Goal: Task Accomplishment & Management: Manage account settings

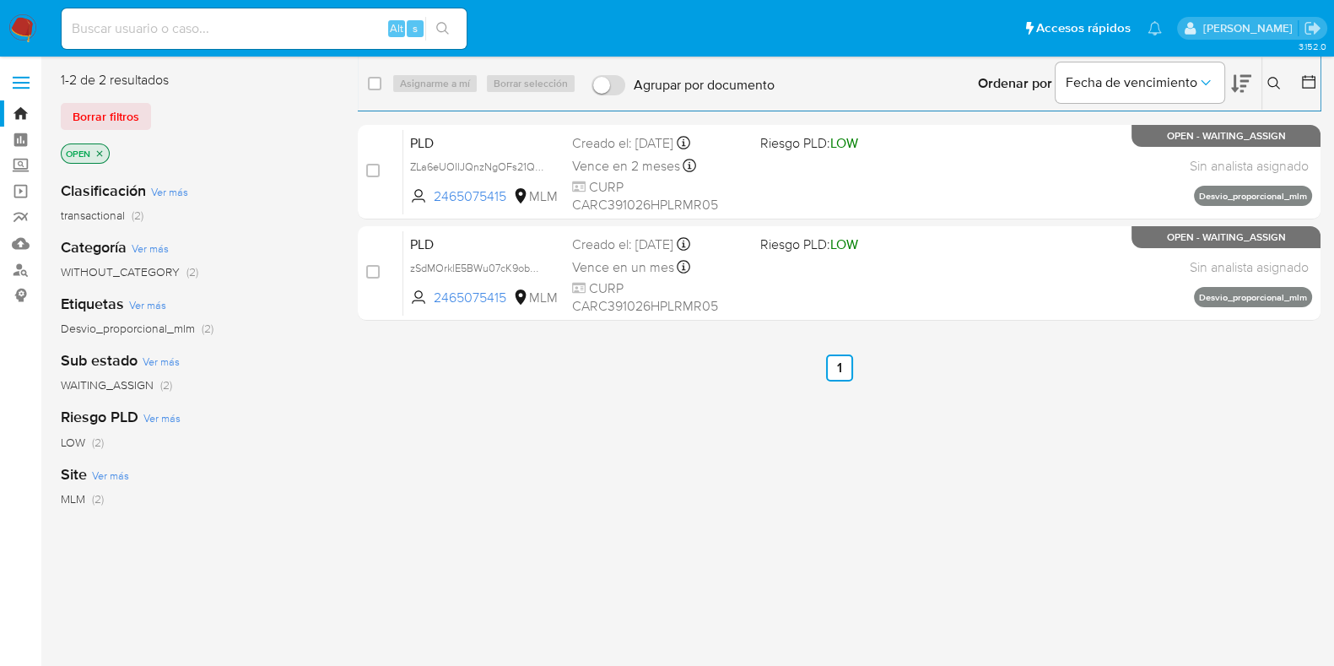
click at [1269, 75] on button at bounding box center [1277, 83] width 28 height 20
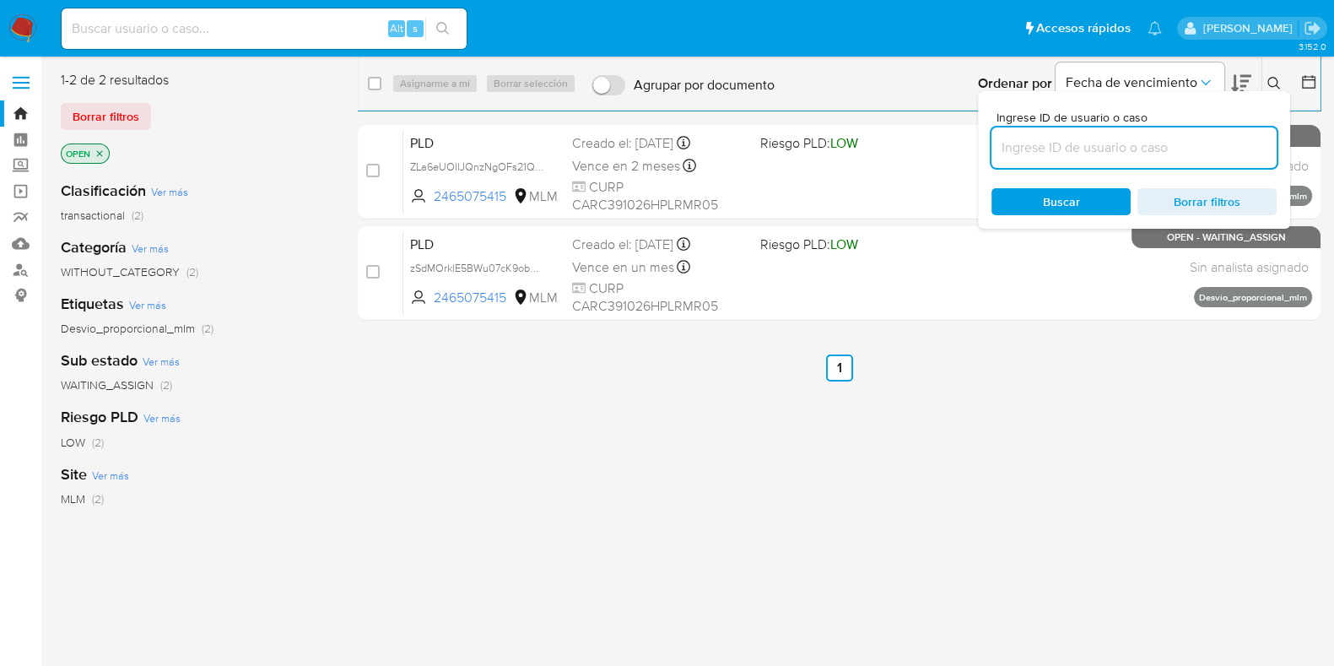
click at [1188, 138] on input at bounding box center [1134, 148] width 285 height 22
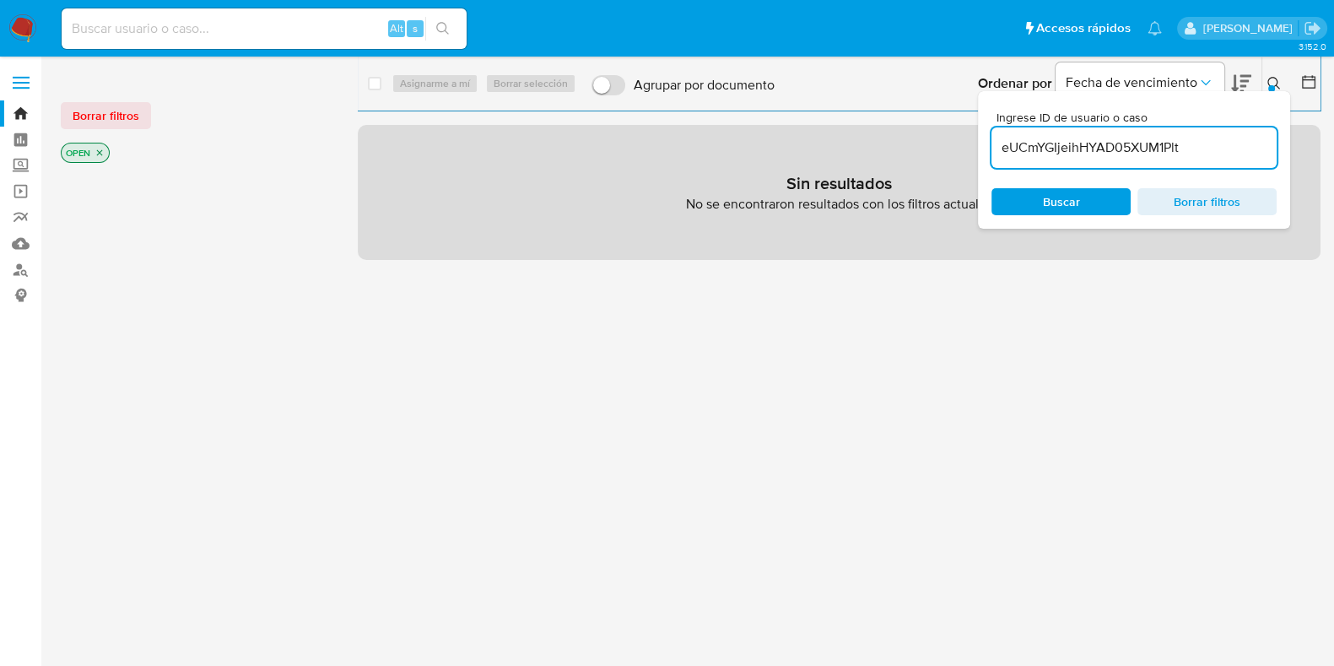
click at [1271, 86] on div at bounding box center [1272, 88] width 7 height 7
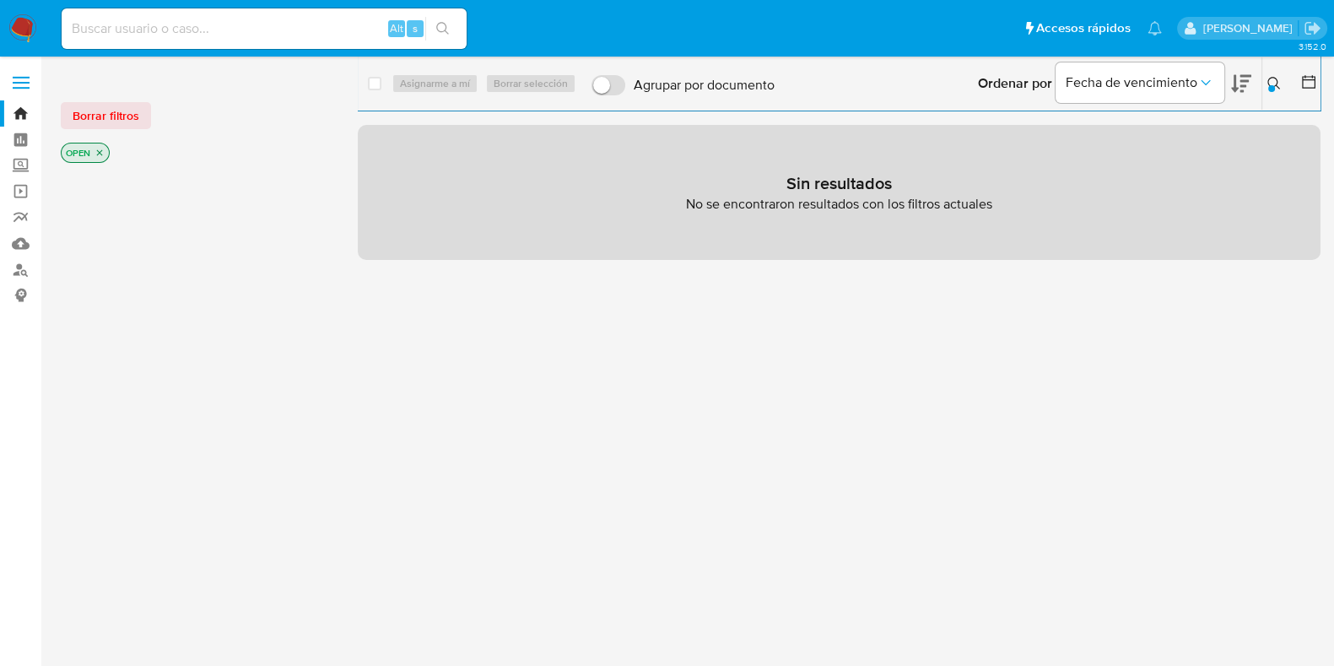
click at [101, 156] on icon "close-filter" at bounding box center [100, 153] width 10 height 10
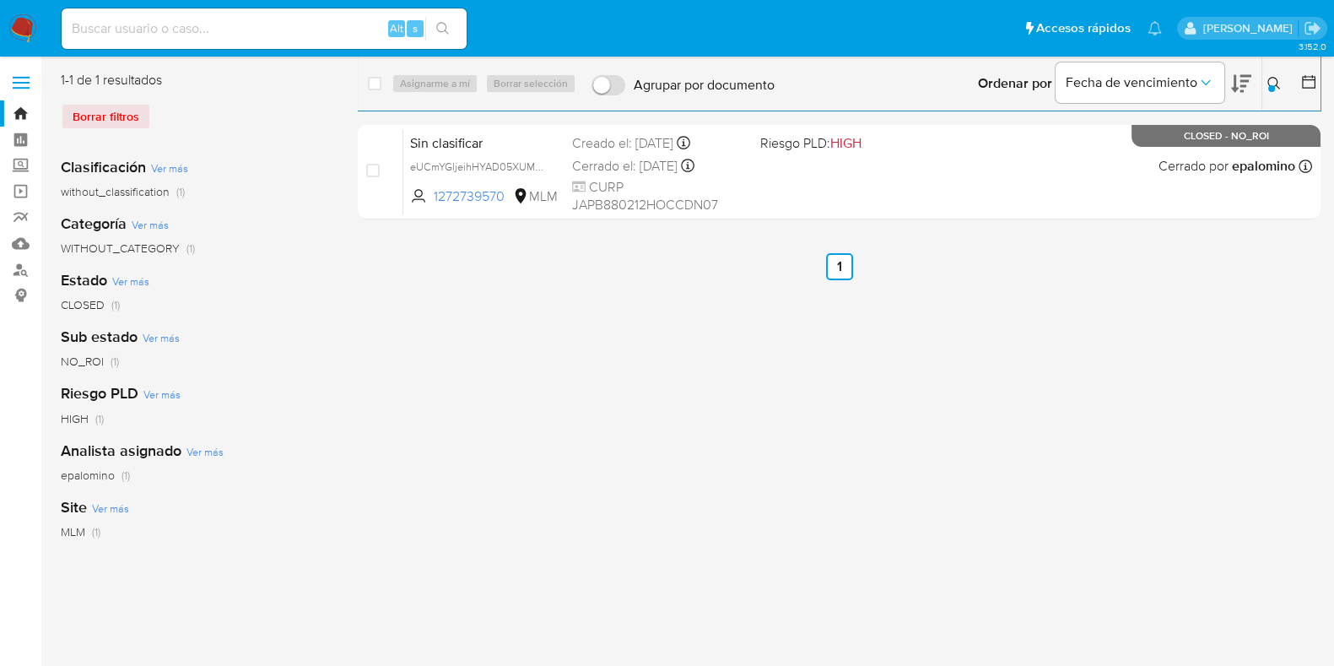
click at [1268, 77] on icon at bounding box center [1275, 84] width 14 height 14
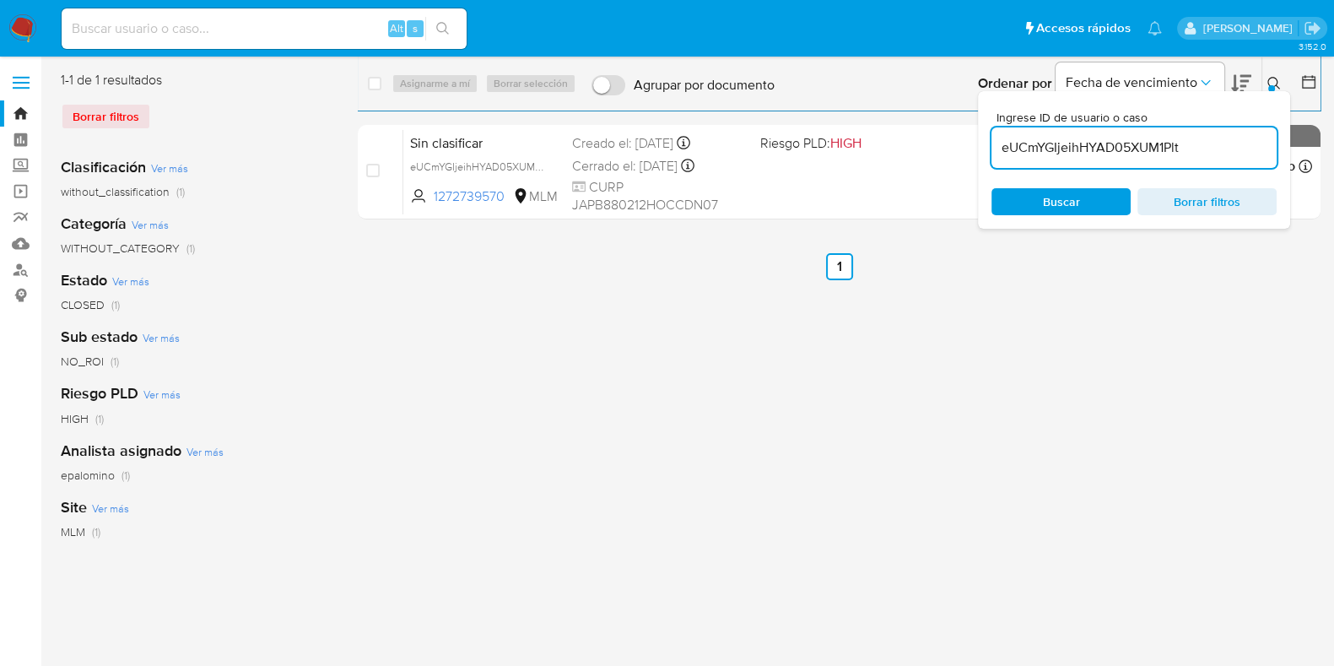
click at [1100, 147] on input "eUCmYGIjeihHYAD05XUM1Plt" at bounding box center [1134, 148] width 285 height 22
click at [1276, 82] on icon at bounding box center [1275, 84] width 14 height 14
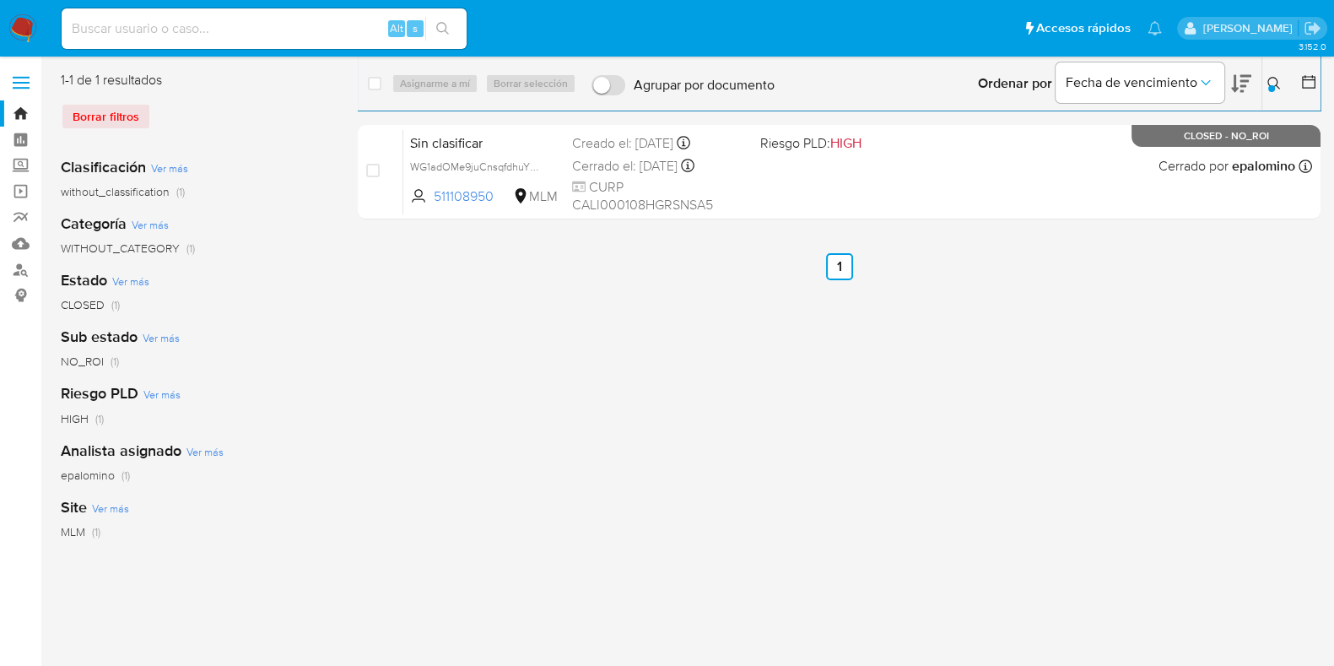
click at [1274, 84] on icon at bounding box center [1275, 84] width 14 height 14
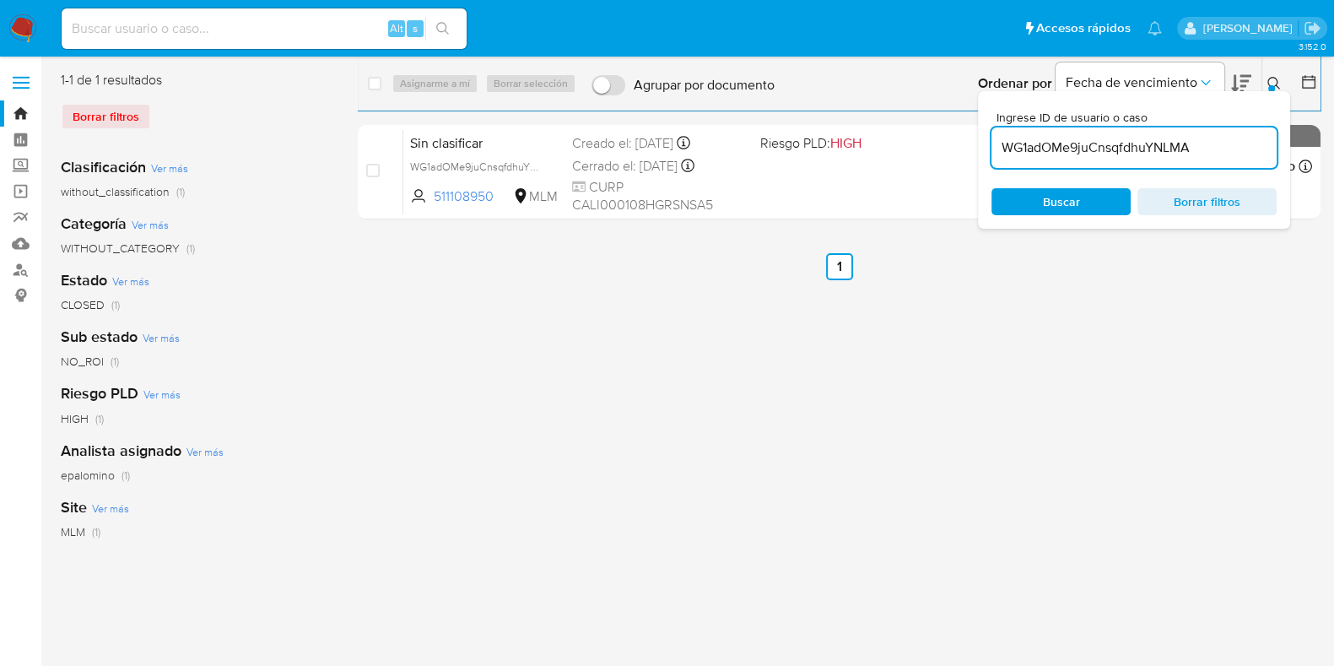
click at [1089, 140] on input "WG1adOMe9juCnsqfdhuYNLMA" at bounding box center [1134, 148] width 285 height 22
type input "wnPPg9NnOiA1hVt3BFsbu4n5"
click at [1282, 77] on button at bounding box center [1277, 83] width 28 height 20
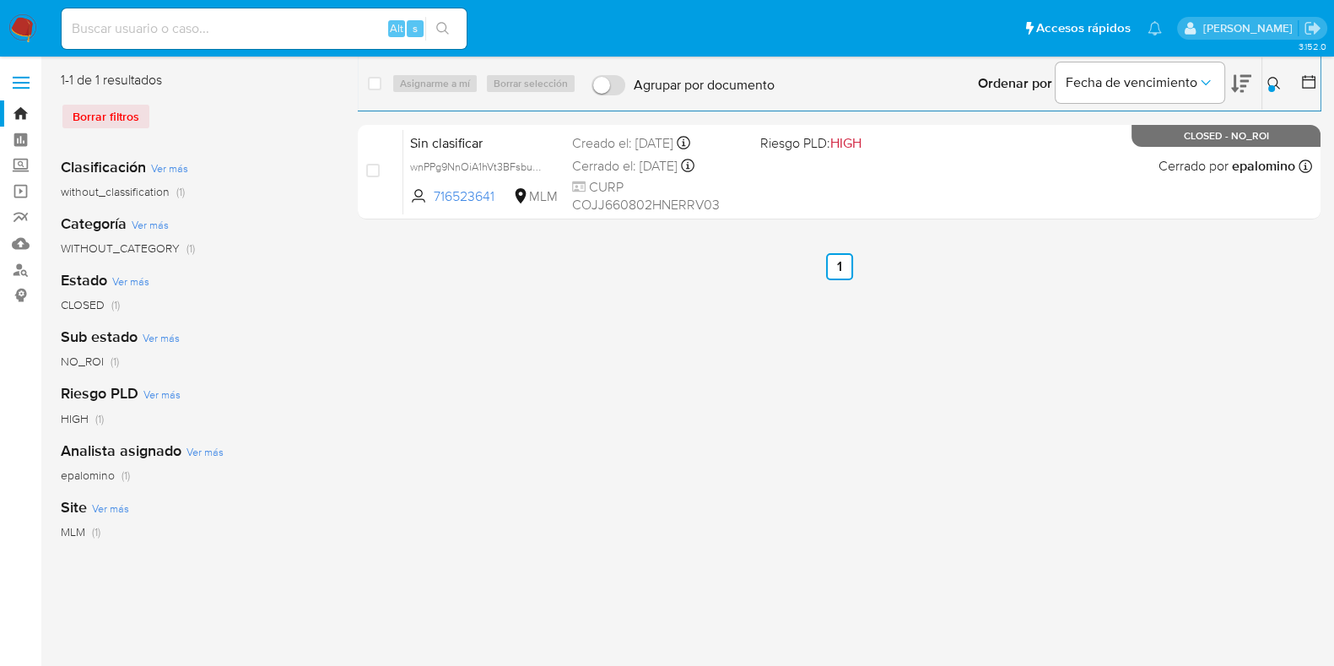
click at [1272, 78] on icon at bounding box center [1274, 83] width 13 height 13
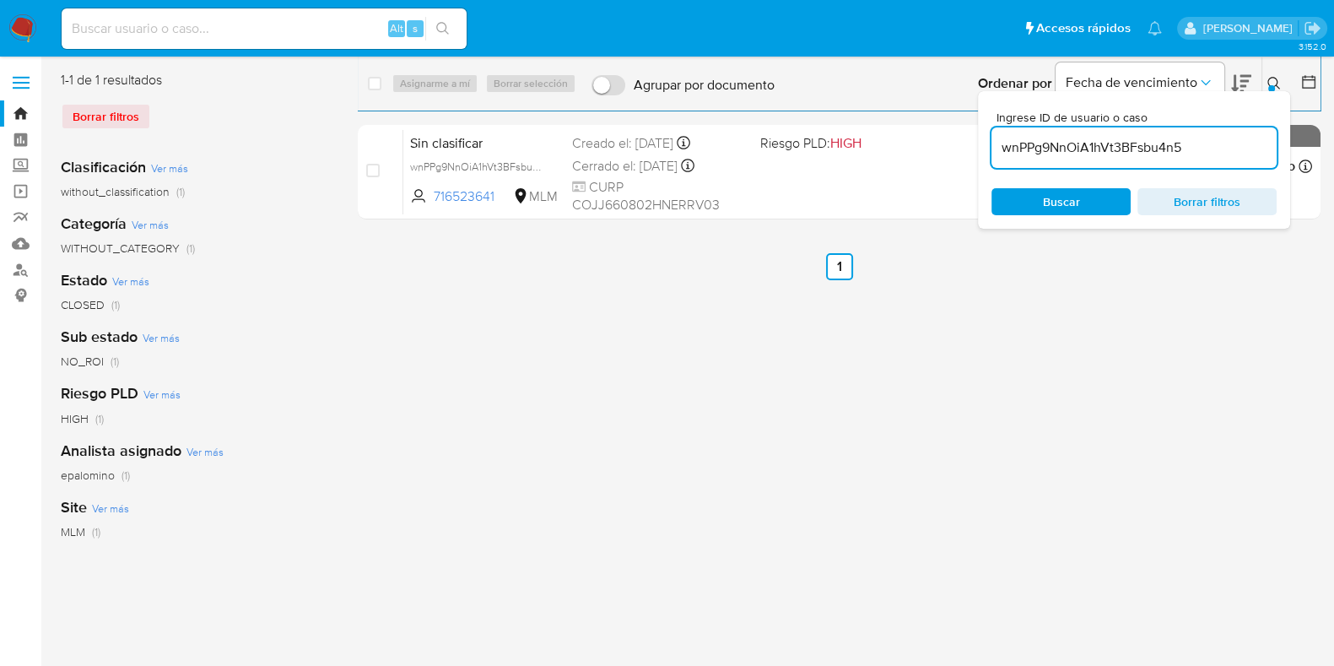
click at [1097, 148] on input "wnPPg9NnOiA1hVt3BFsbu4n5" at bounding box center [1134, 148] width 285 height 22
type input "2465075415"
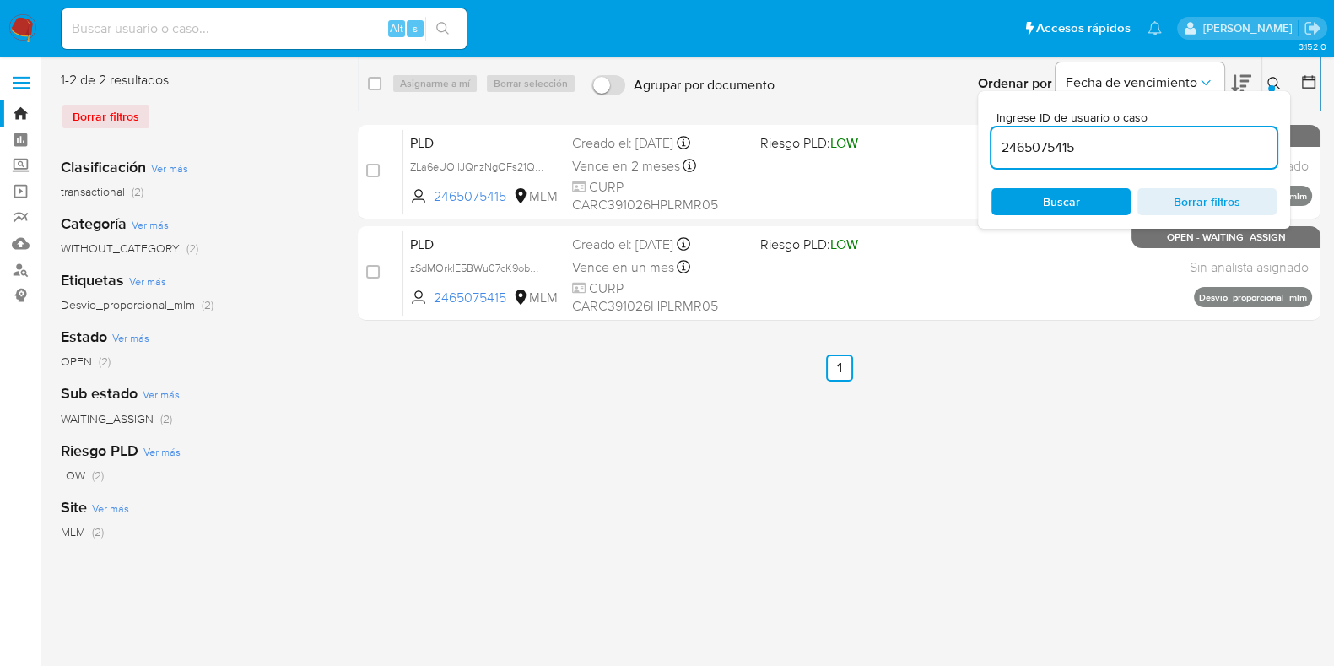
click at [1276, 78] on icon at bounding box center [1274, 83] width 13 height 13
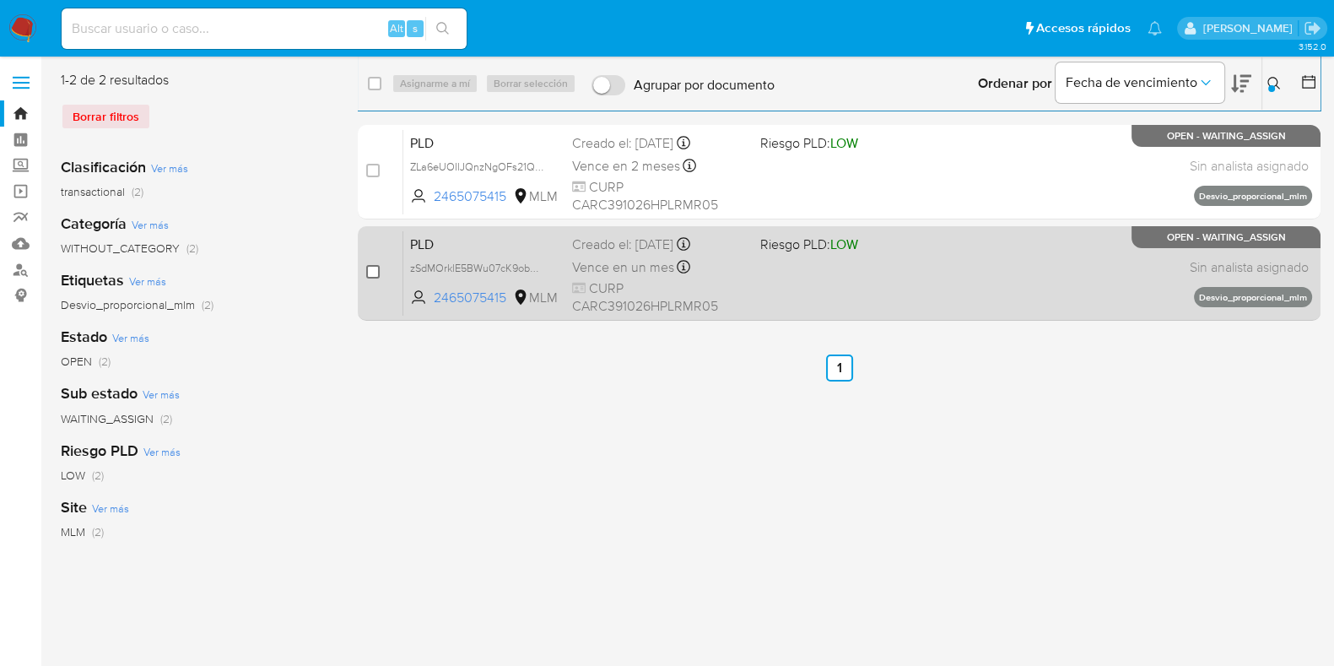
click at [376, 272] on input "checkbox" at bounding box center [373, 272] width 14 height 14
checkbox input "true"
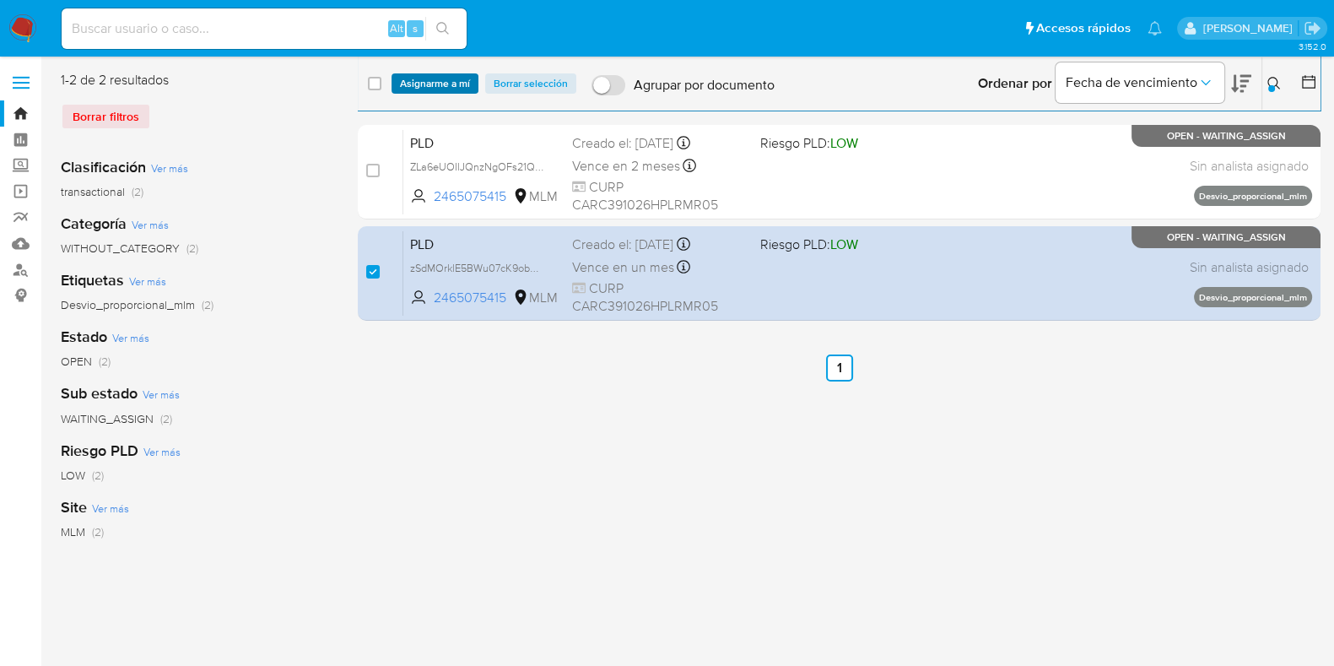
click at [424, 86] on span "Asignarme a mí" at bounding box center [435, 83] width 70 height 17
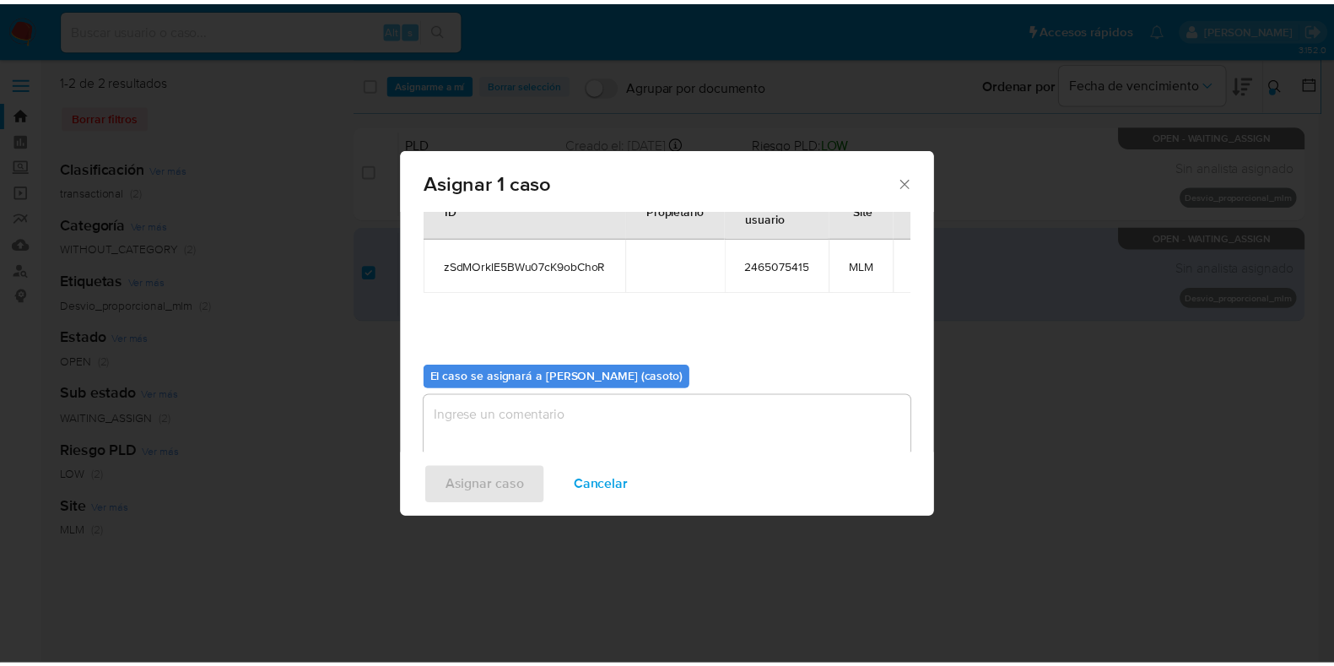
scroll to position [87, 0]
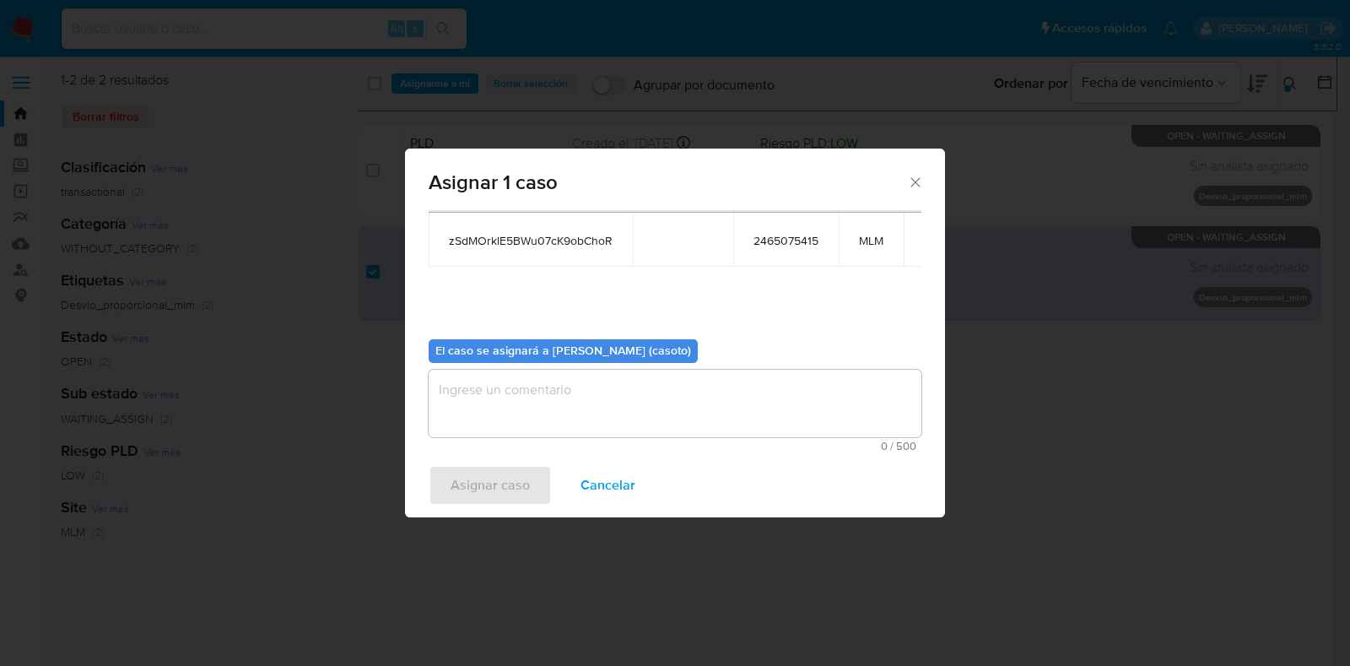
click at [604, 381] on textarea "assign-modal" at bounding box center [675, 404] width 493 height 68
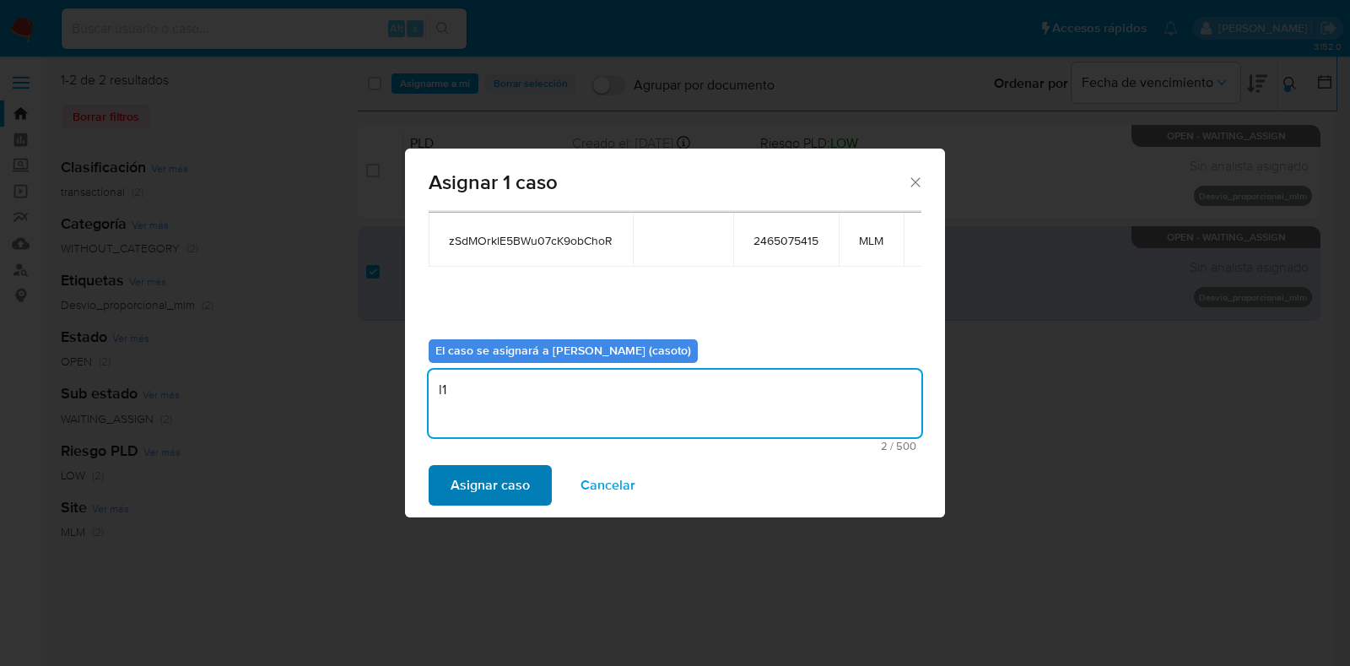
type textarea "l1"
click at [506, 484] on span "Asignar caso" at bounding box center [490, 485] width 79 height 37
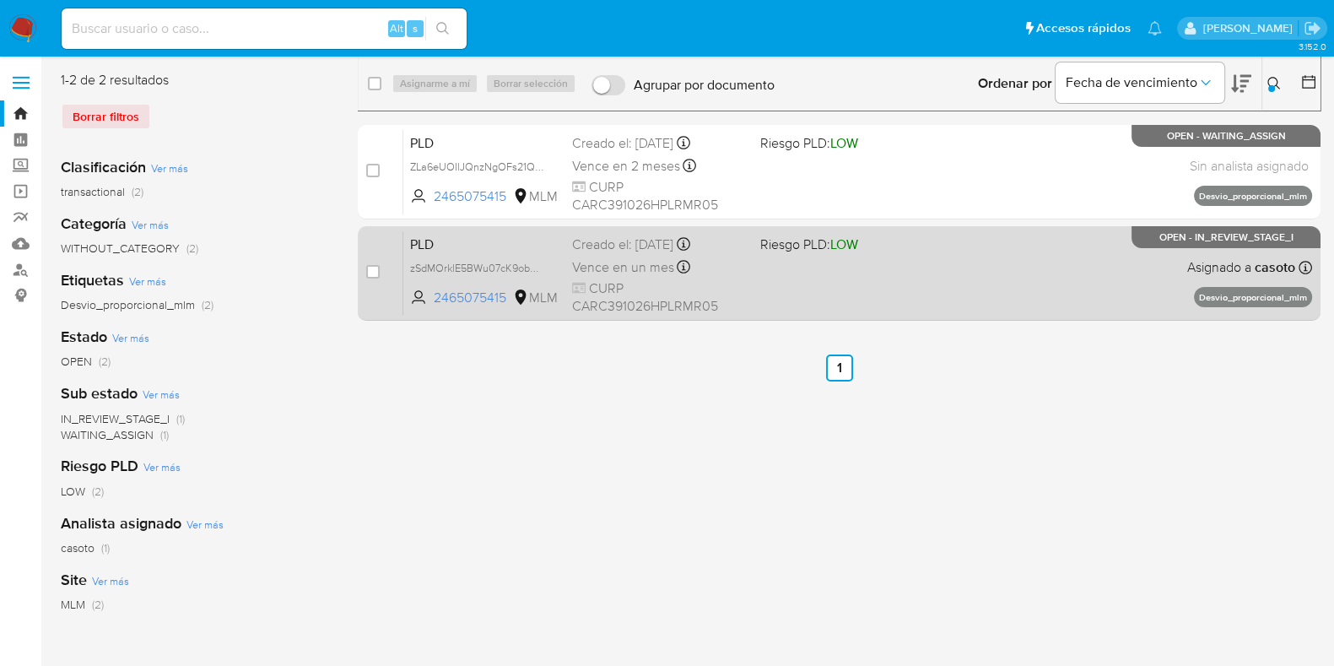
click at [994, 280] on div "PLD zSdMOrklE5BWu07cK9obChoR 2465075415 MLM Riesgo PLD: LOW Creado el: 12/07/20…" at bounding box center [857, 272] width 909 height 85
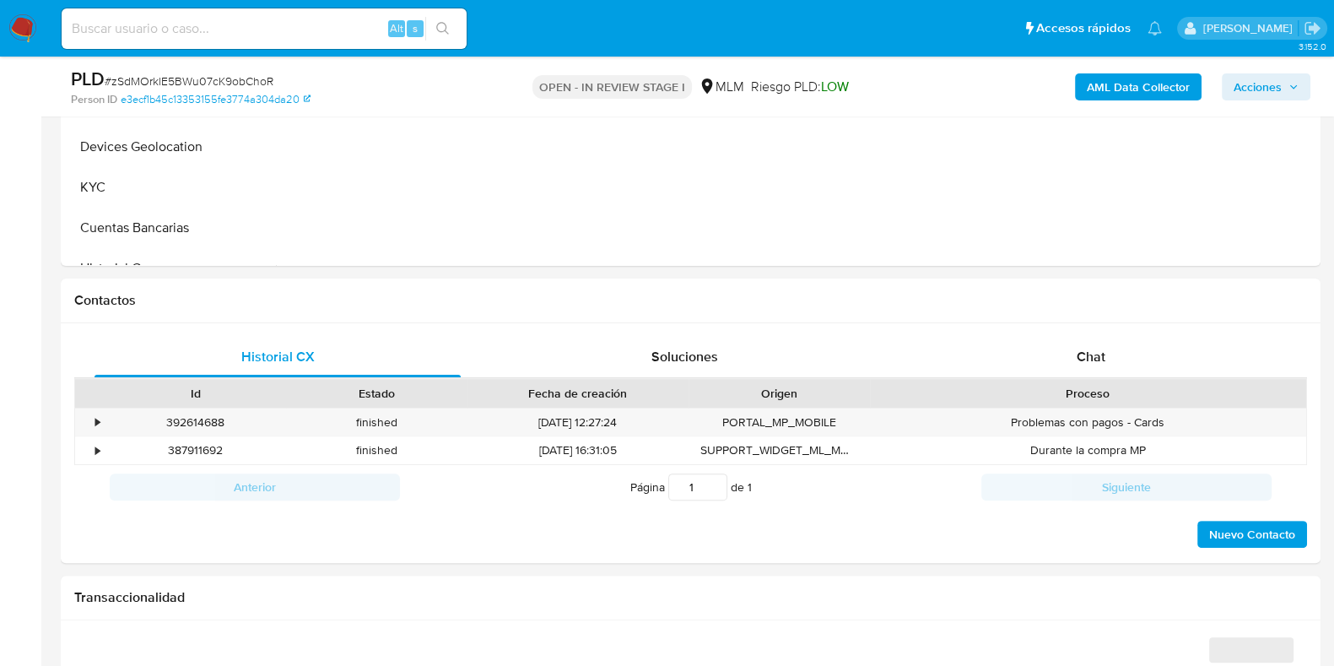
scroll to position [633, 0]
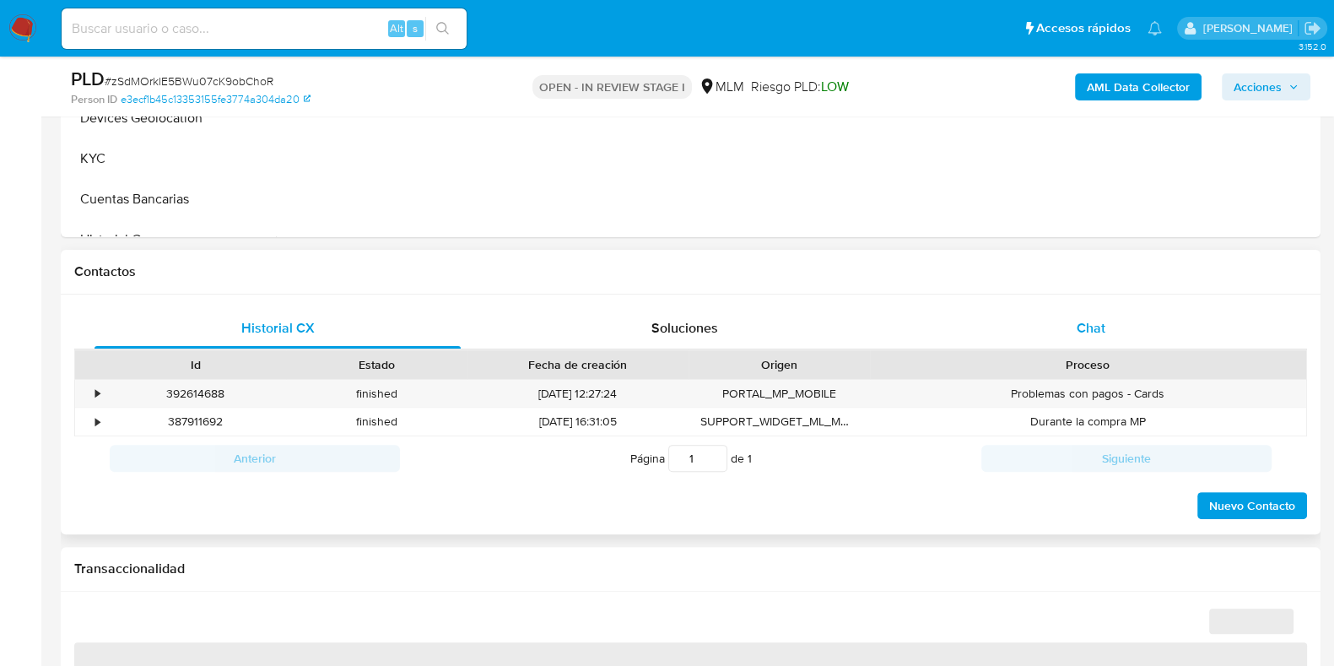
click at [1097, 344] on div "Chat" at bounding box center [1091, 328] width 366 height 41
select select "10"
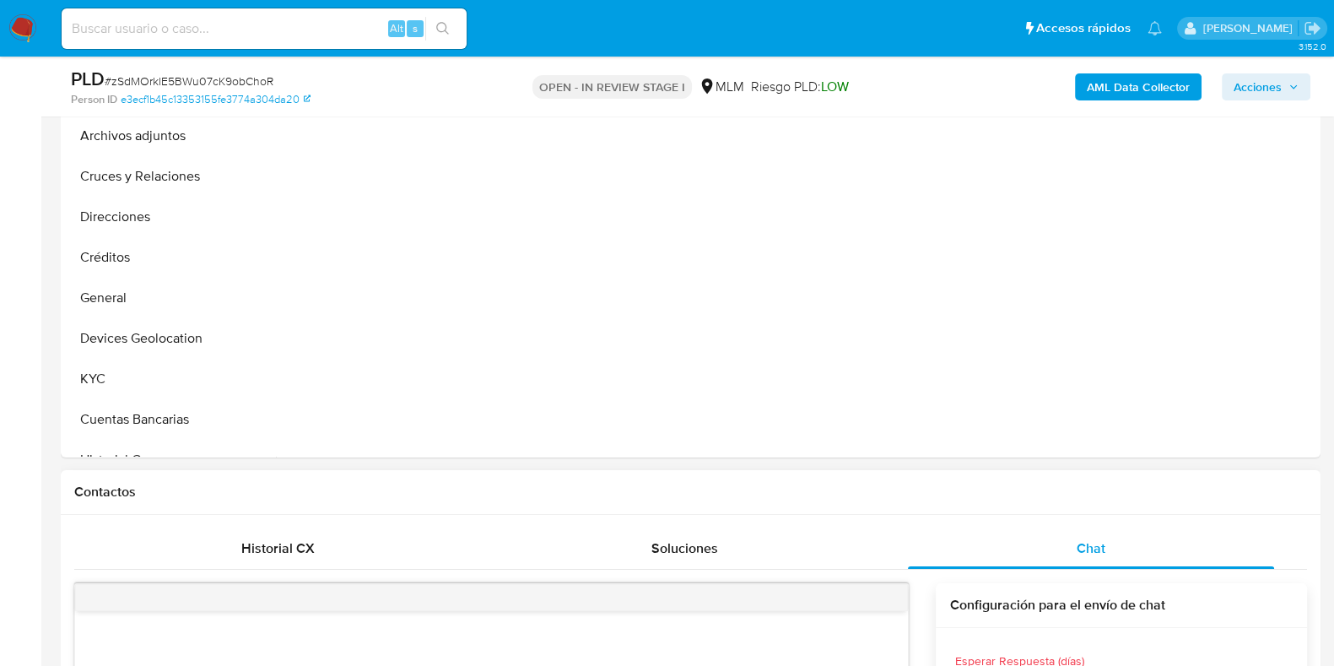
scroll to position [421, 0]
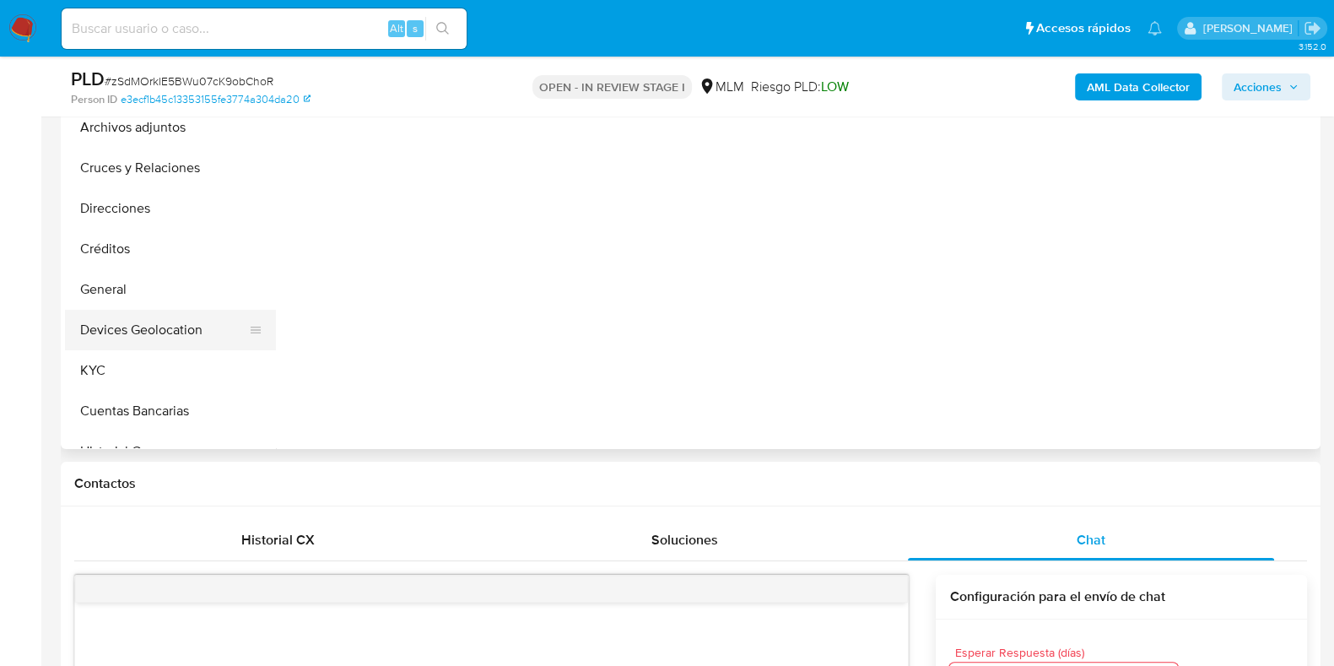
click at [149, 334] on button "Devices Geolocation" at bounding box center [163, 330] width 197 height 41
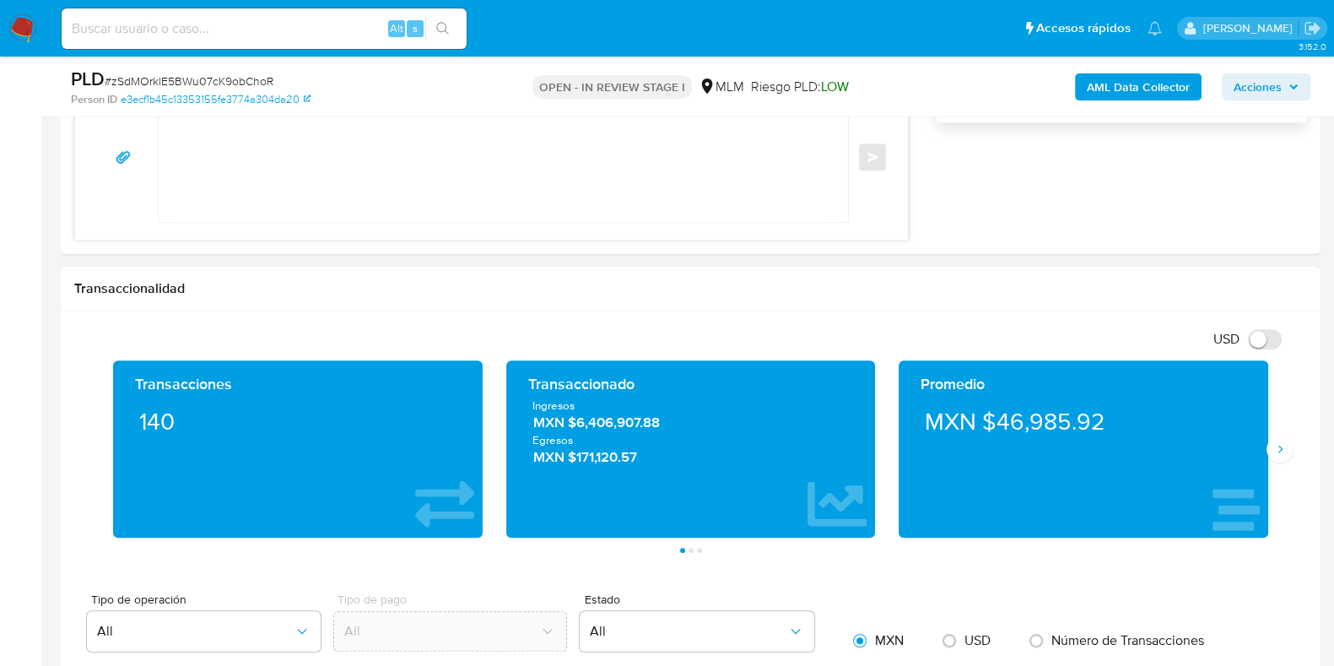
scroll to position [1371, 0]
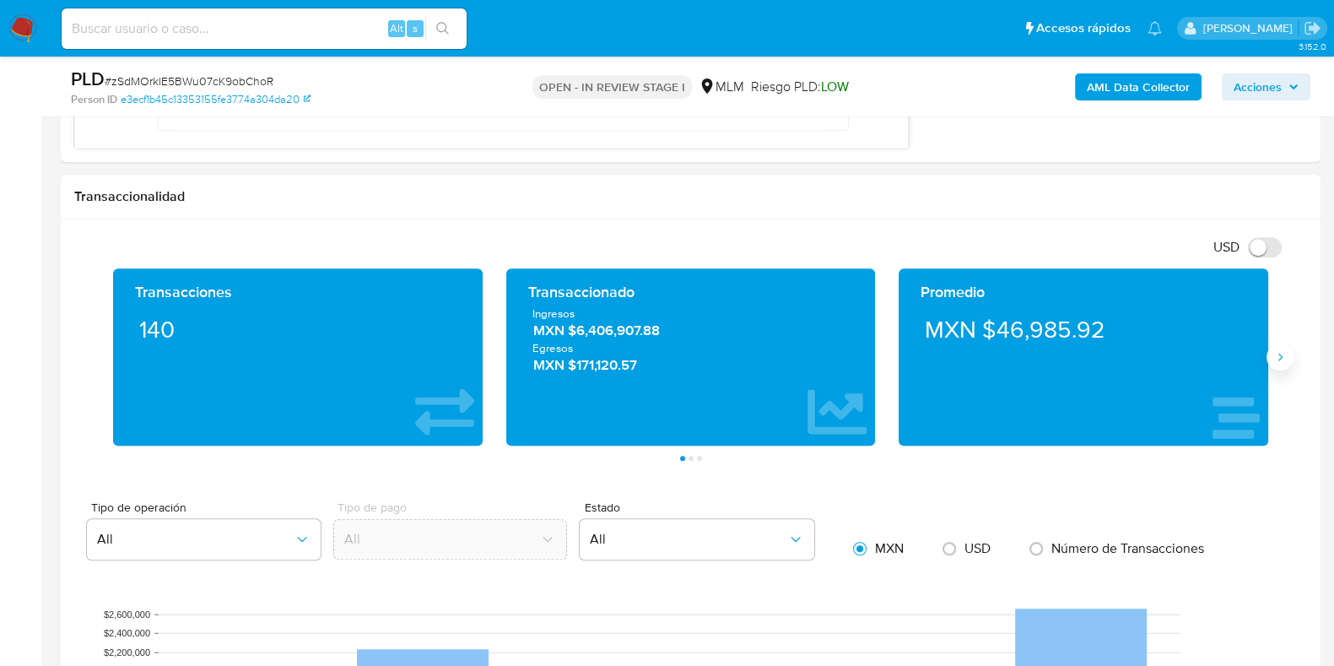
click at [1269, 362] on button "Siguiente" at bounding box center [1280, 357] width 27 height 27
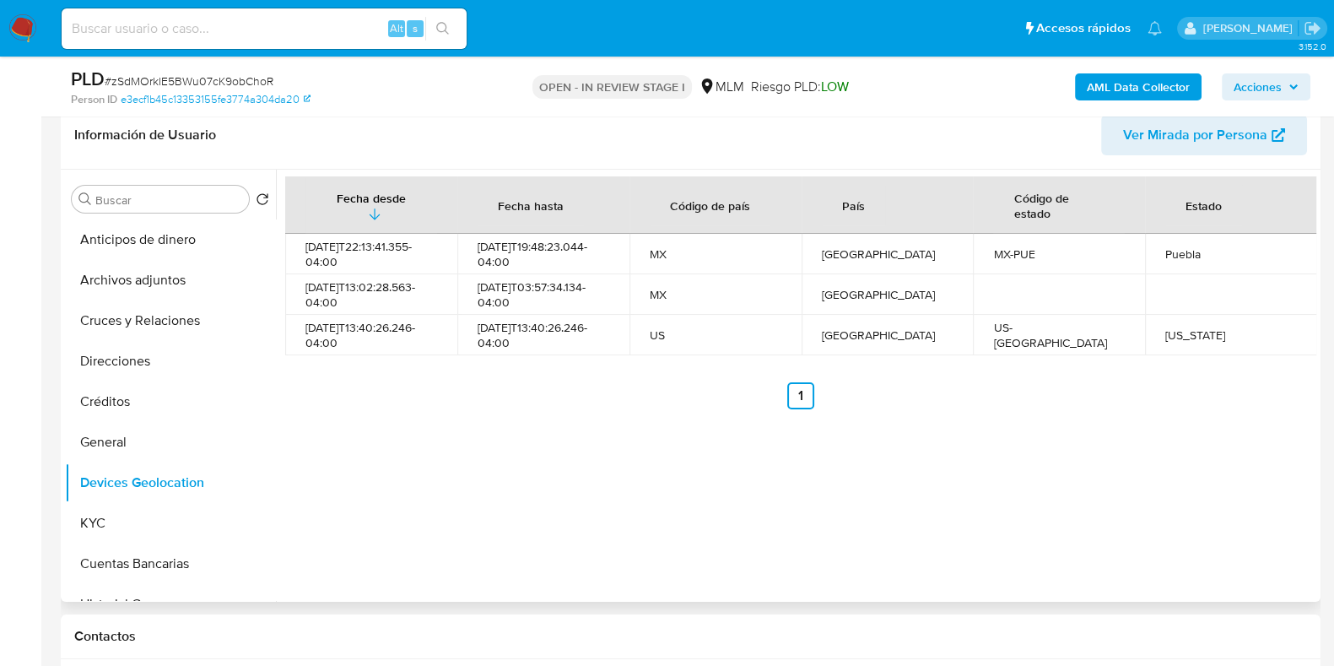
scroll to position [316, 0]
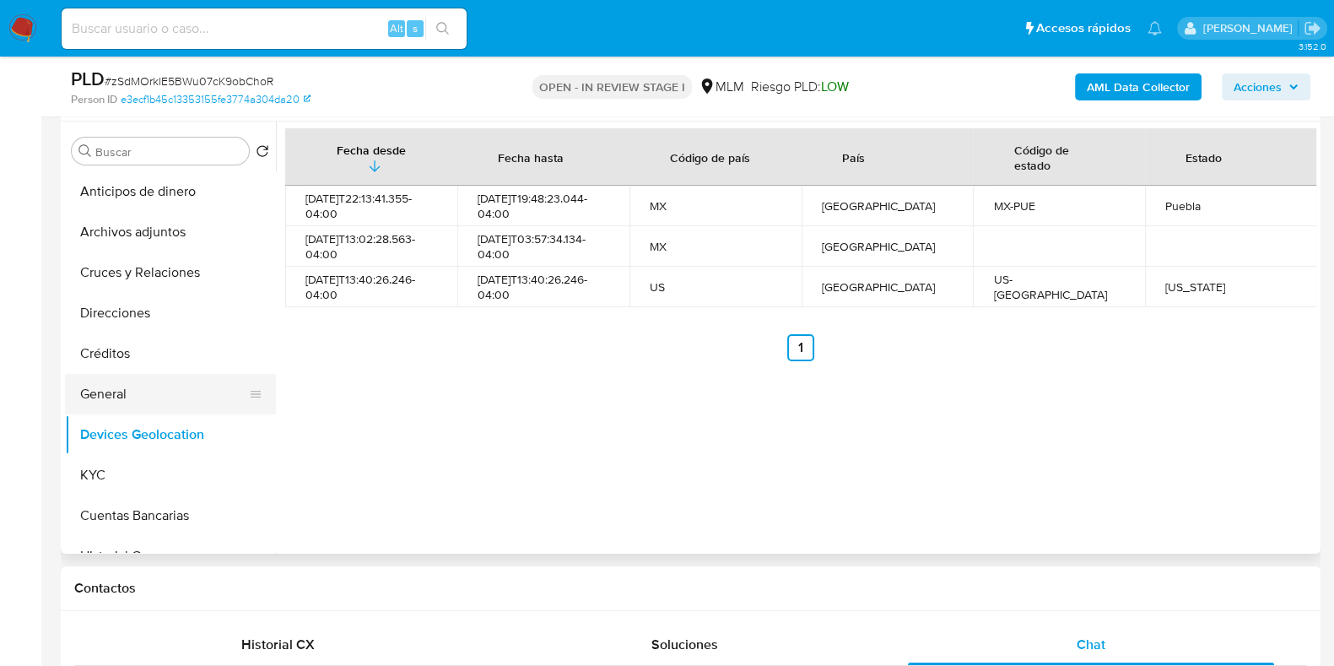
click at [139, 405] on button "General" at bounding box center [163, 394] width 197 height 41
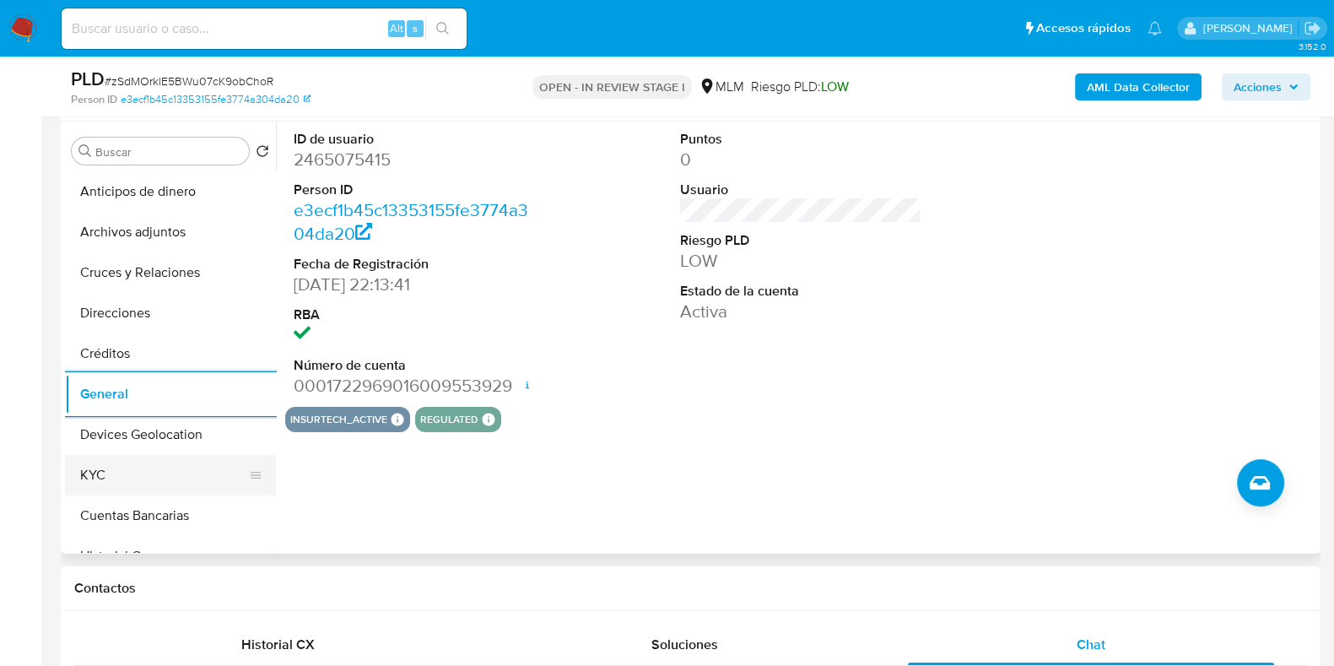
click at [135, 484] on button "KYC" at bounding box center [163, 475] width 197 height 41
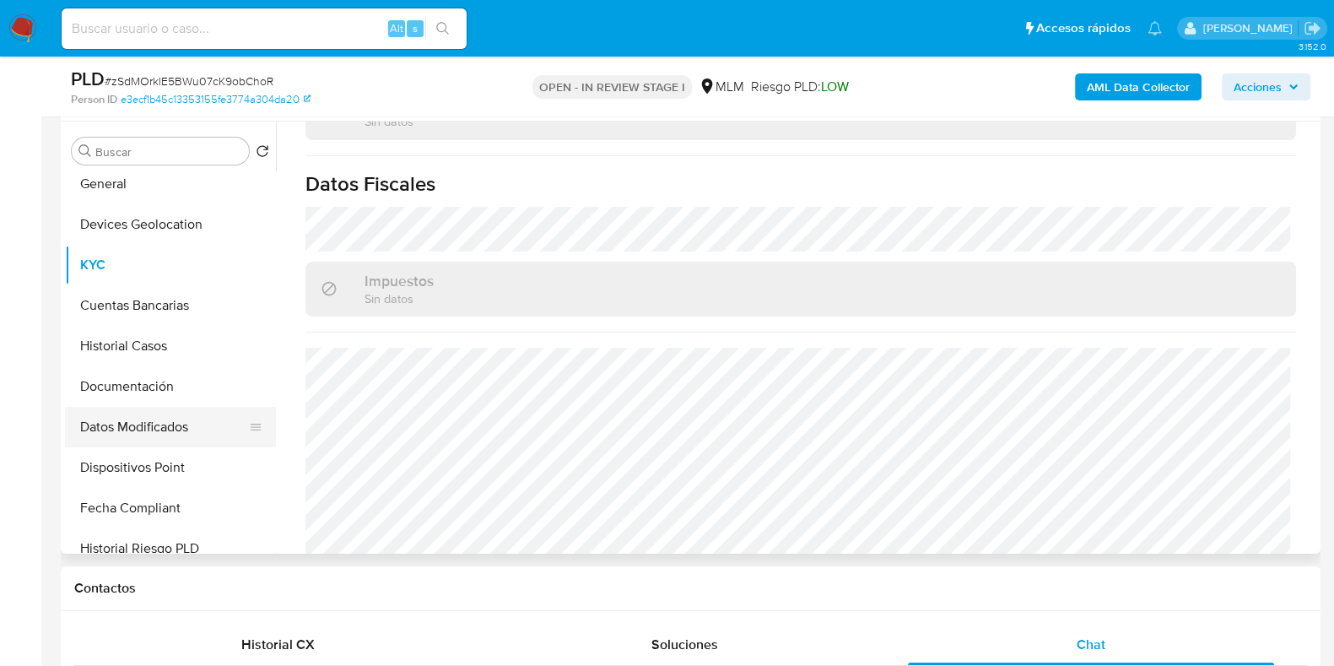
scroll to position [210, 0]
click at [145, 397] on button "Documentación" at bounding box center [163, 386] width 197 height 41
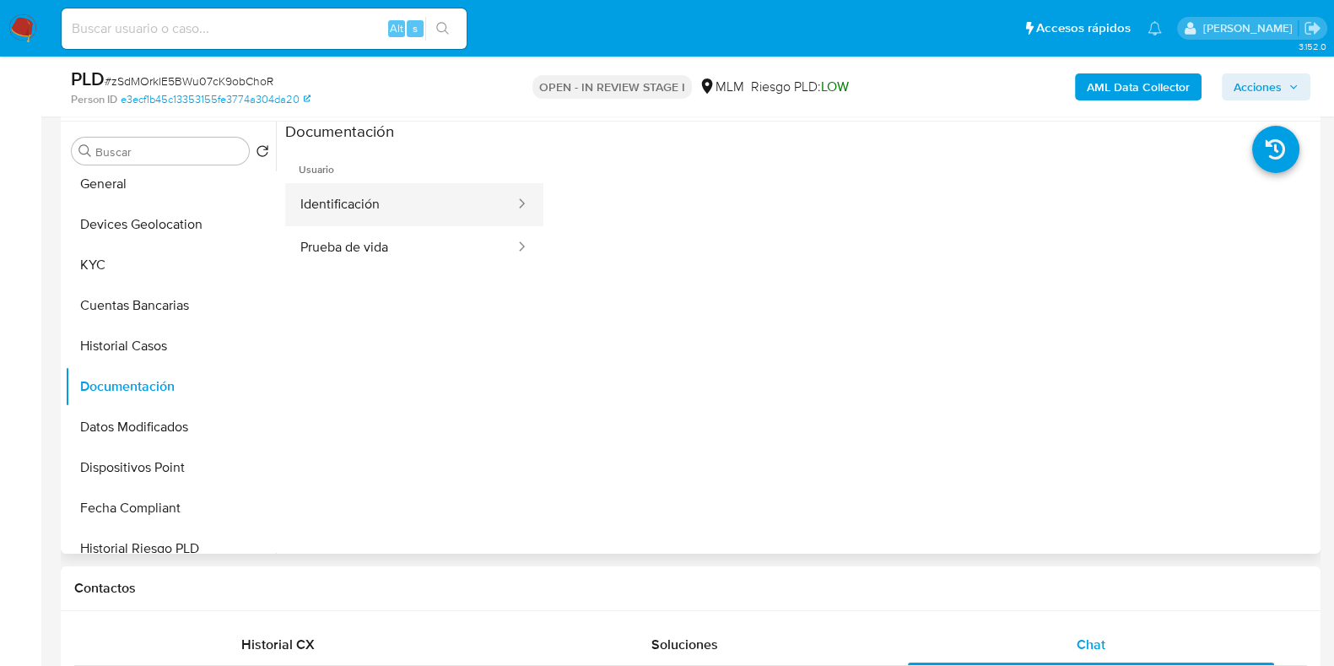
click at [385, 209] on button "Identificación" at bounding box center [400, 204] width 231 height 43
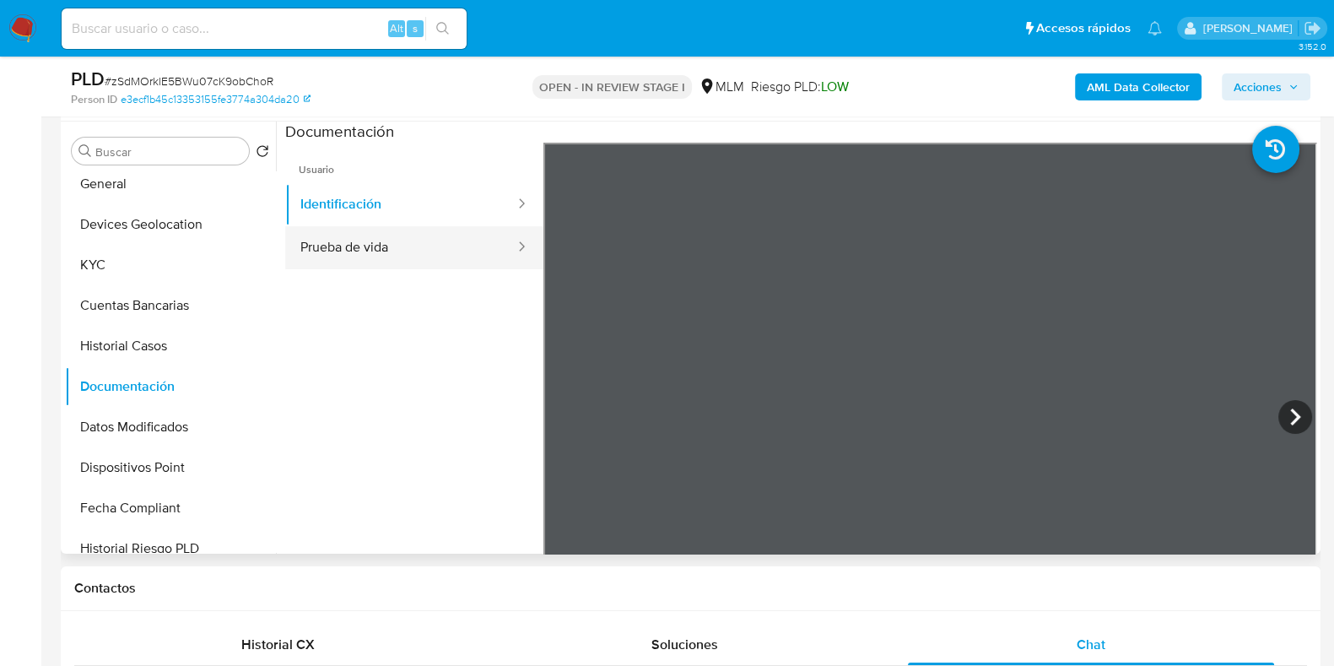
click at [409, 251] on button "Prueba de vida" at bounding box center [400, 247] width 231 height 43
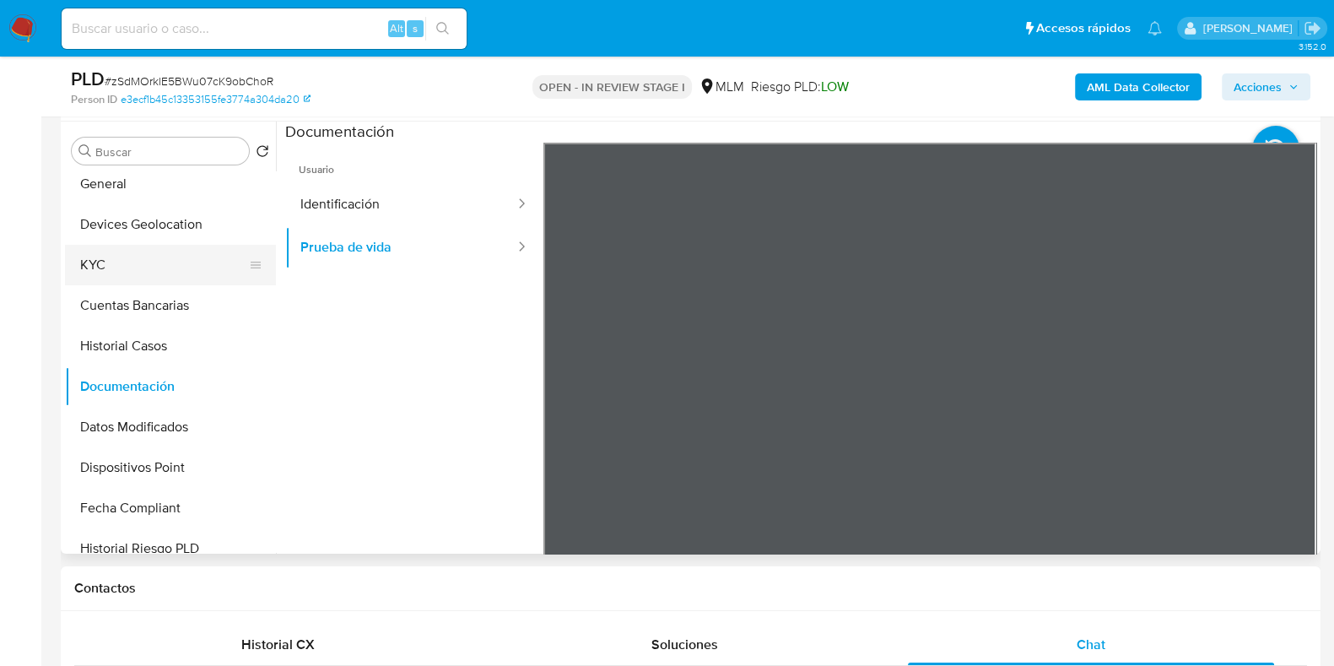
click at [127, 268] on button "KYC" at bounding box center [163, 265] width 197 height 41
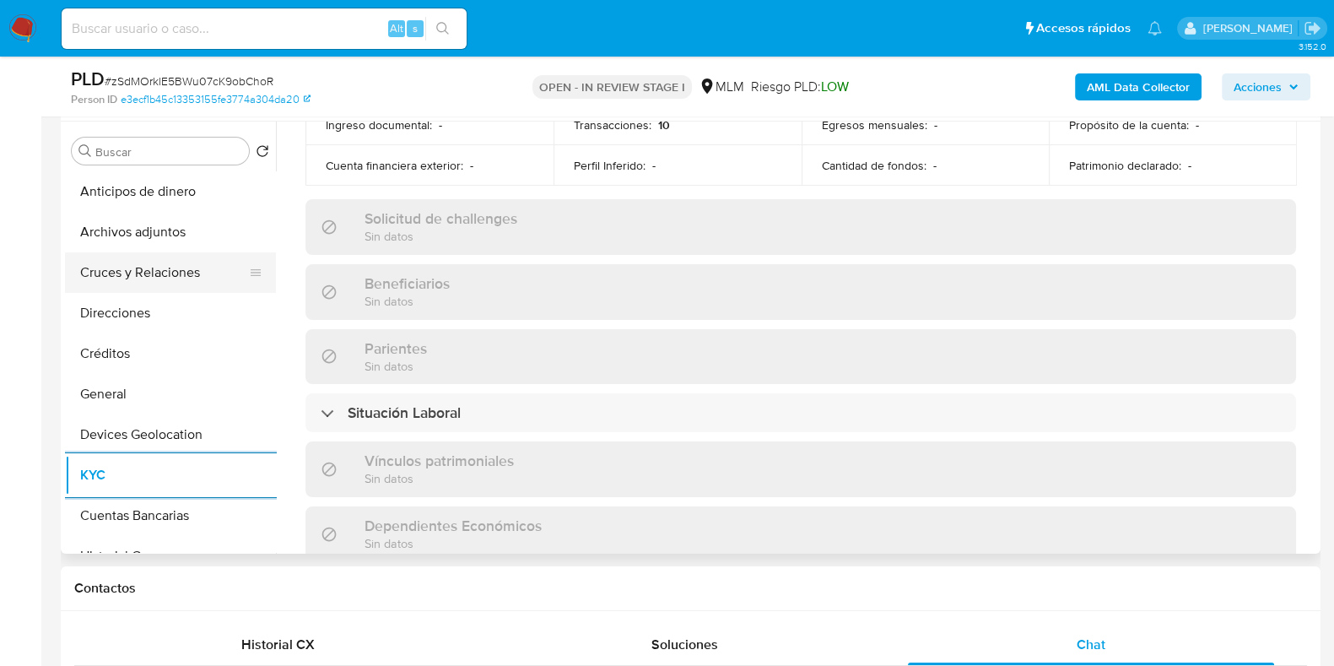
click at [160, 272] on button "Cruces y Relaciones" at bounding box center [163, 272] width 197 height 41
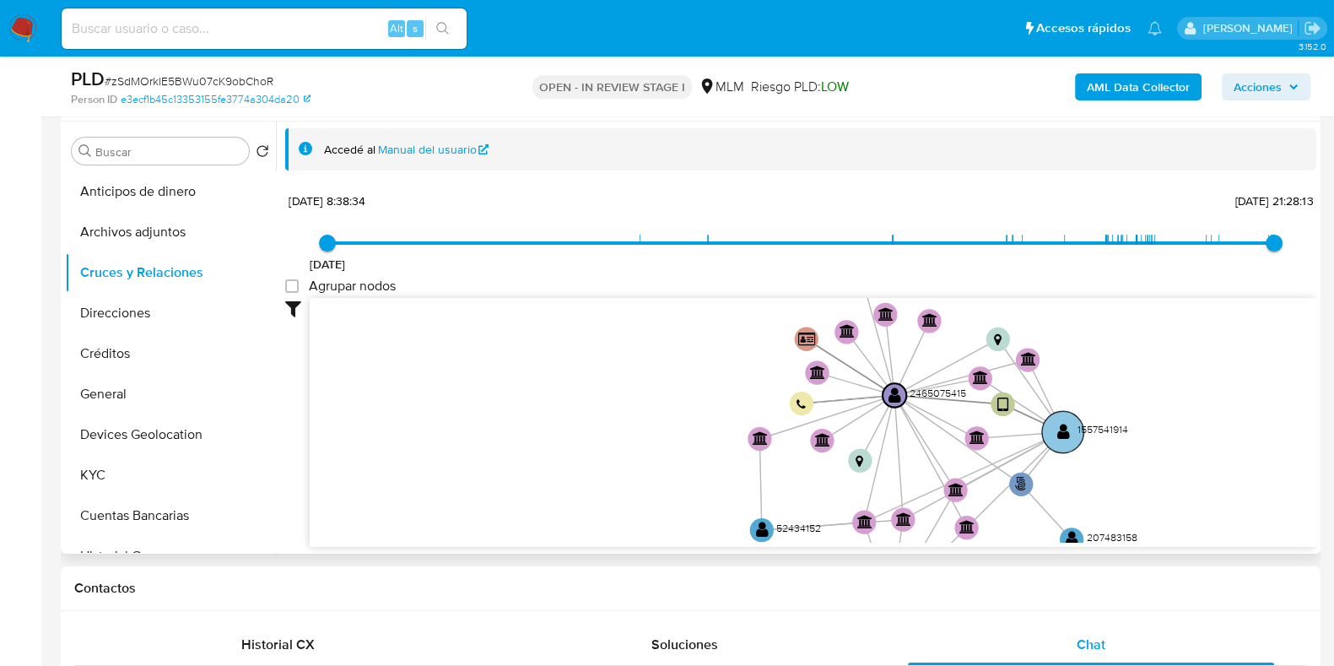
drag, startPoint x: 781, startPoint y: 441, endPoint x: 1060, endPoint y: 423, distance: 279.9
click at [1060, 424] on text "" at bounding box center [1064, 432] width 13 height 17
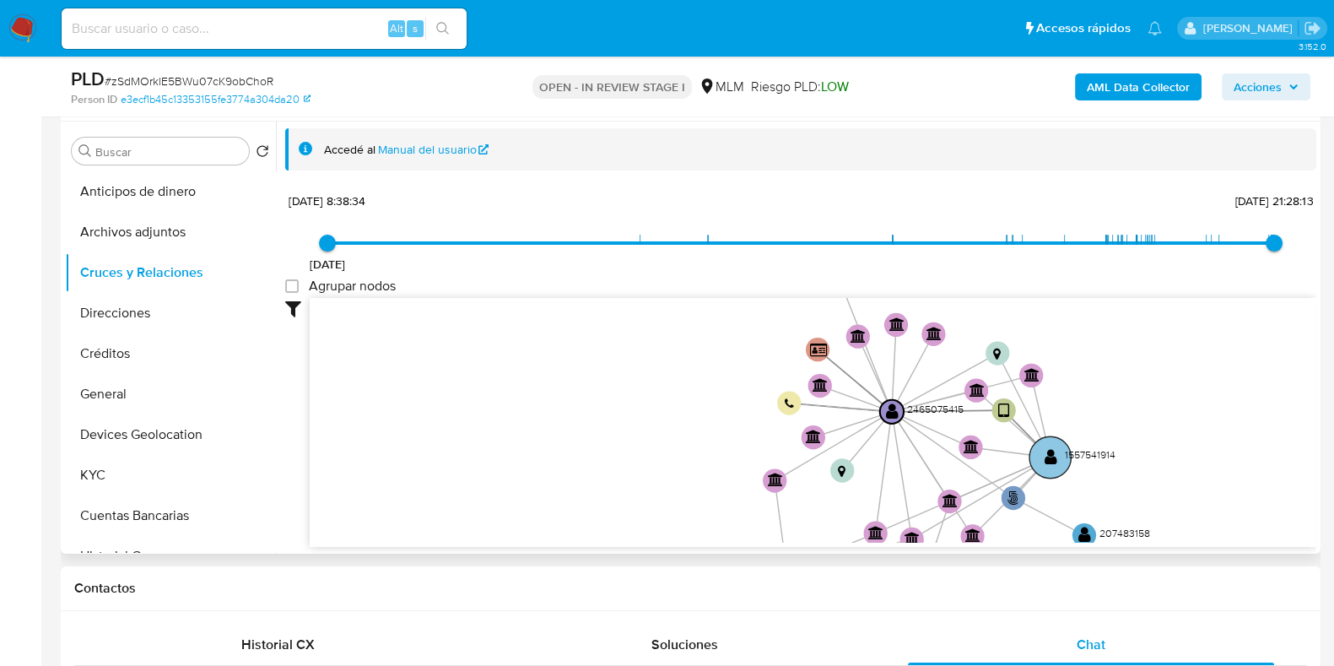
click at [1054, 446] on circle at bounding box center [1050, 456] width 41 height 41
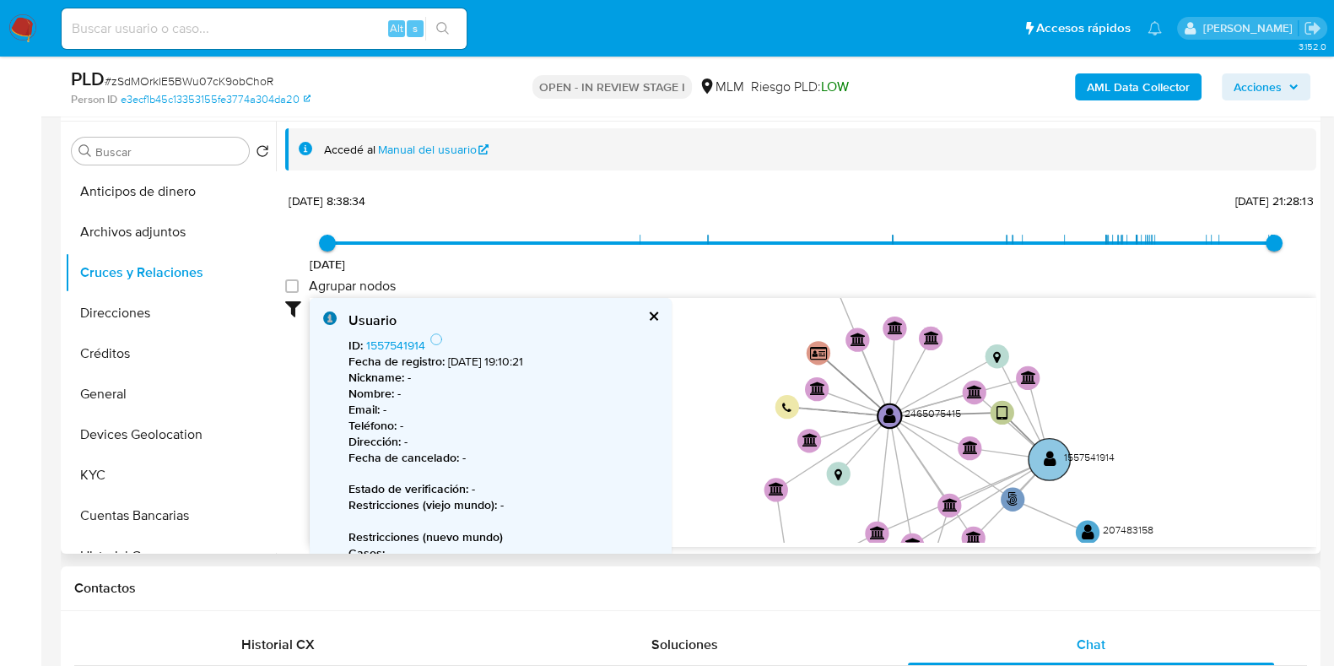
click at [1047, 451] on text "" at bounding box center [1050, 459] width 13 height 17
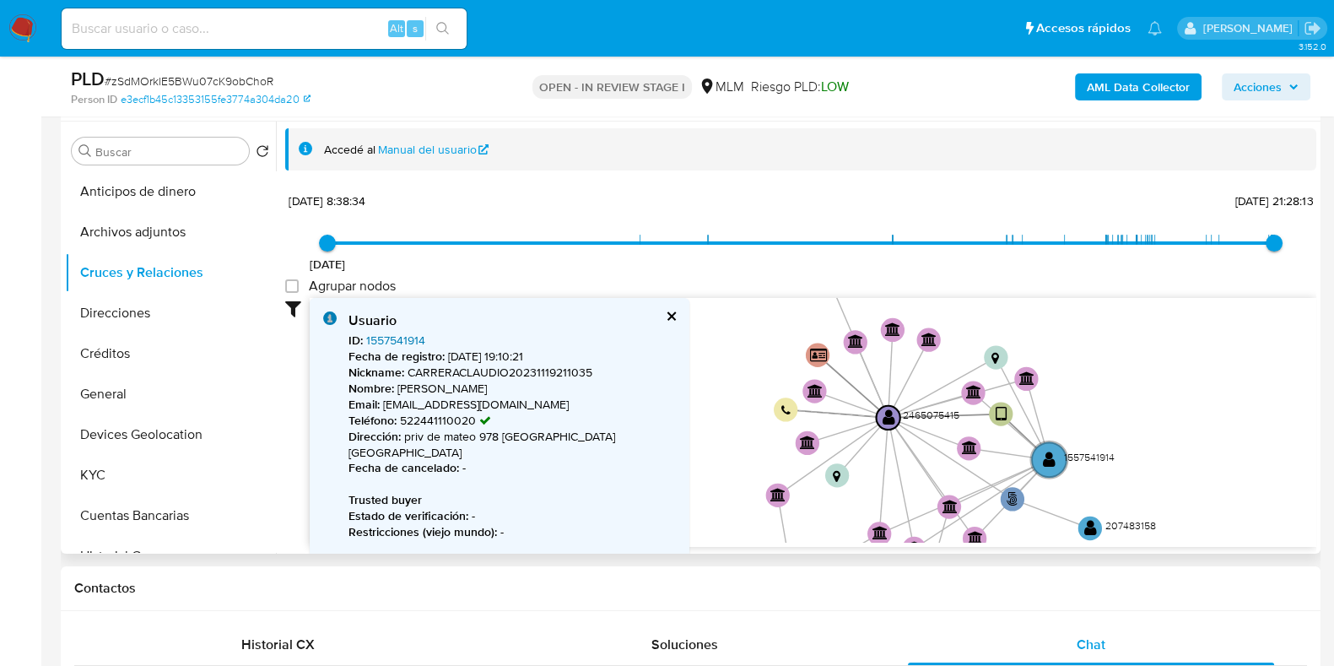
click at [419, 341] on link "1557541914" at bounding box center [395, 340] width 59 height 17
click at [118, 462] on button "KYC" at bounding box center [163, 475] width 197 height 41
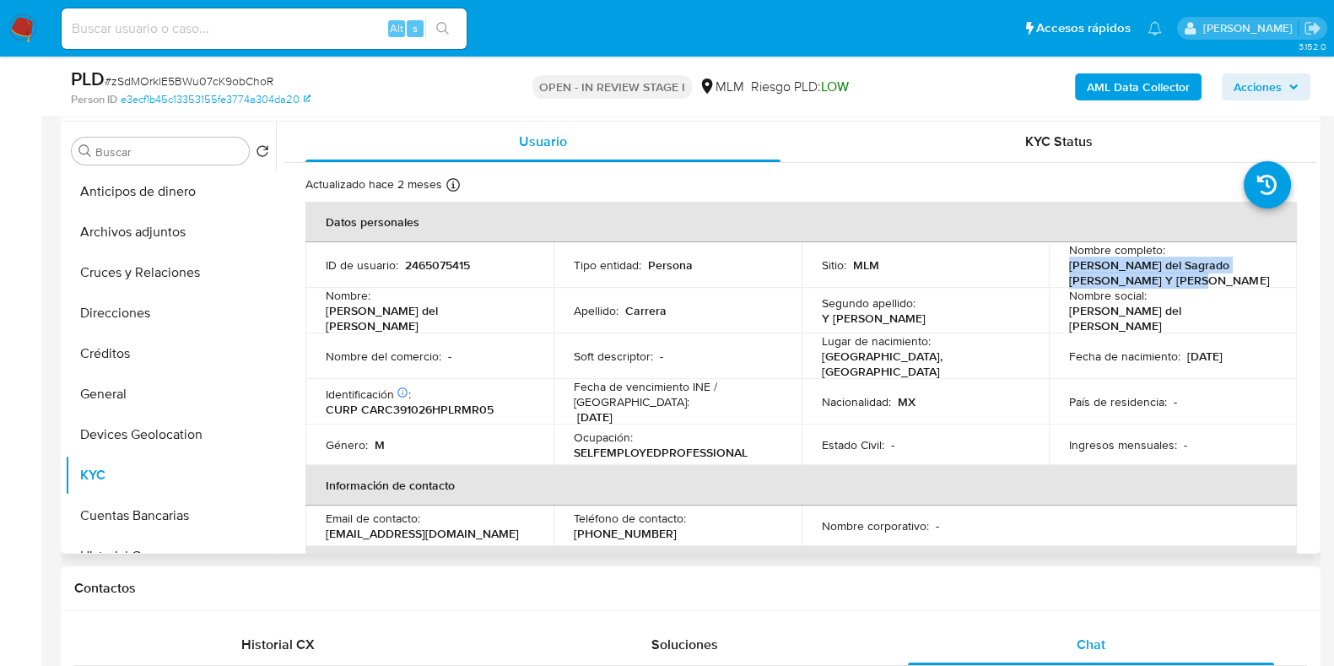
drag, startPoint x: 1160, startPoint y: 286, endPoint x: 886, endPoint y: 266, distance: 275.0
click at [1058, 266] on td "Nombre completo : Jose Ciro del Sagrado Corazon Carrera Y Ramirez" at bounding box center [1173, 265] width 248 height 46
copy p "Jose Ciro del Sagrado Corazon Carrera Y Ramirez"
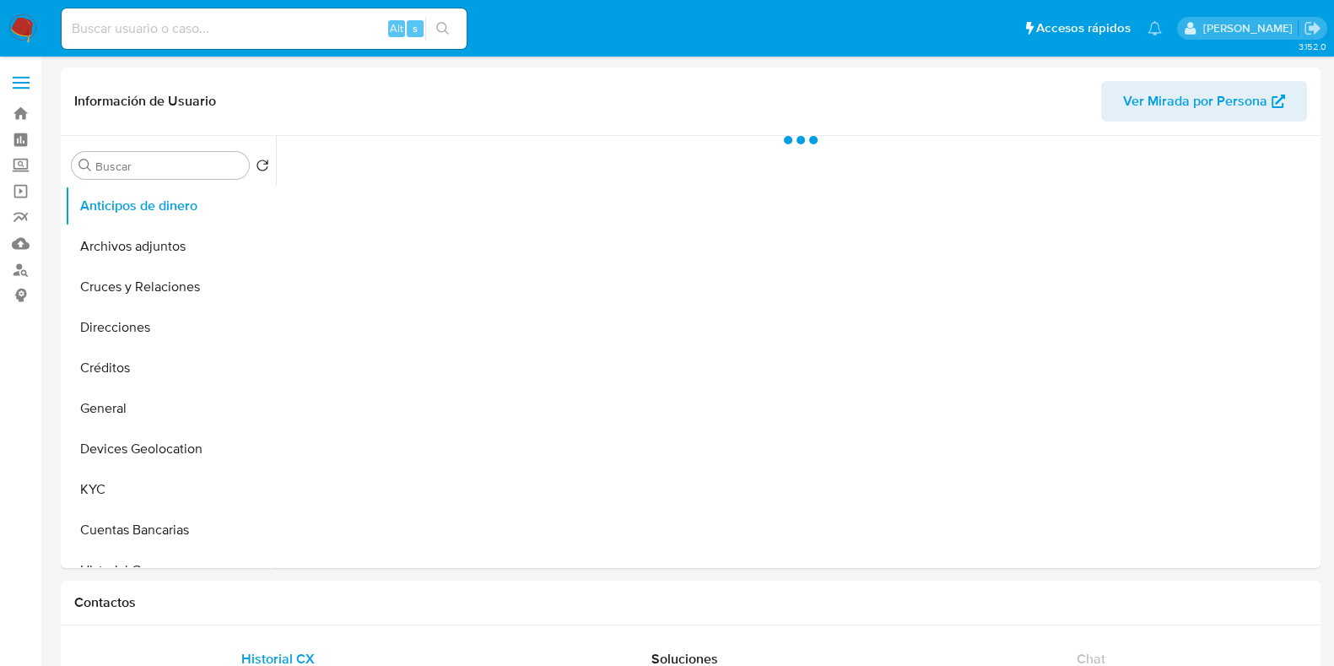
scroll to position [421, 0]
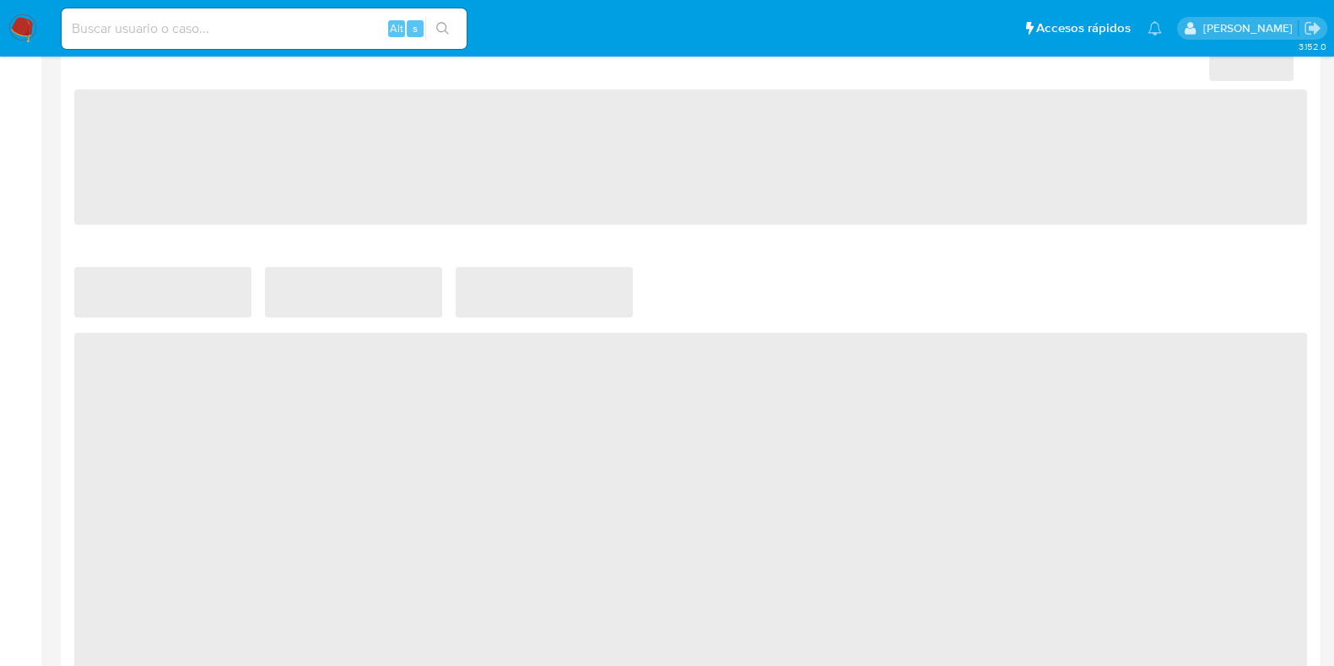
select select "10"
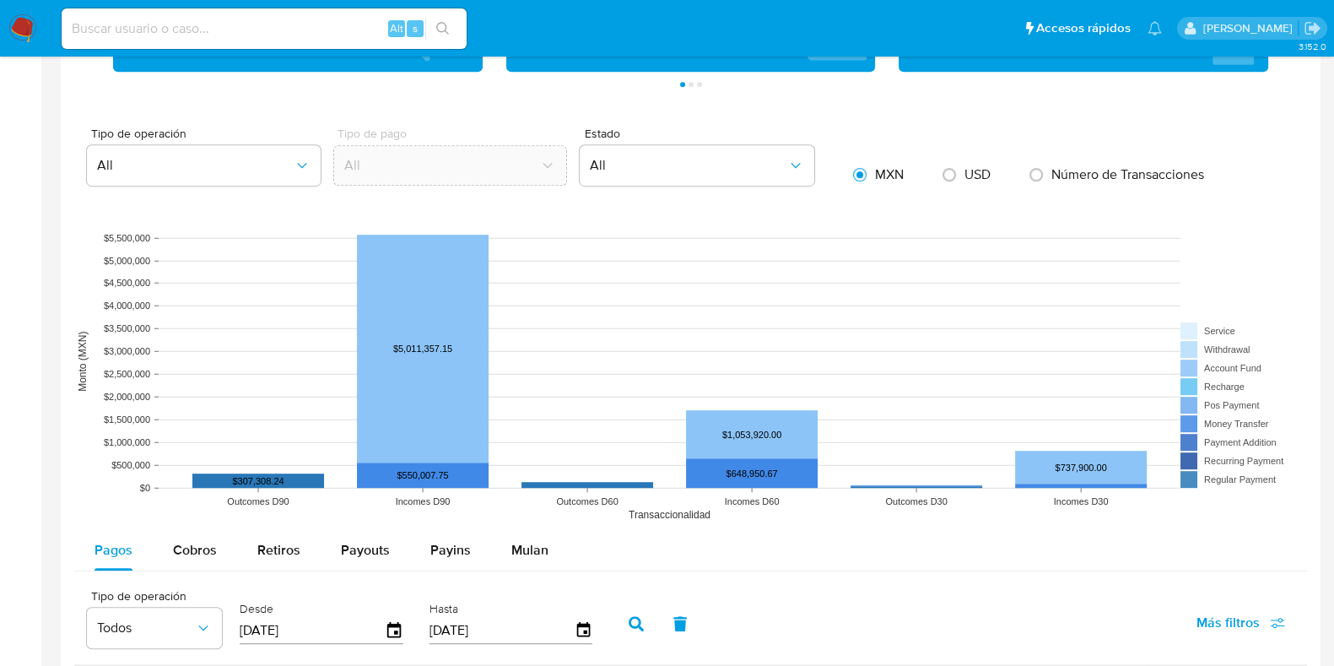
scroll to position [1266, 0]
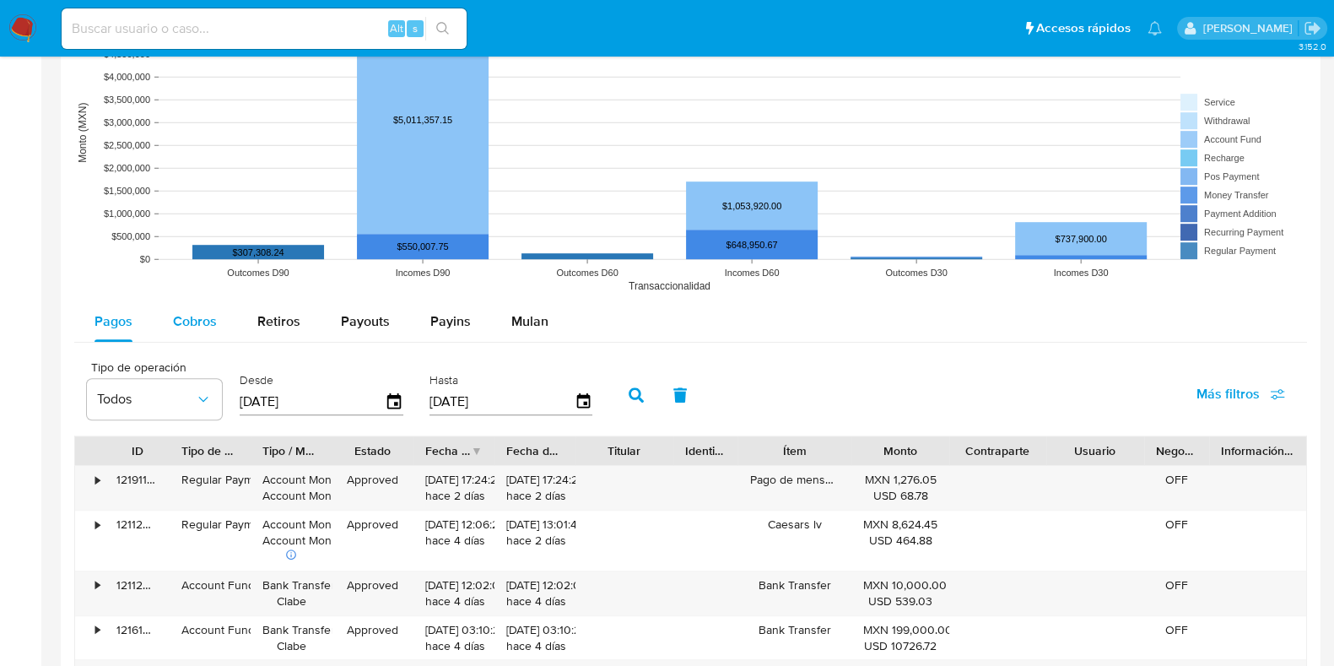
click at [204, 305] on div "Cobros" at bounding box center [195, 321] width 44 height 41
select select "10"
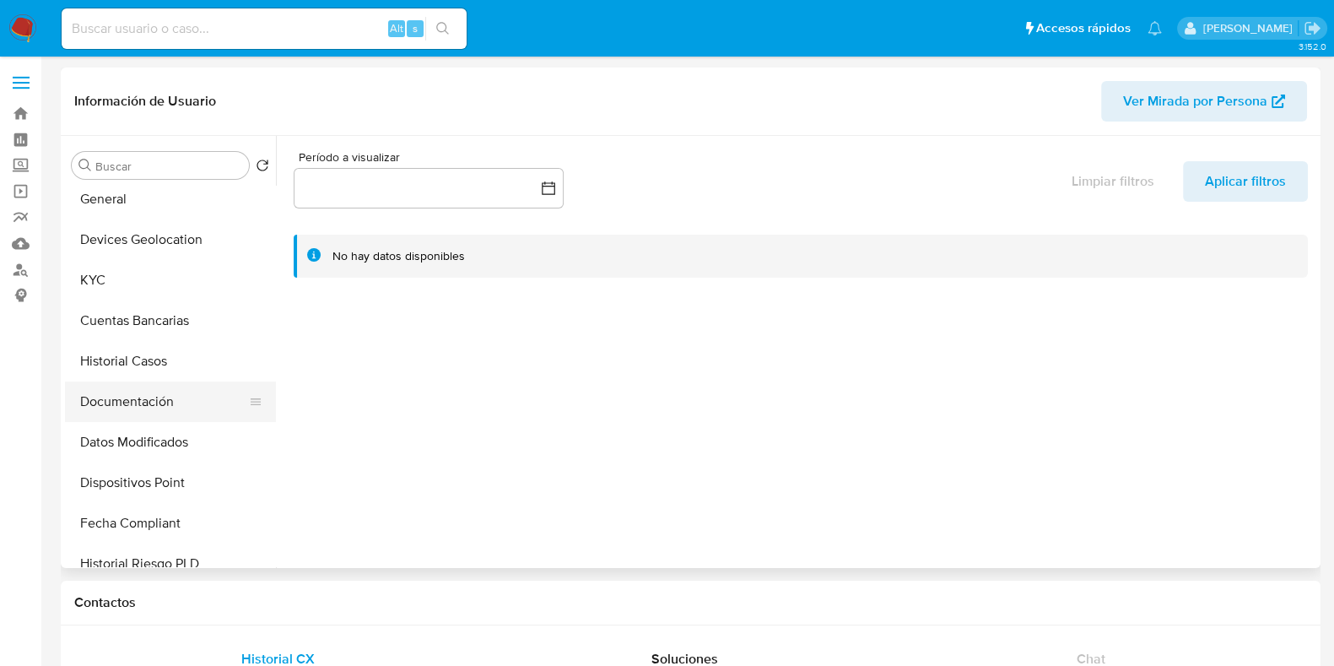
scroll to position [210, 0]
click at [132, 289] on button "KYC" at bounding box center [163, 279] width 197 height 41
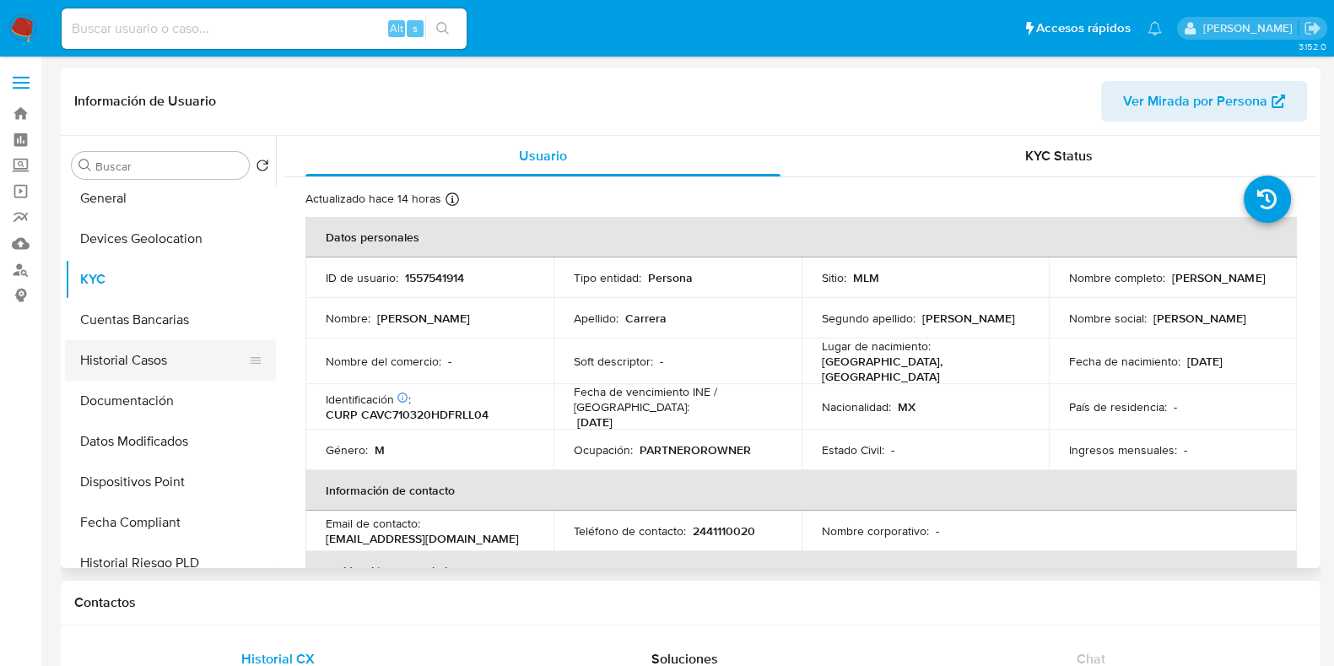
click at [140, 365] on button "Historial Casos" at bounding box center [163, 360] width 197 height 41
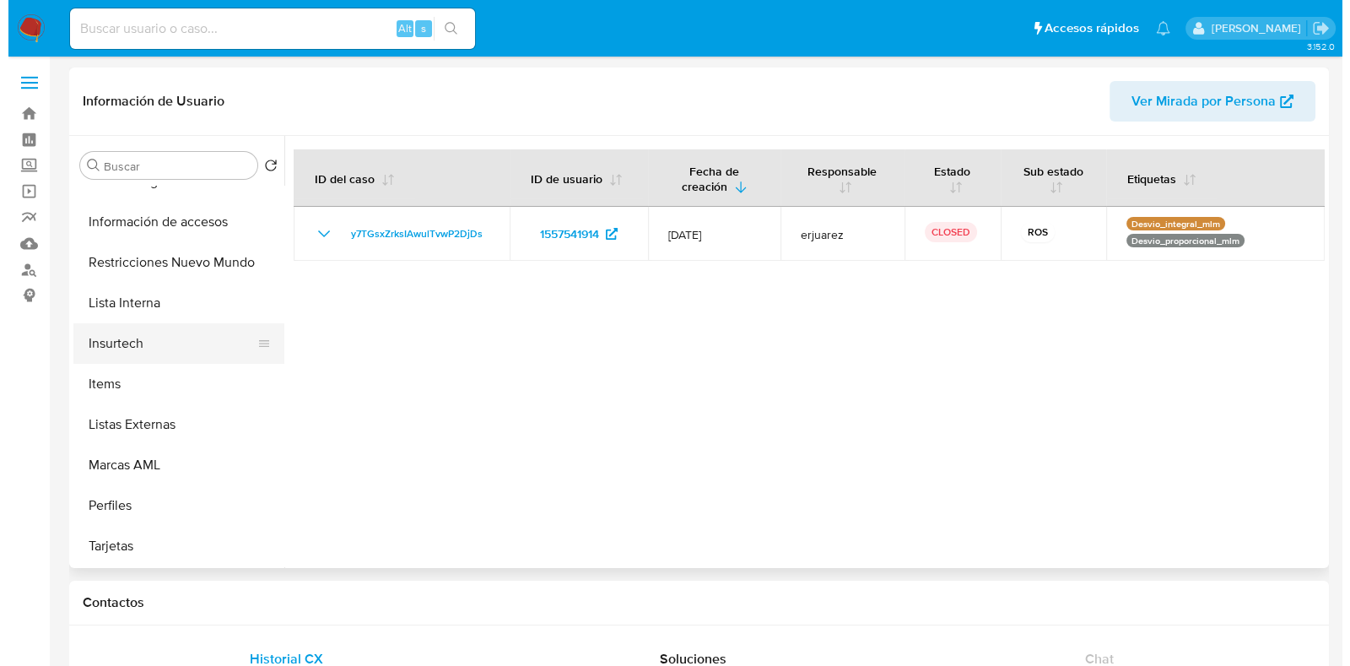
scroll to position [356, 0]
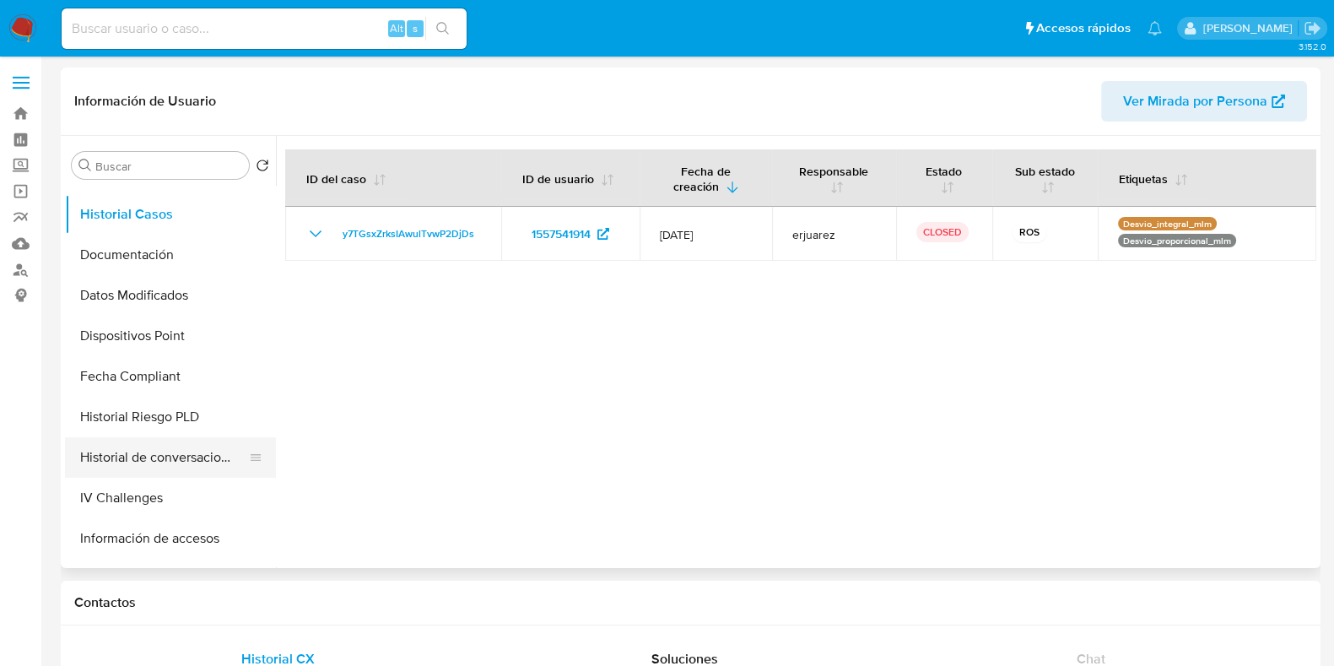
click at [138, 445] on button "Historial de conversaciones" at bounding box center [163, 457] width 197 height 41
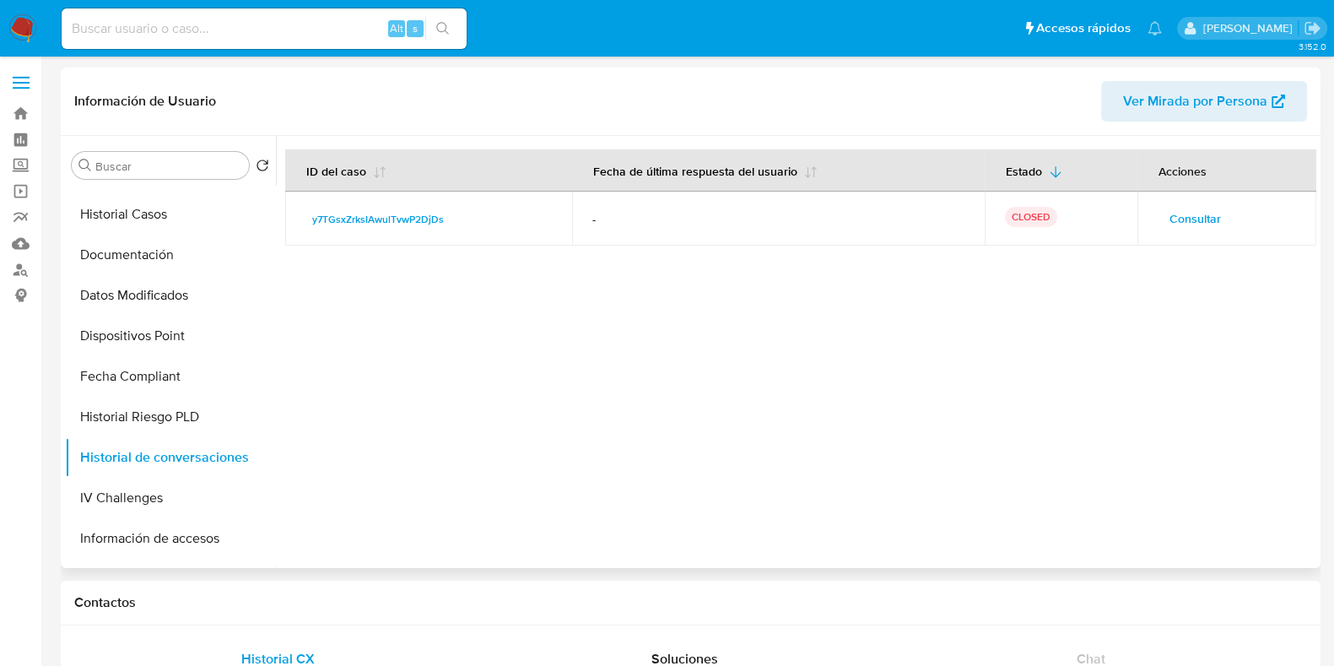
click at [1194, 222] on span "Consultar" at bounding box center [1195, 219] width 51 height 24
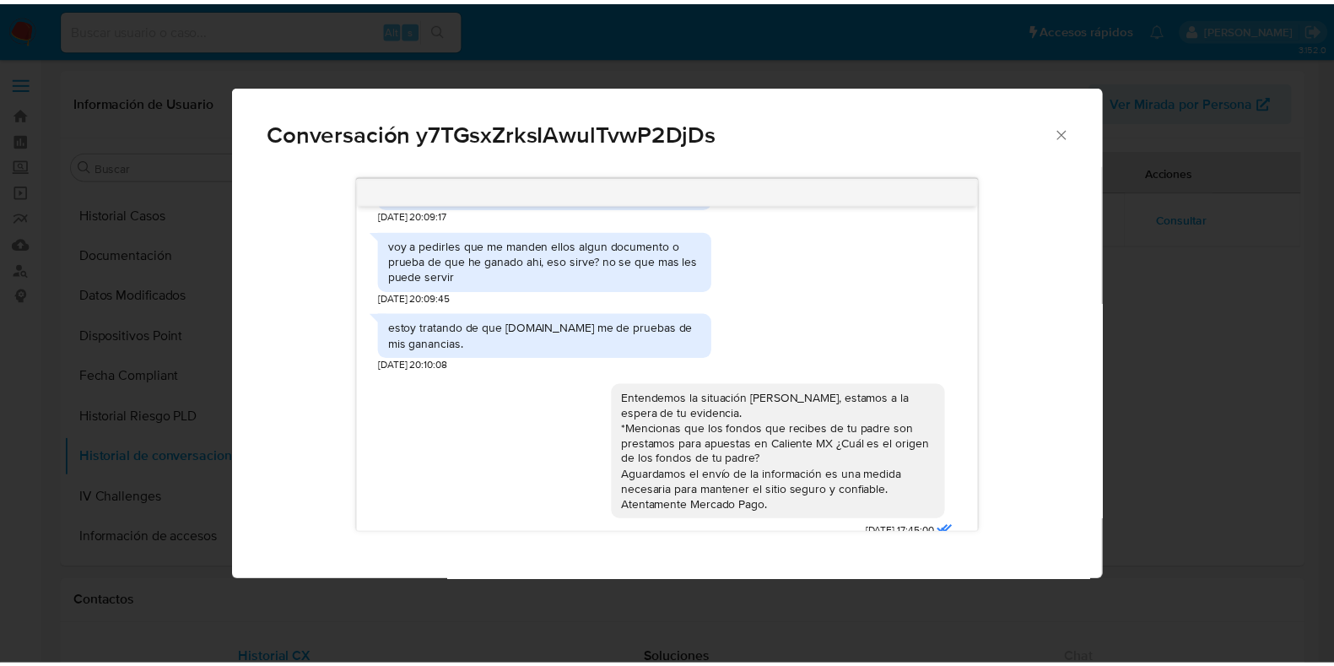
scroll to position [333, 0]
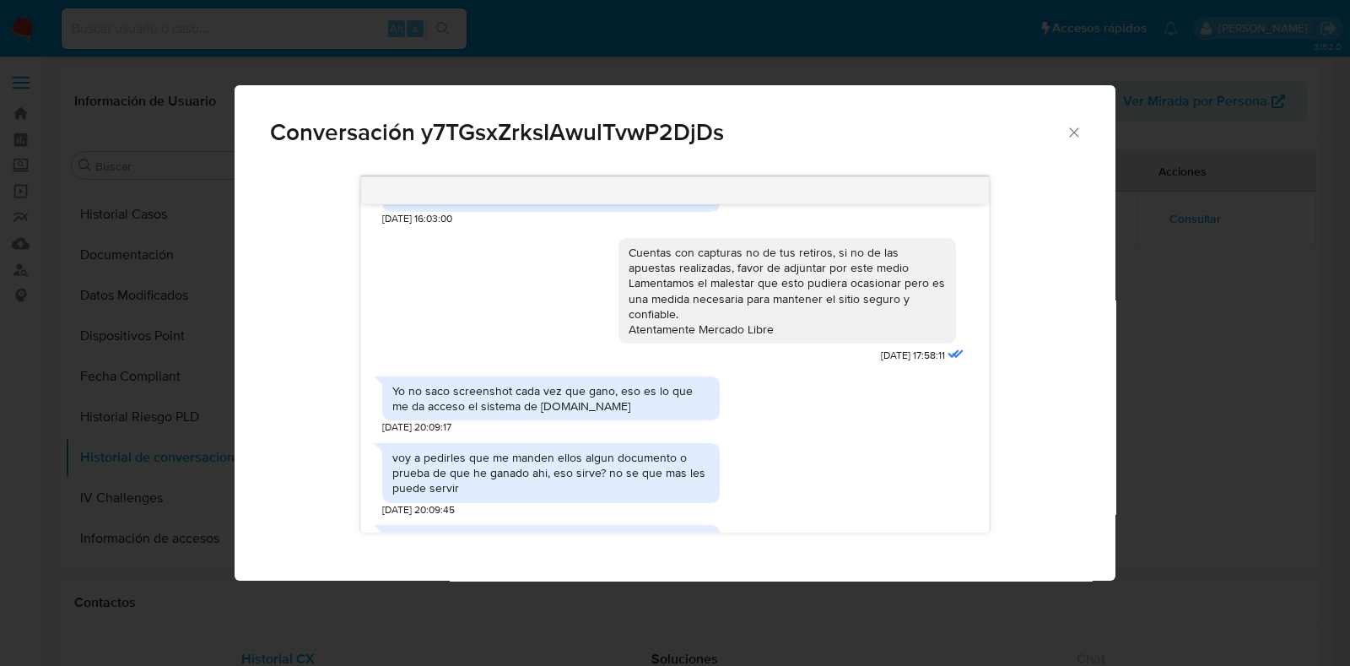
click at [1068, 136] on icon "Cerrar" at bounding box center [1074, 132] width 17 height 17
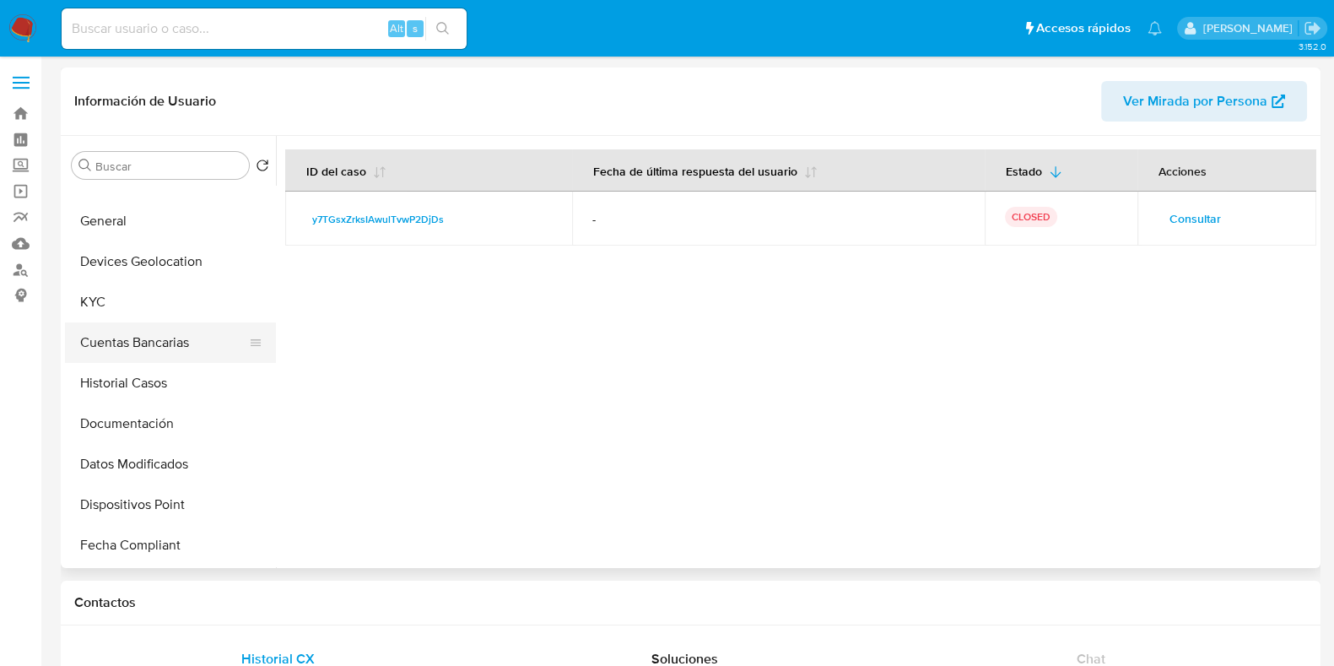
scroll to position [145, 0]
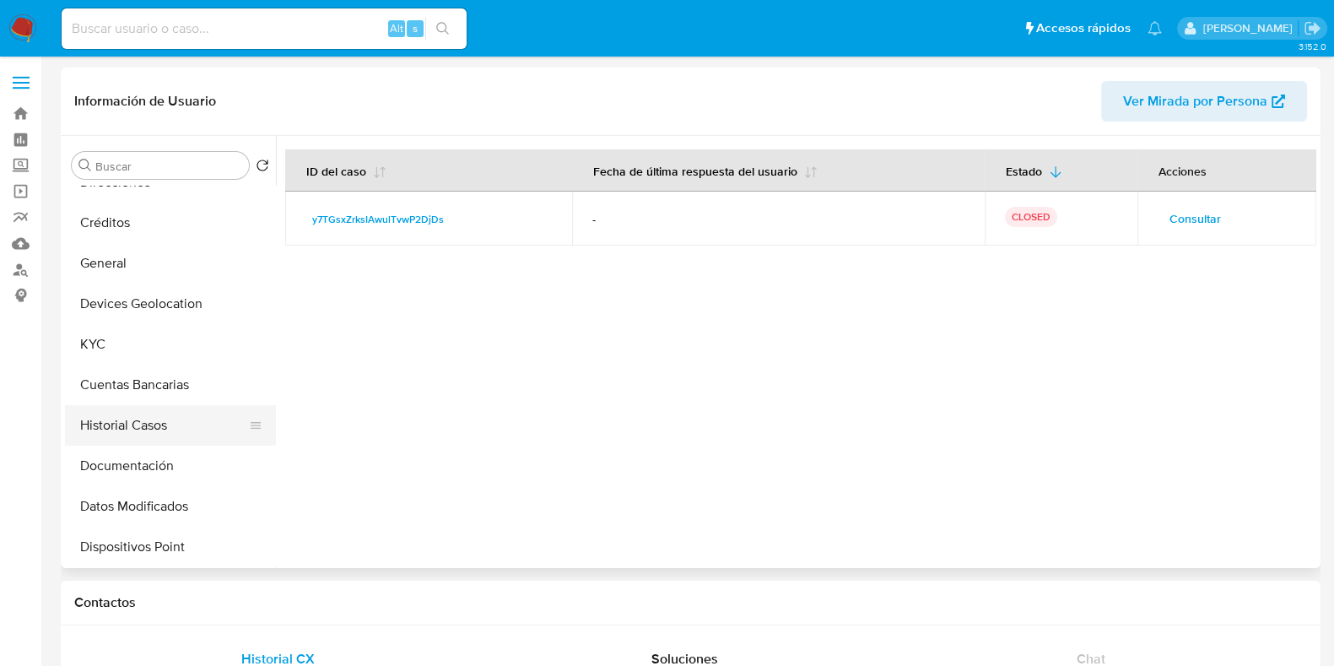
click at [143, 417] on button "Historial Casos" at bounding box center [163, 425] width 197 height 41
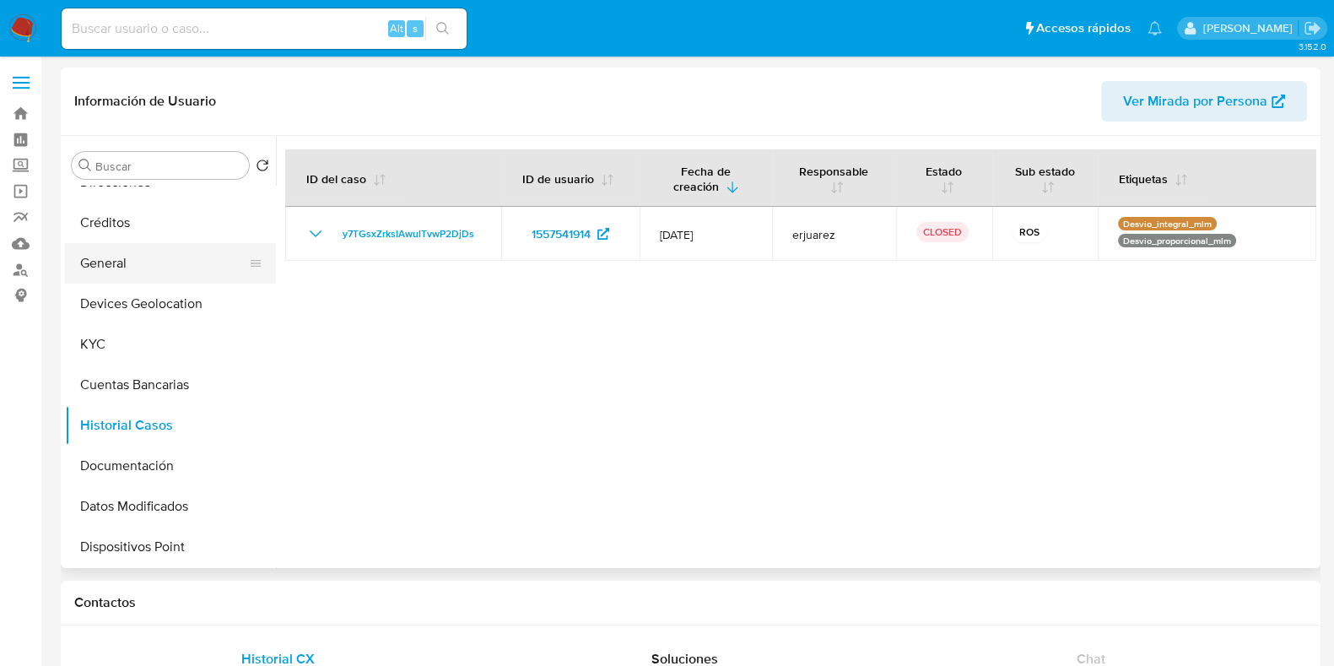
click at [142, 257] on button "General" at bounding box center [163, 263] width 197 height 41
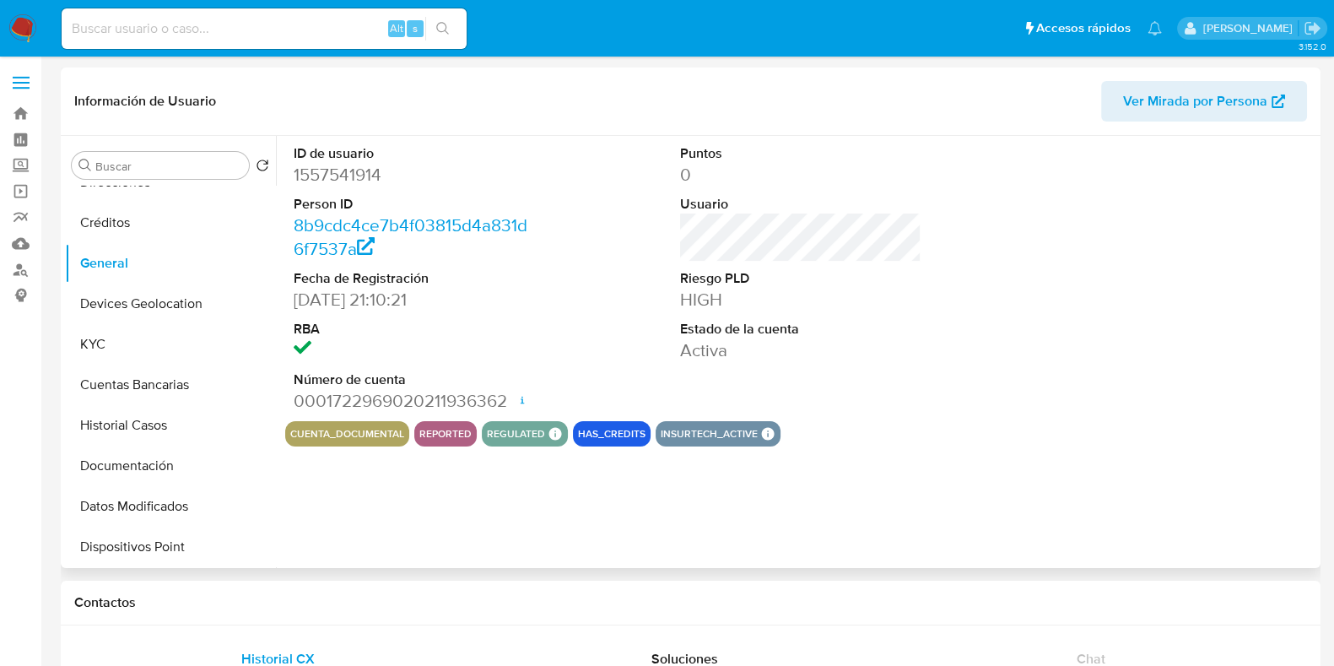
click at [349, 171] on dd "1557541914" at bounding box center [414, 175] width 241 height 24
copy dd "1557541914"
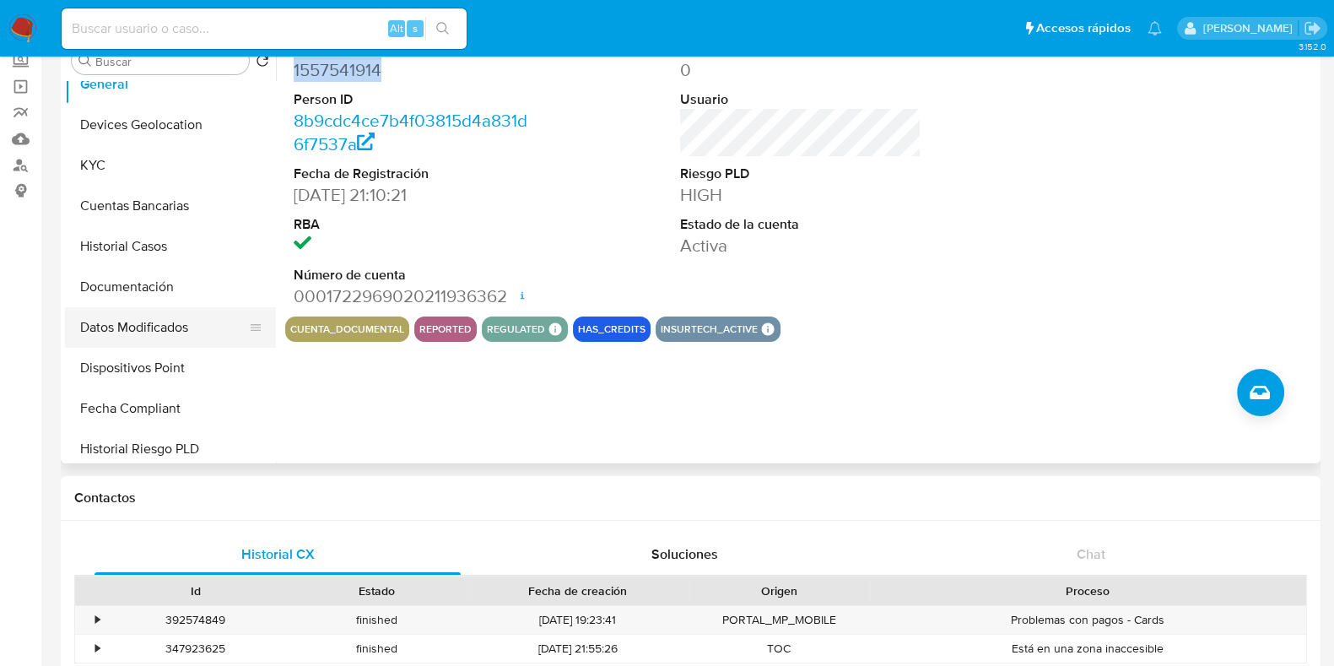
scroll to position [251, 0]
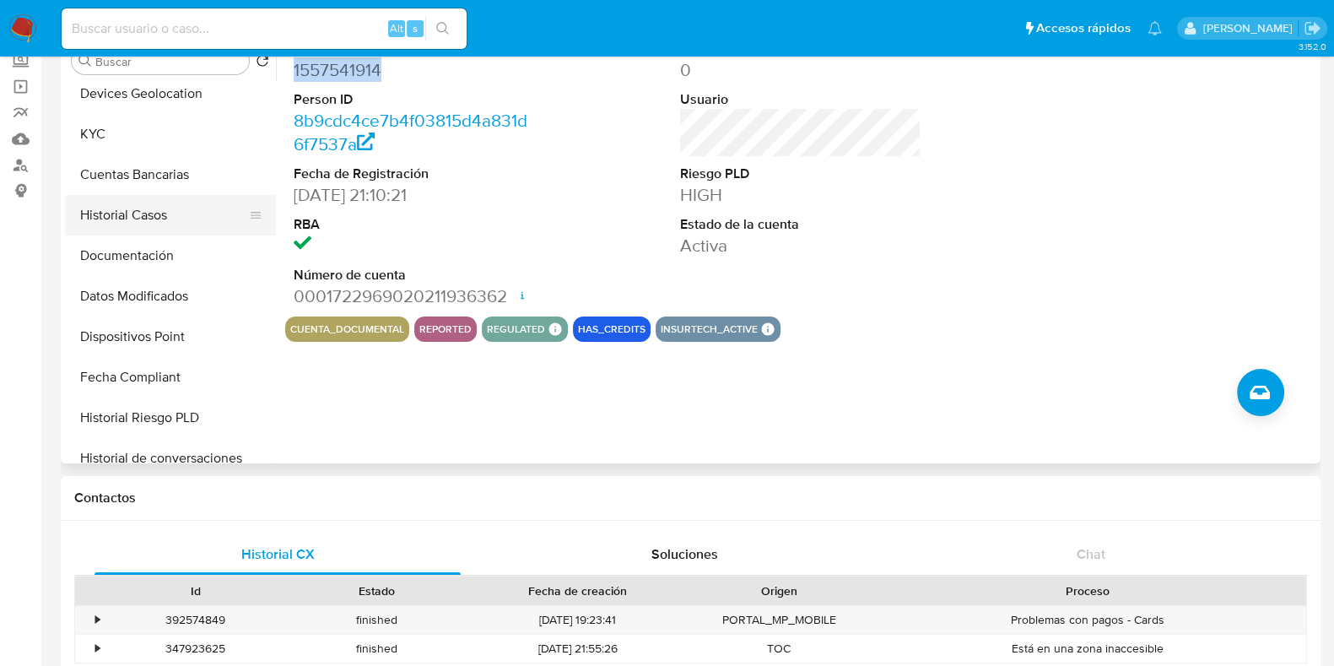
click at [153, 225] on button "Historial Casos" at bounding box center [163, 215] width 197 height 41
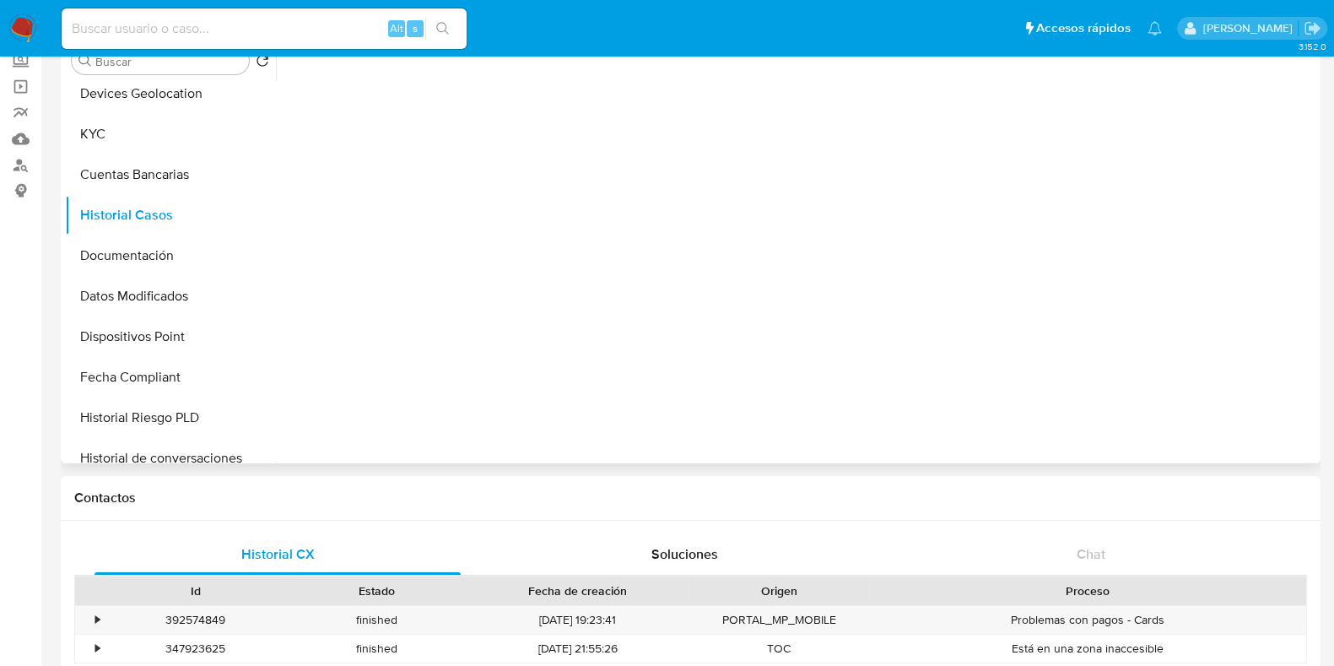
scroll to position [0, 0]
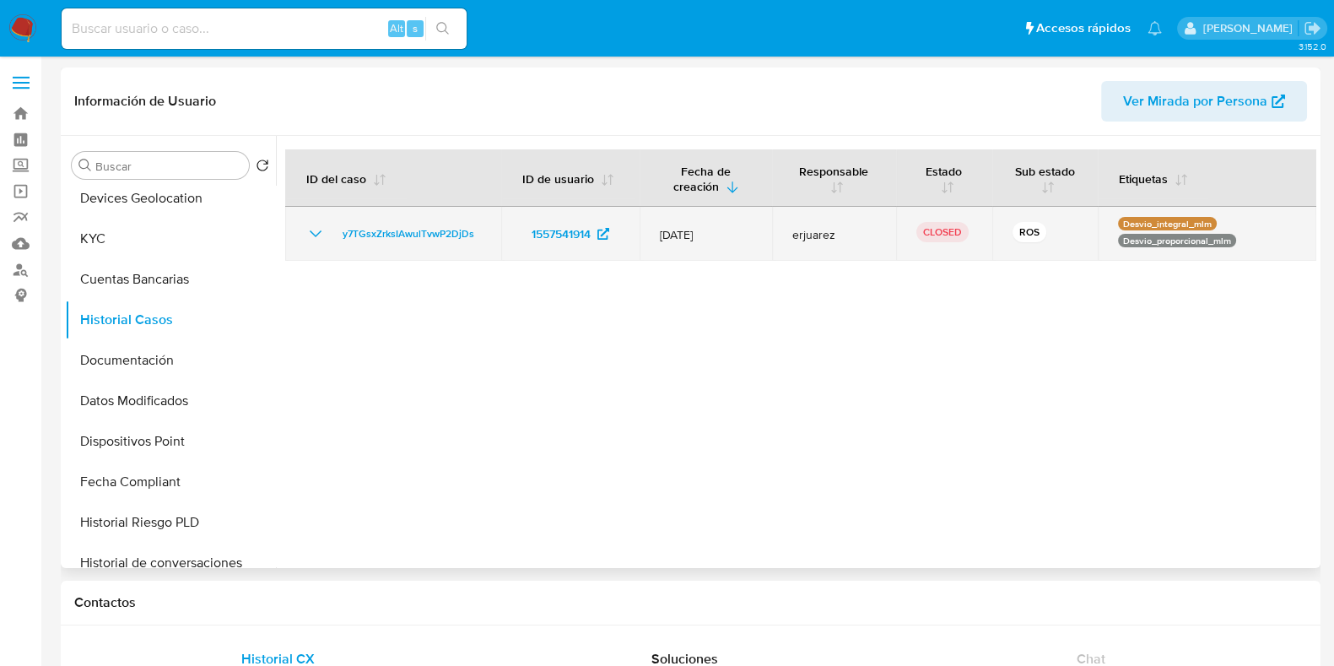
click at [312, 236] on icon "Mostrar/Ocultar" at bounding box center [316, 234] width 20 height 20
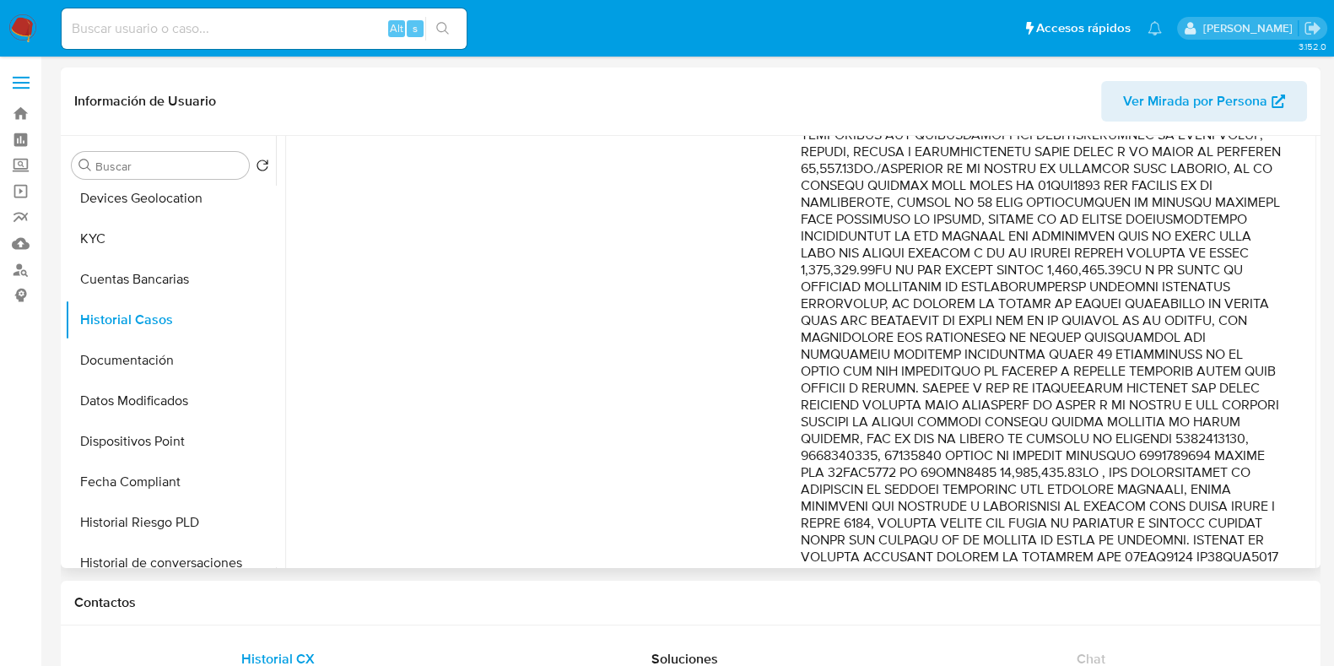
scroll to position [544, 0]
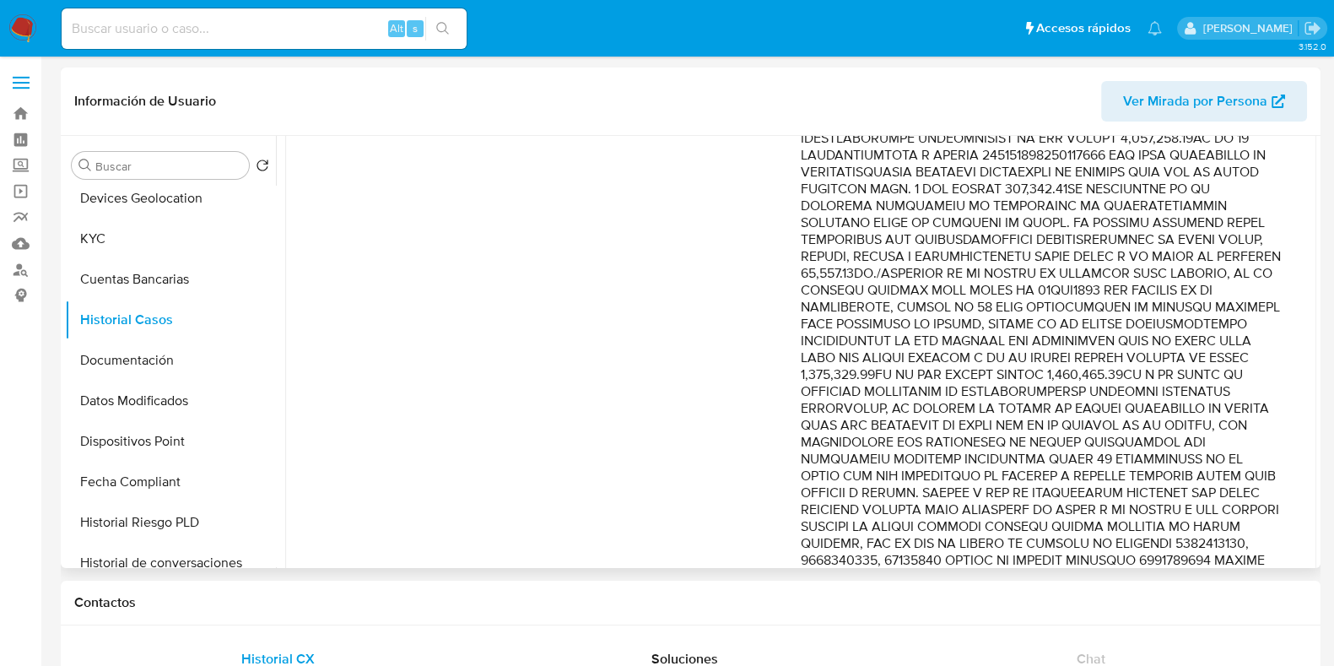
drag, startPoint x: 909, startPoint y: 344, endPoint x: 1045, endPoint y: 342, distance: 135.9
click at [1045, 342] on p "Comentario :" at bounding box center [1042, 282] width 482 height 1047
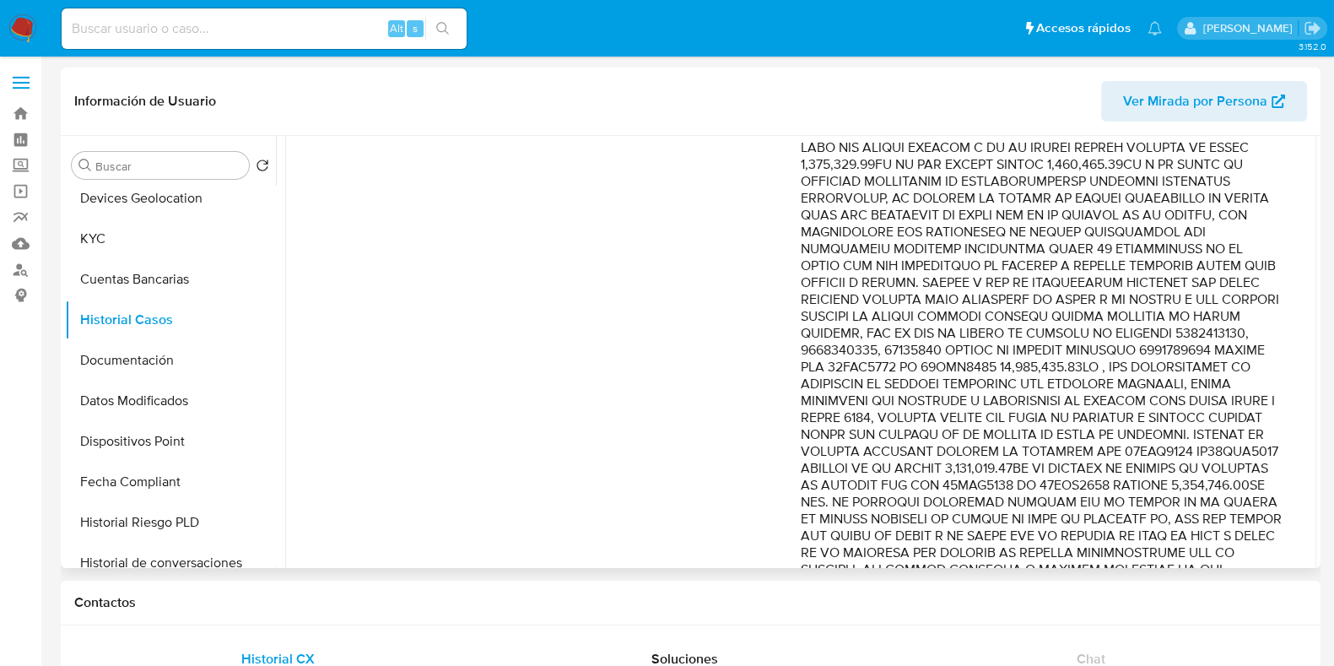
scroll to position [860, 0]
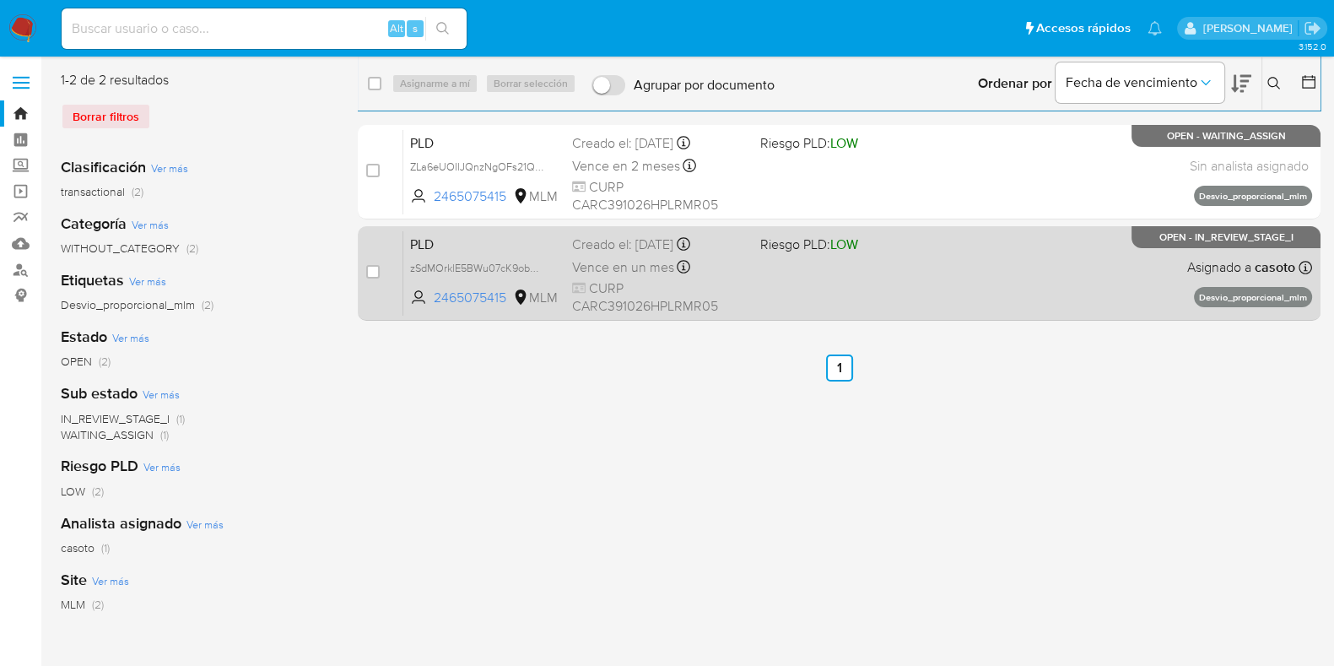
click at [885, 271] on div "PLD zSdMOrklE5BWu07cK9obChoR 2465075415 MLM Riesgo PLD: LOW Creado el: [DATE] C…" at bounding box center [857, 272] width 909 height 85
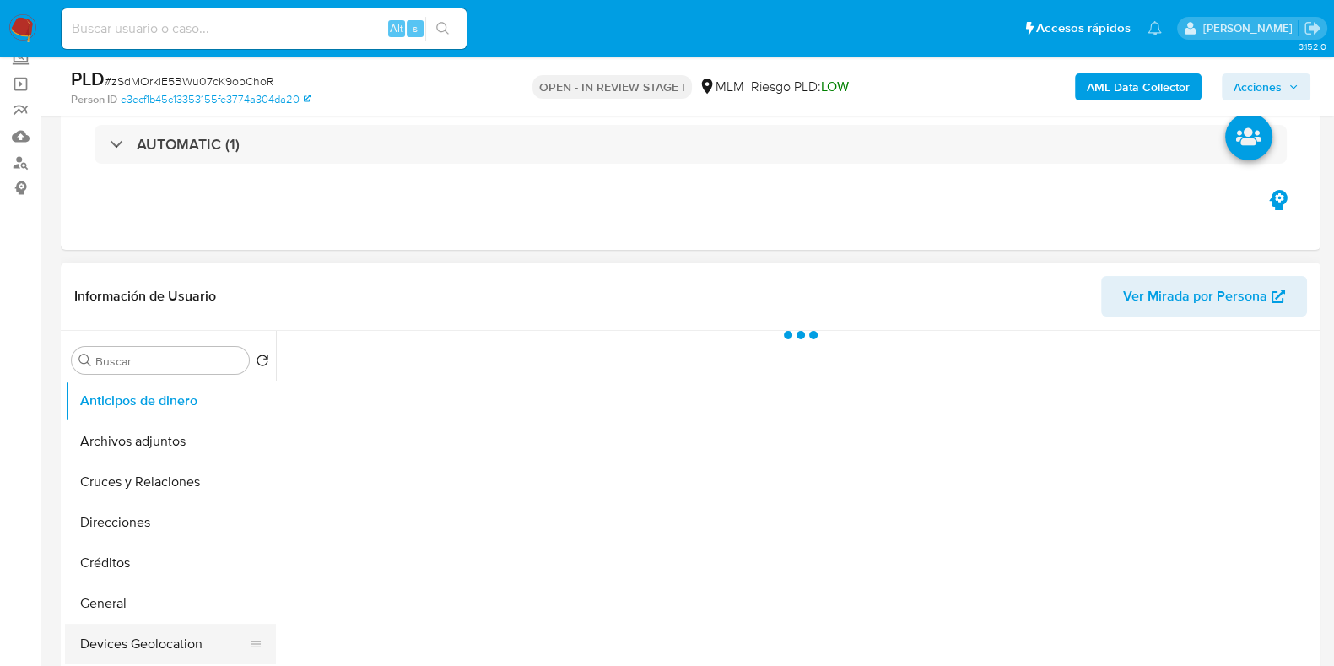
scroll to position [210, 0]
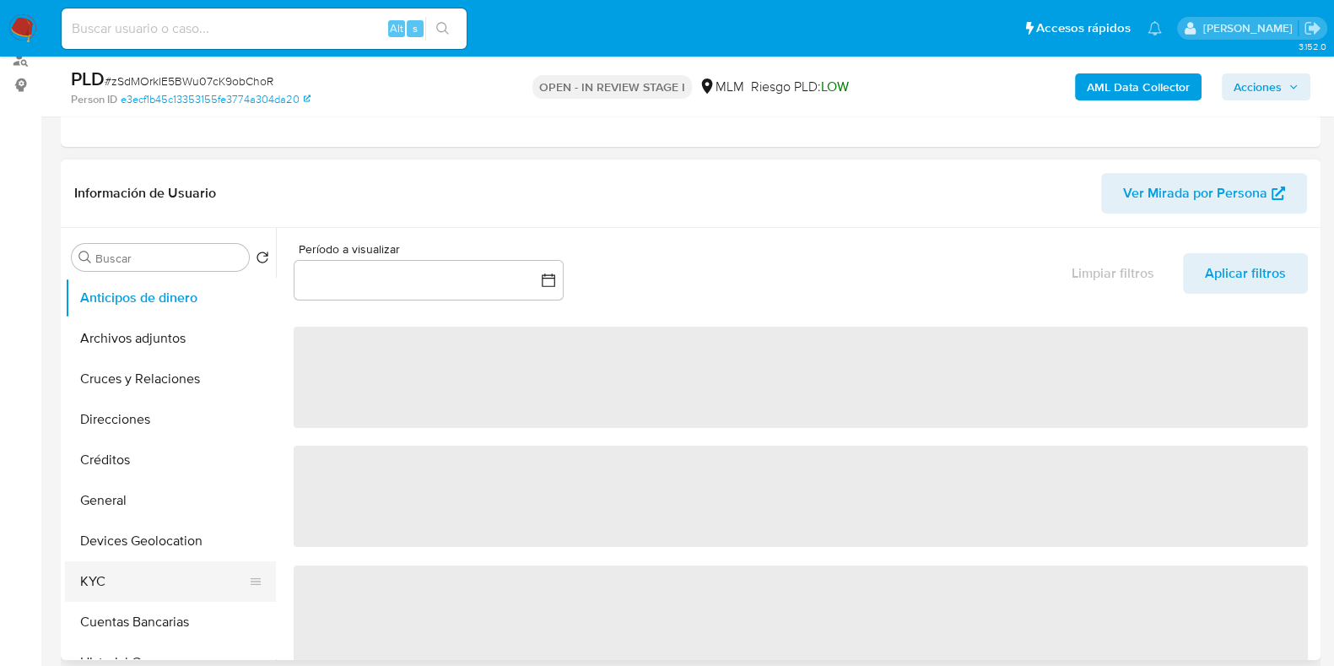
click at [84, 561] on button "KYC" at bounding box center [163, 581] width 197 height 41
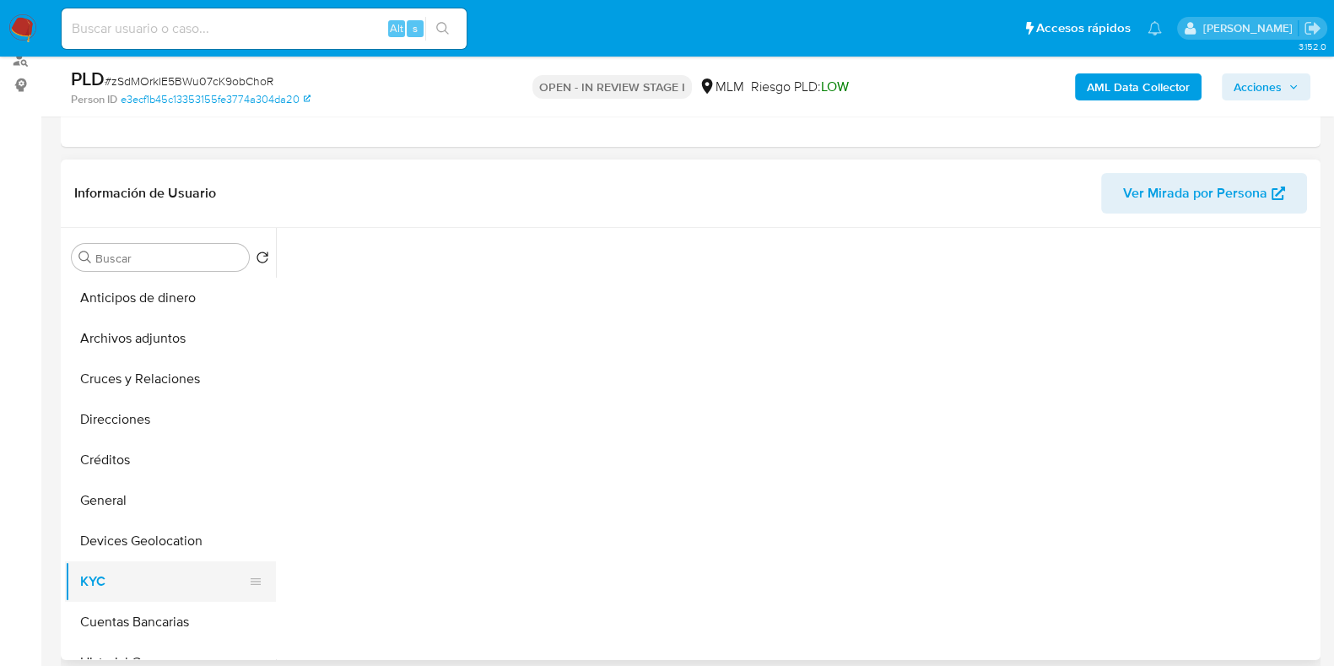
select select "10"
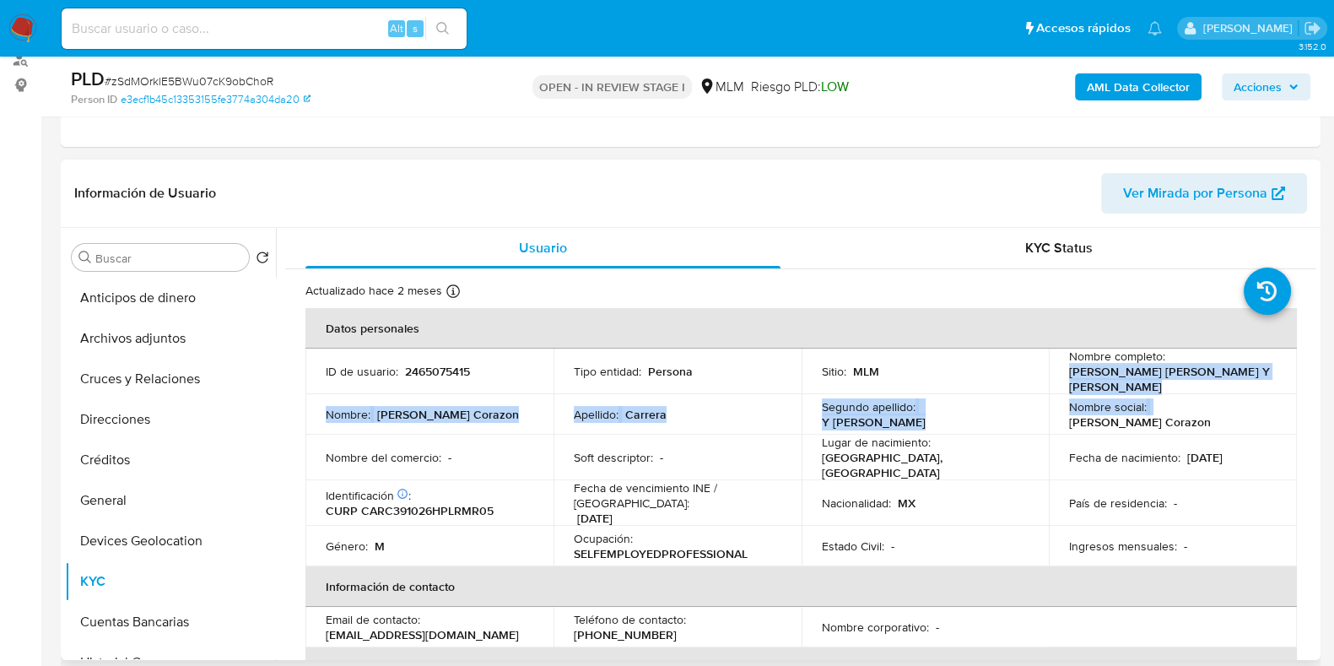
drag, startPoint x: 1177, startPoint y: 394, endPoint x: 1051, endPoint y: 391, distance: 125.8
click at [1059, 367] on tbody "ID de usuario : 2465075415 Tipo entidad : Persona Sitio : MLM Nombre completo :…" at bounding box center [802, 458] width 992 height 218
click at [1051, 391] on td "Nombre completo : [PERSON_NAME] del Sagrado [PERSON_NAME] Y [PERSON_NAME]" at bounding box center [1173, 372] width 248 height 46
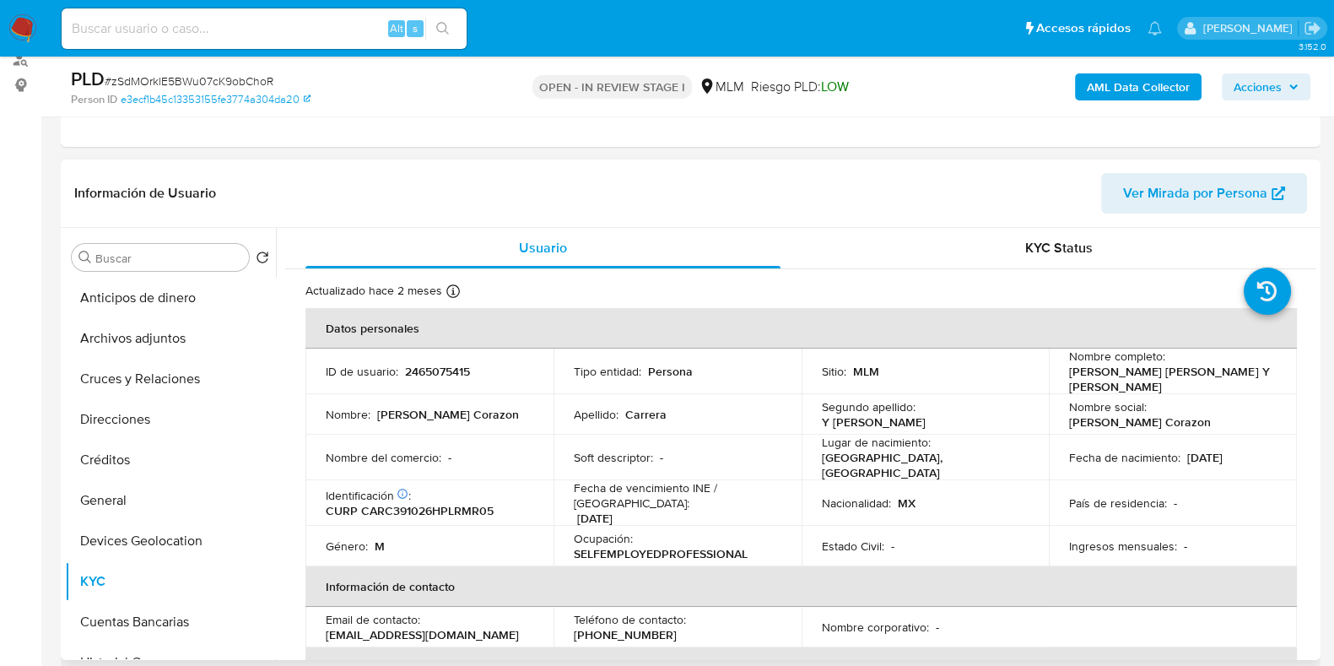
drag, startPoint x: 1170, startPoint y: 390, endPoint x: 1057, endPoint y: 370, distance: 114.9
click at [1057, 370] on td "Nombre completo : [PERSON_NAME] del Sagrado [PERSON_NAME] Y [PERSON_NAME]" at bounding box center [1173, 372] width 248 height 46
copy p "[PERSON_NAME] del Sagrado [PERSON_NAME] Y [PERSON_NAME]"
click at [93, 473] on button "Créditos" at bounding box center [163, 460] width 197 height 41
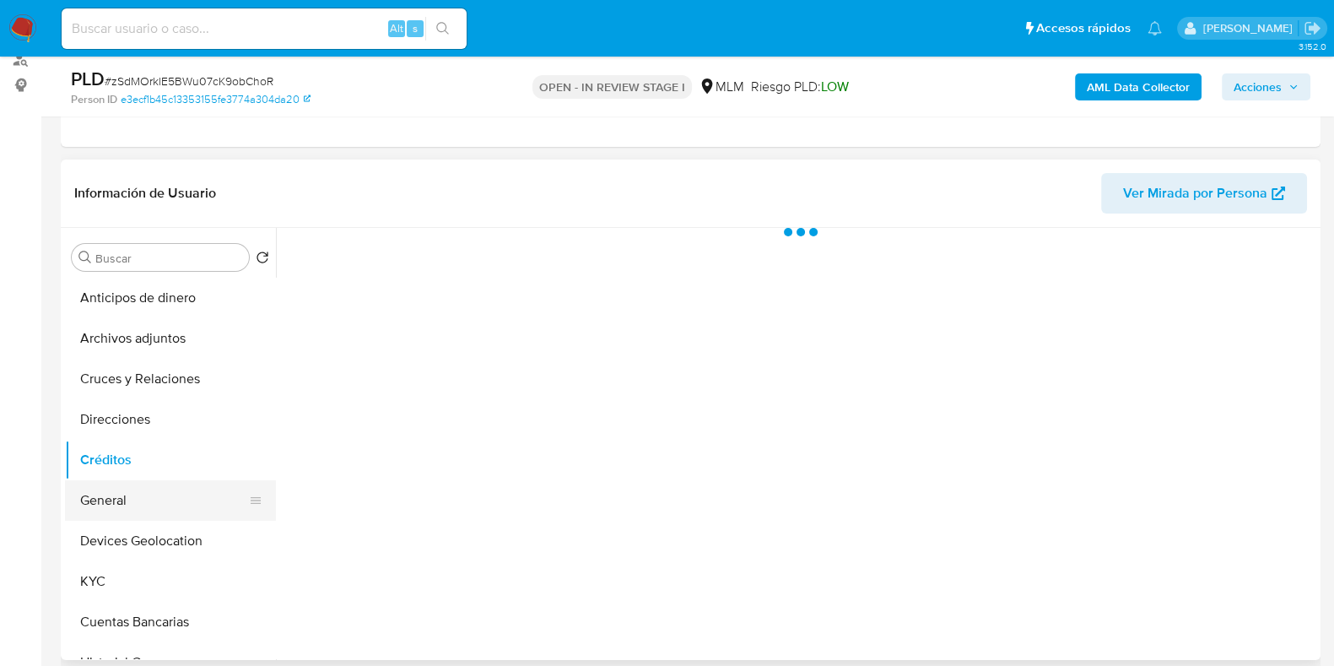
click at [122, 489] on button "General" at bounding box center [163, 500] width 197 height 41
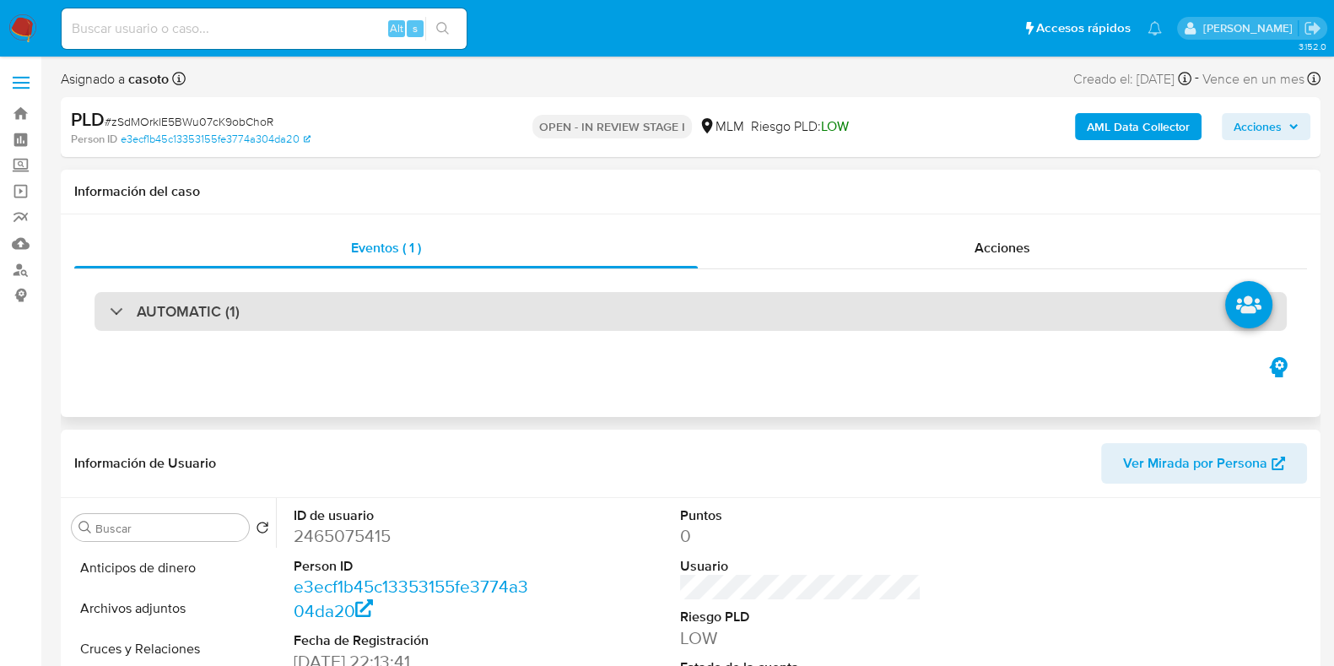
scroll to position [0, 0]
click at [414, 300] on div "AUTOMATIC (1)" at bounding box center [691, 311] width 1193 height 39
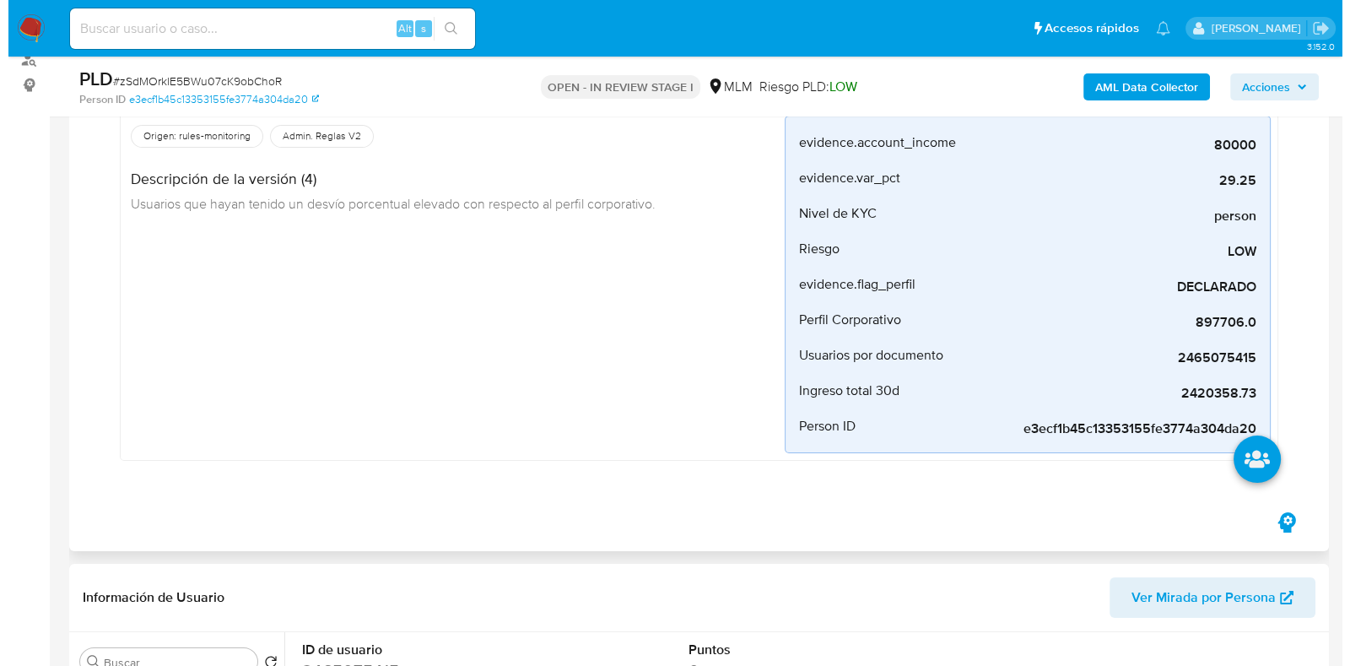
scroll to position [633, 0]
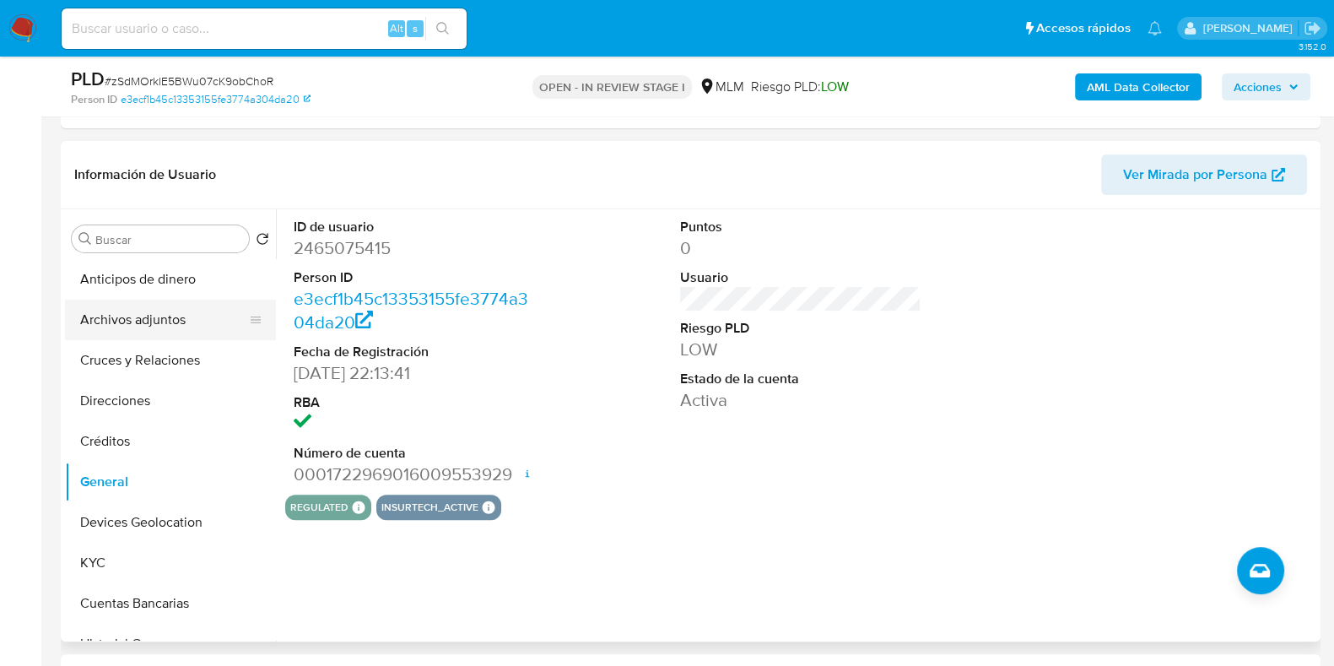
click at [160, 327] on button "Archivos adjuntos" at bounding box center [163, 320] width 197 height 41
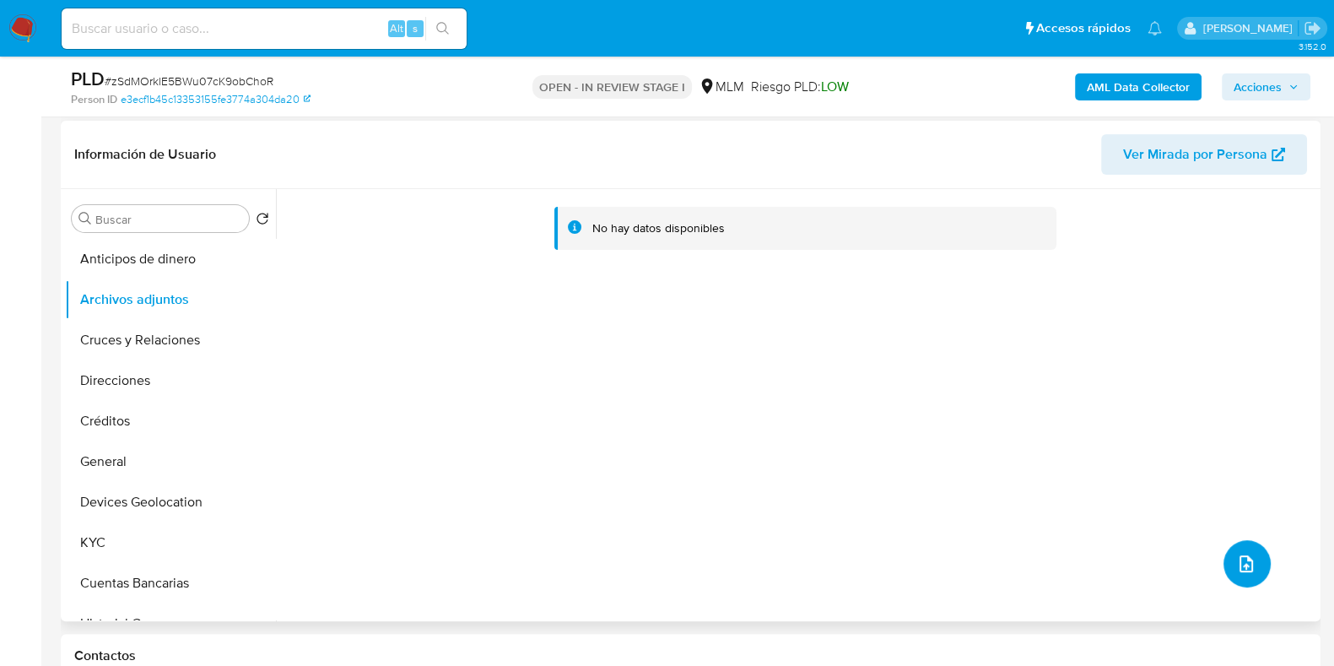
click at [1236, 559] on icon "upload-file" at bounding box center [1246, 564] width 20 height 20
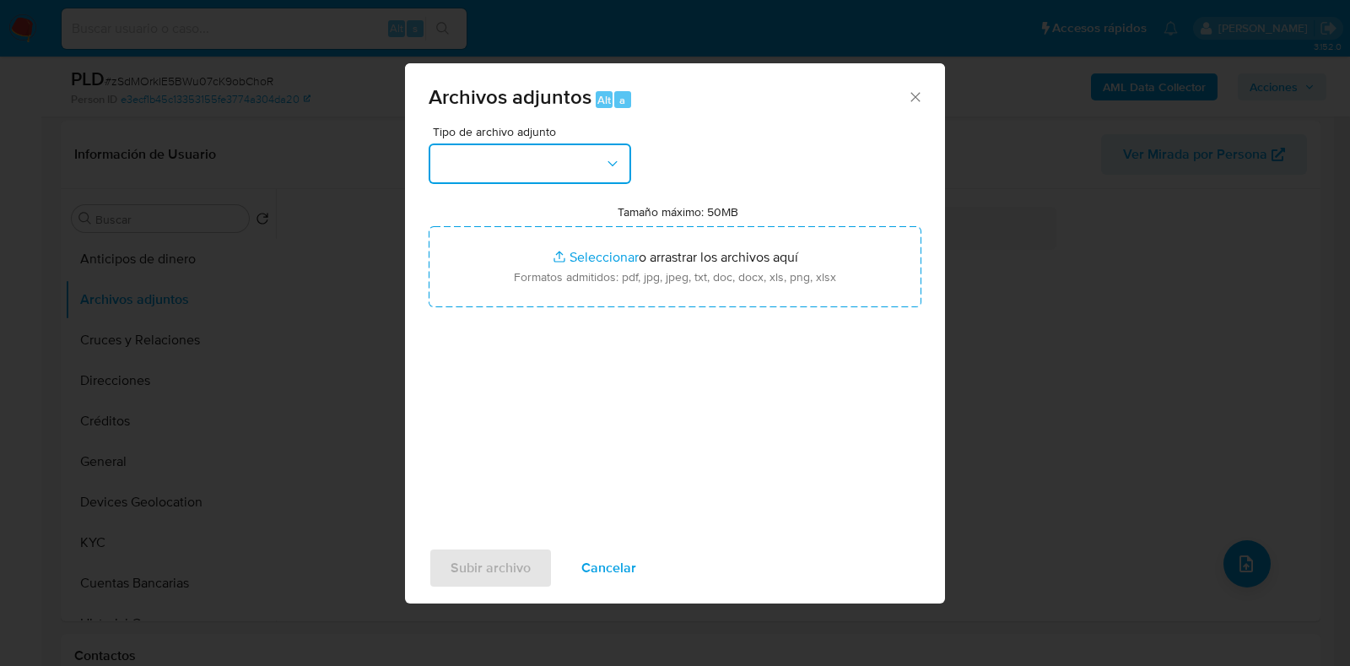
click at [514, 166] on button "button" at bounding box center [530, 163] width 203 height 41
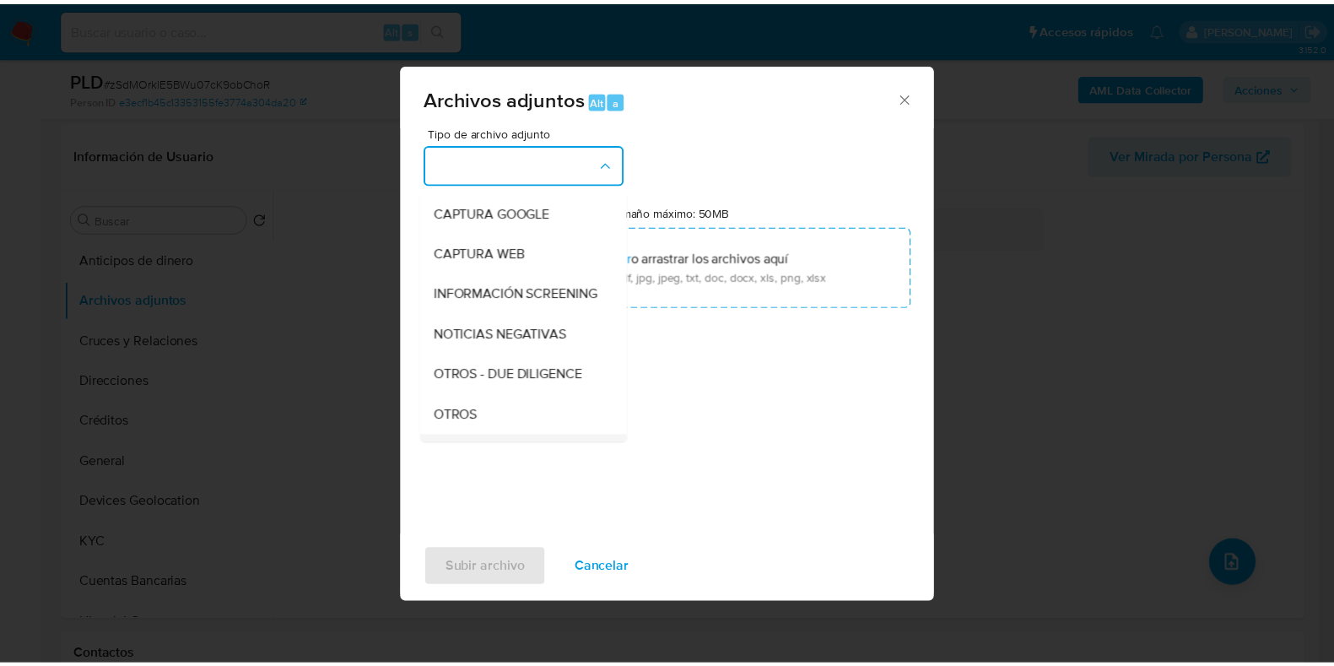
scroll to position [210, 0]
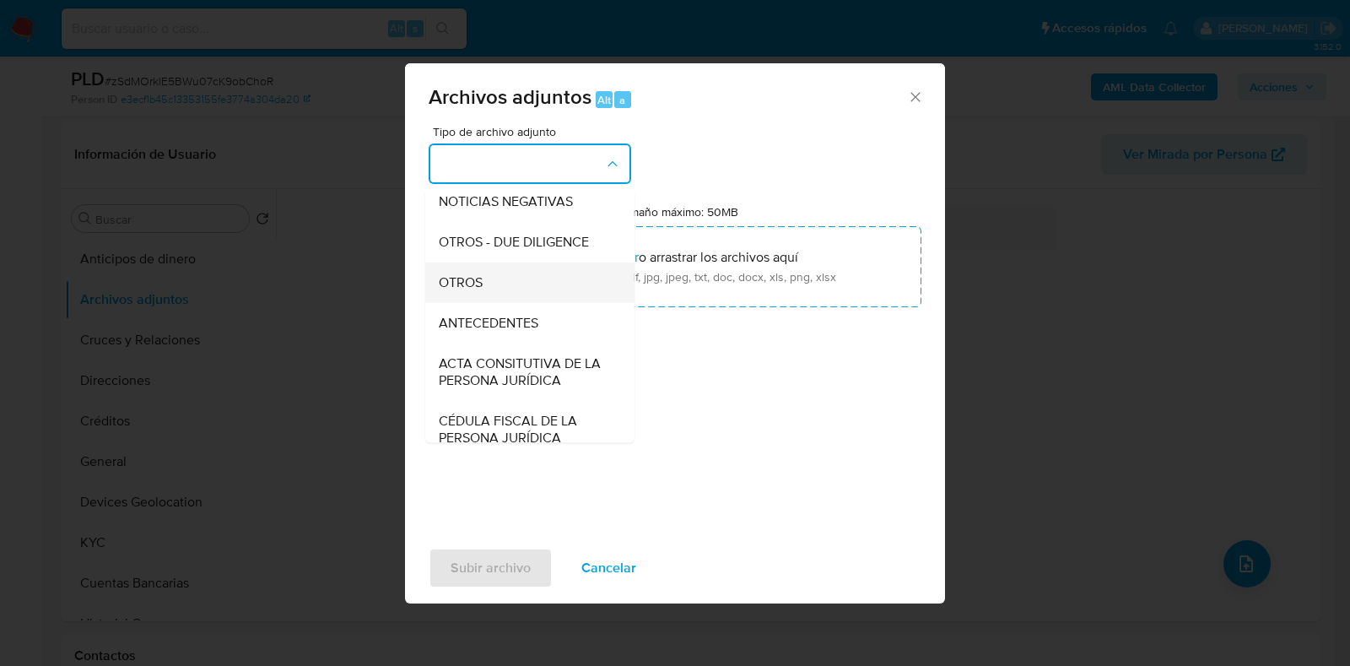
click at [470, 291] on span "OTROS" at bounding box center [461, 282] width 44 height 17
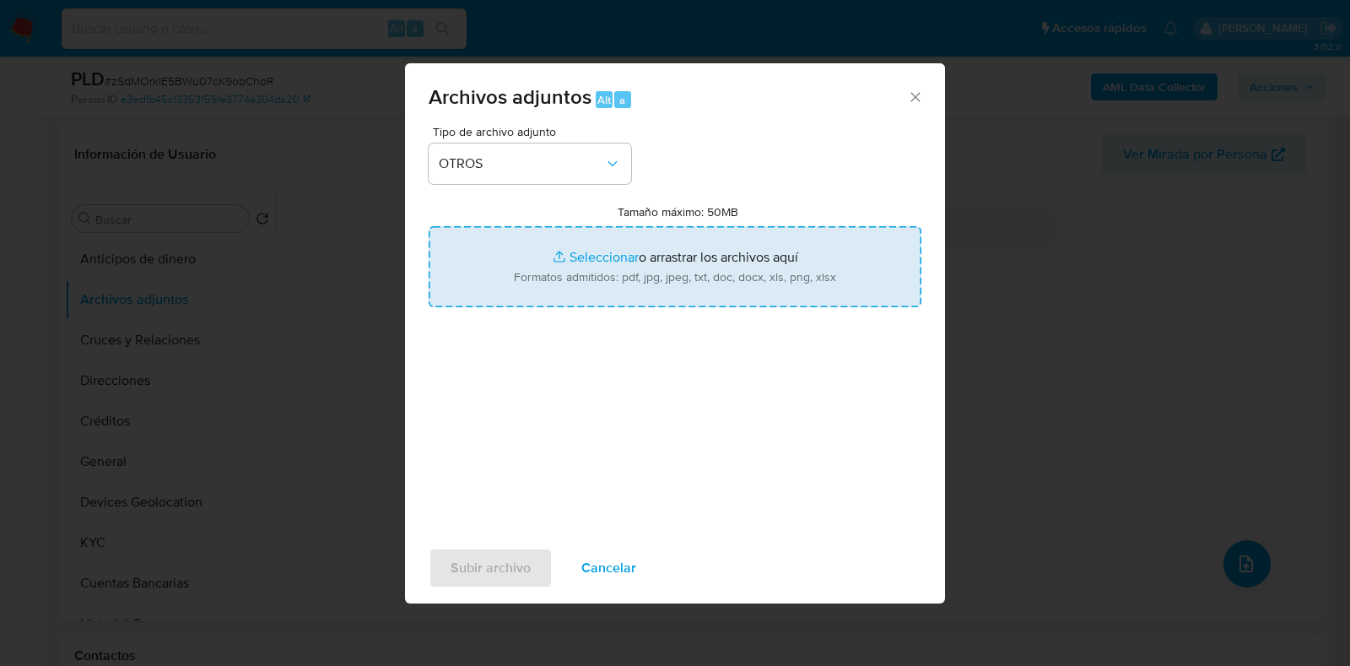
click at [598, 264] on input "Tamaño máximo: 50MB Seleccionar archivos" at bounding box center [675, 266] width 493 height 81
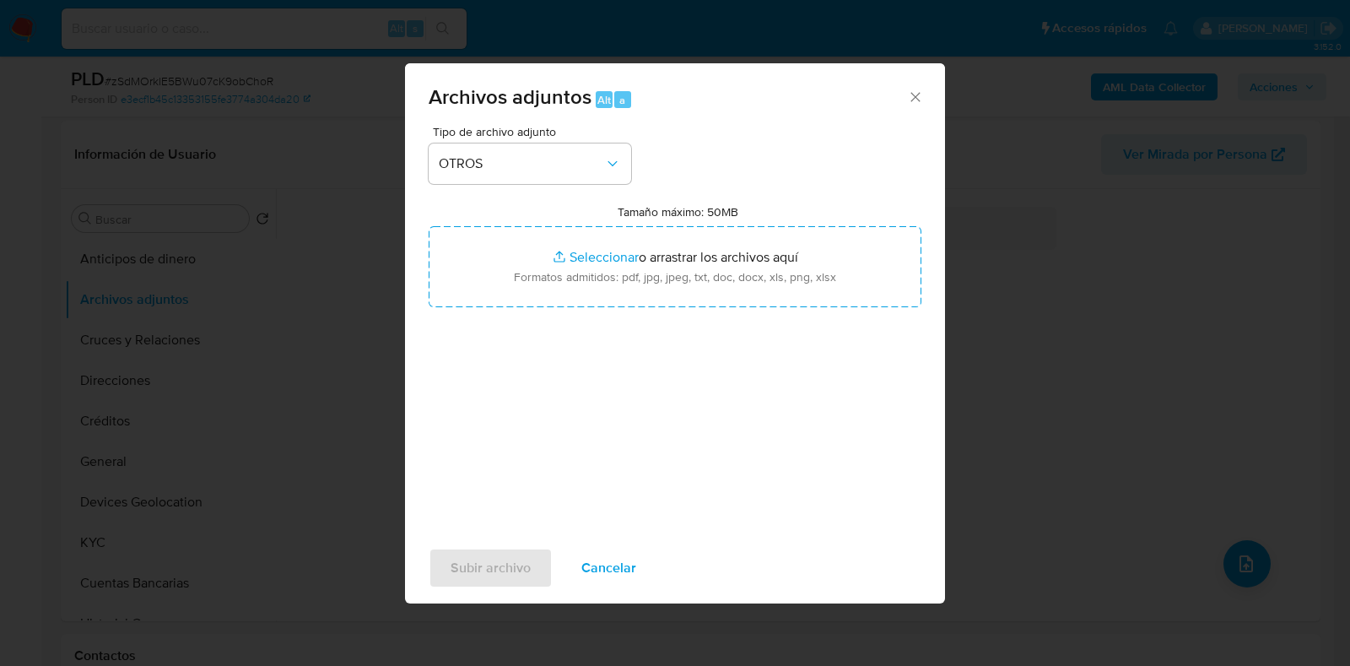
type input "C:\fakepath\2465075415_JOSE CIRO DEL SAGRADO CORAZON CARRERA Y RAMIREZ_JUL2025.…"
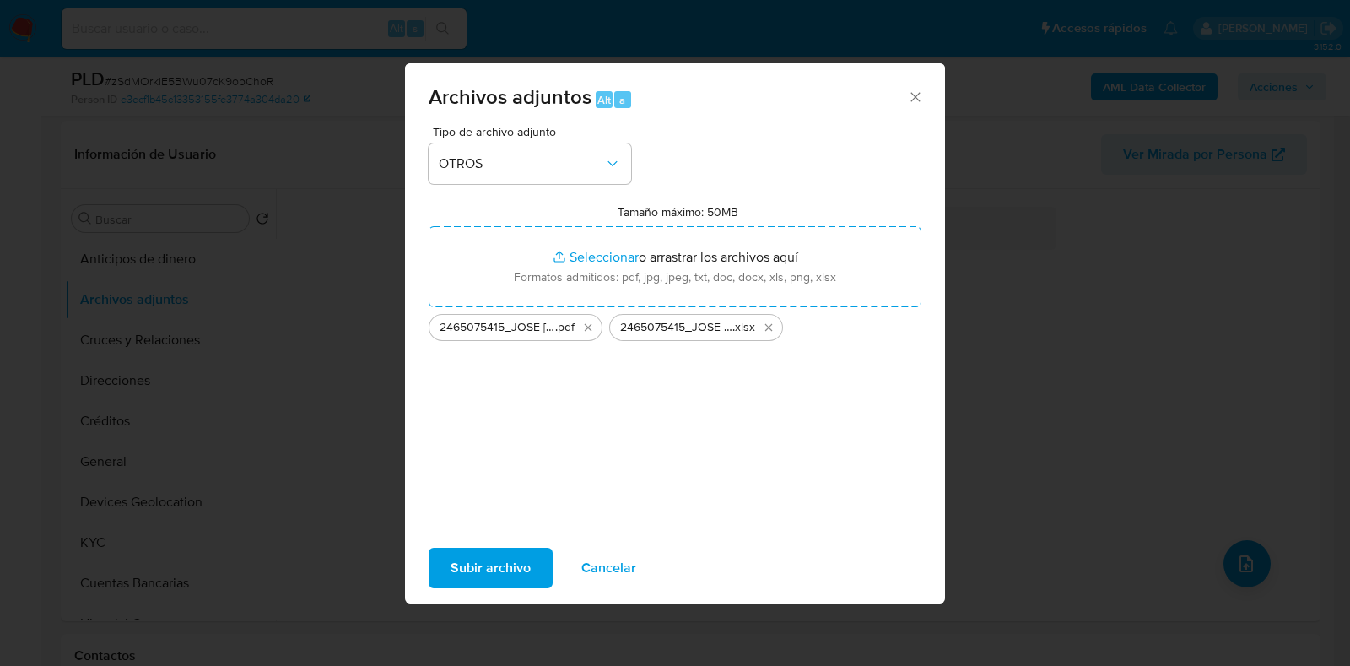
click at [495, 555] on span "Subir archivo" at bounding box center [491, 567] width 80 height 37
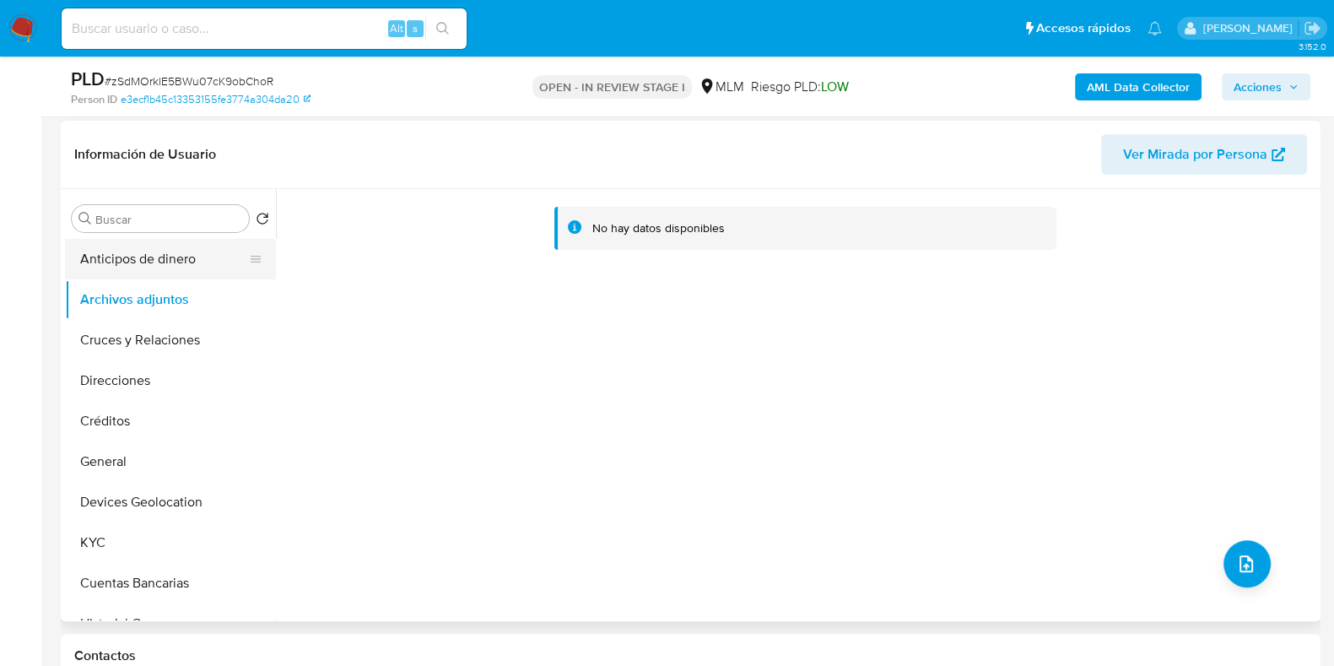
click at [144, 270] on button "Anticipos de dinero" at bounding box center [163, 259] width 197 height 41
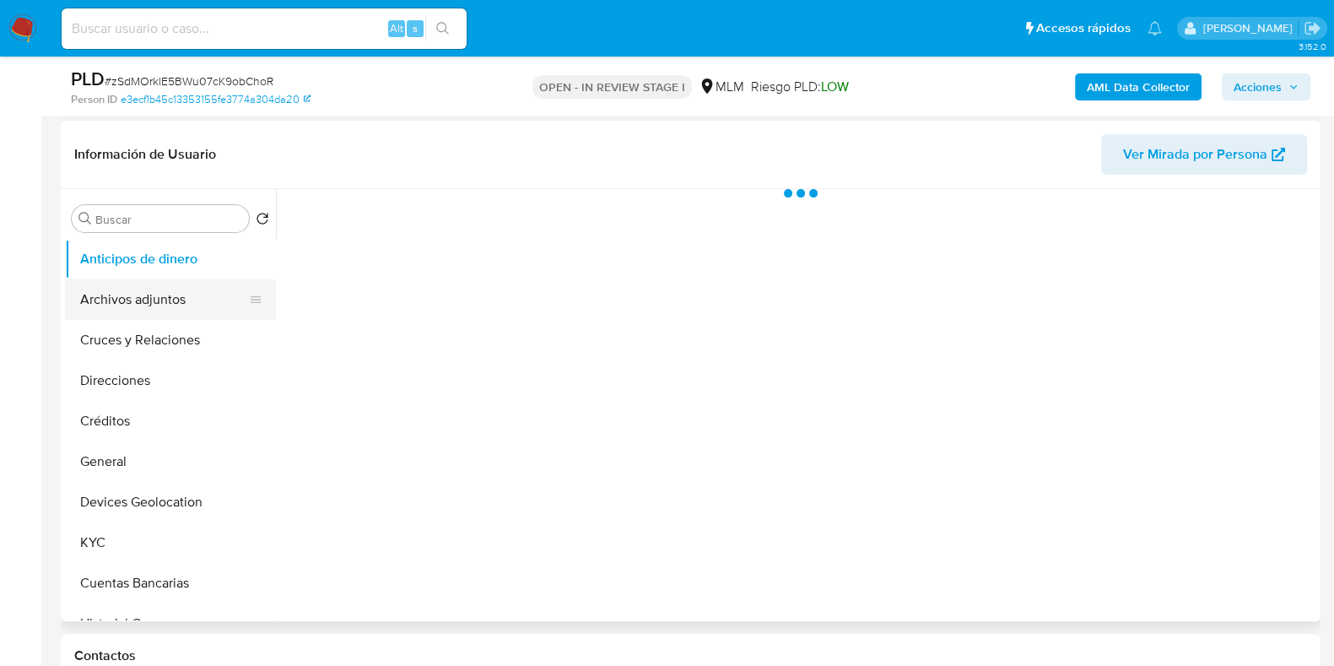
click at [127, 284] on button "Archivos adjuntos" at bounding box center [163, 299] width 197 height 41
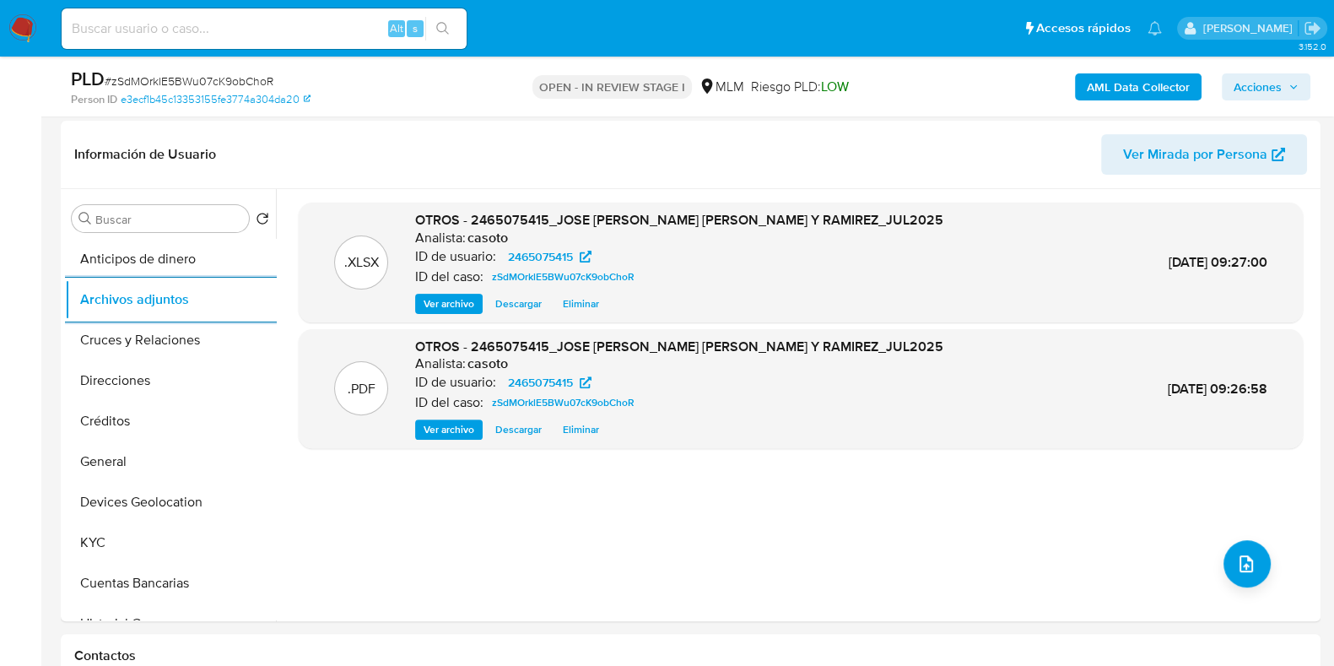
click at [1246, 80] on span "Acciones" at bounding box center [1258, 86] width 48 height 27
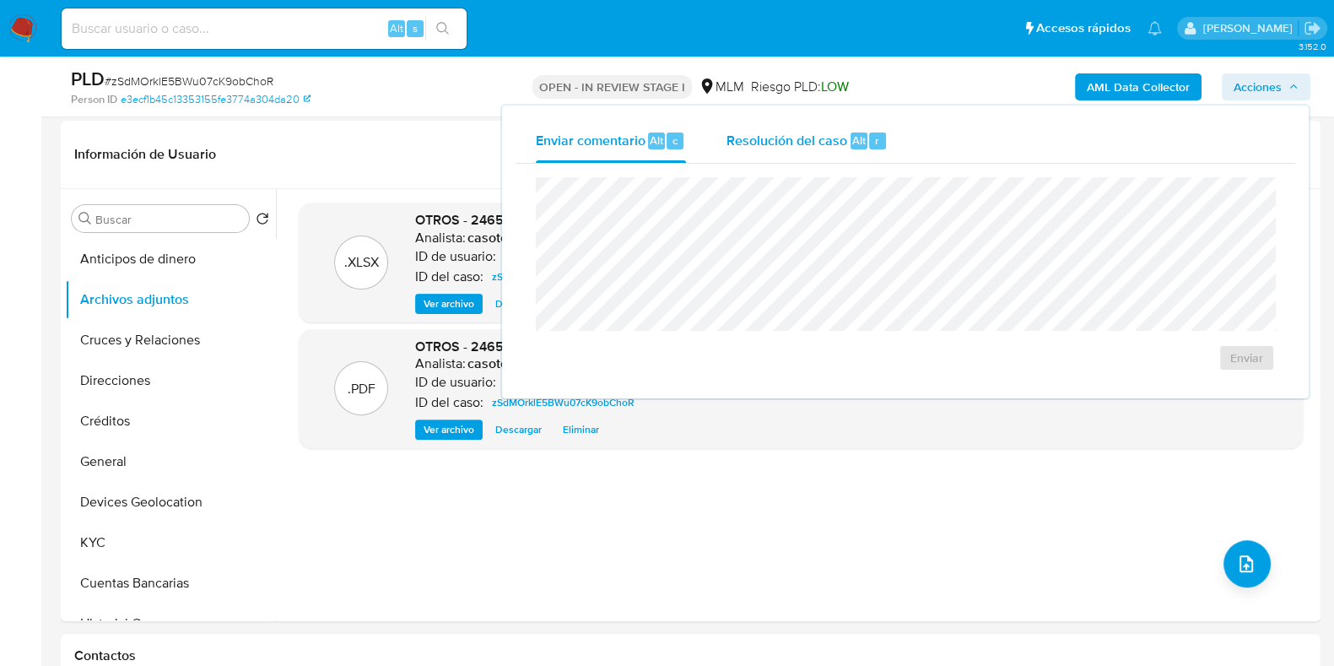
click at [878, 137] on div "r" at bounding box center [877, 141] width 17 height 17
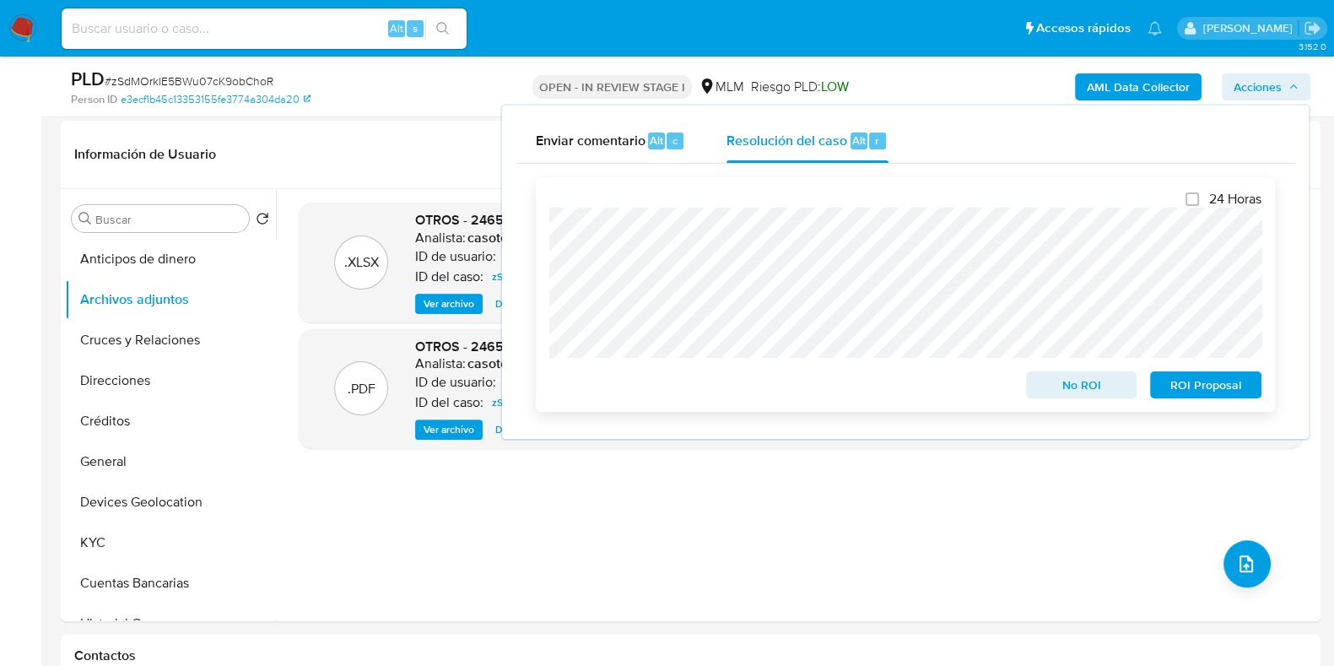
click at [1208, 386] on span "ROI Proposal" at bounding box center [1206, 385] width 88 height 24
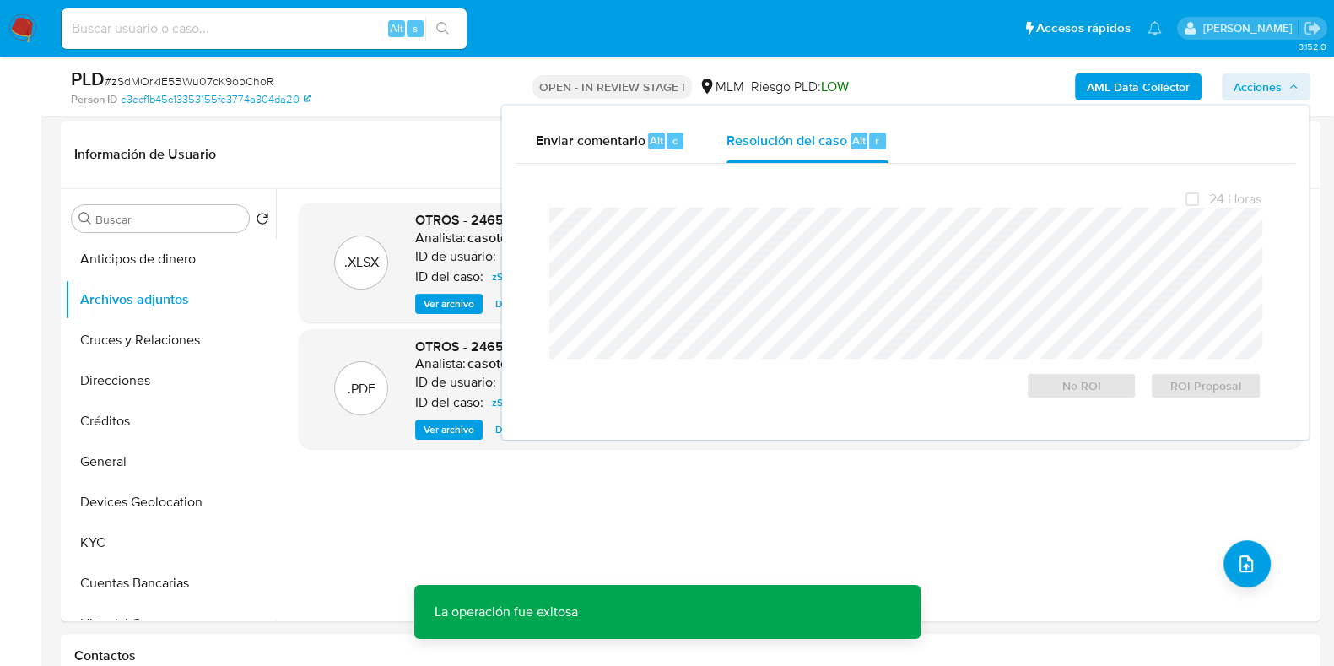
click at [214, 82] on span "# zSdMOrklE5BWu07cK9obChoR" at bounding box center [189, 81] width 169 height 17
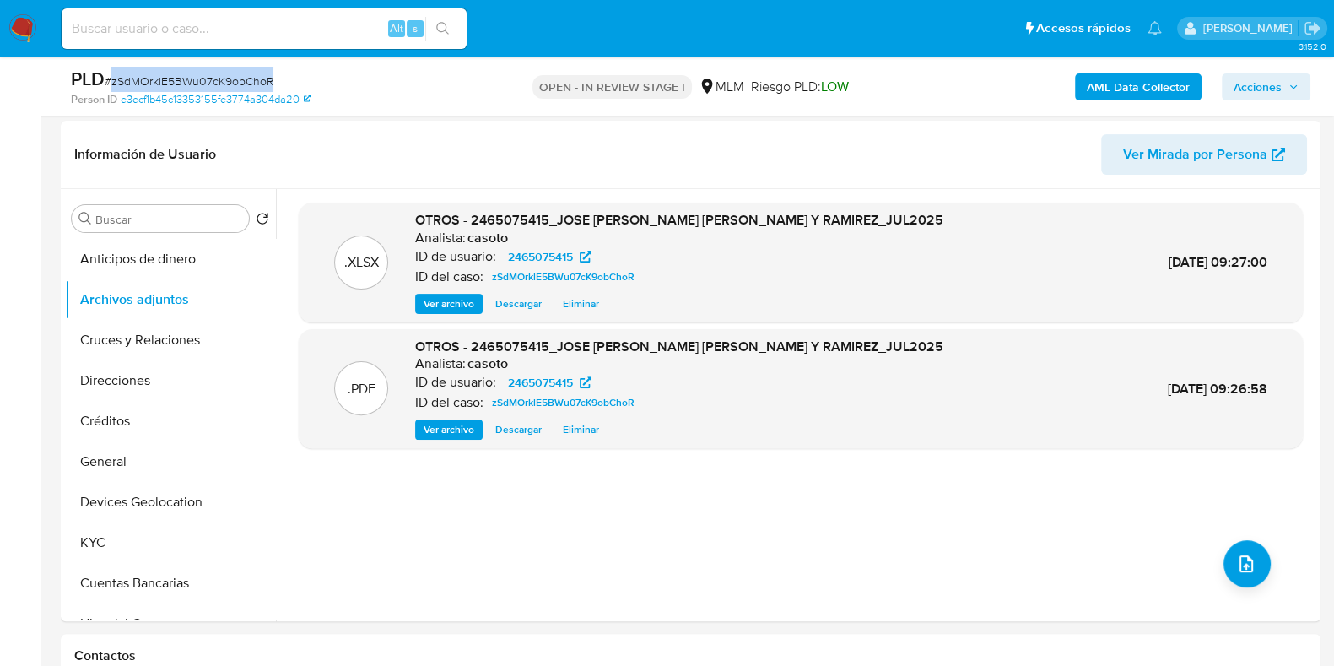
copy span "zSdMOrklE5BWu07cK9obChoR"
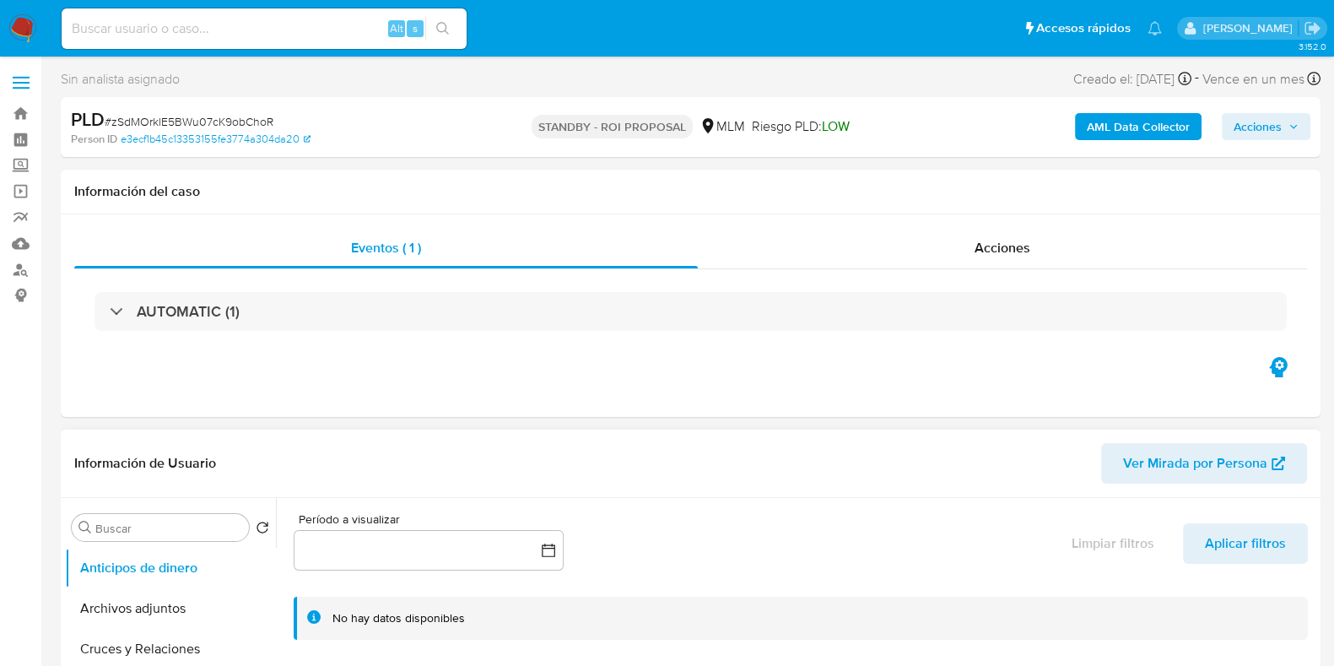
select select "10"
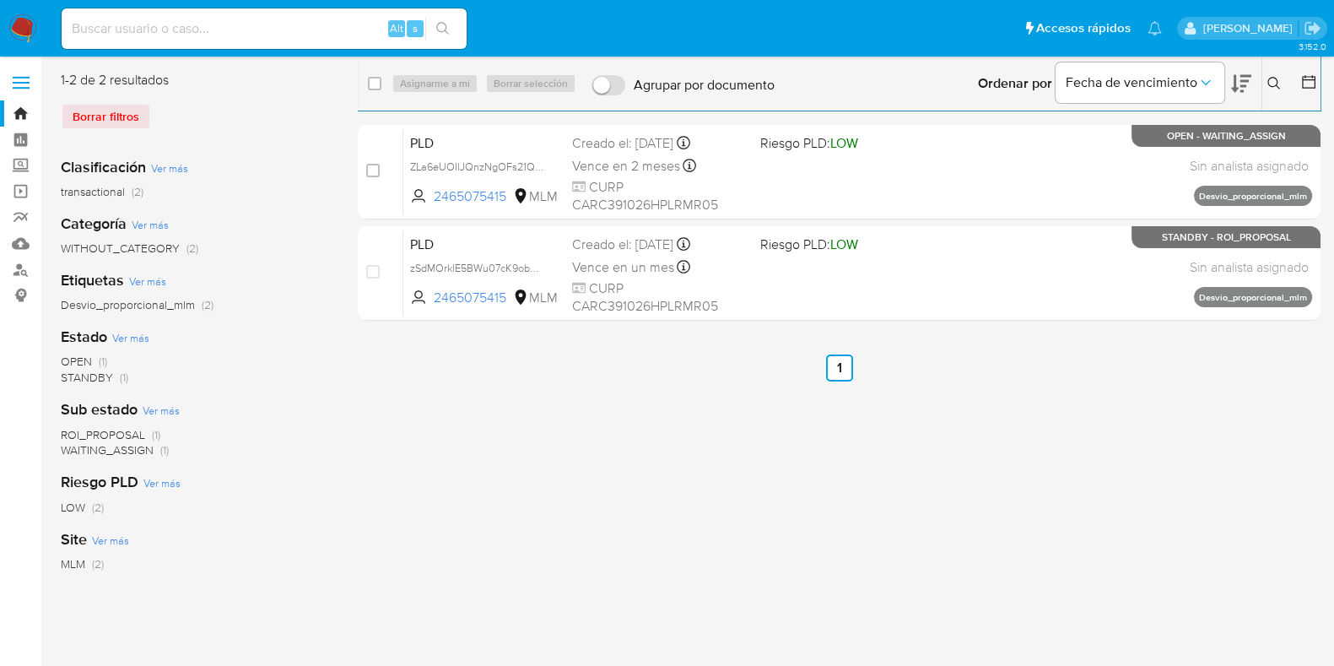
click at [1276, 89] on icon at bounding box center [1275, 84] width 14 height 14
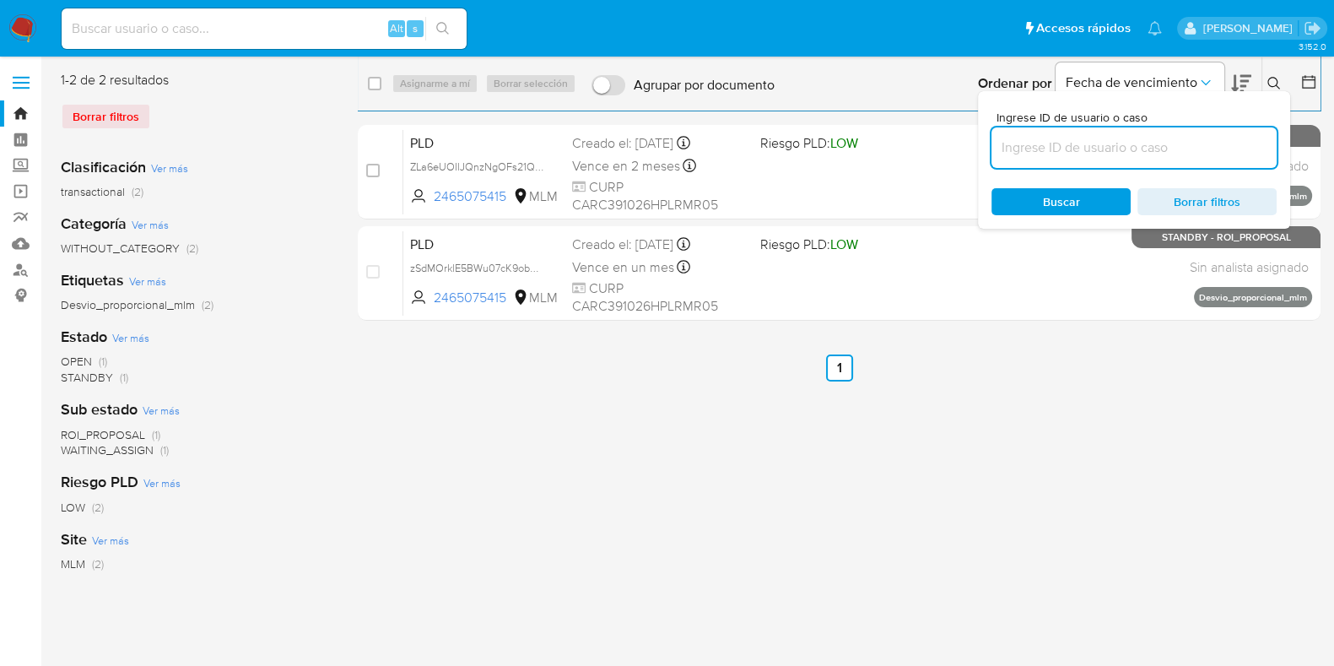
click at [1101, 138] on input at bounding box center [1134, 148] width 285 height 22
type input "134226135"
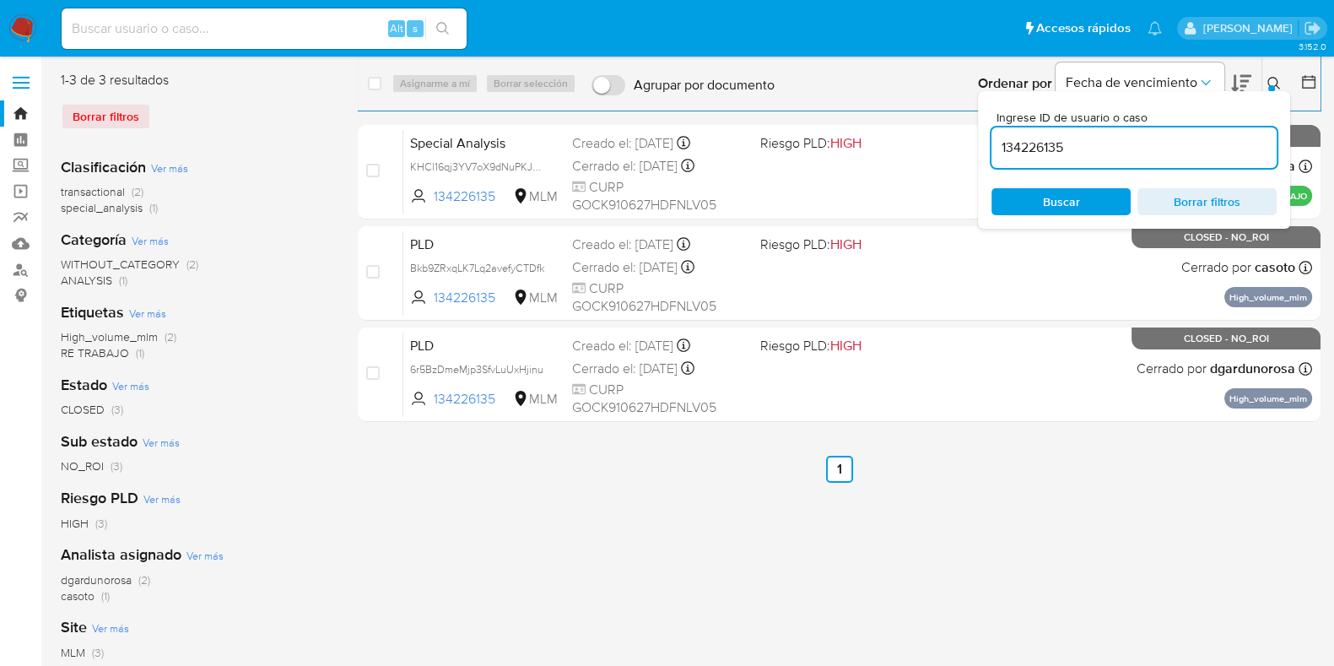
click at [1282, 83] on button at bounding box center [1277, 83] width 28 height 20
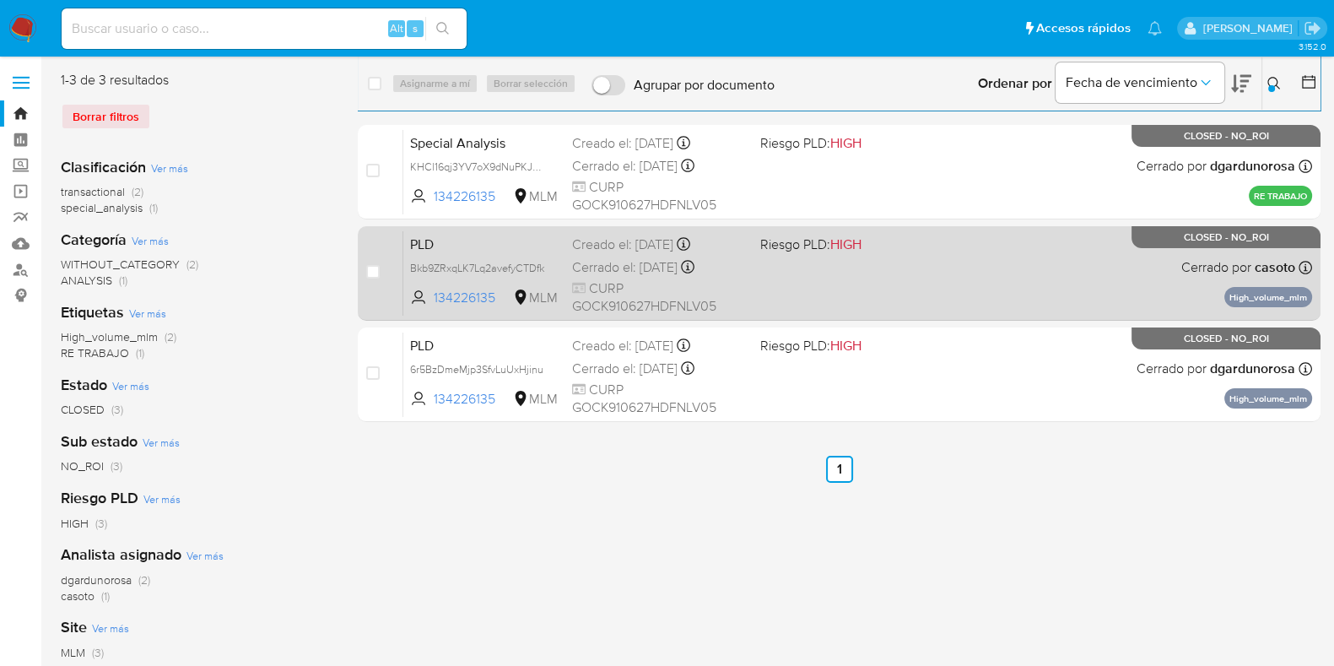
click at [987, 284] on div "PLD Bkb9ZRxqLK7Lq2avefyCTDfk 134226135 MLM Riesgo PLD: HIGH Creado el: 12/05/20…" at bounding box center [857, 272] width 909 height 85
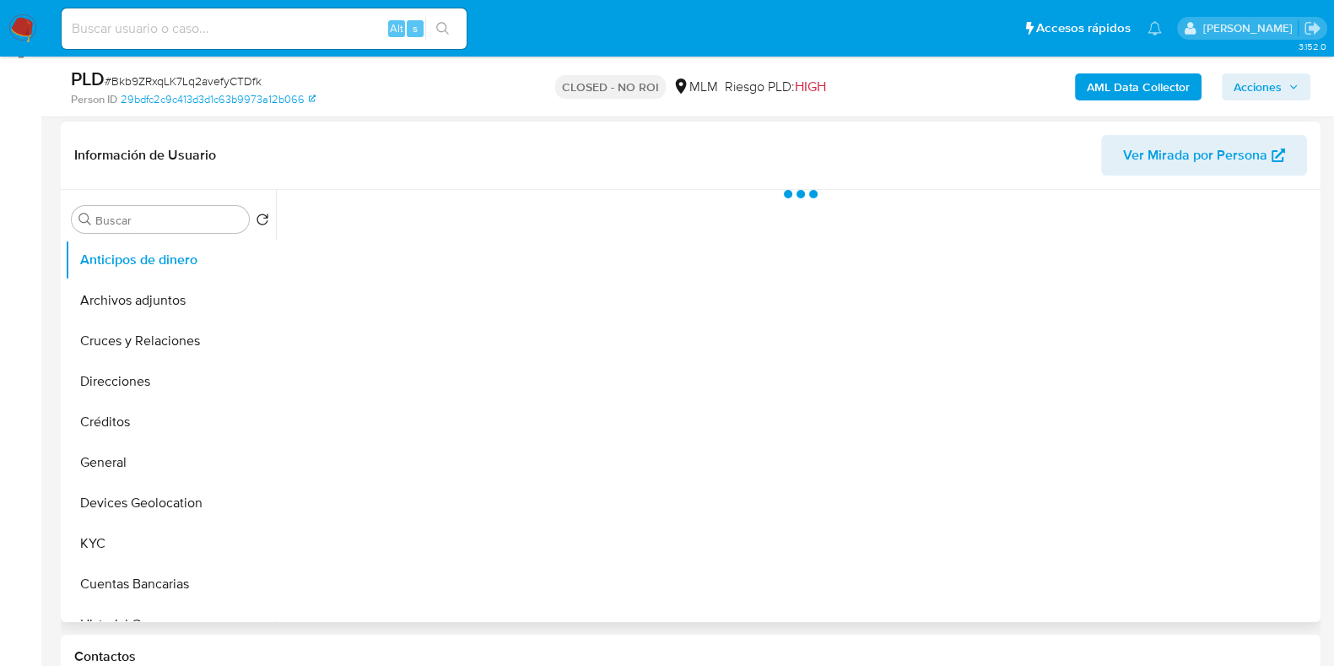
scroll to position [316, 0]
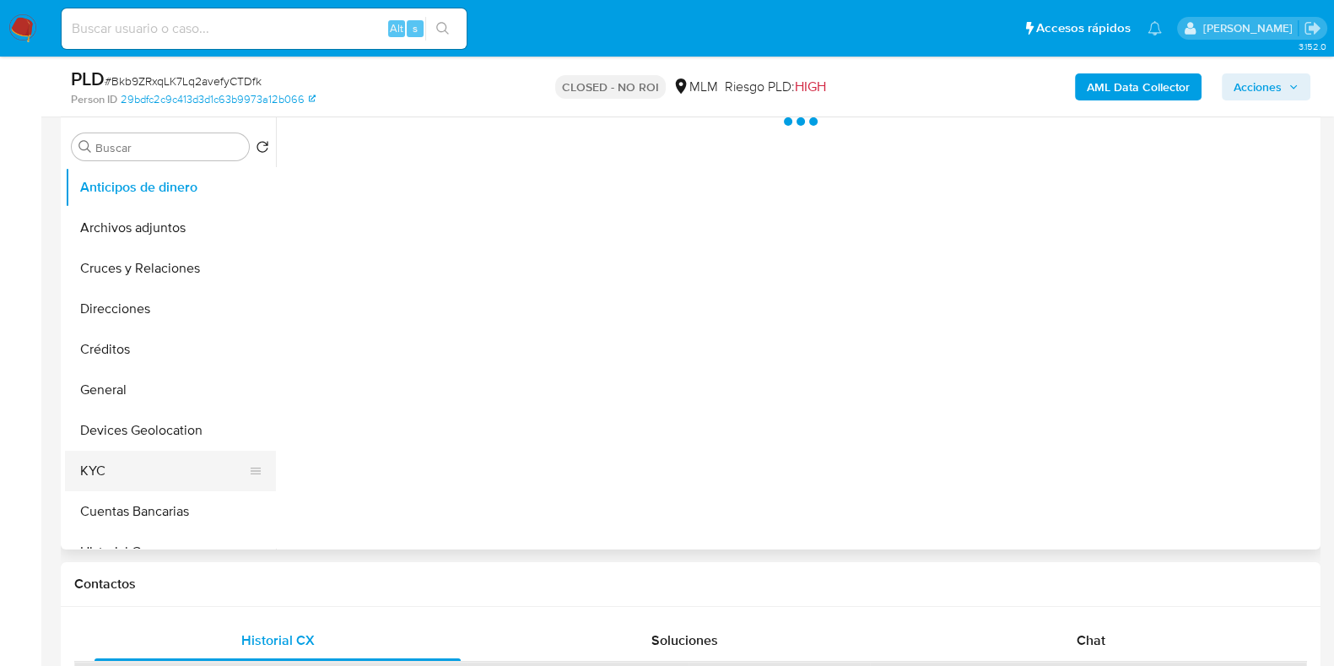
click at [104, 486] on button "KYC" at bounding box center [163, 471] width 197 height 41
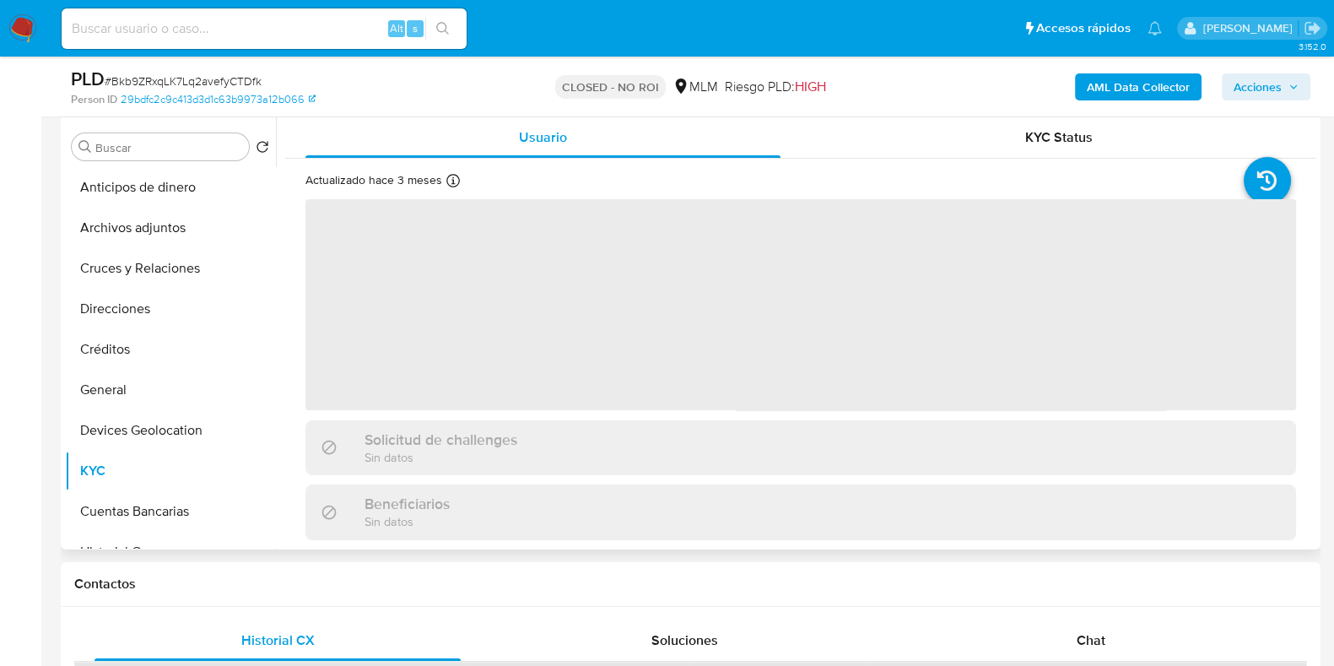
select select "10"
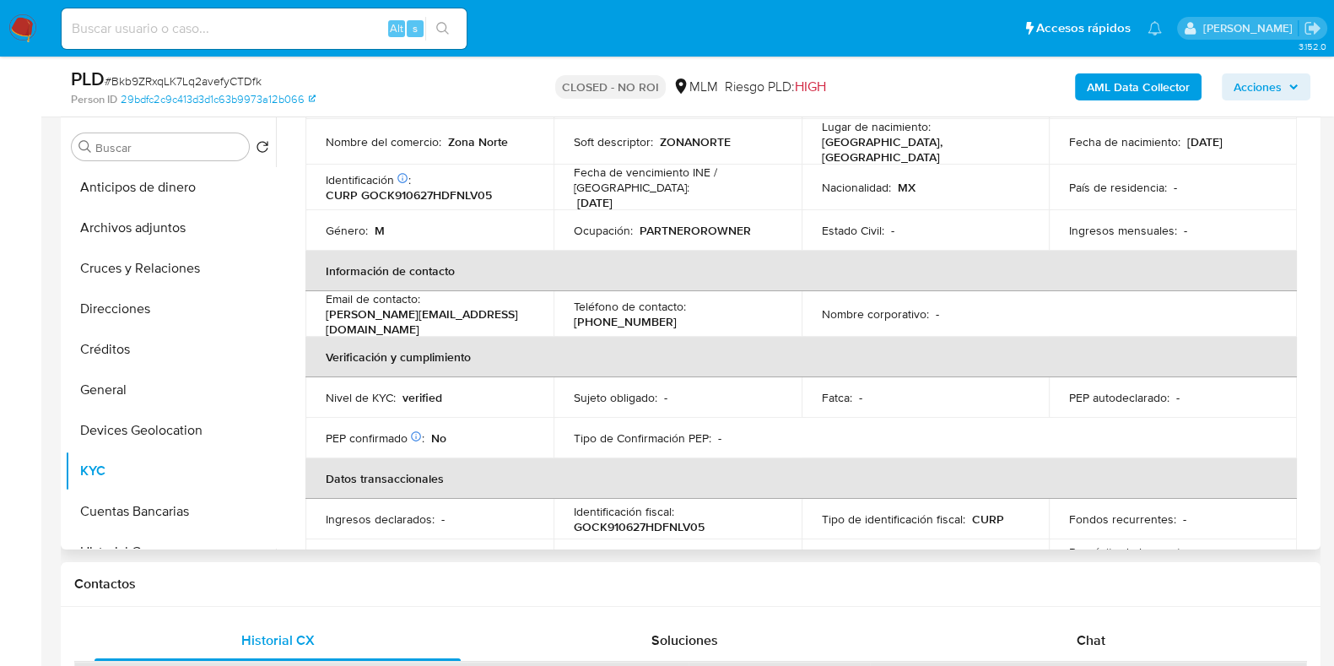
scroll to position [0, 0]
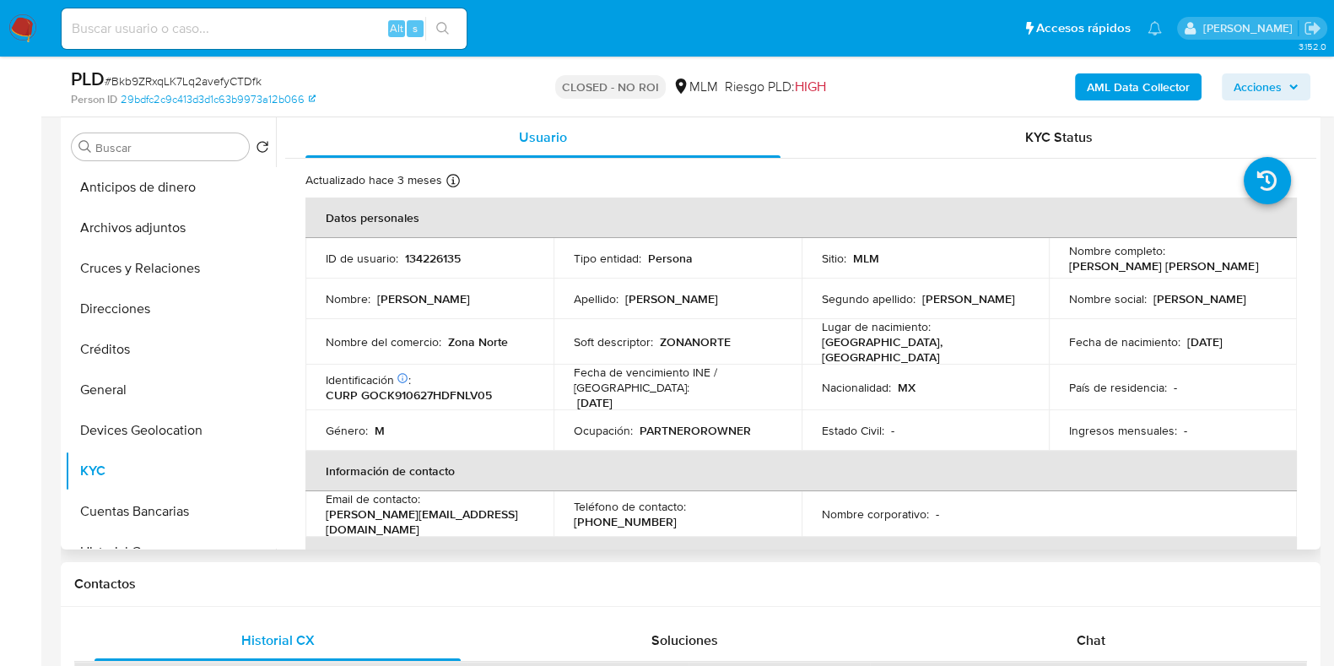
drag, startPoint x: 1242, startPoint y: 339, endPoint x: 1177, endPoint y: 336, distance: 64.2
click at [1177, 336] on div "Fecha de nacimiento : 27/06/1991" at bounding box center [1173, 341] width 208 height 15
copy div "27/06/1991"
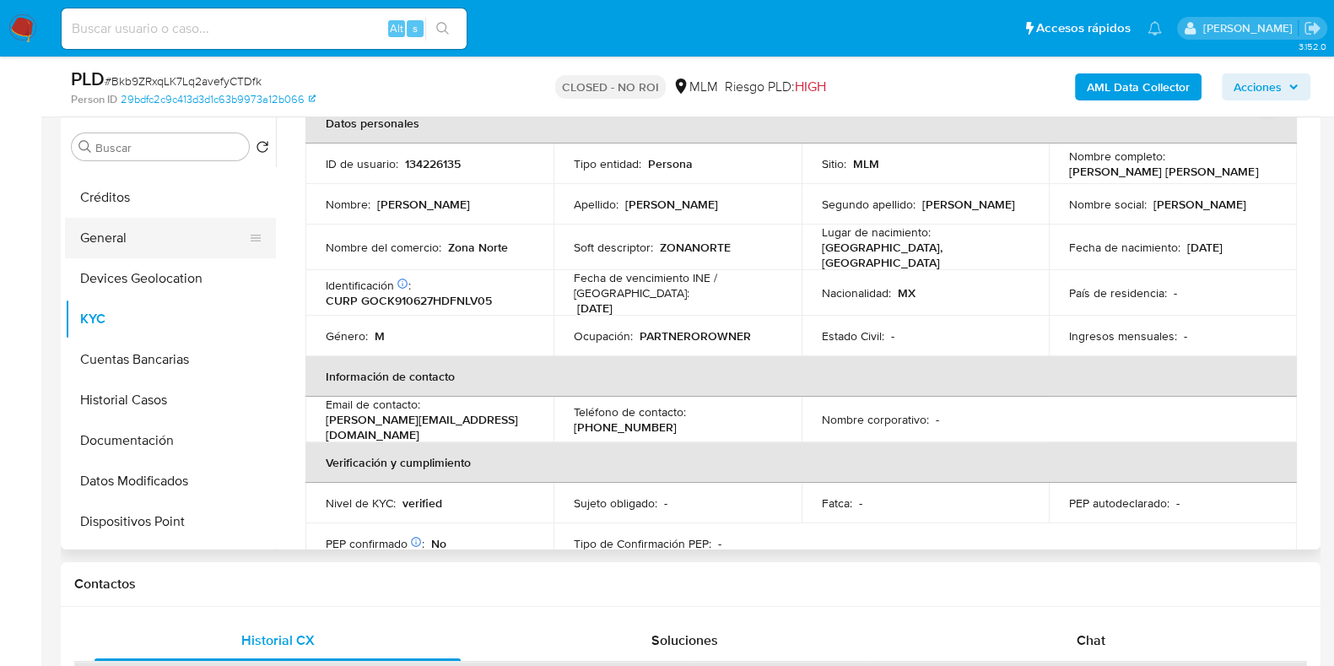
scroll to position [210, 0]
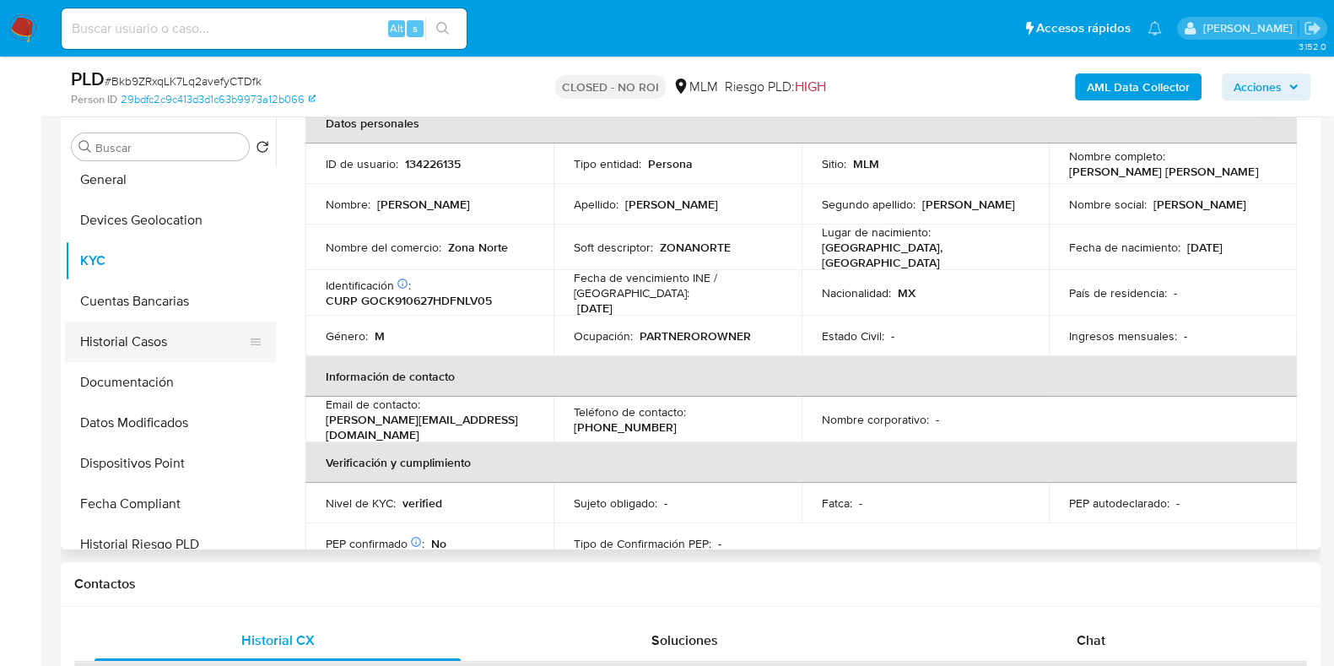
click at [134, 338] on button "Historial Casos" at bounding box center [163, 342] width 197 height 41
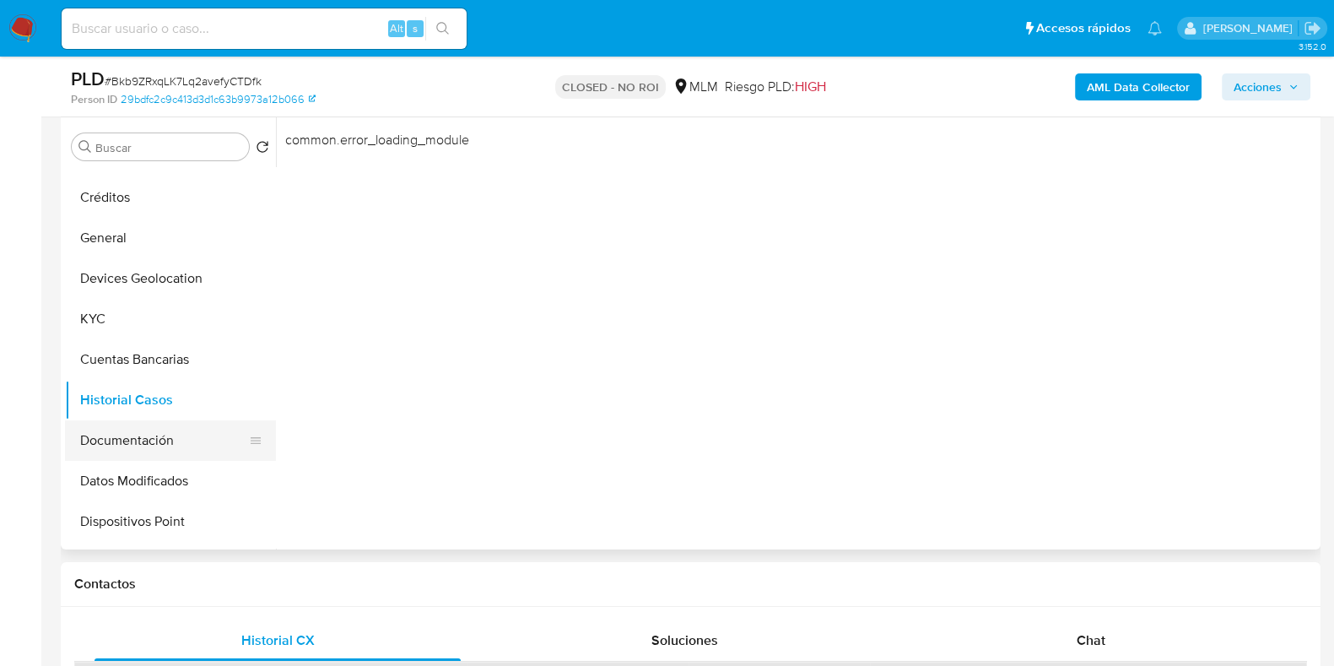
scroll to position [105, 0]
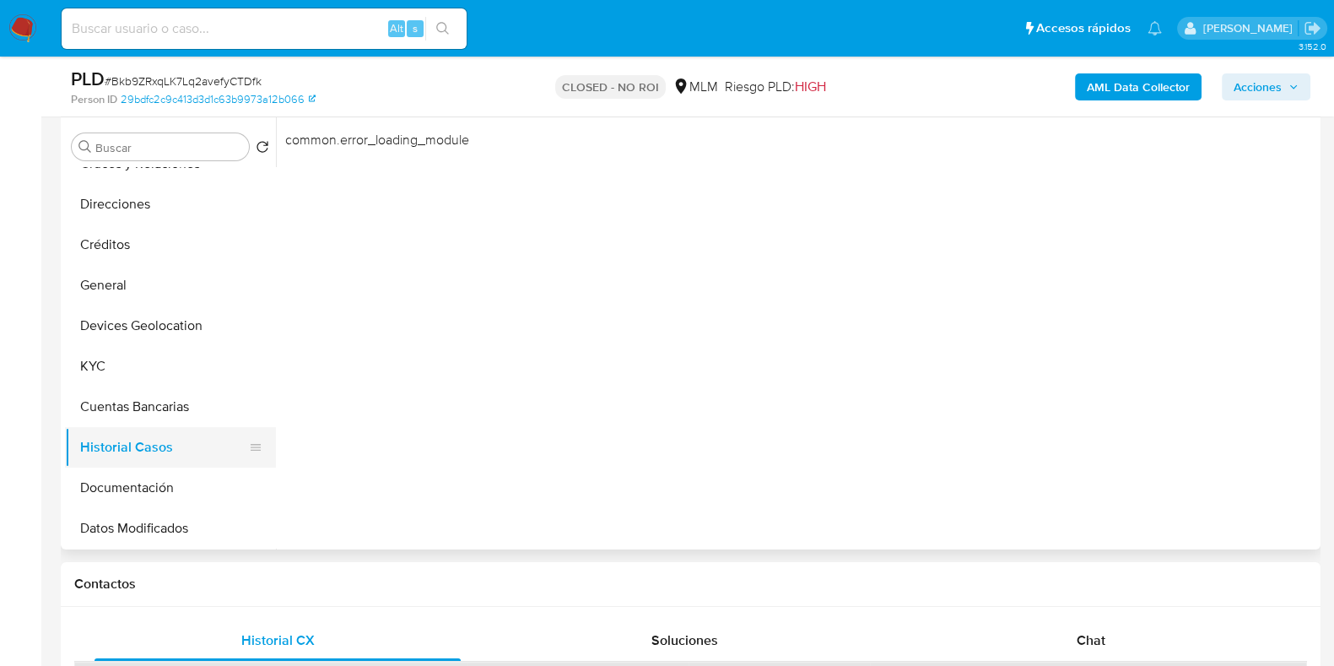
drag, startPoint x: 124, startPoint y: 407, endPoint x: 111, endPoint y: 441, distance: 37.1
click at [123, 406] on button "Cuentas Bancarias" at bounding box center [170, 407] width 211 height 41
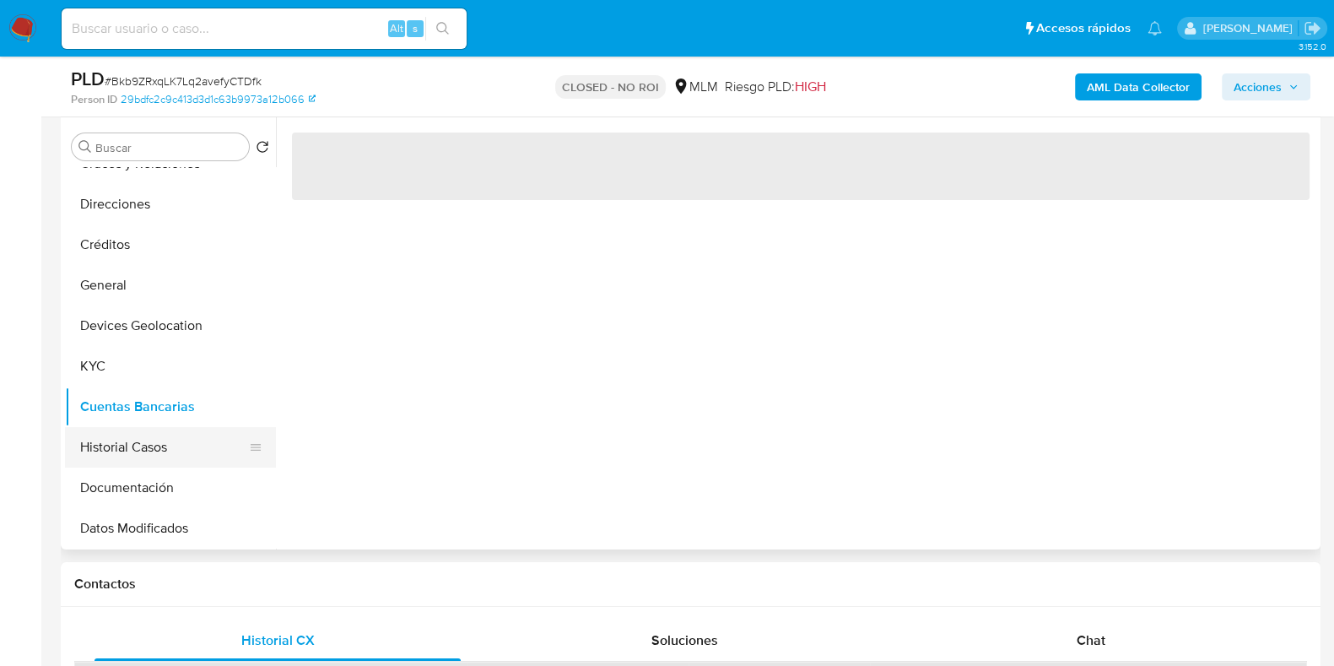
click at [111, 441] on button "Historial Casos" at bounding box center [163, 447] width 197 height 41
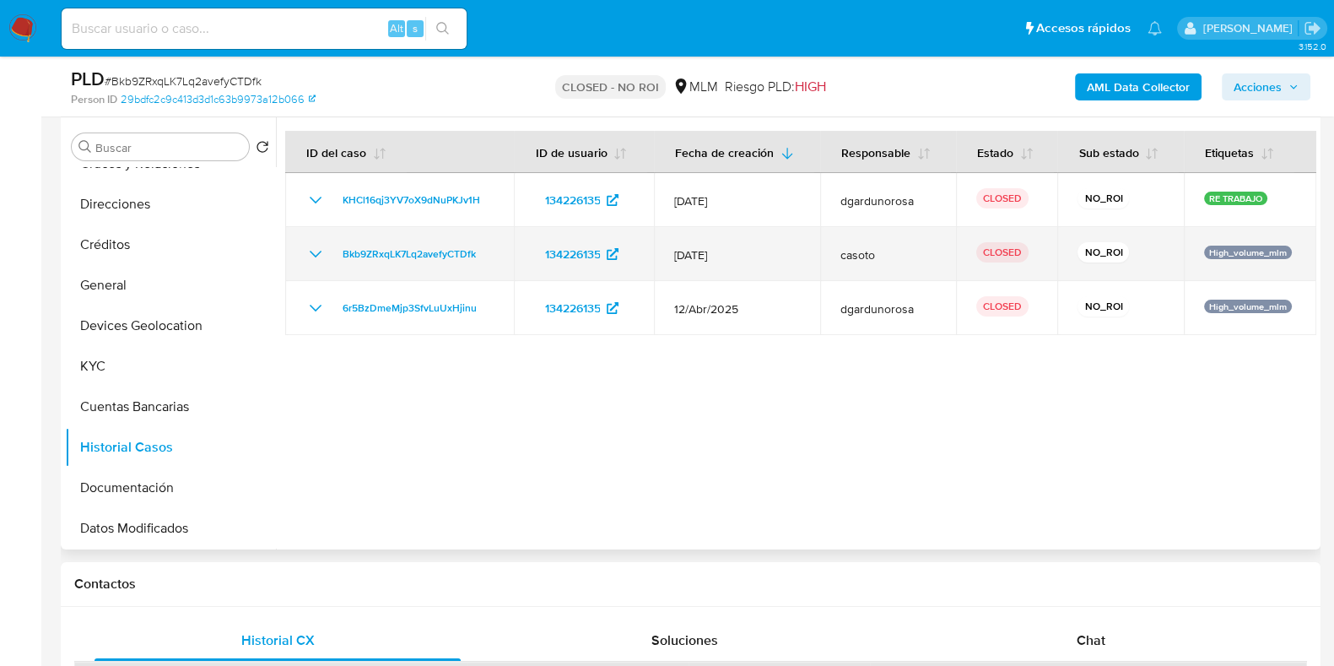
click at [311, 255] on icon "Mostrar/Ocultar" at bounding box center [316, 254] width 20 height 20
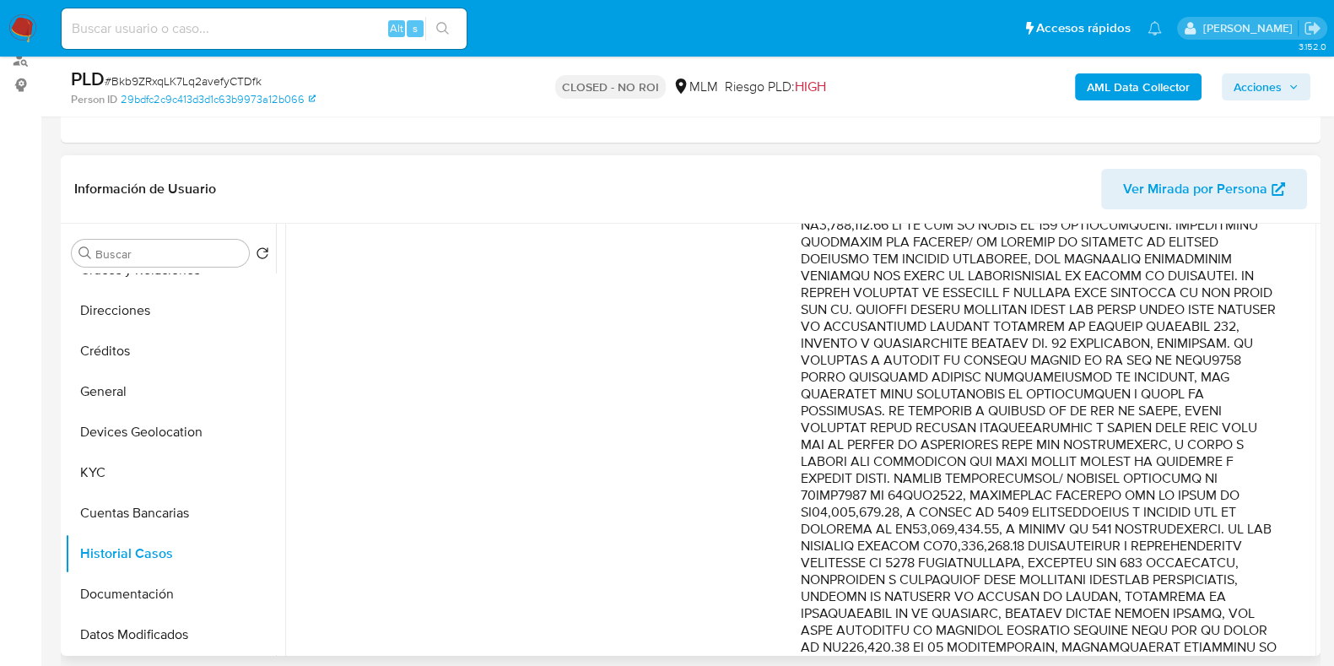
scroll to position [421, 0]
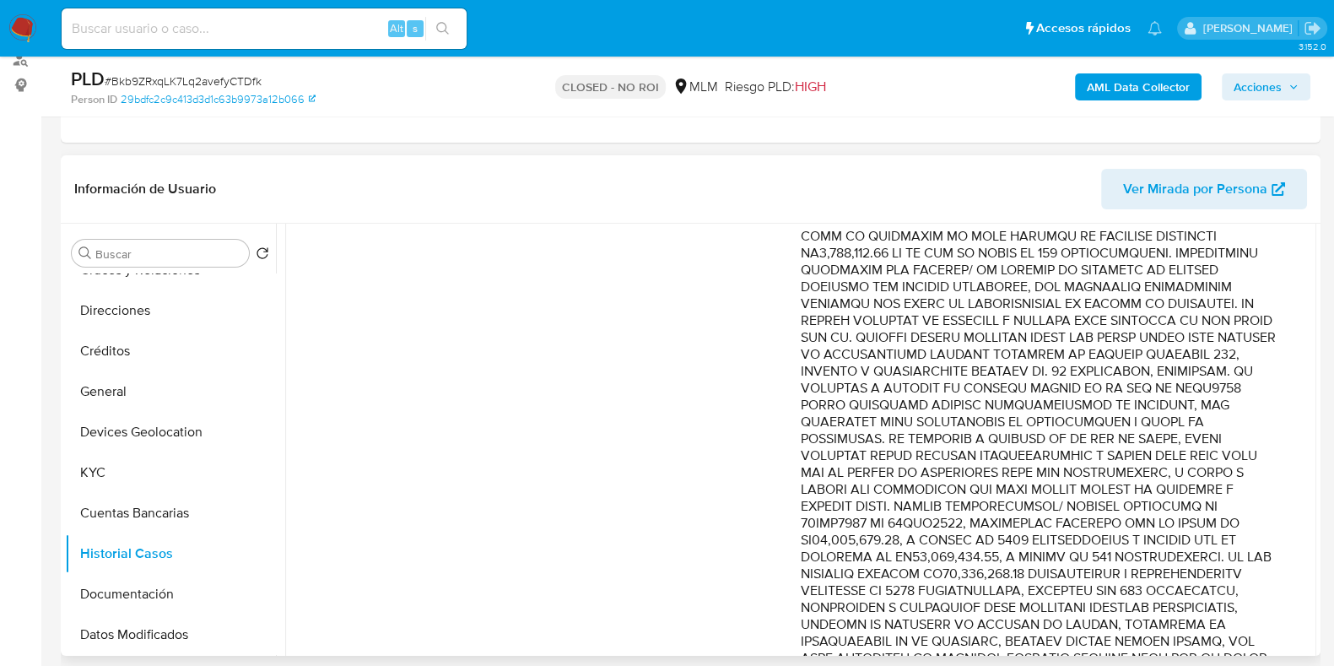
drag, startPoint x: 992, startPoint y: 338, endPoint x: 1170, endPoint y: 356, distance: 179.0
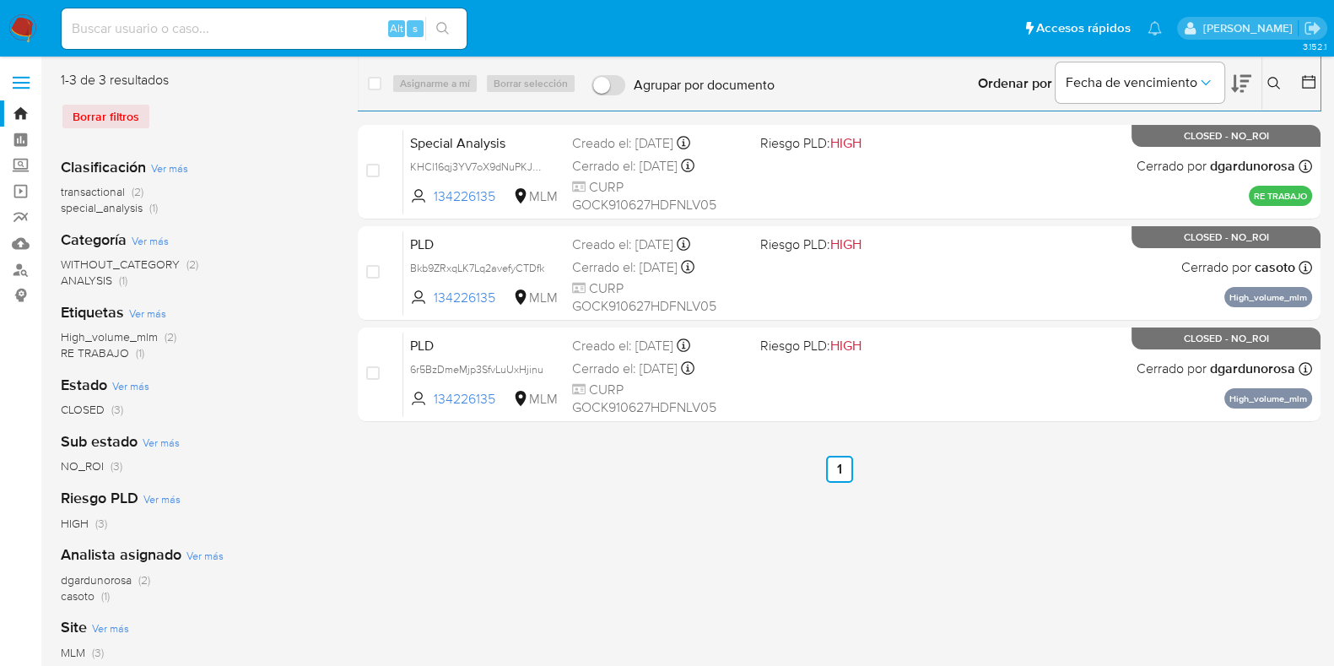
click at [1283, 84] on button at bounding box center [1277, 83] width 28 height 20
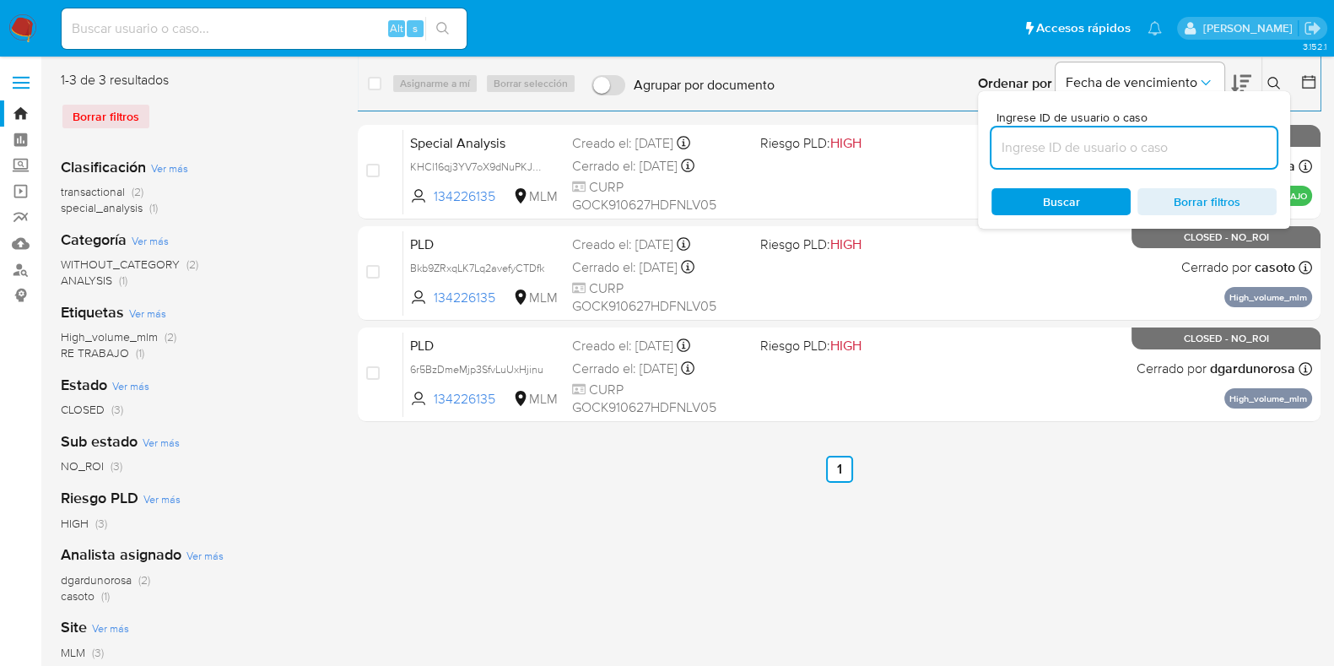
click at [1182, 140] on input at bounding box center [1134, 148] width 285 height 22
type input "271774961"
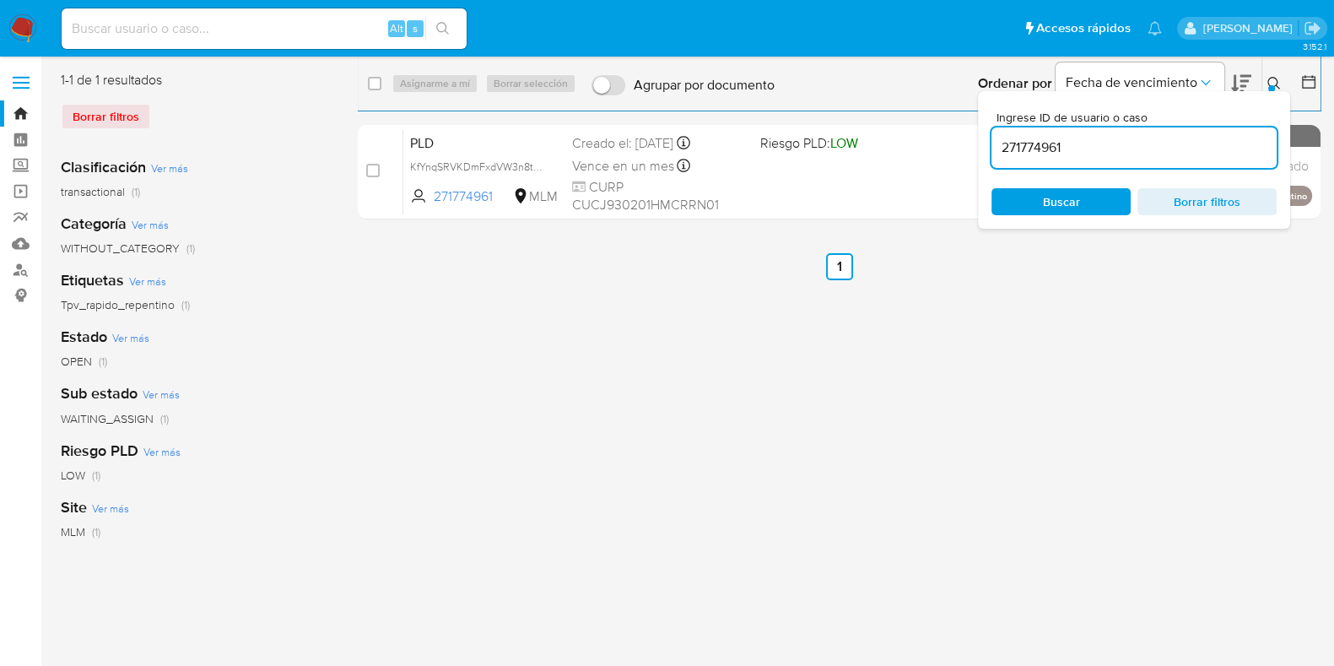
click at [1279, 84] on icon at bounding box center [1275, 84] width 14 height 14
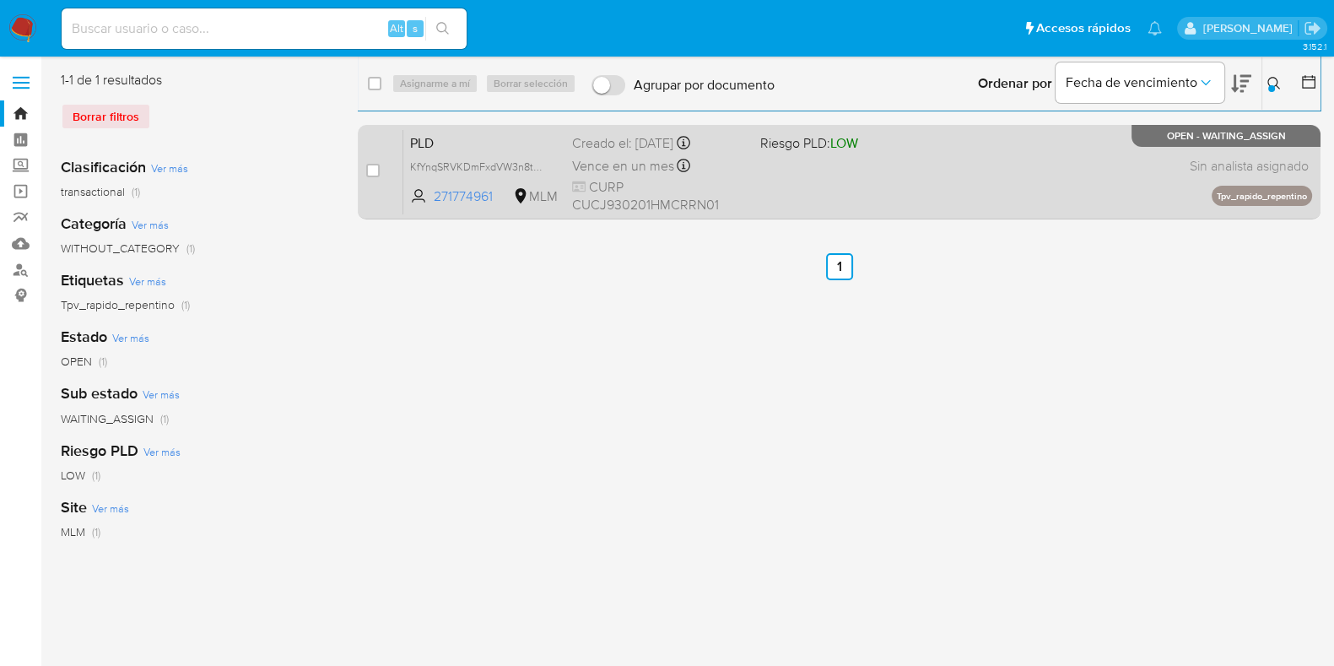
click at [1083, 173] on div "PLD KfYnqSRVKDmFxdVW3n8t67T8 271774961 MLM Riesgo PLD: LOW Creado el: [DATE] Cr…" at bounding box center [857, 171] width 909 height 85
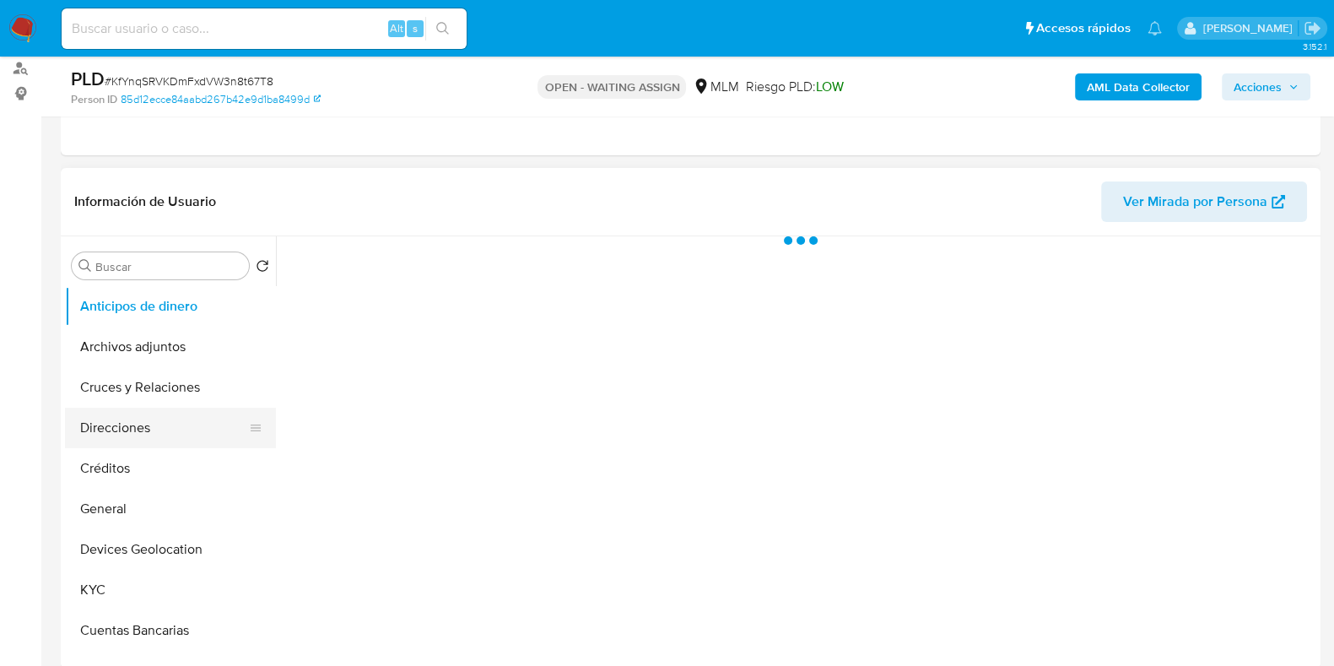
scroll to position [210, 0]
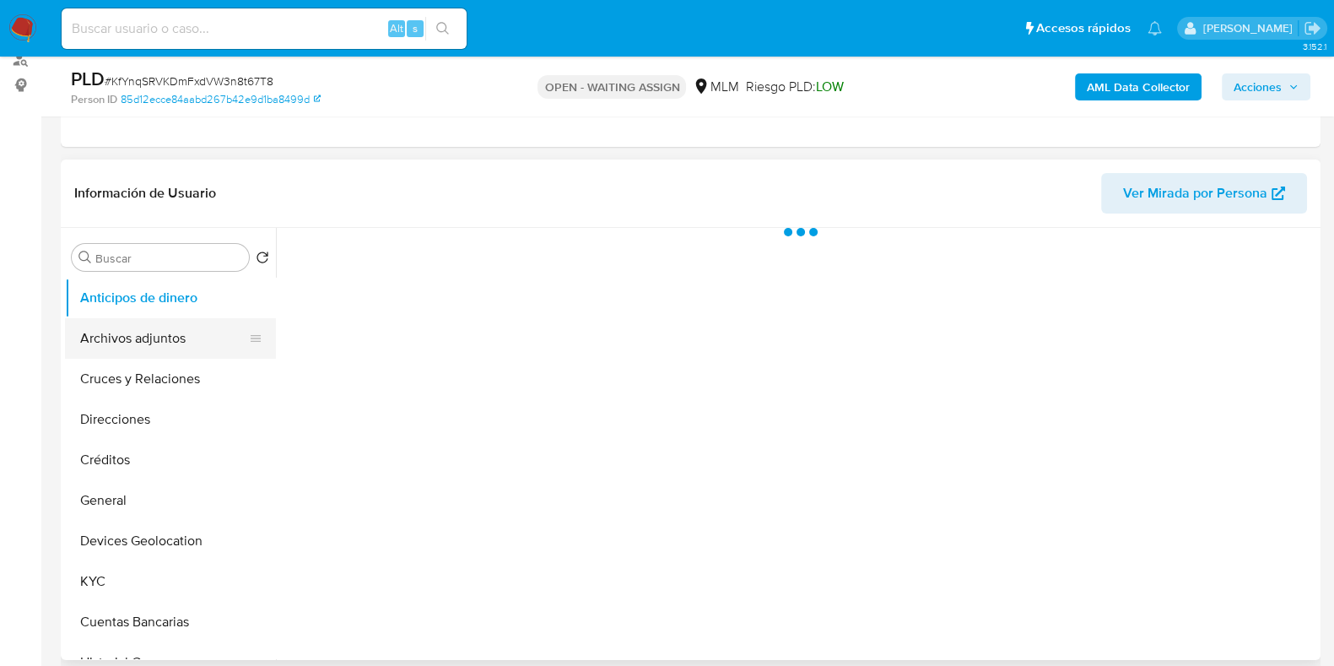
click at [154, 326] on button "Archivos adjuntos" at bounding box center [163, 338] width 197 height 41
select select "10"
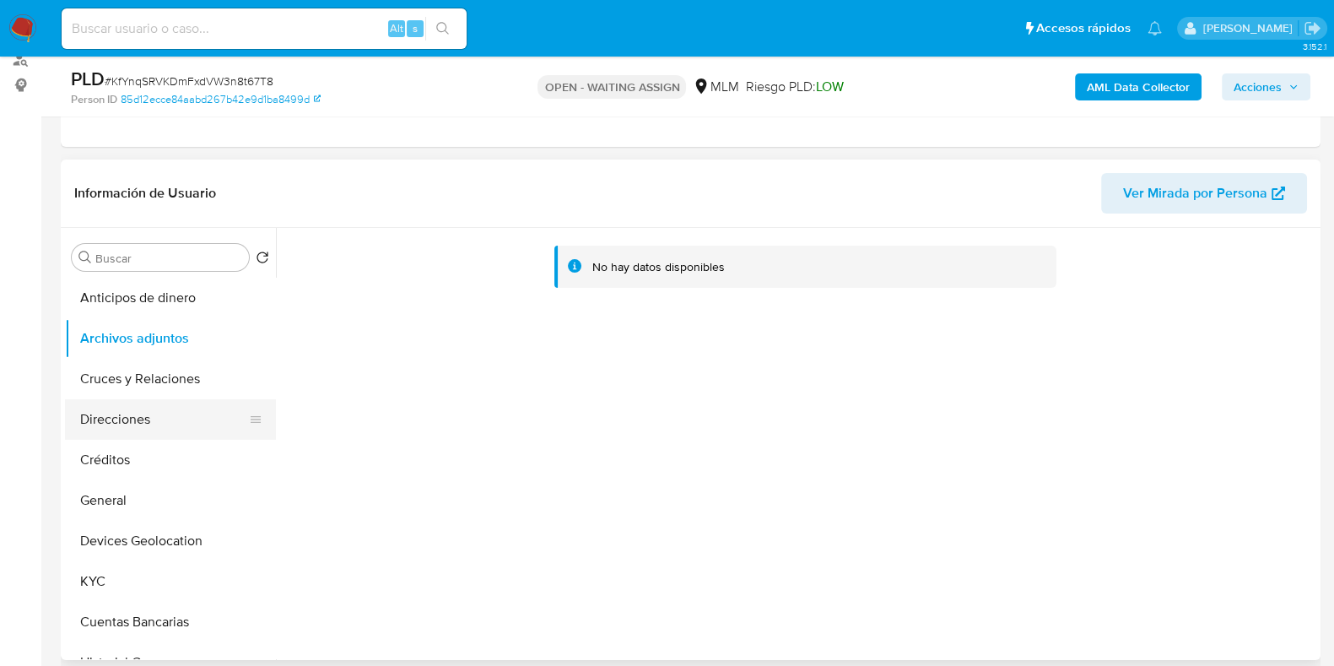
click at [152, 429] on button "Direcciones" at bounding box center [163, 419] width 197 height 41
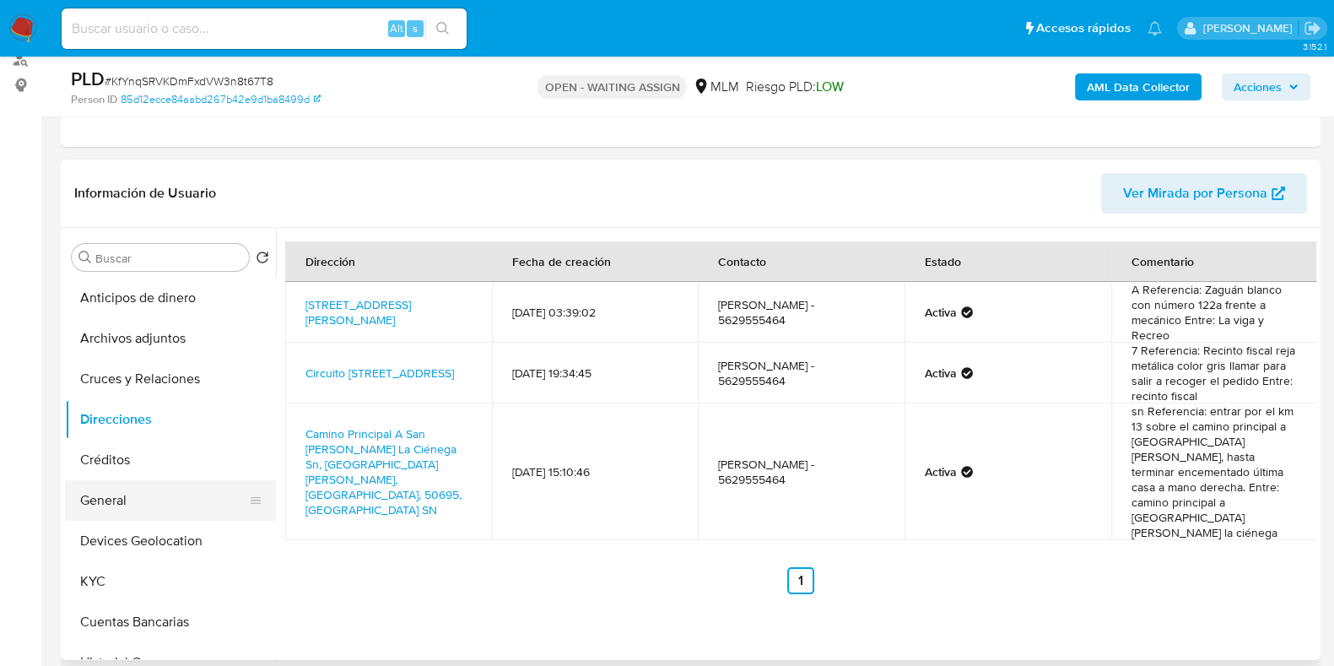
click at [120, 512] on button "General" at bounding box center [163, 500] width 197 height 41
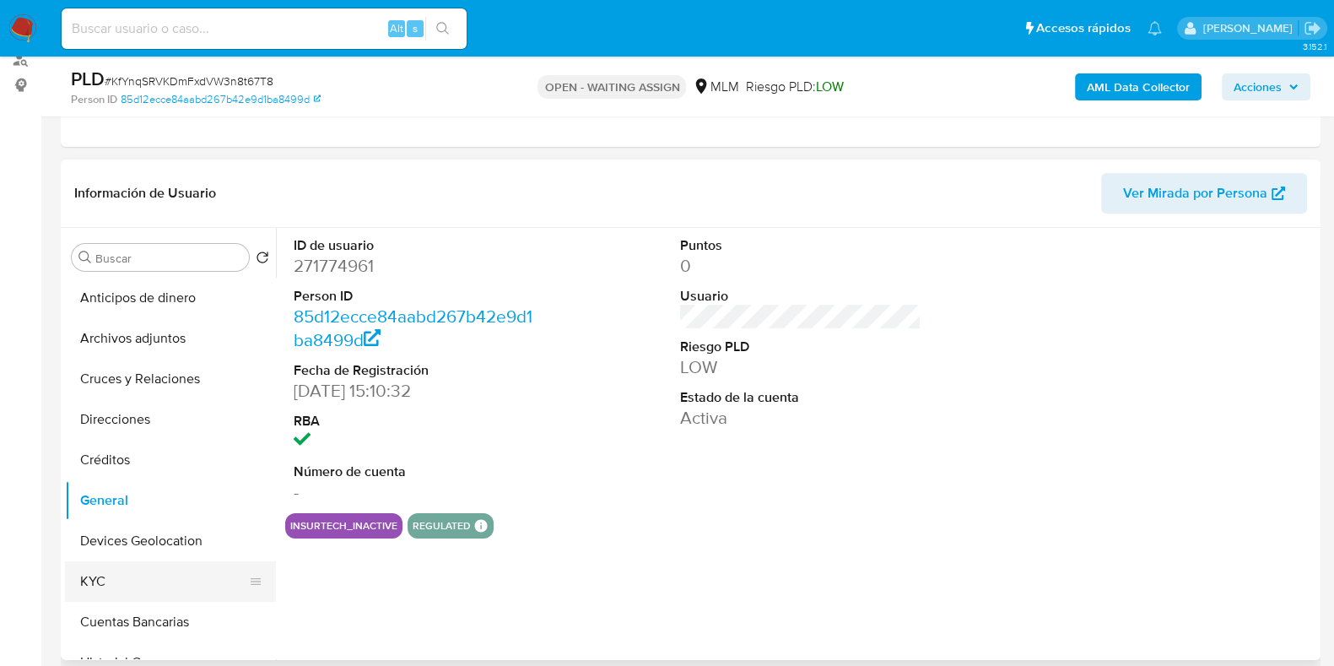
click at [105, 572] on button "KYC" at bounding box center [163, 581] width 197 height 41
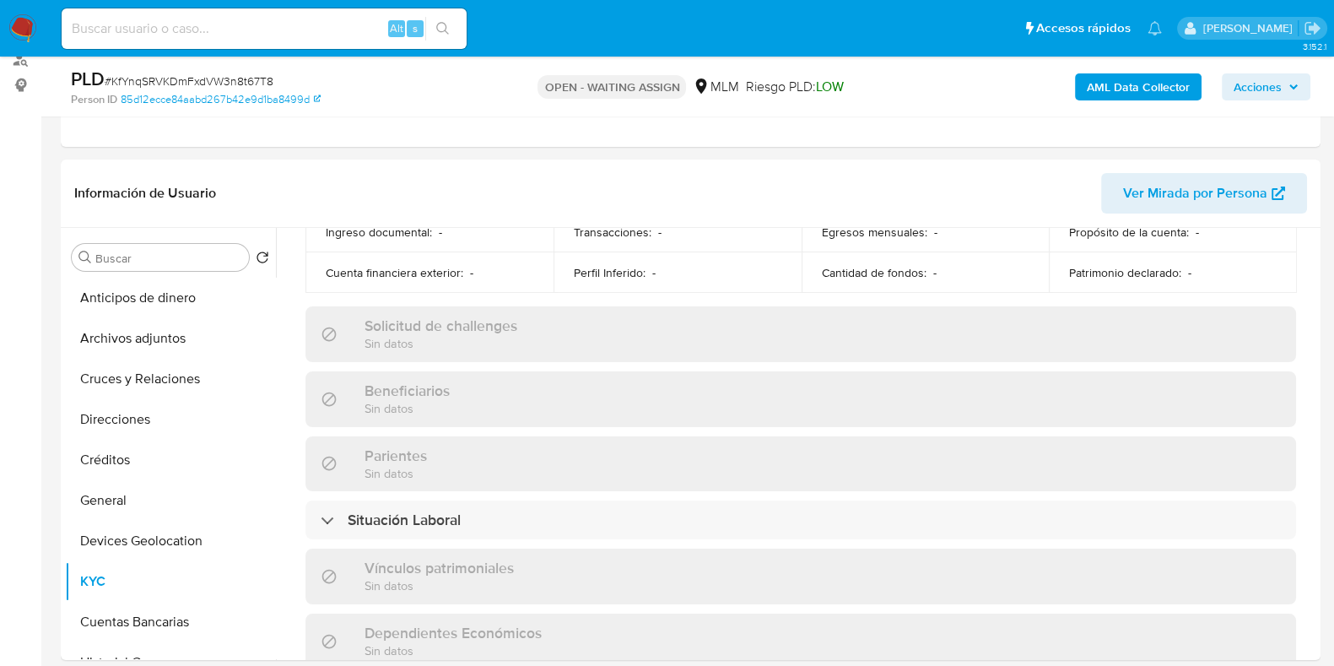
scroll to position [1055, 0]
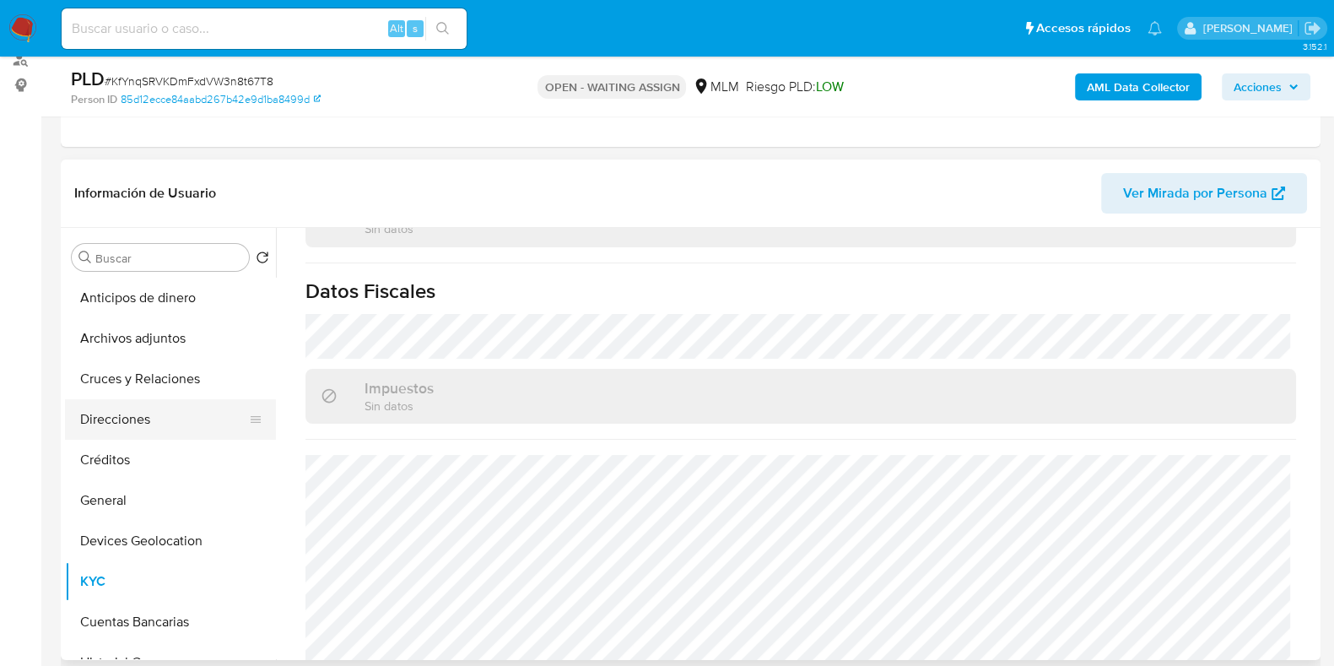
click at [142, 417] on button "Direcciones" at bounding box center [163, 419] width 197 height 41
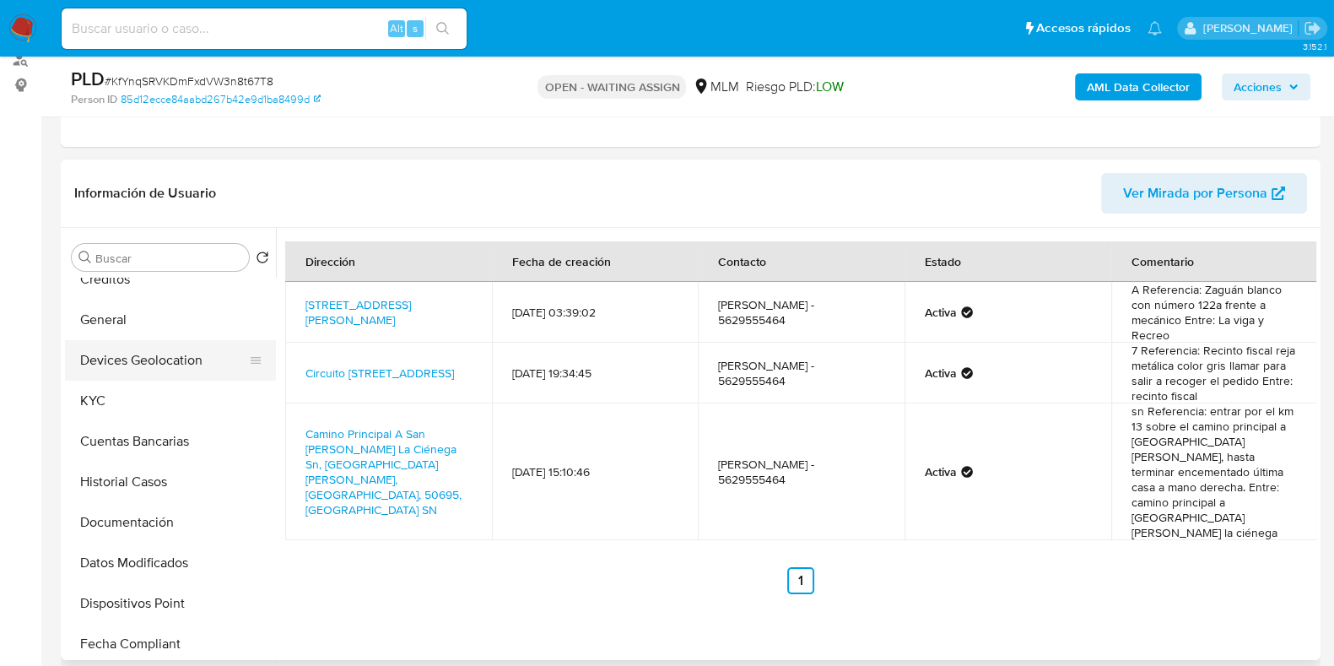
scroll to position [316, 0]
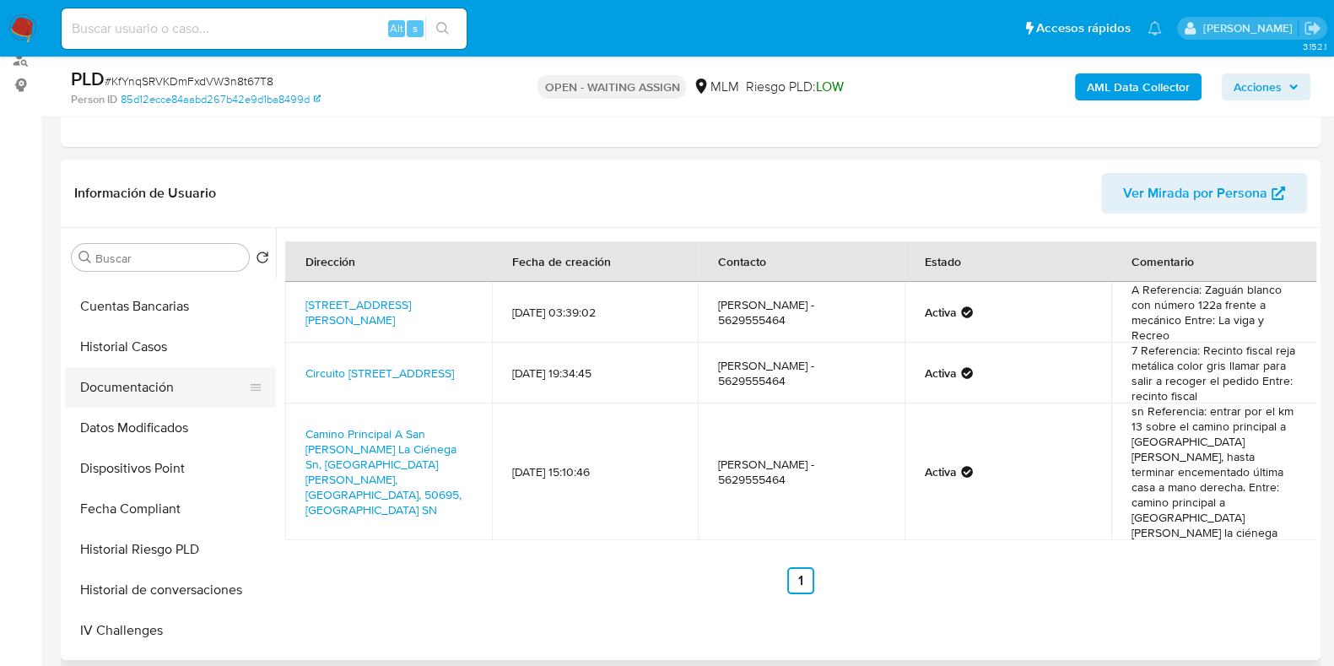
click at [148, 390] on button "Documentación" at bounding box center [163, 387] width 197 height 41
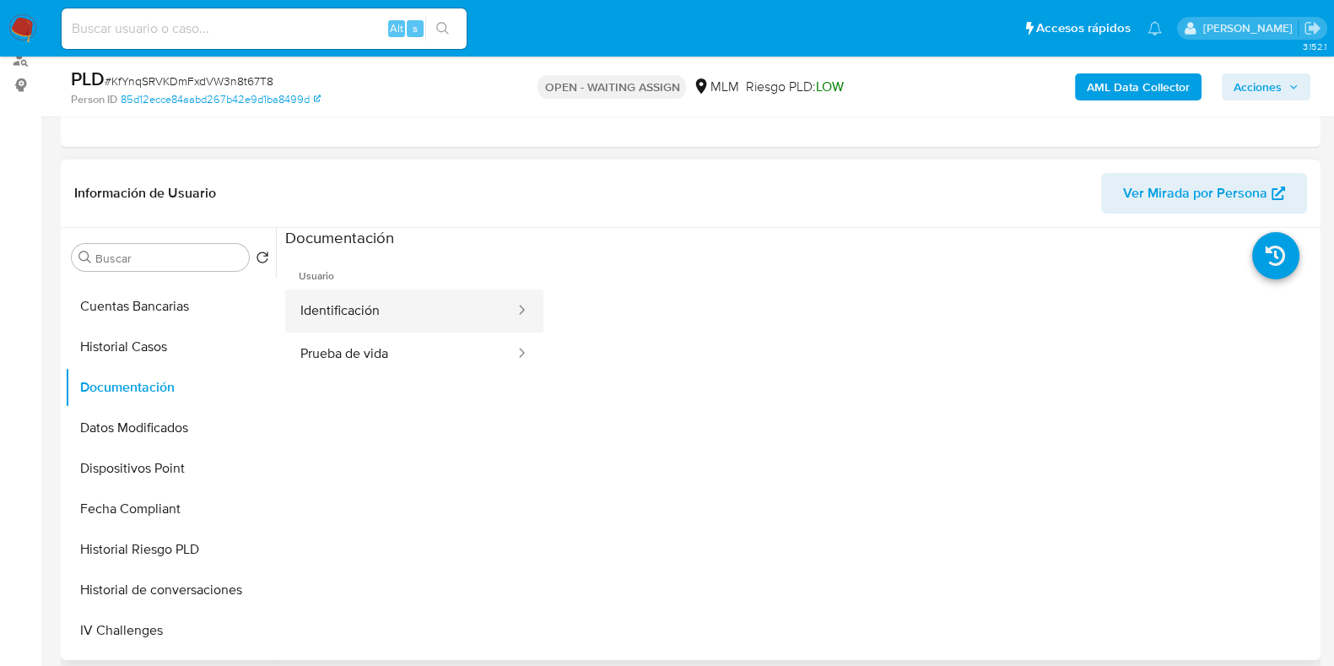
click at [349, 299] on button "Identificación" at bounding box center [400, 310] width 231 height 43
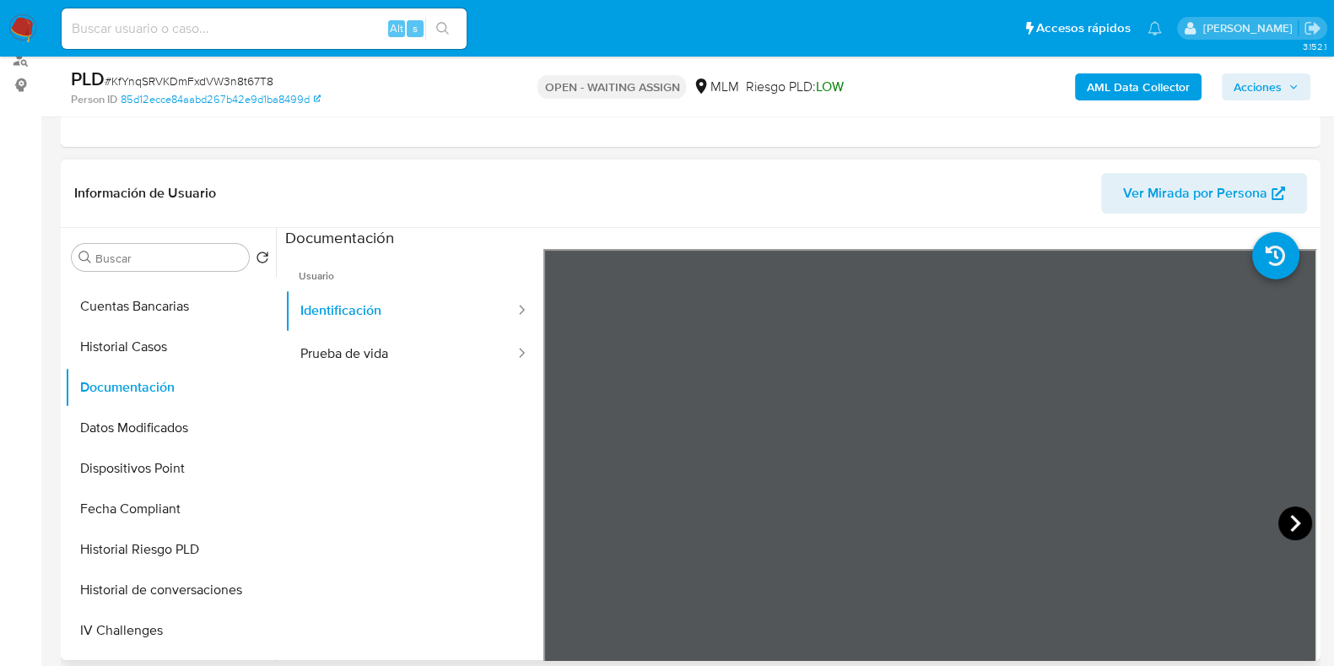
click at [1295, 522] on icon at bounding box center [1296, 523] width 34 height 34
click at [139, 354] on button "Historial Casos" at bounding box center [163, 347] width 197 height 41
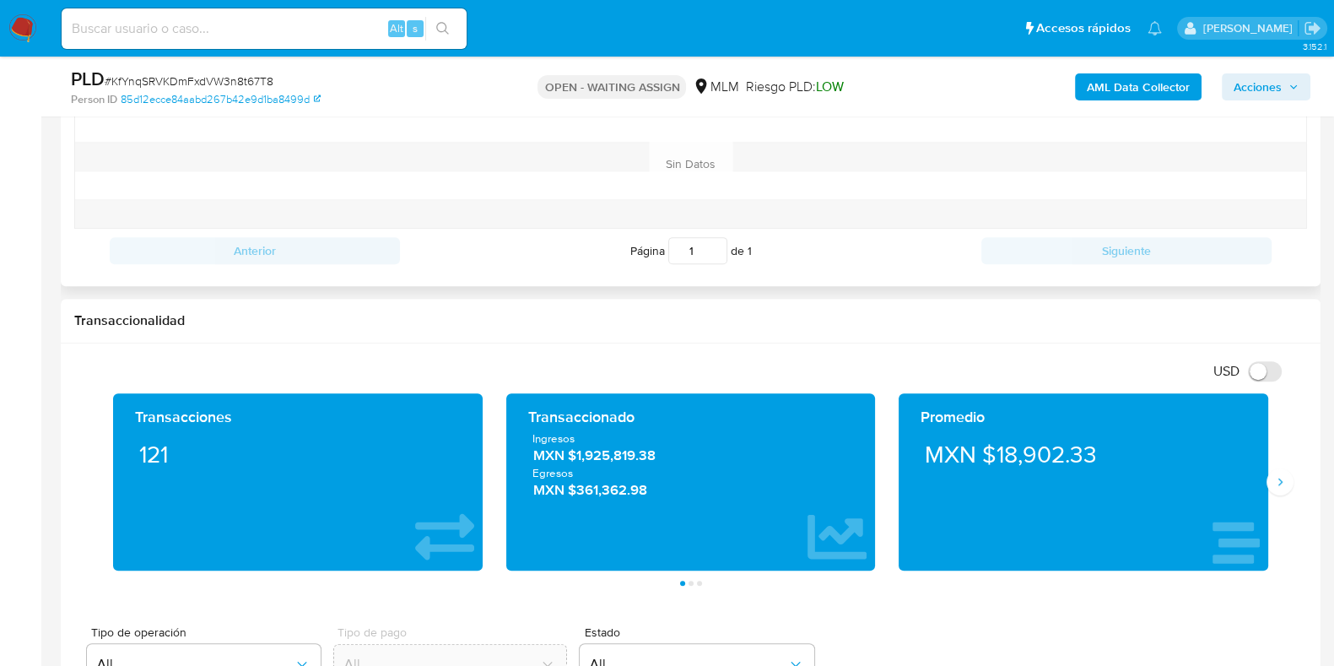
scroll to position [1055, 0]
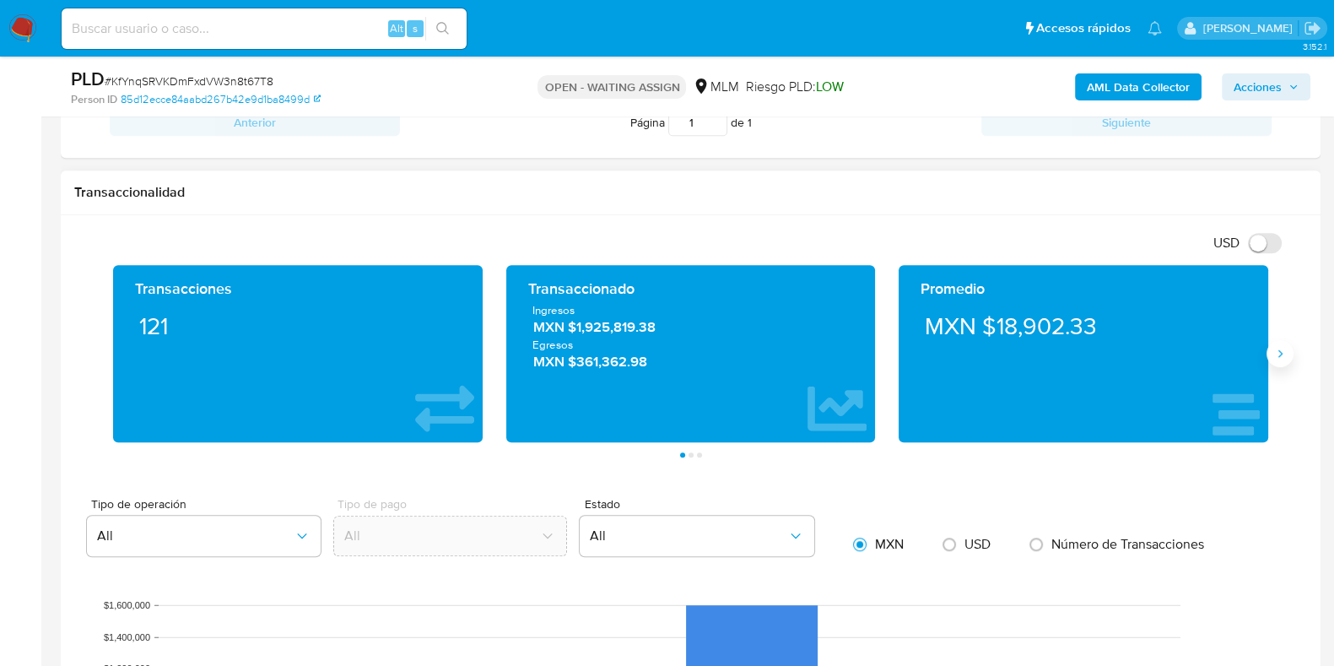
click at [1283, 353] on icon "Siguiente" at bounding box center [1281, 354] width 14 height 14
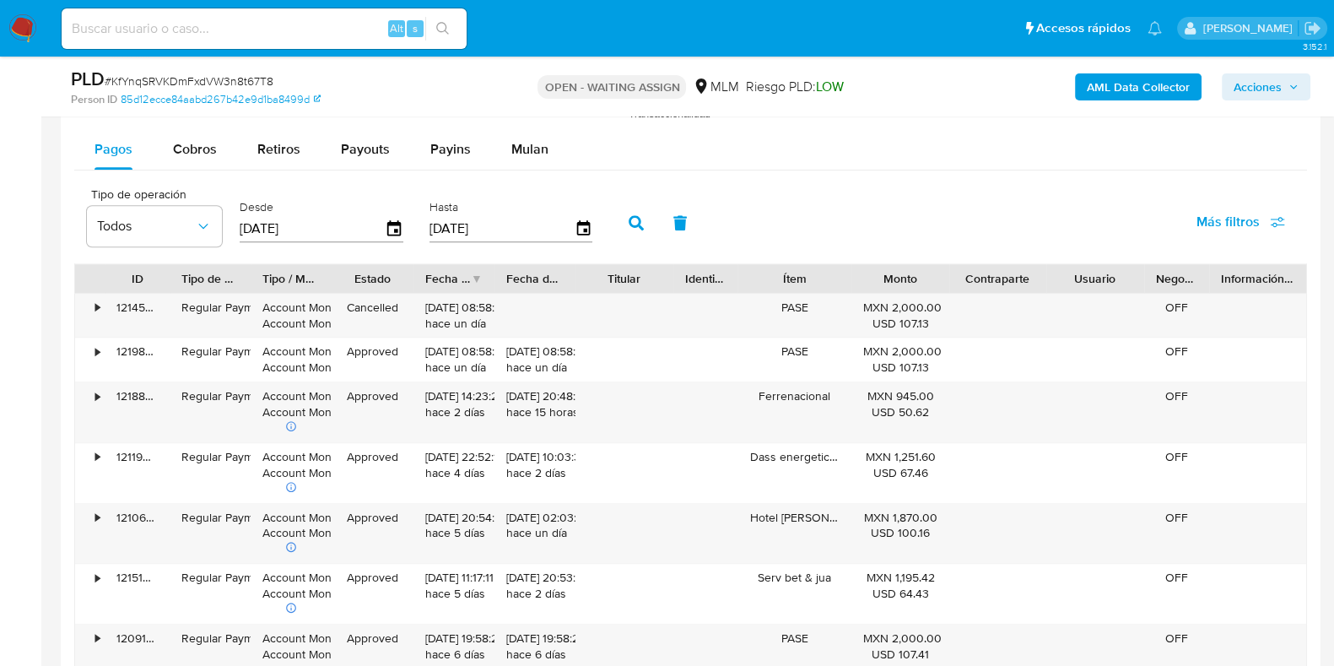
scroll to position [1793, 0]
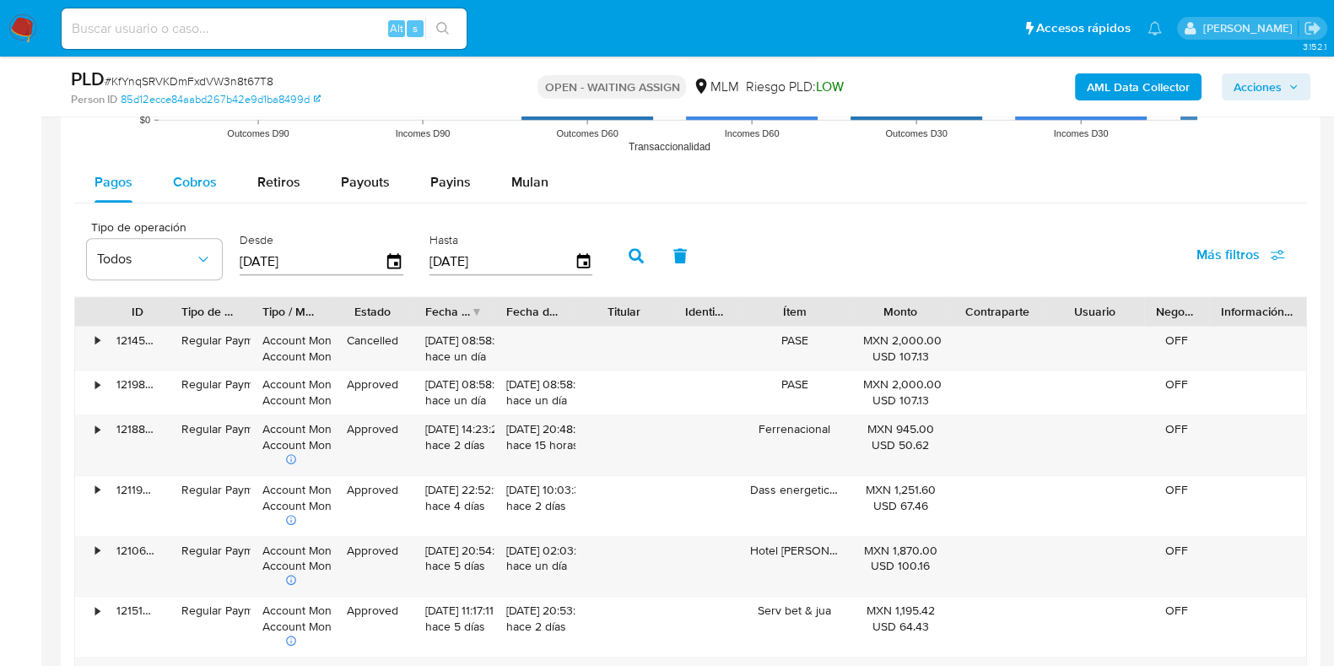
click at [211, 186] on span "Cobros" at bounding box center [195, 181] width 44 height 19
select select "10"
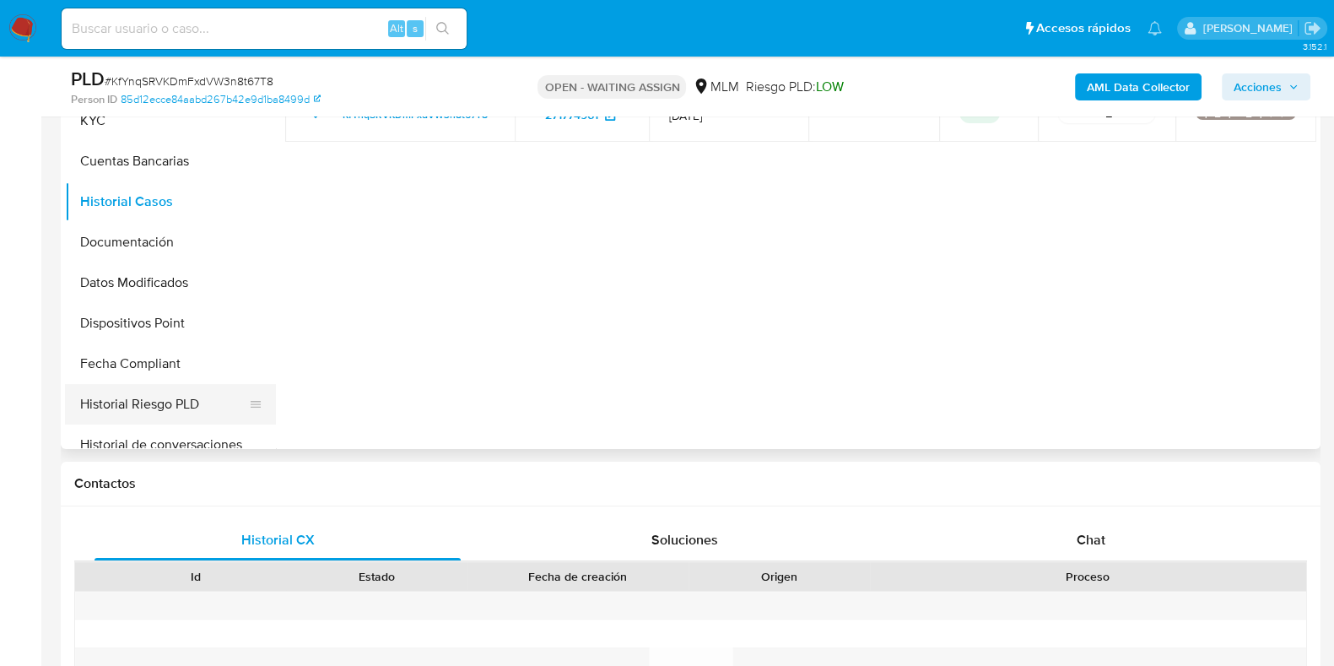
scroll to position [144, 0]
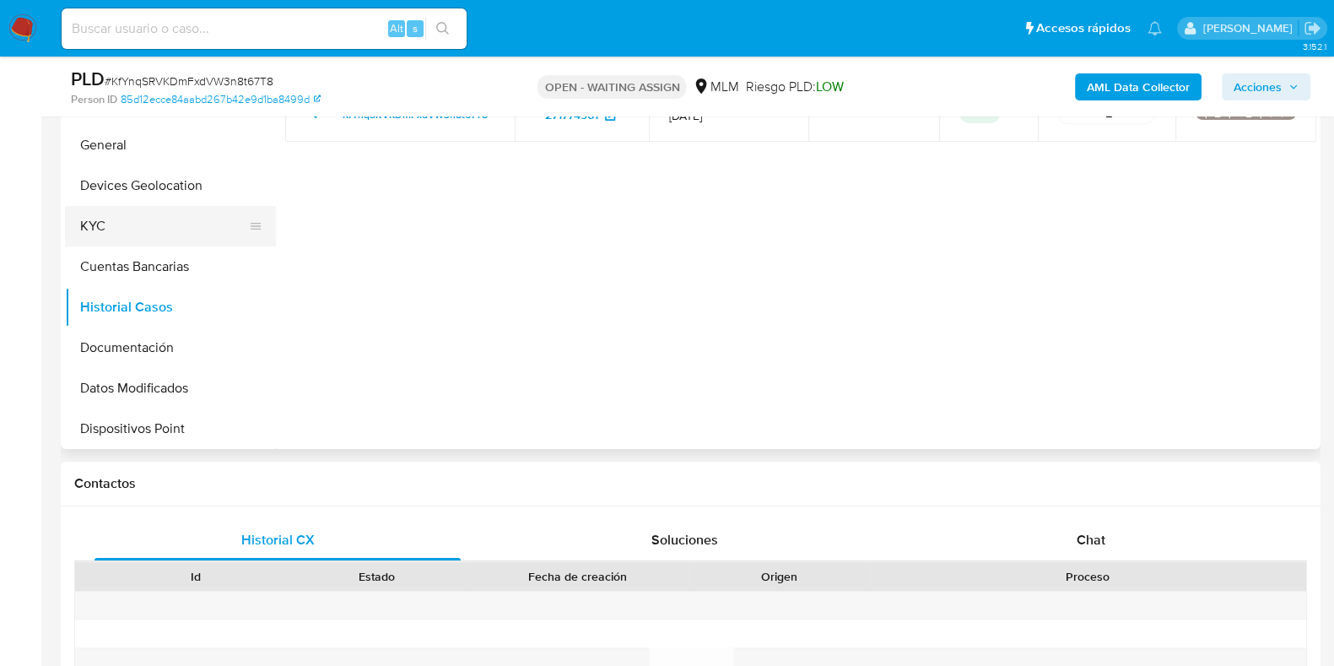
click at [122, 230] on button "KYC" at bounding box center [163, 226] width 197 height 41
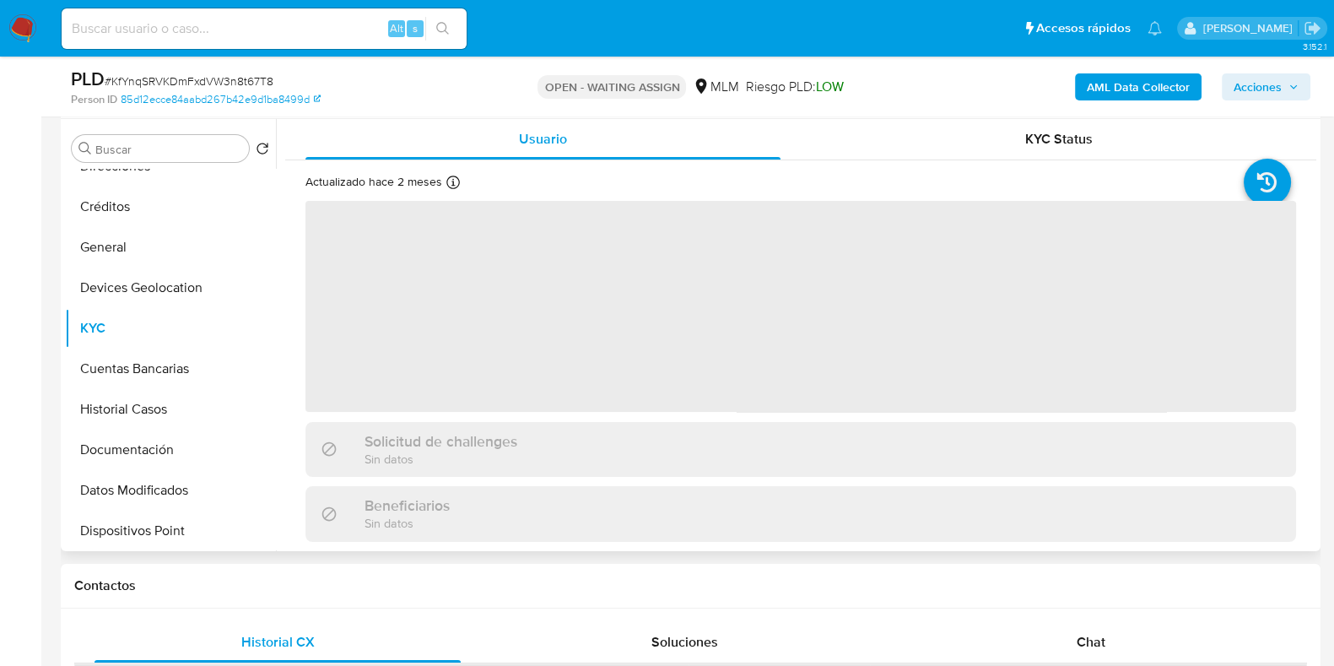
scroll to position [210, 0]
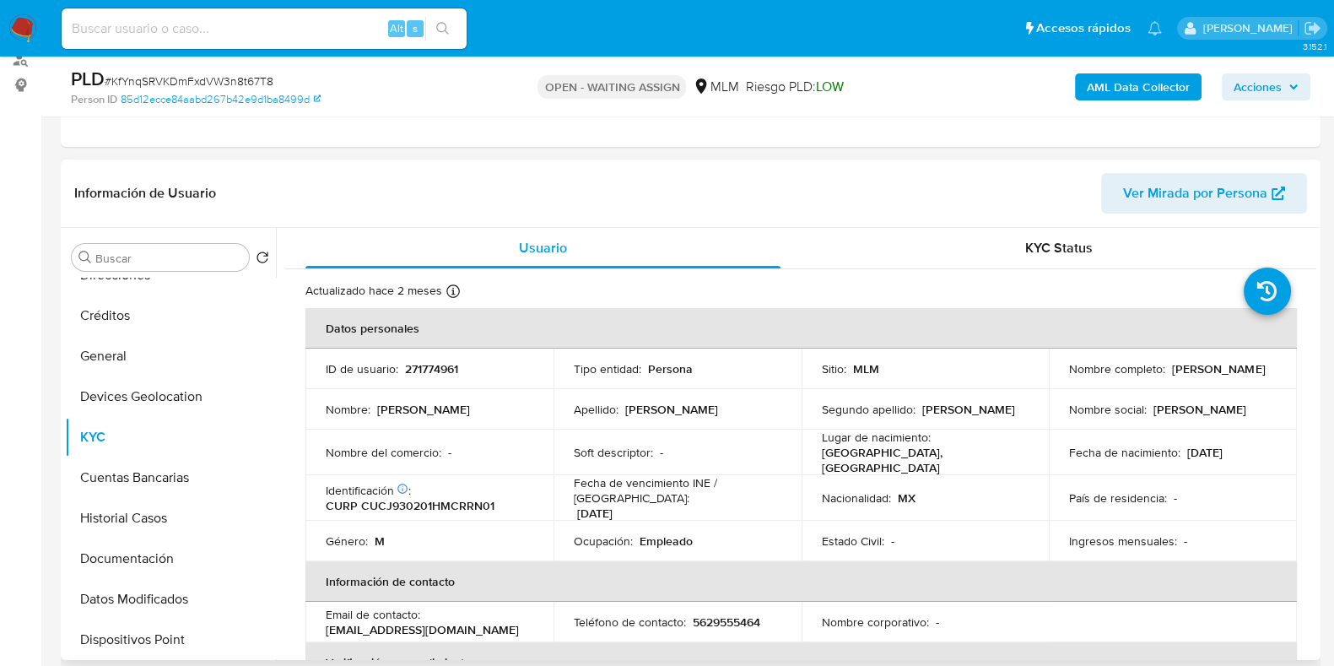
drag, startPoint x: 1179, startPoint y: 373, endPoint x: 1059, endPoint y: 372, distance: 119.9
click at [1059, 372] on td "Nombre completo : Juan Jose Cruz Cruz" at bounding box center [1173, 369] width 248 height 41
copy p "Juan Jose Cruz Cruz"
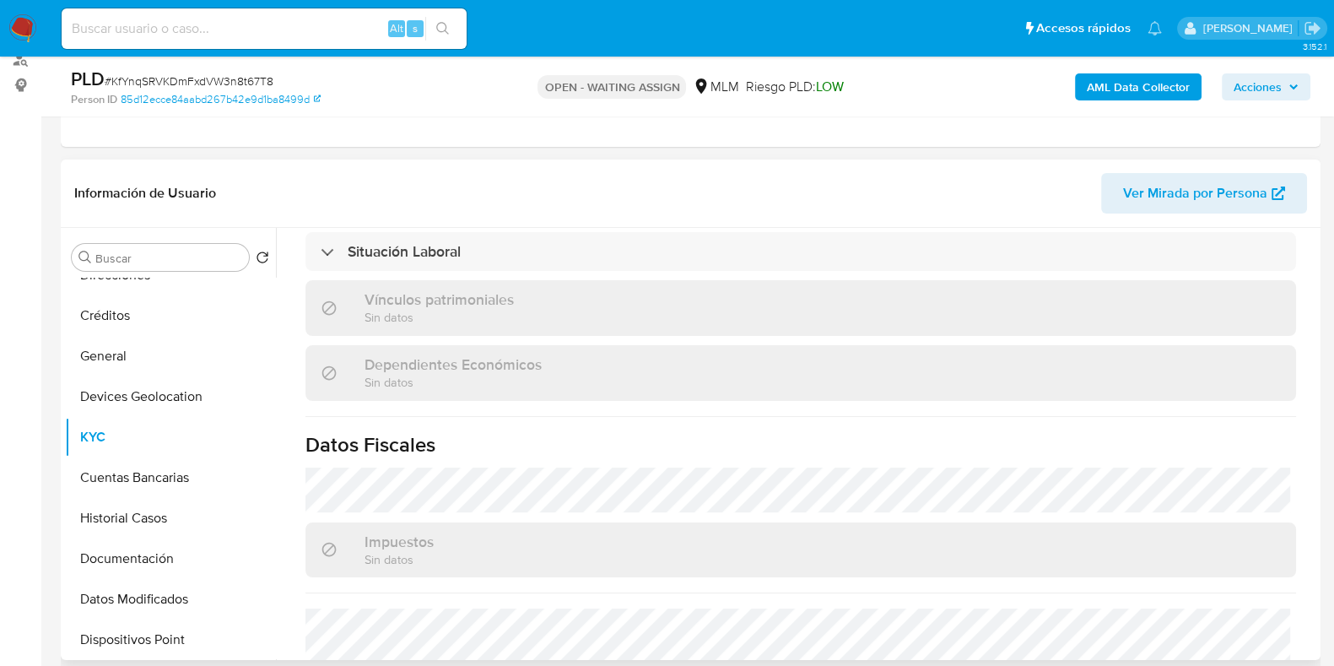
scroll to position [1060, 0]
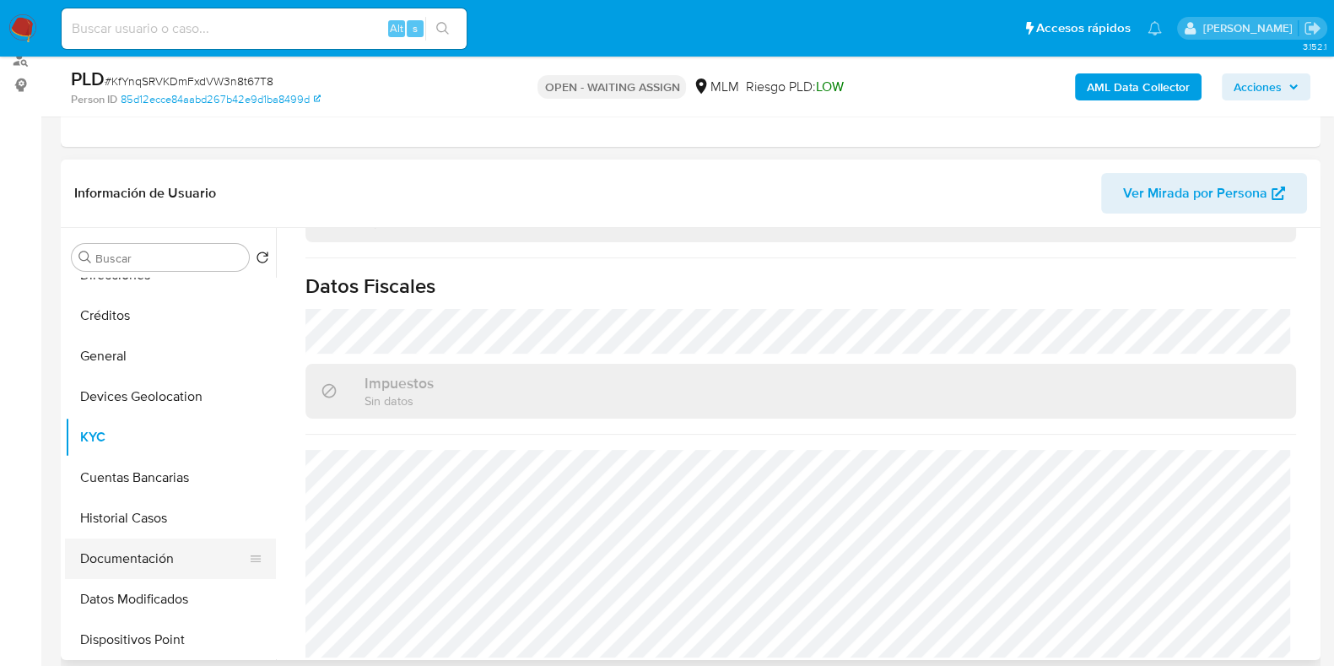
click at [164, 554] on button "Documentación" at bounding box center [163, 558] width 197 height 41
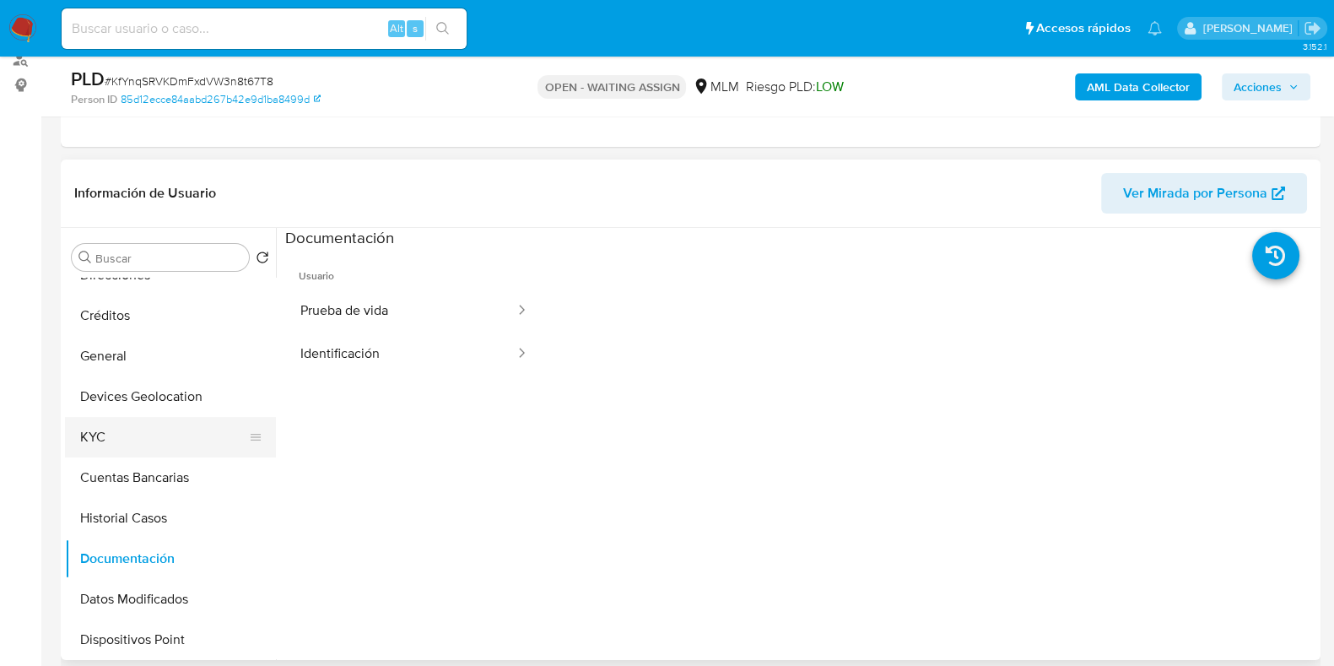
click at [111, 443] on button "KYC" at bounding box center [163, 437] width 197 height 41
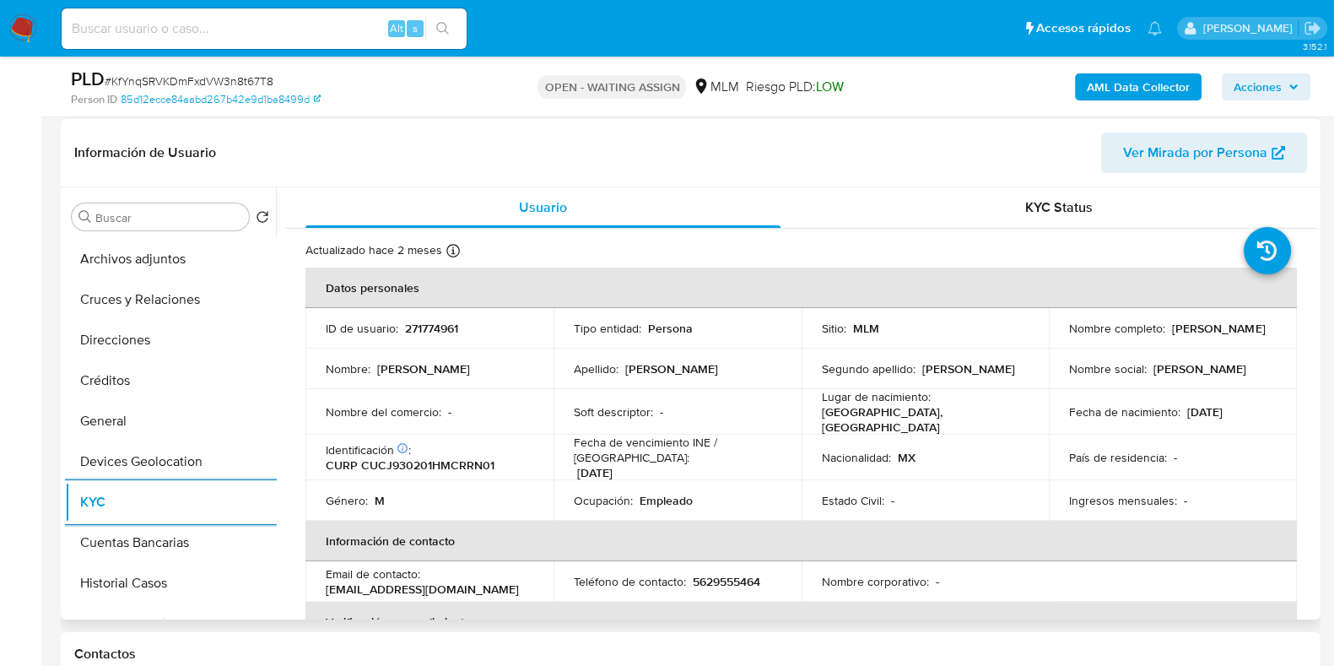
scroll to position [105, 0]
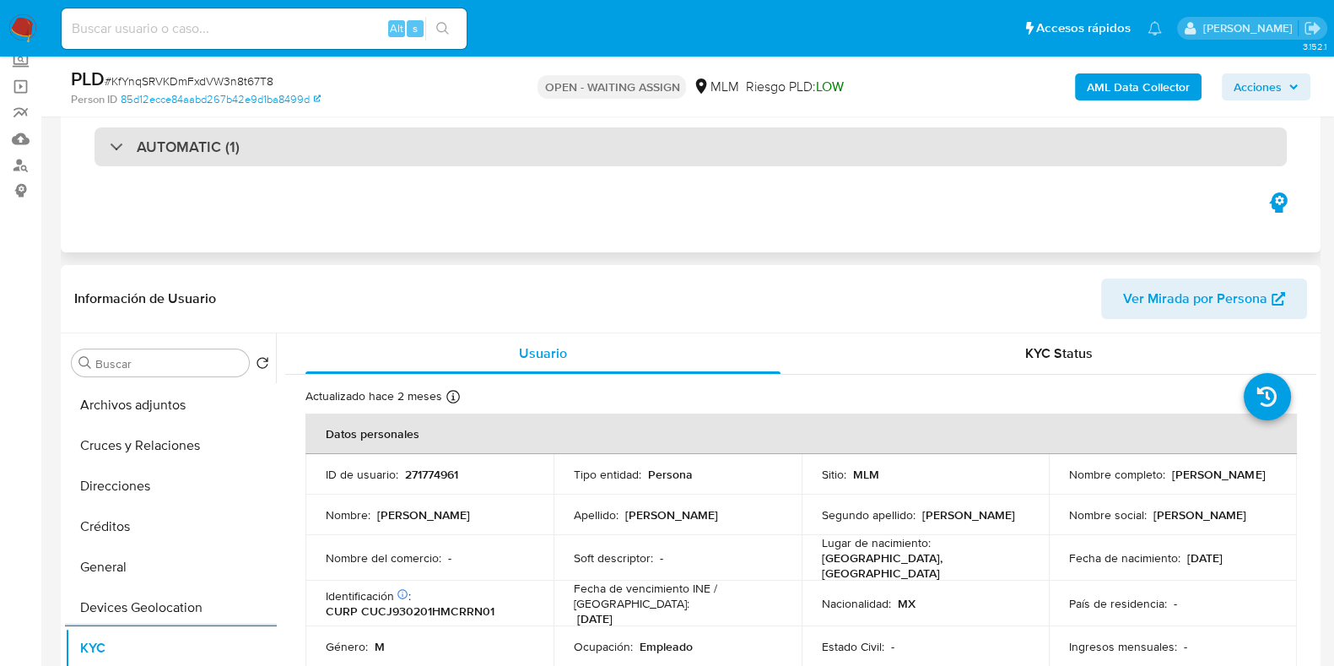
click at [304, 156] on div "AUTOMATIC (1)" at bounding box center [691, 146] width 1193 height 39
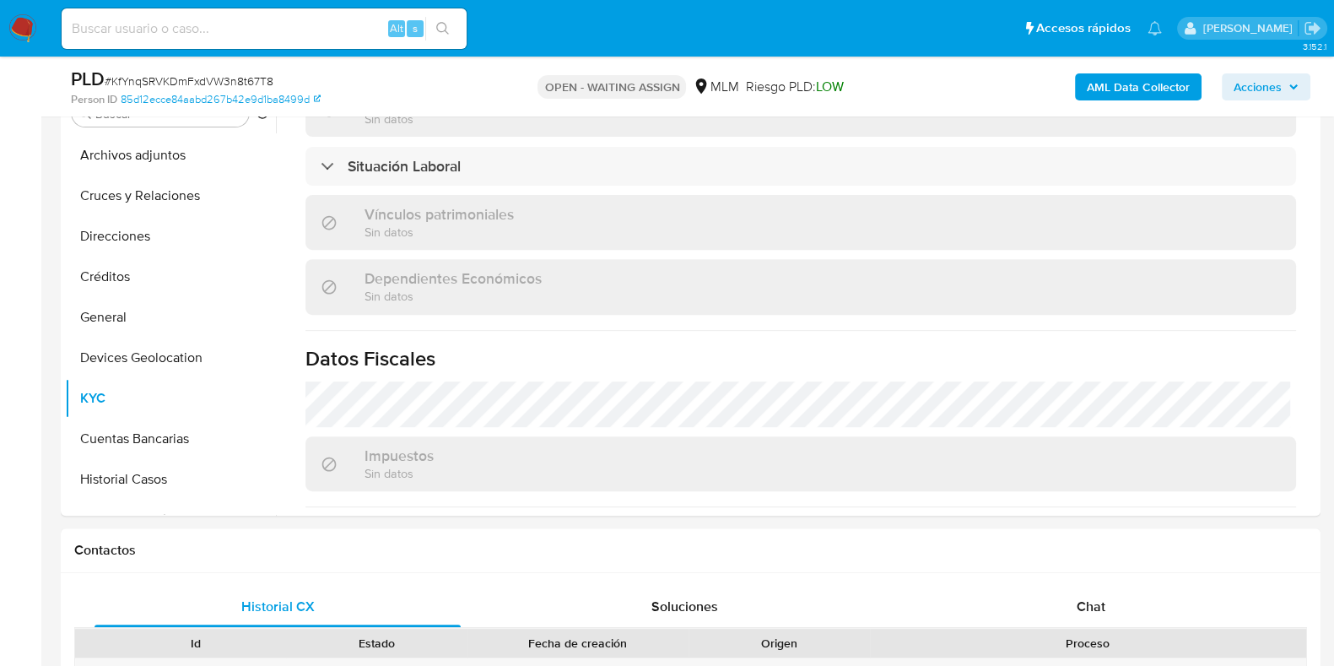
scroll to position [527, 0]
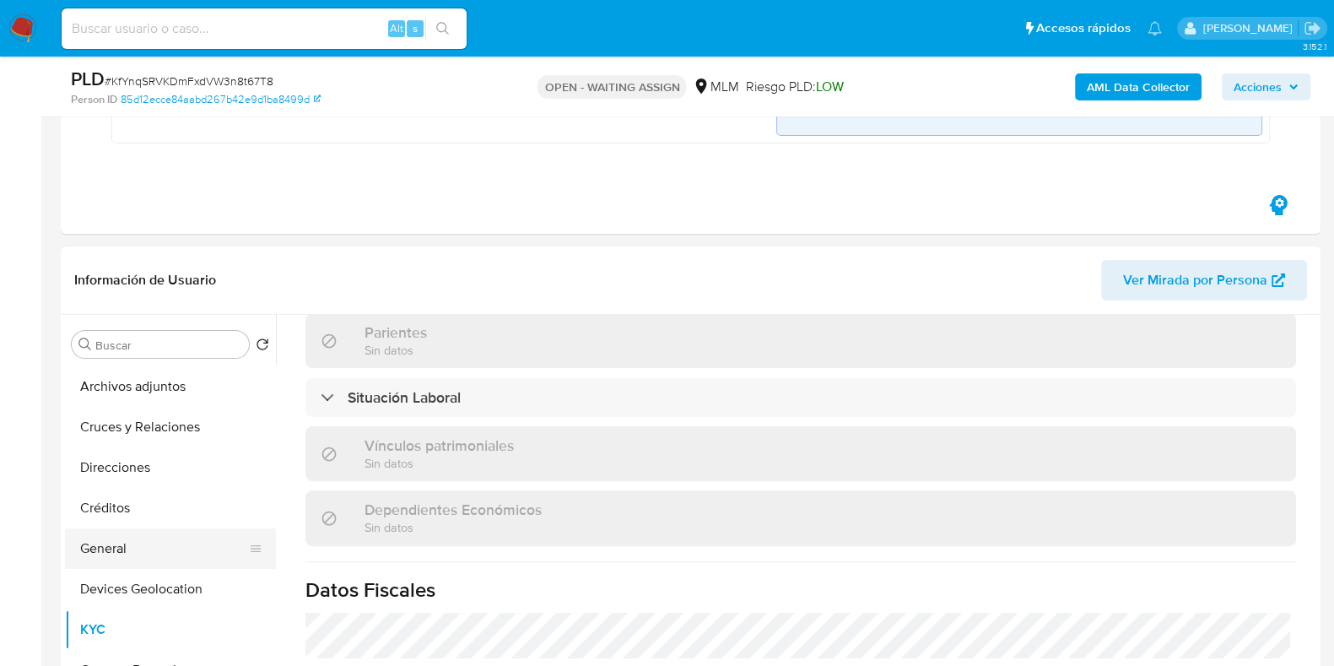
click at [123, 536] on button "General" at bounding box center [163, 548] width 197 height 41
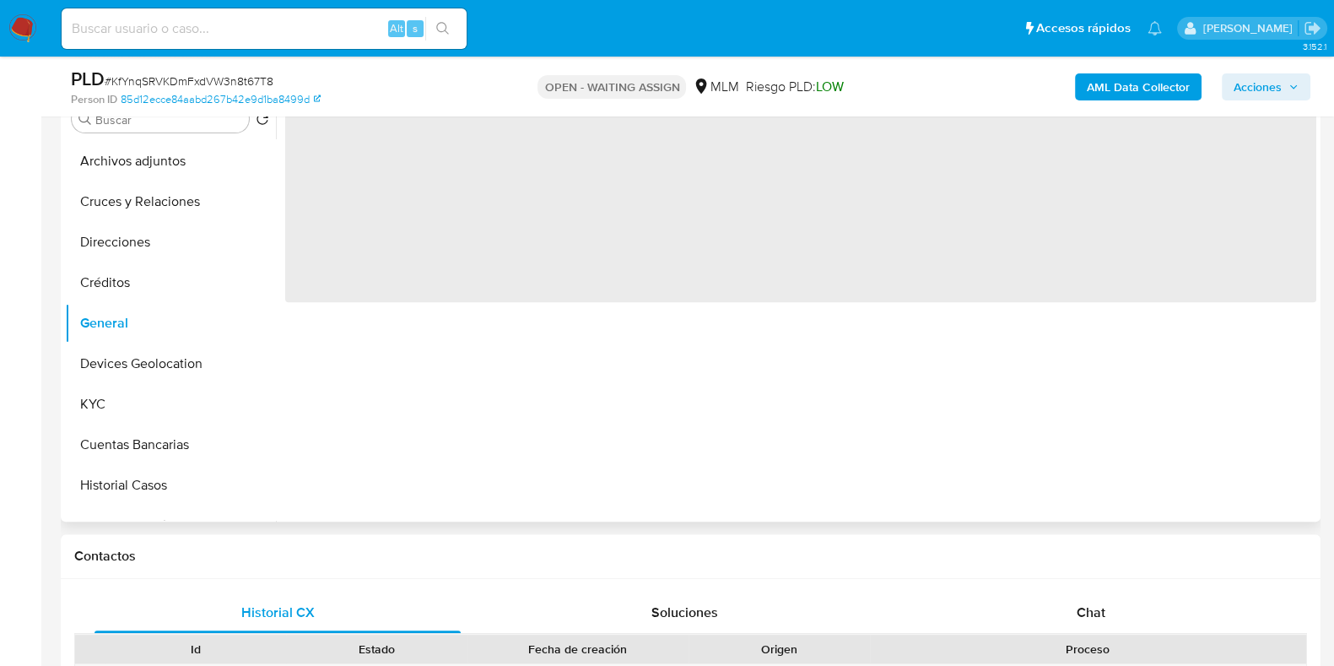
scroll to position [738, 0]
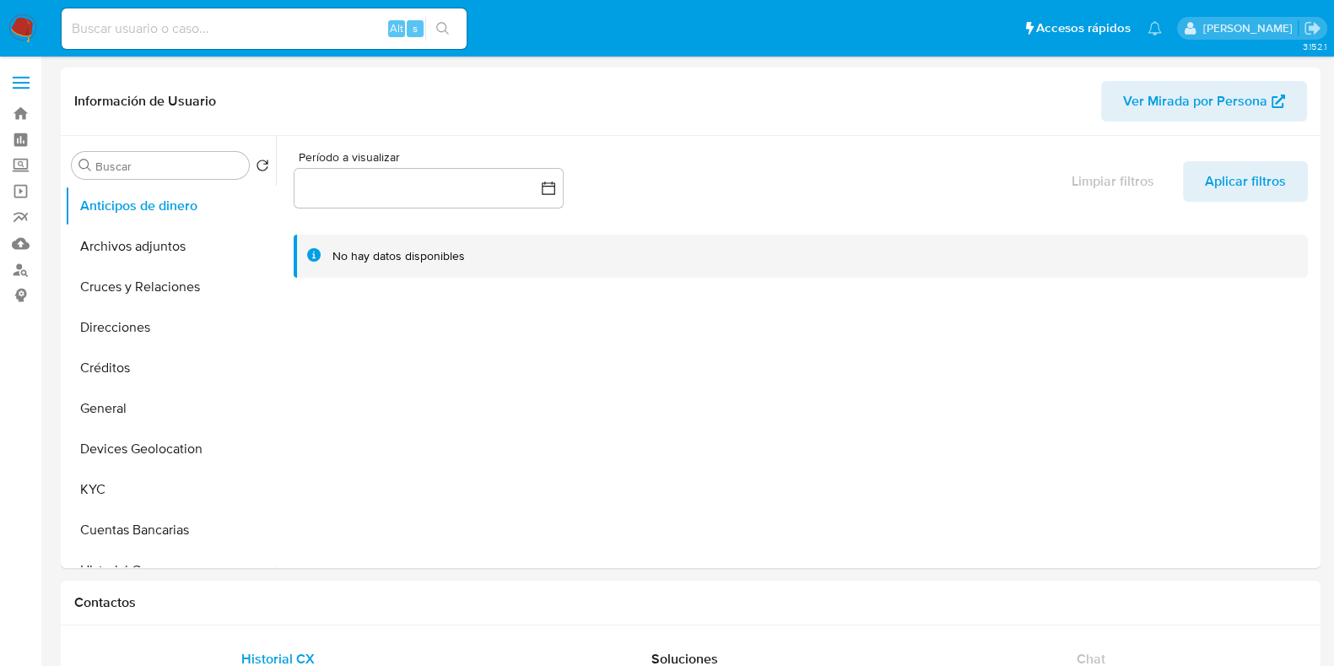
select select "10"
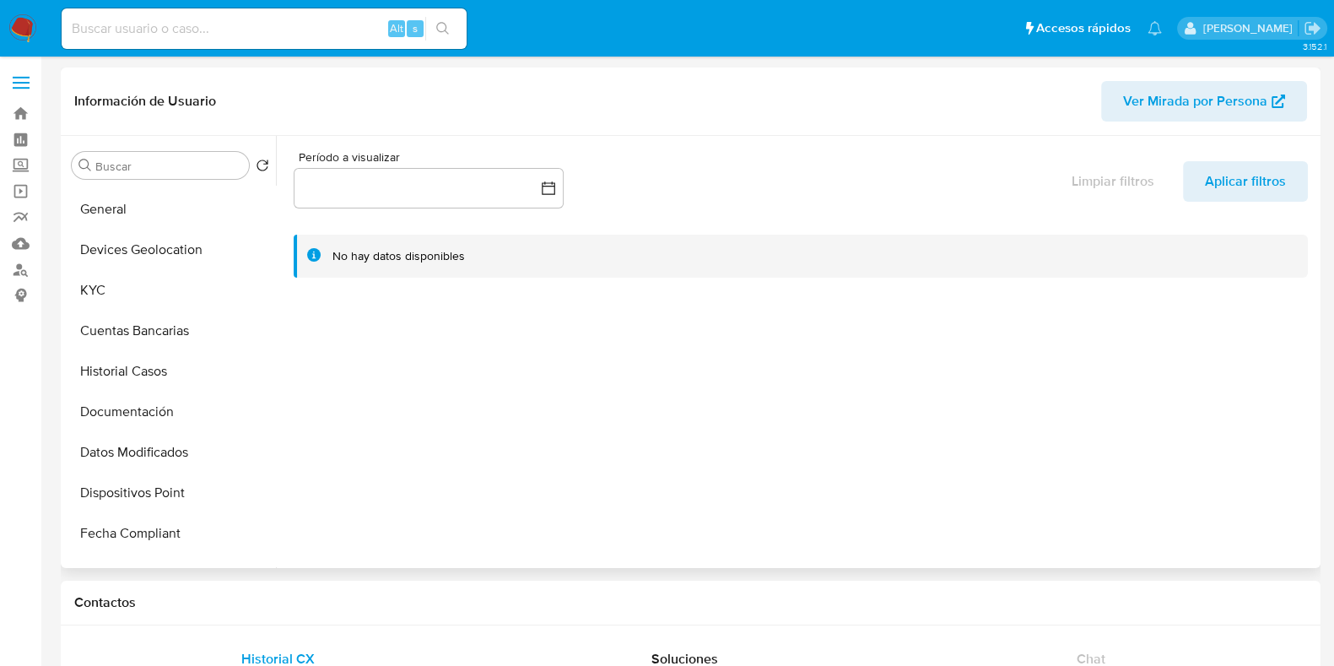
scroll to position [210, 0]
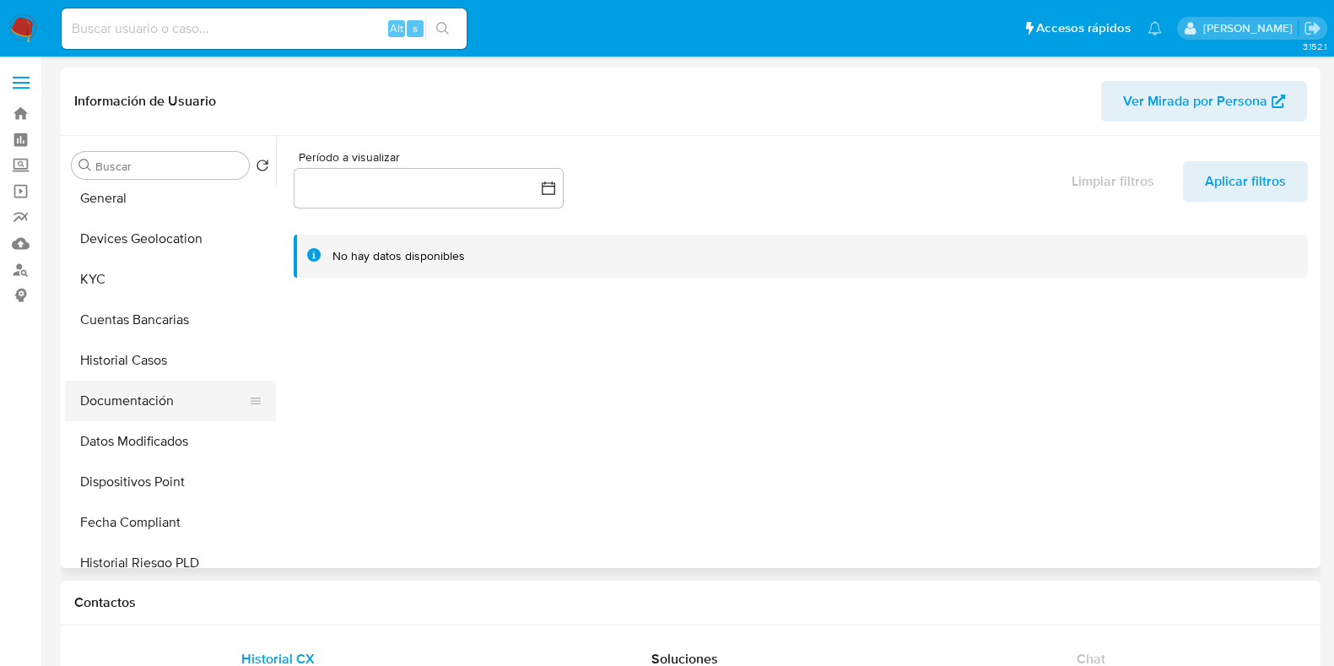
click at [123, 397] on button "Documentación" at bounding box center [163, 401] width 197 height 41
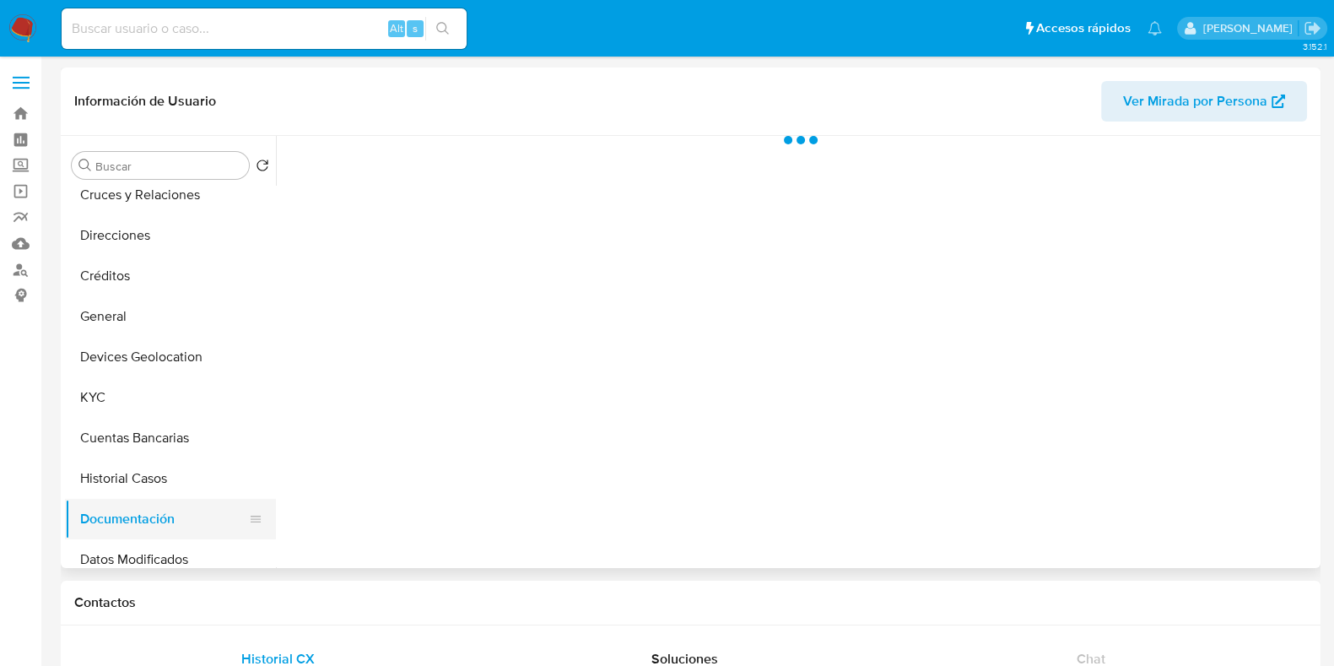
scroll to position [0, 0]
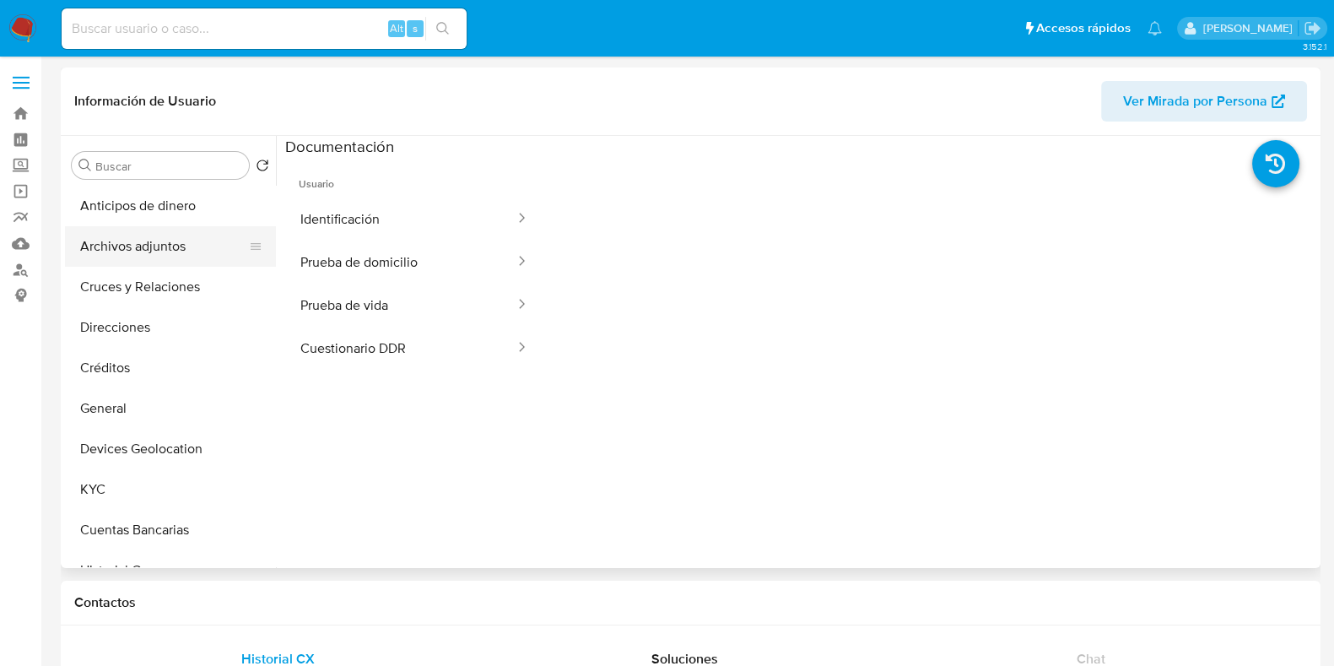
click at [132, 252] on button "Archivos adjuntos" at bounding box center [163, 246] width 197 height 41
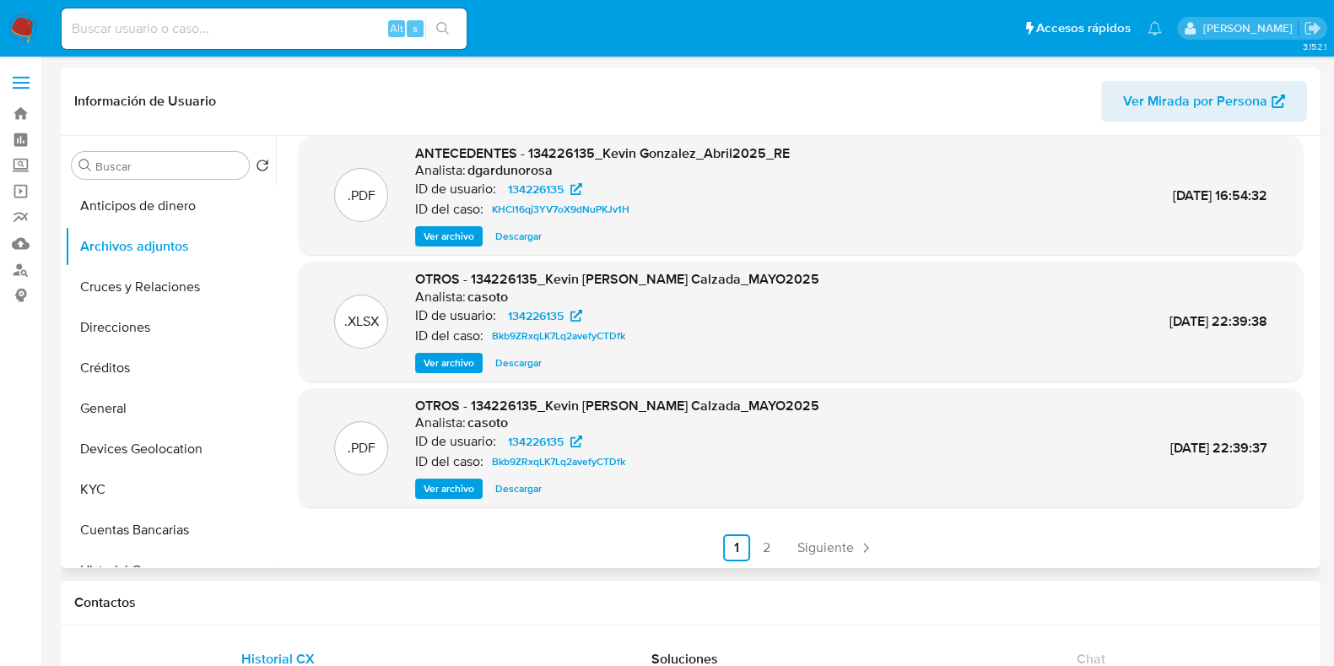
scroll to position [142, 0]
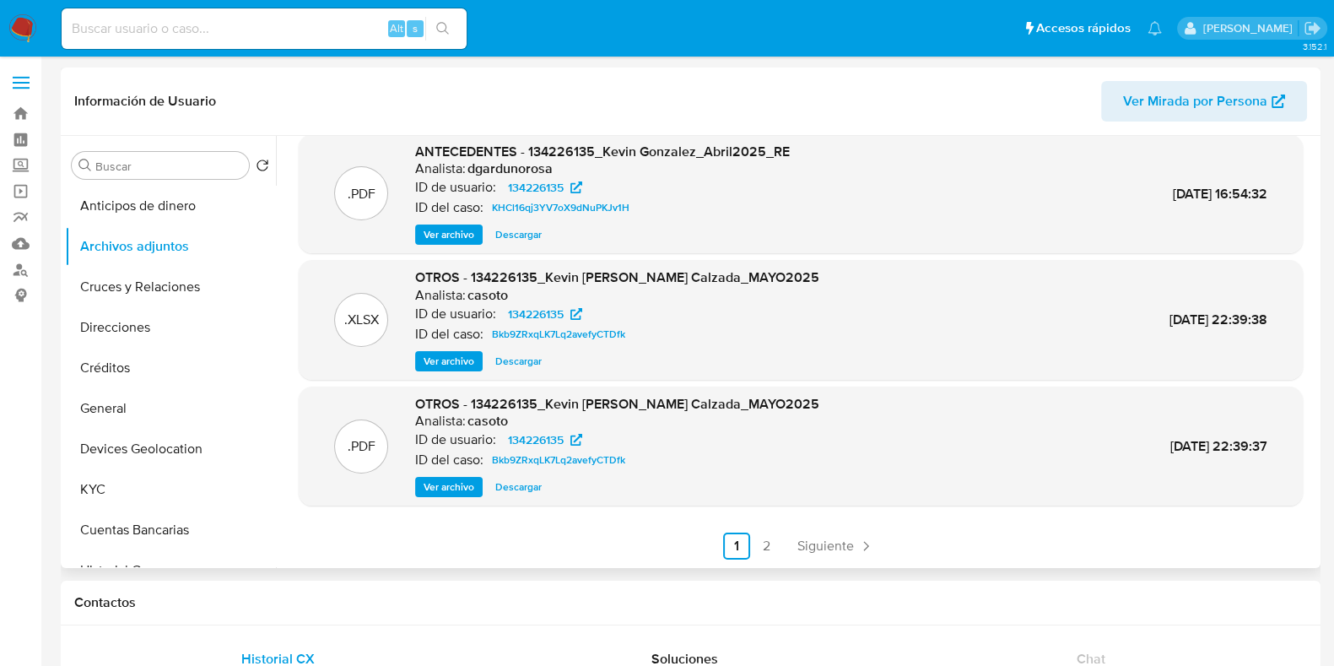
click at [516, 369] on span "Descargar" at bounding box center [518, 361] width 46 height 17
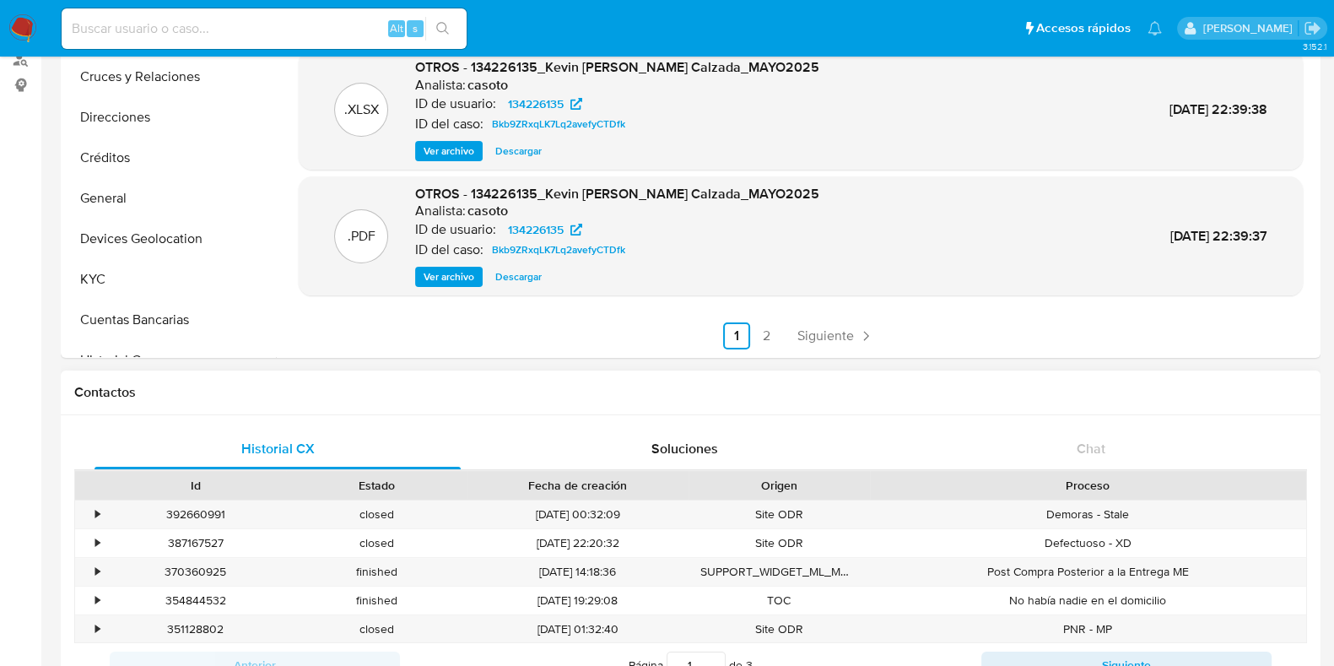
scroll to position [0, 0]
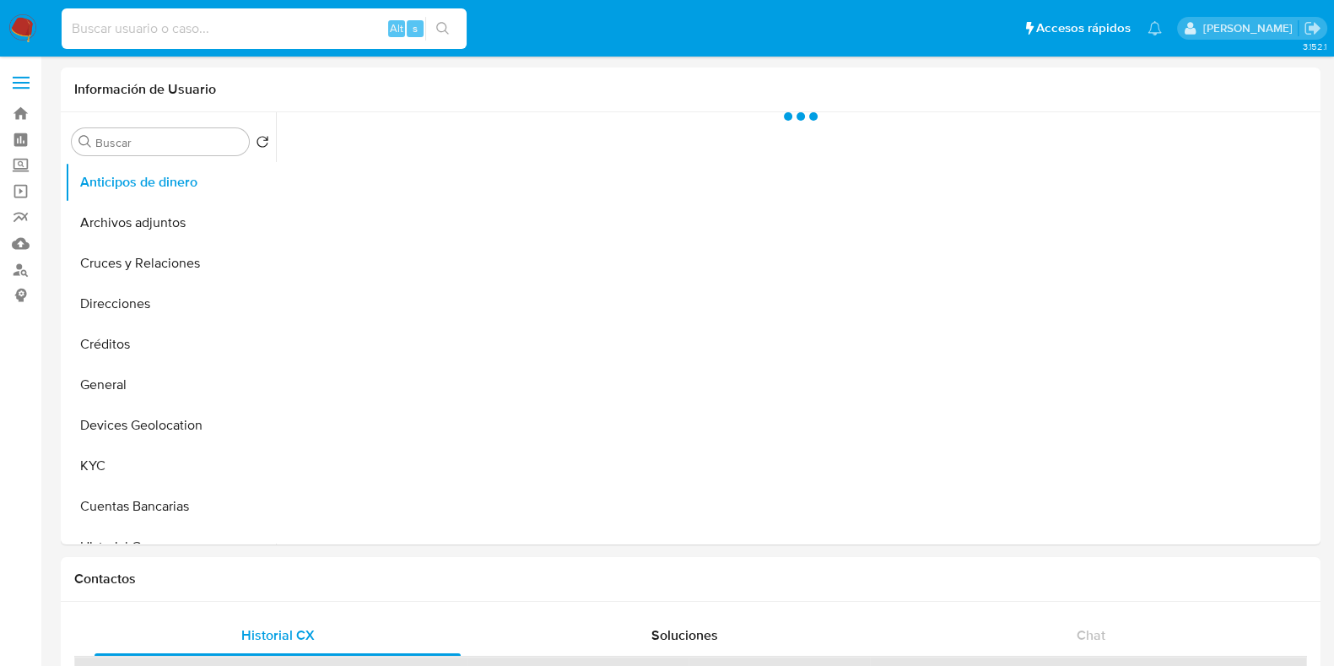
click at [152, 23] on input at bounding box center [264, 29] width 405 height 22
paste input "2489533029"
type input "2489533029"
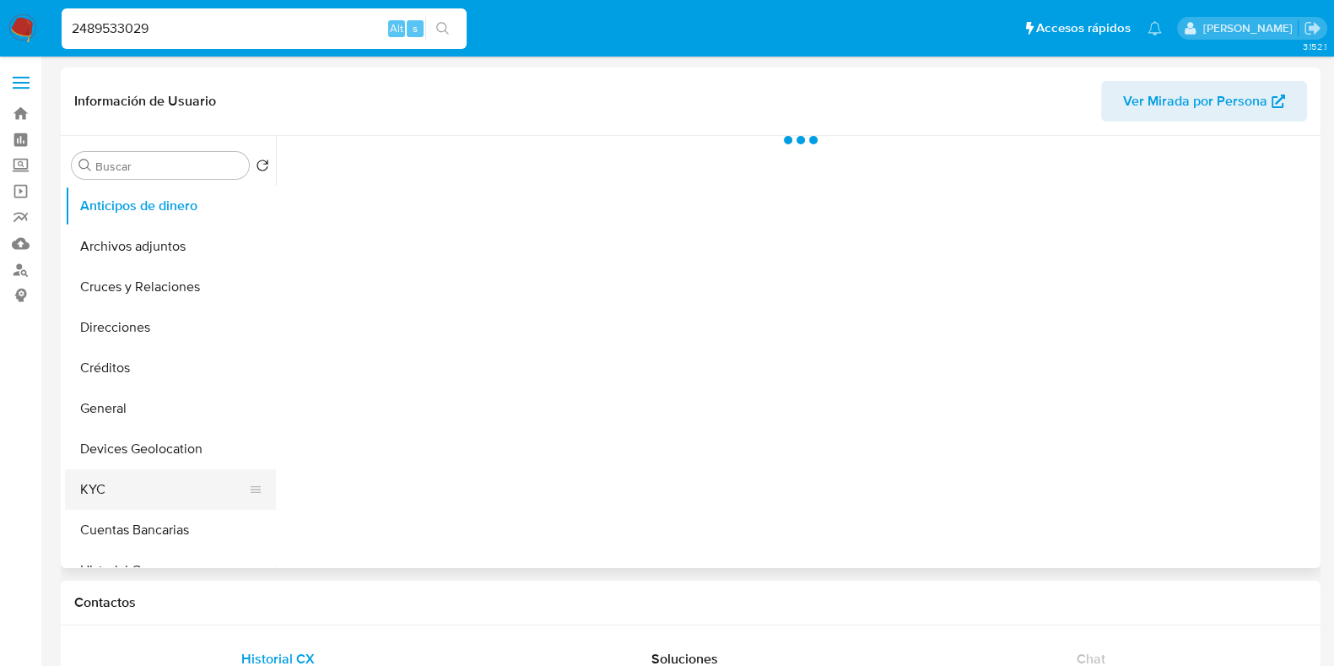
click at [100, 487] on button "KYC" at bounding box center [163, 489] width 197 height 41
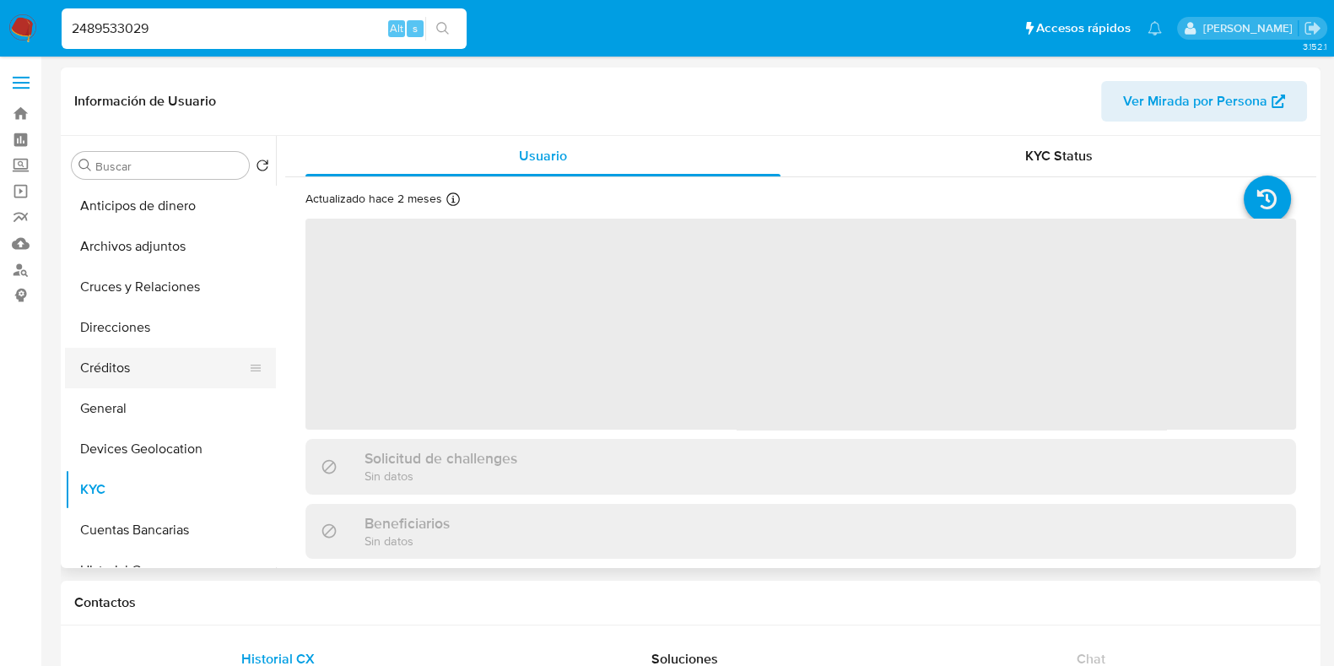
select select "10"
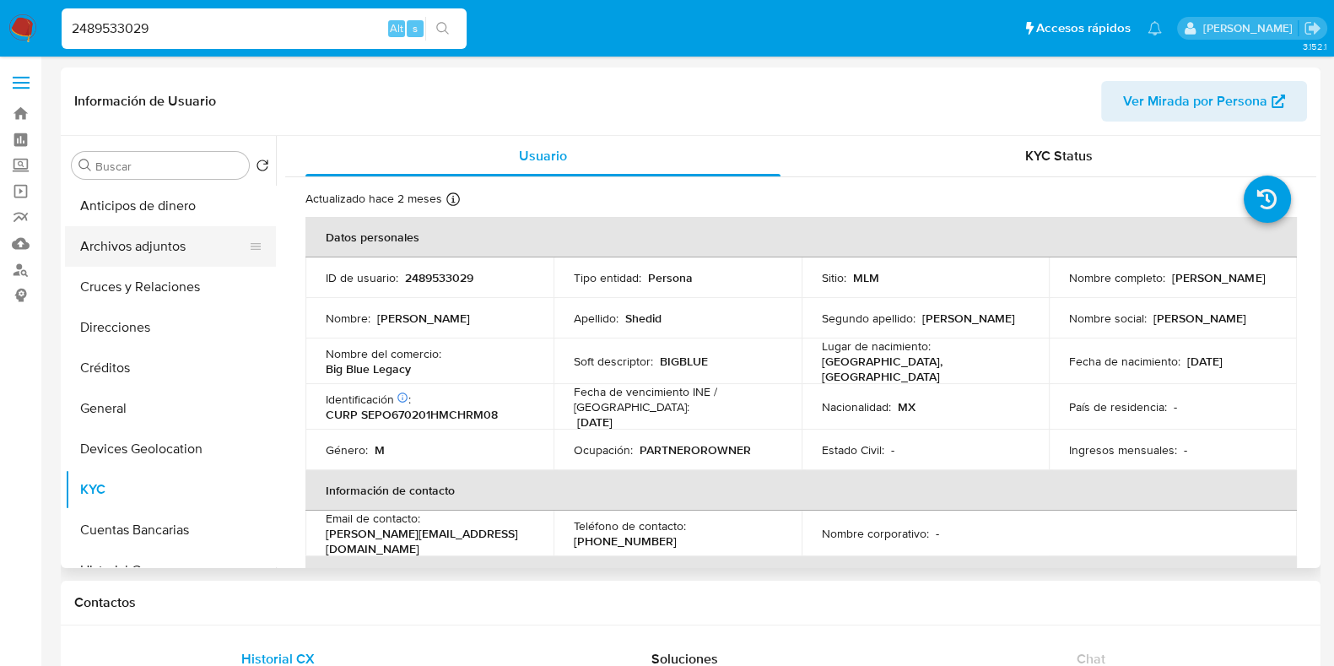
click at [162, 251] on button "Archivos adjuntos" at bounding box center [163, 246] width 197 height 41
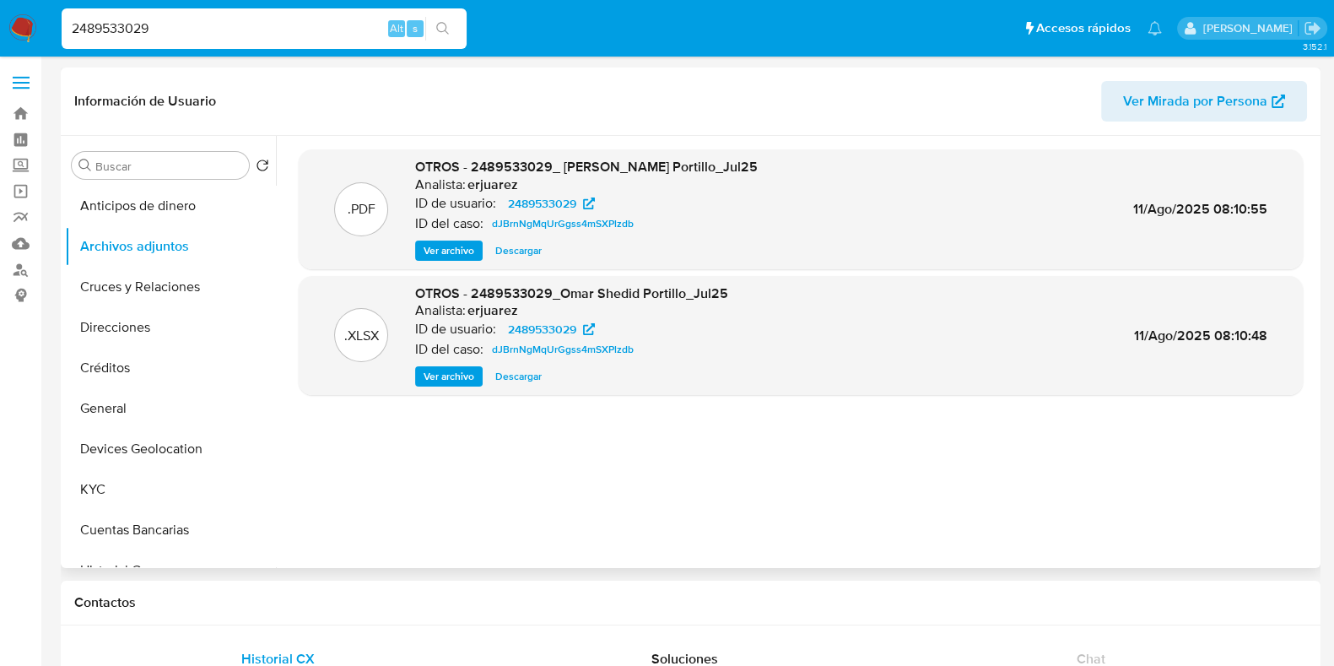
click at [450, 248] on span "Ver archivo" at bounding box center [449, 250] width 51 height 17
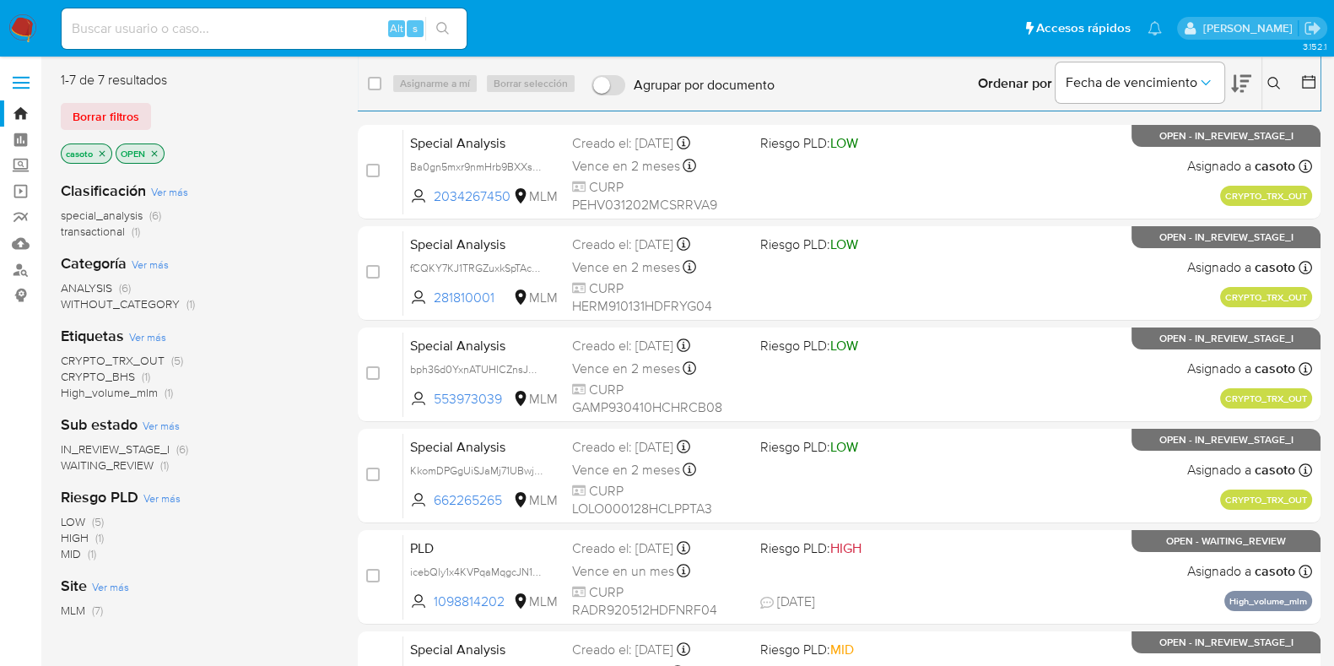
click at [1267, 73] on button at bounding box center [1277, 83] width 28 height 20
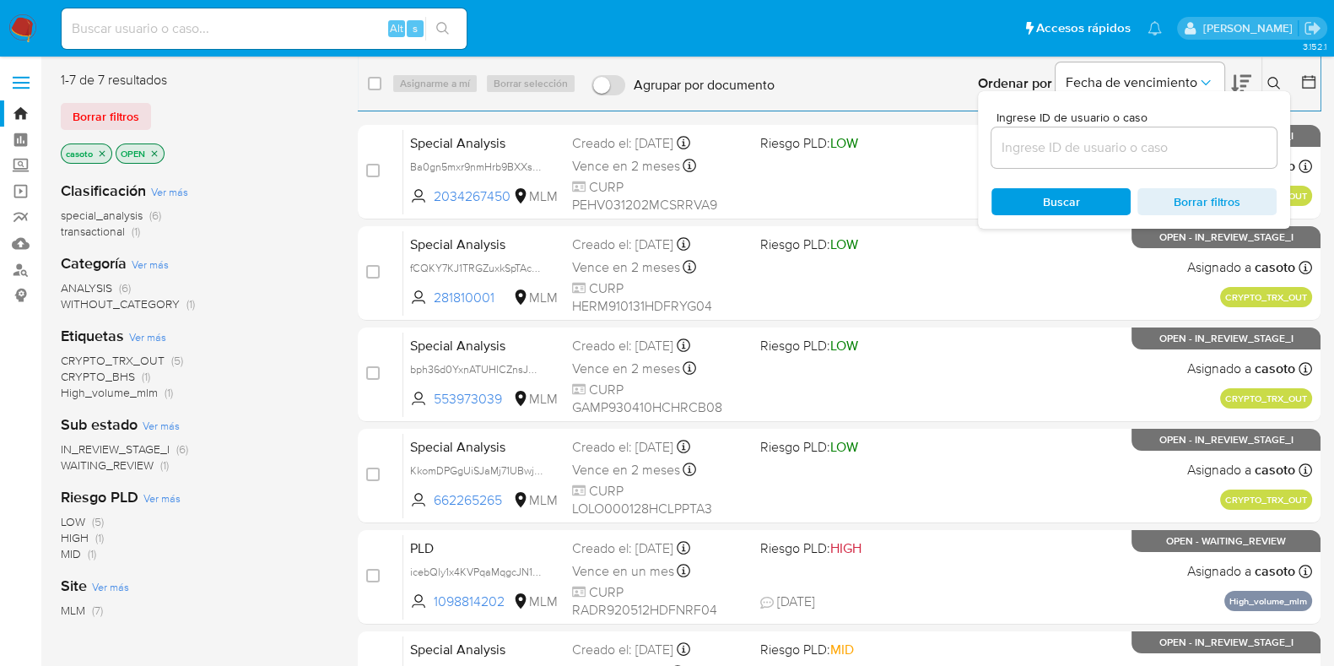
click at [1124, 147] on input at bounding box center [1134, 148] width 285 height 22
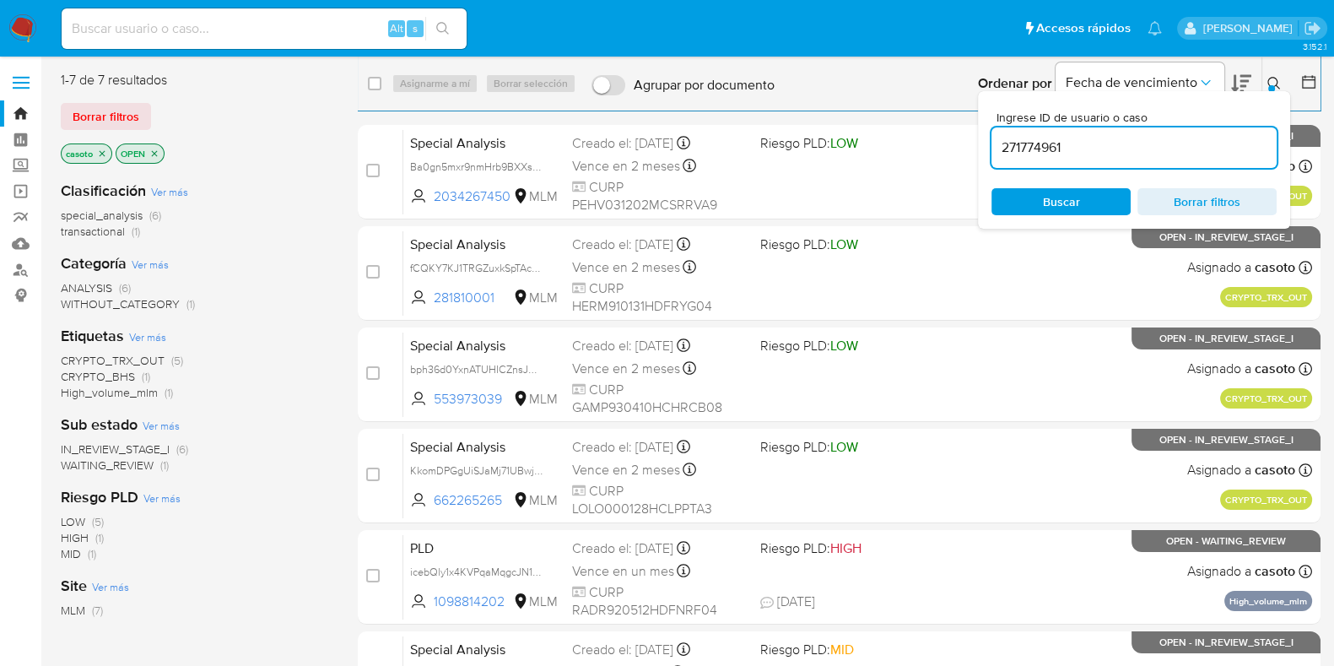
type input "271774961"
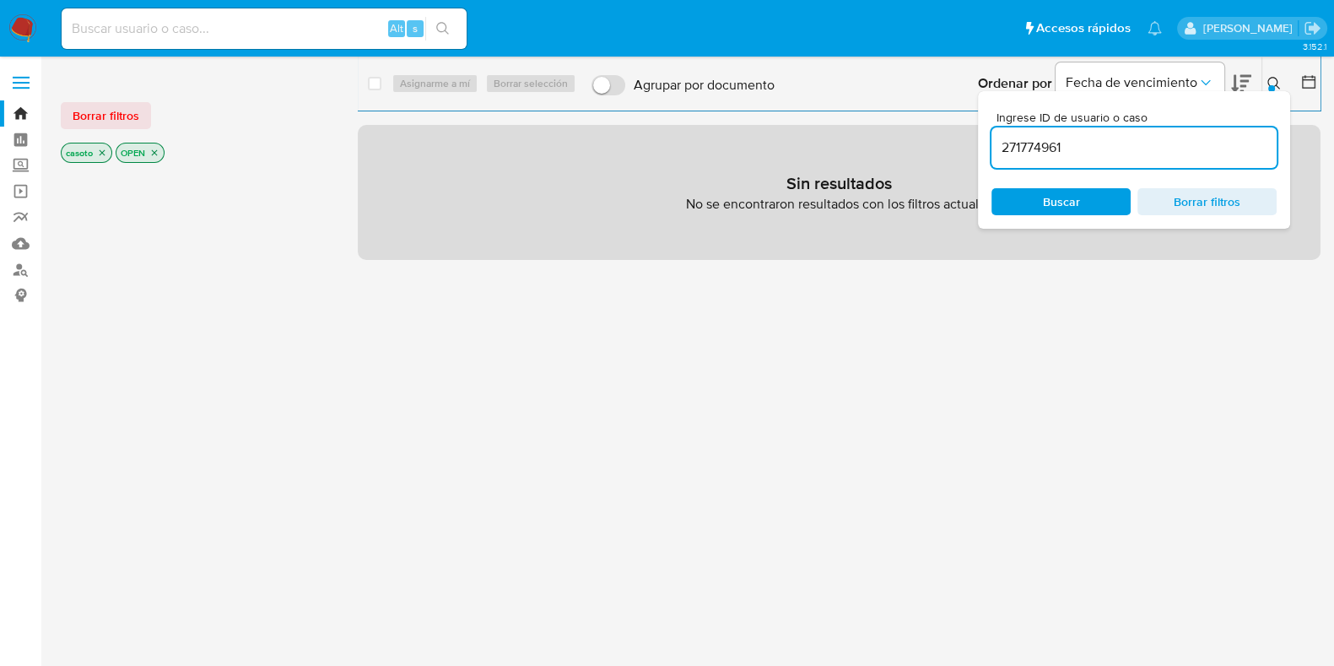
click at [1270, 75] on button at bounding box center [1277, 83] width 28 height 20
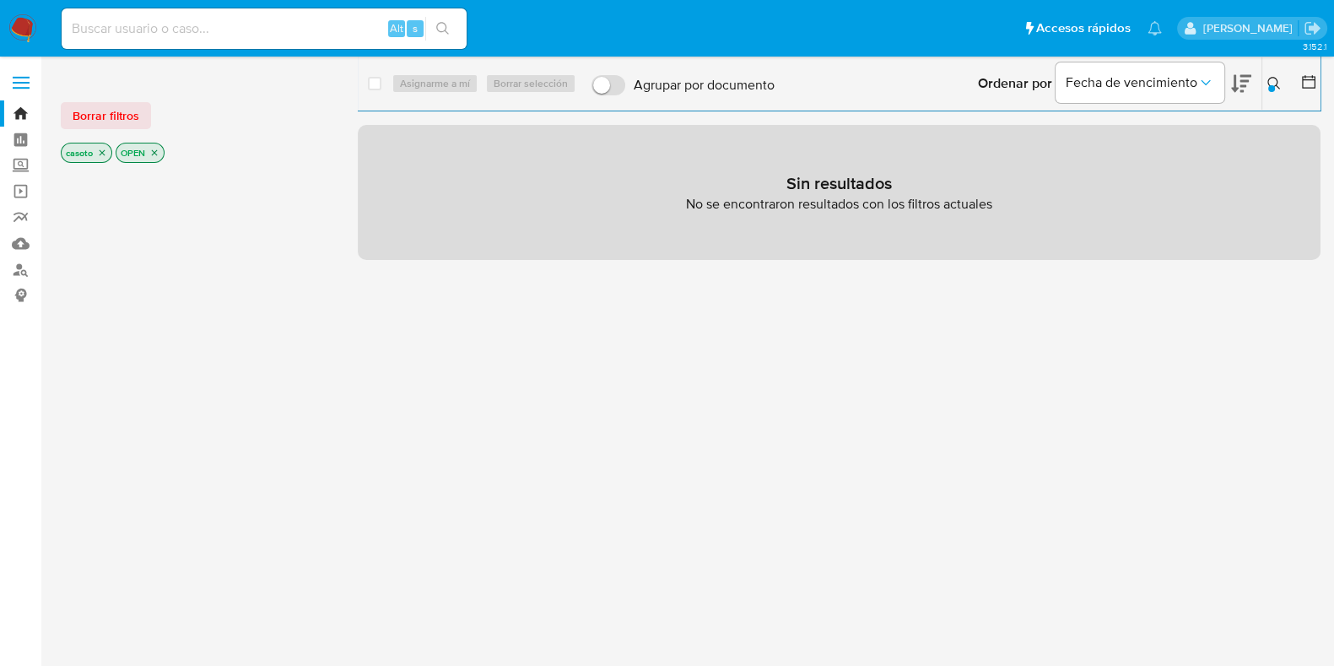
click at [105, 156] on icon "close-filter" at bounding box center [102, 153] width 10 height 10
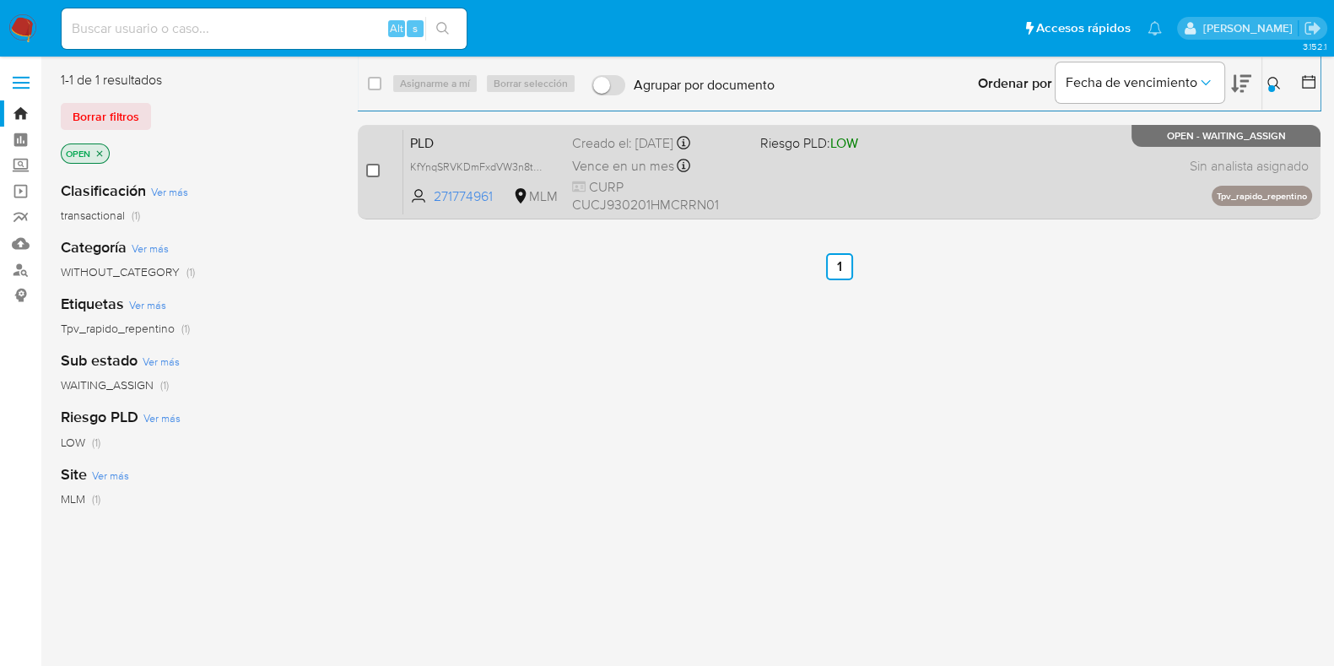
click at [376, 165] on input "checkbox" at bounding box center [373, 171] width 14 height 14
checkbox input "true"
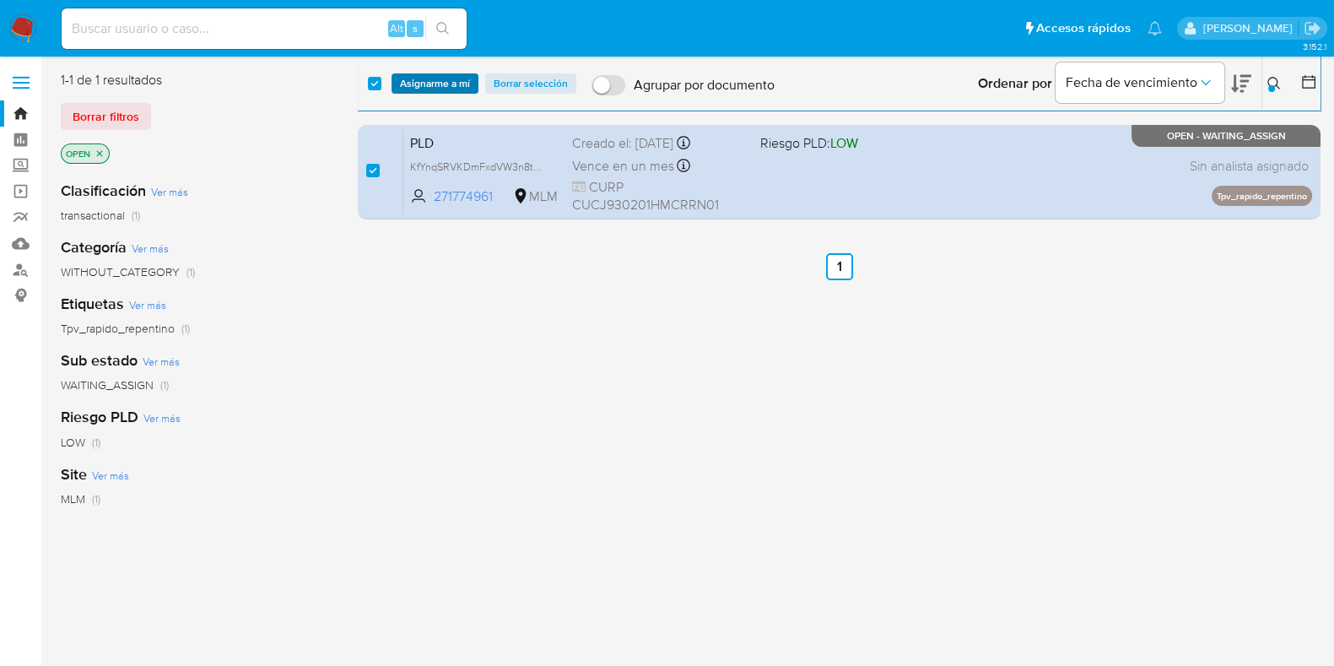
click at [418, 90] on span "Asignarme a mí" at bounding box center [435, 83] width 70 height 17
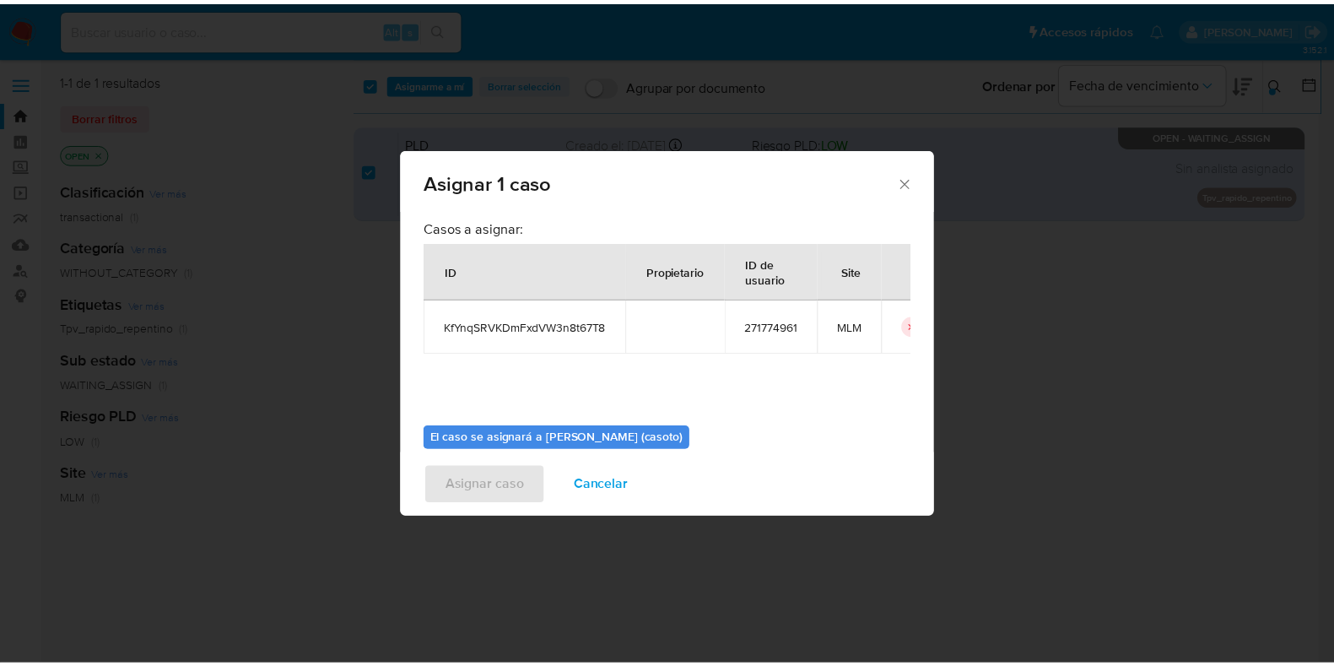
scroll to position [87, 0]
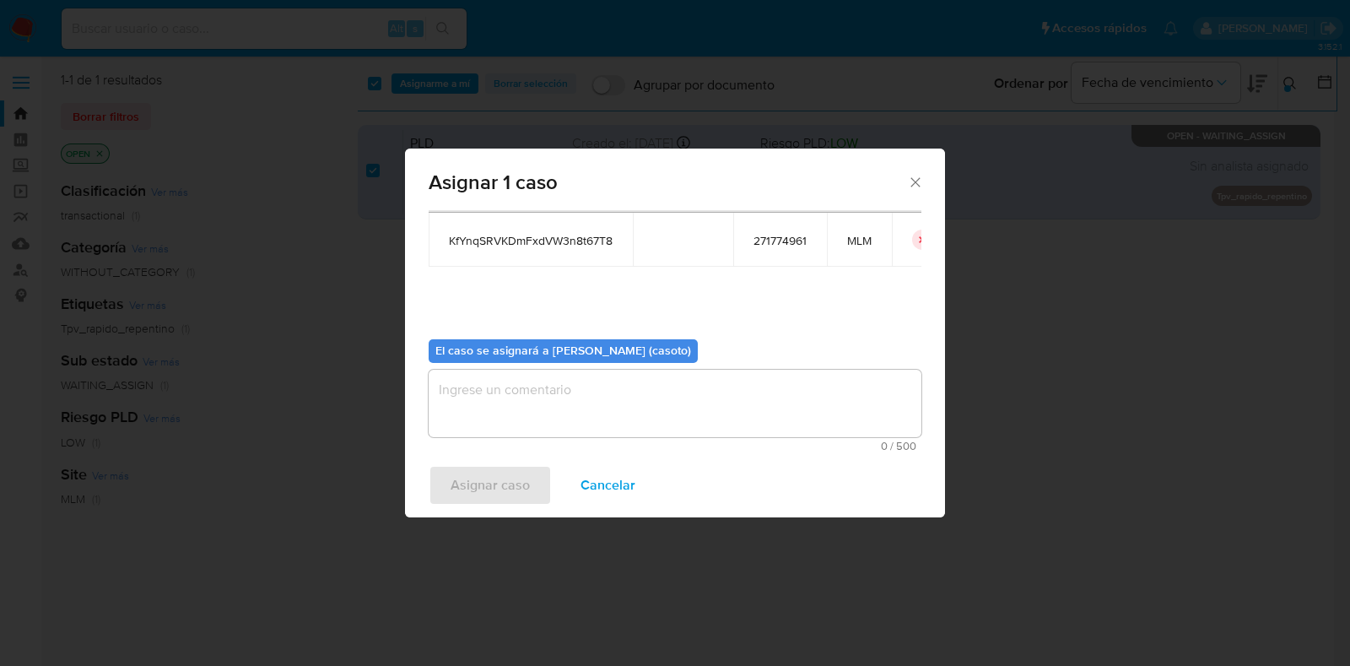
click at [519, 391] on textarea "assign-modal" at bounding box center [675, 404] width 493 height 68
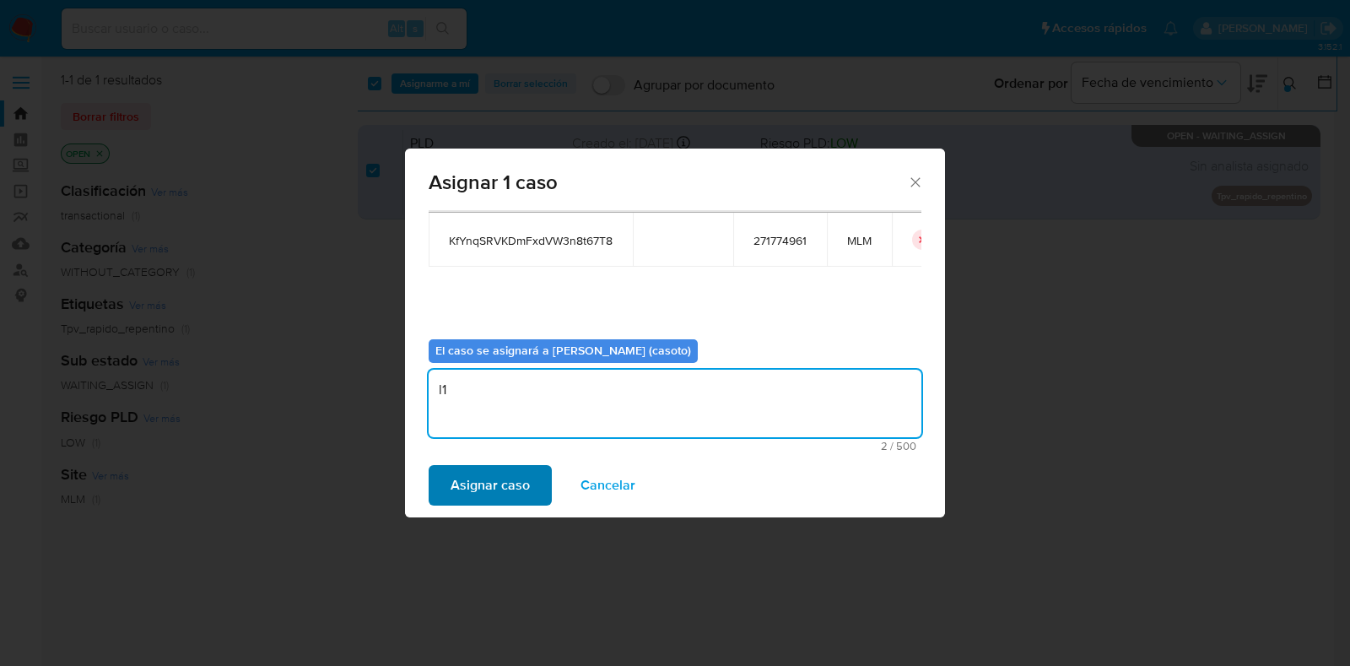
type textarea "l1"
click at [486, 483] on span "Asignar caso" at bounding box center [490, 485] width 79 height 37
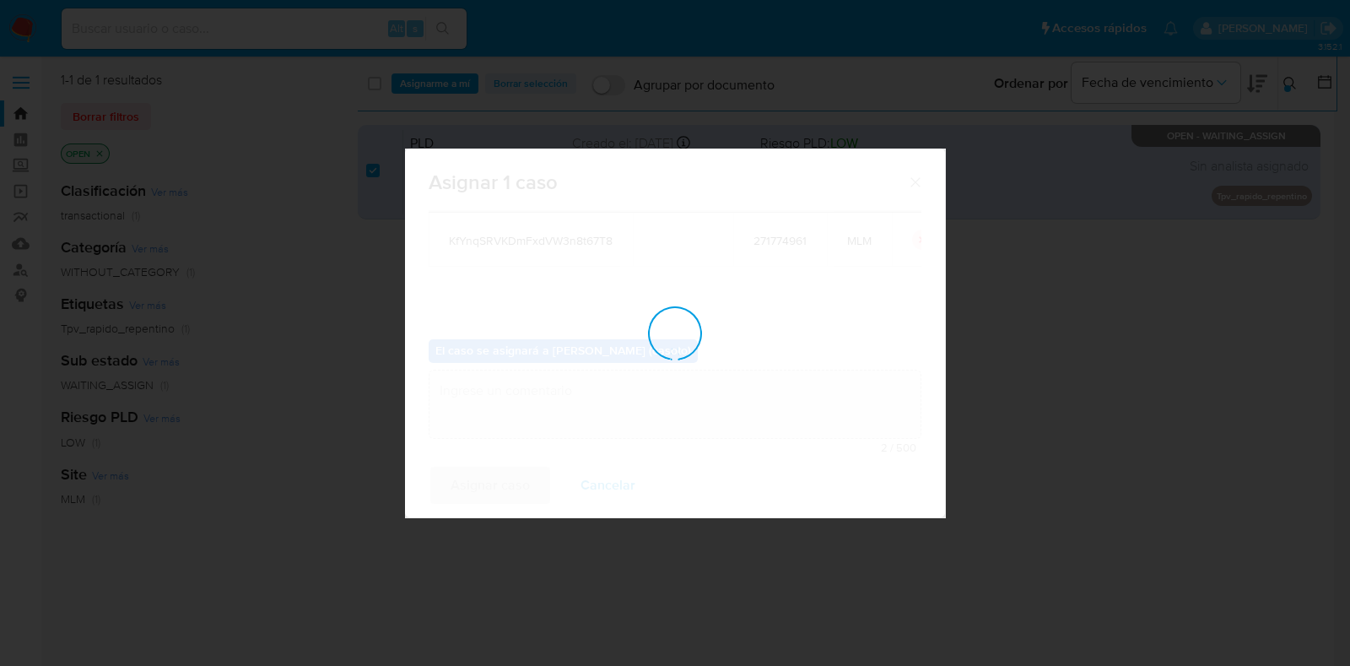
checkbox input "false"
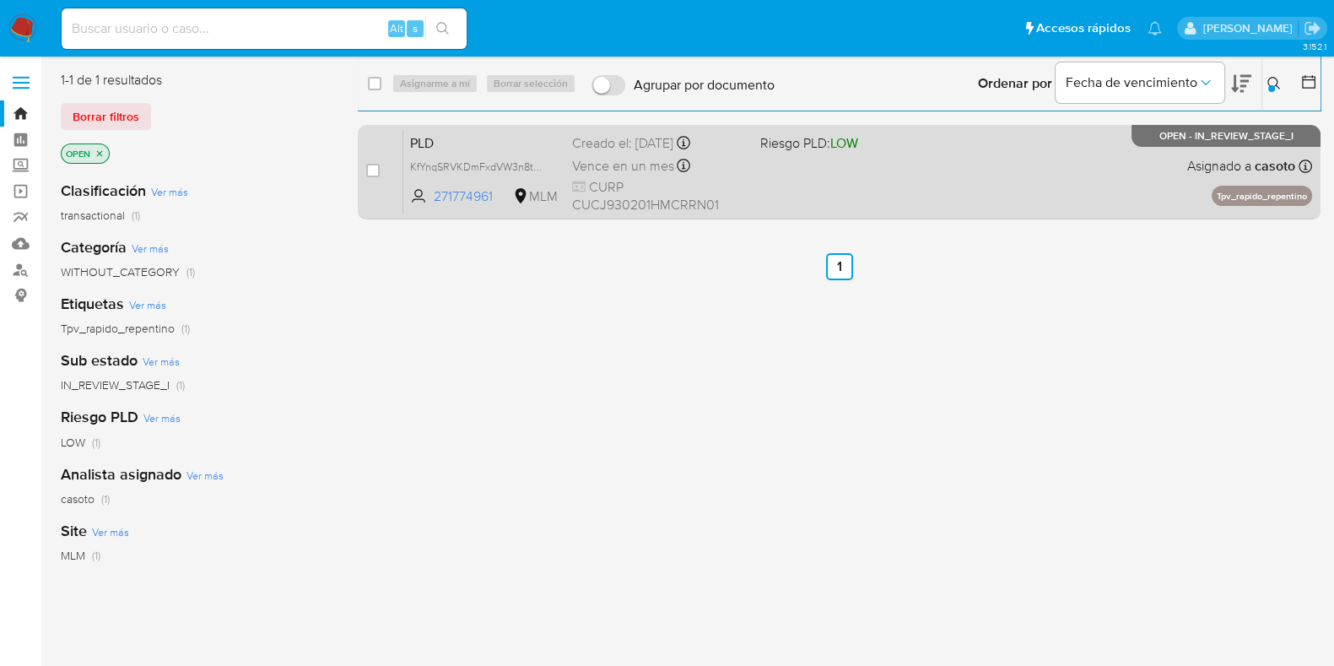
click at [971, 187] on div "PLD KfYnqSRVKDmFxdVW3n8t67T8 271774961 MLM Riesgo PLD: LOW Creado el: 12/07/202…" at bounding box center [857, 171] width 909 height 85
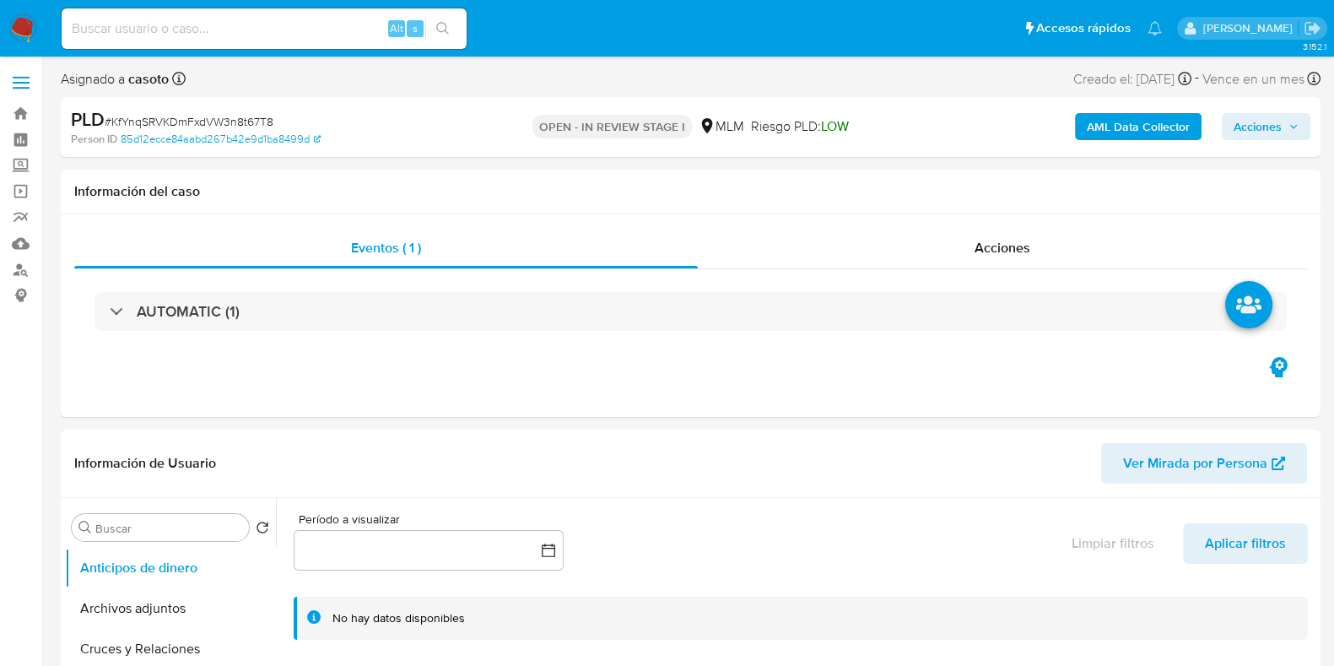
select select "10"
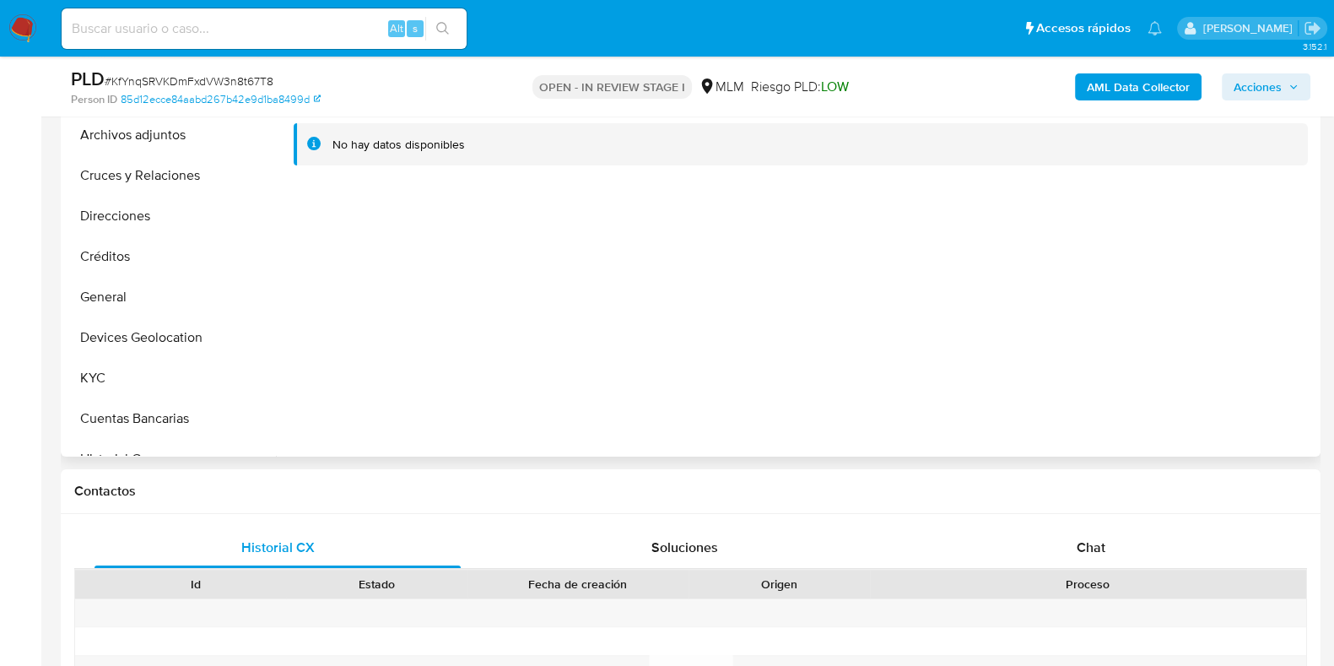
scroll to position [421, 0]
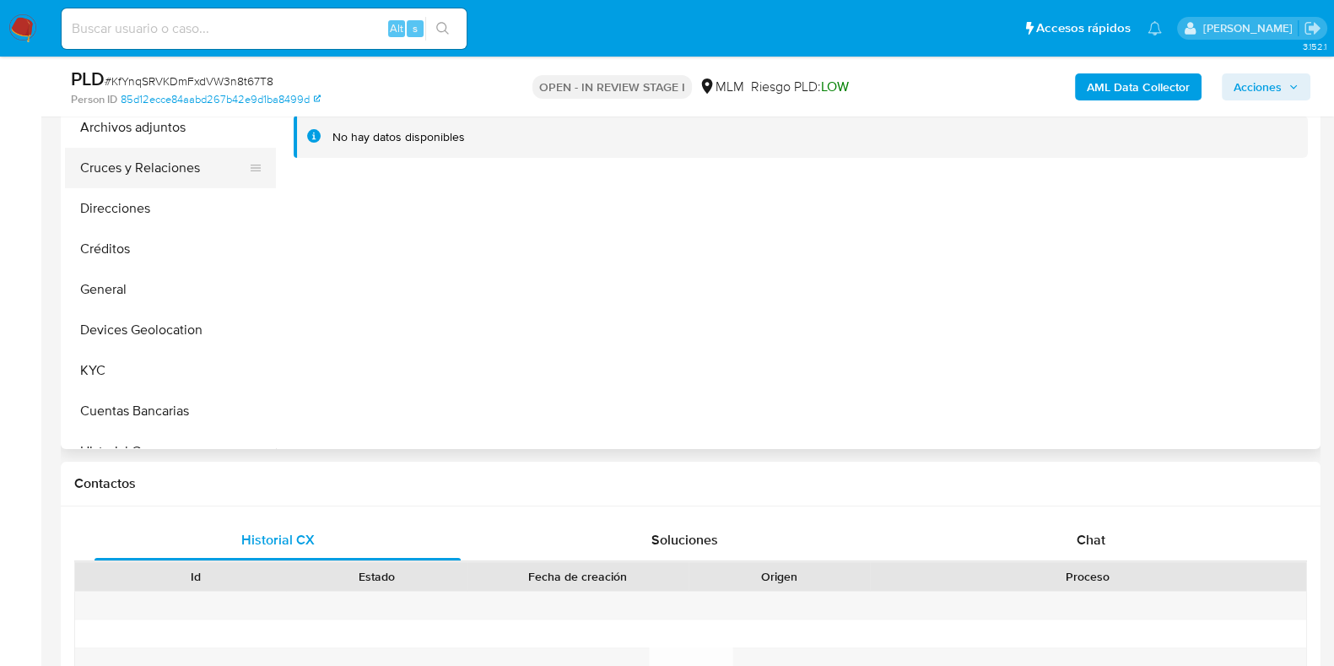
click at [192, 176] on button "Cruces y Relaciones" at bounding box center [163, 168] width 197 height 41
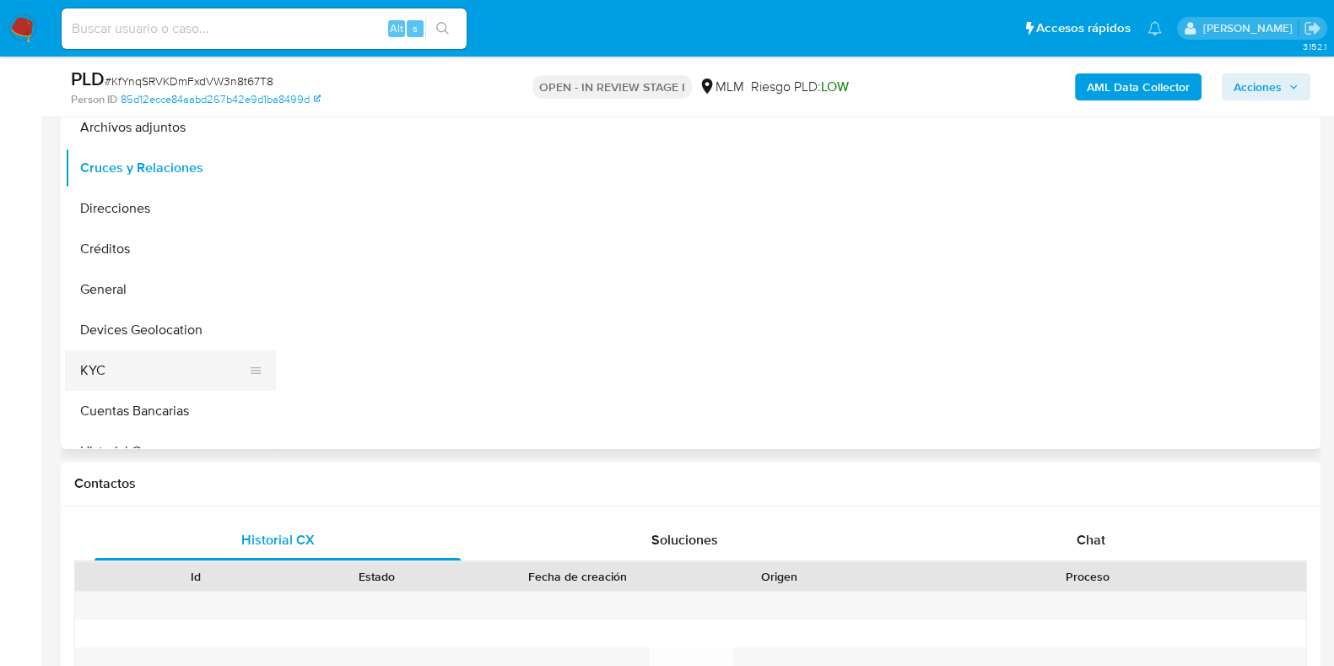
click at [184, 350] on button "KYC" at bounding box center [163, 370] width 197 height 41
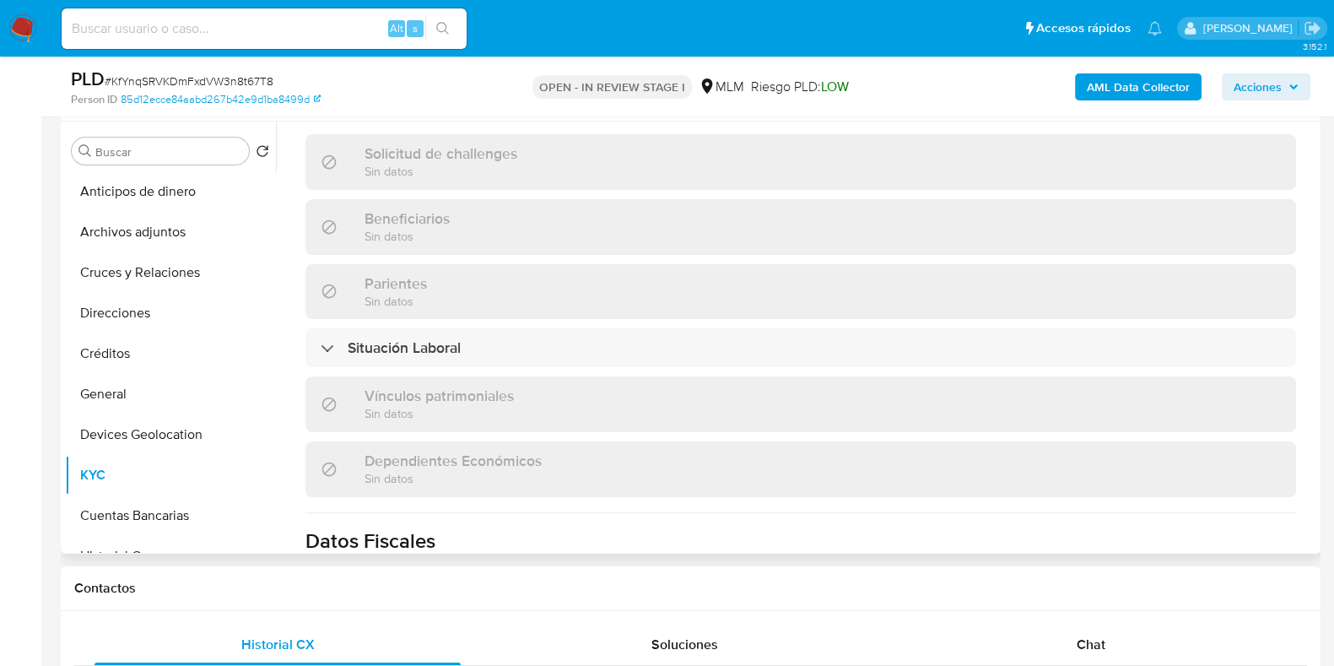
scroll to position [949, 0]
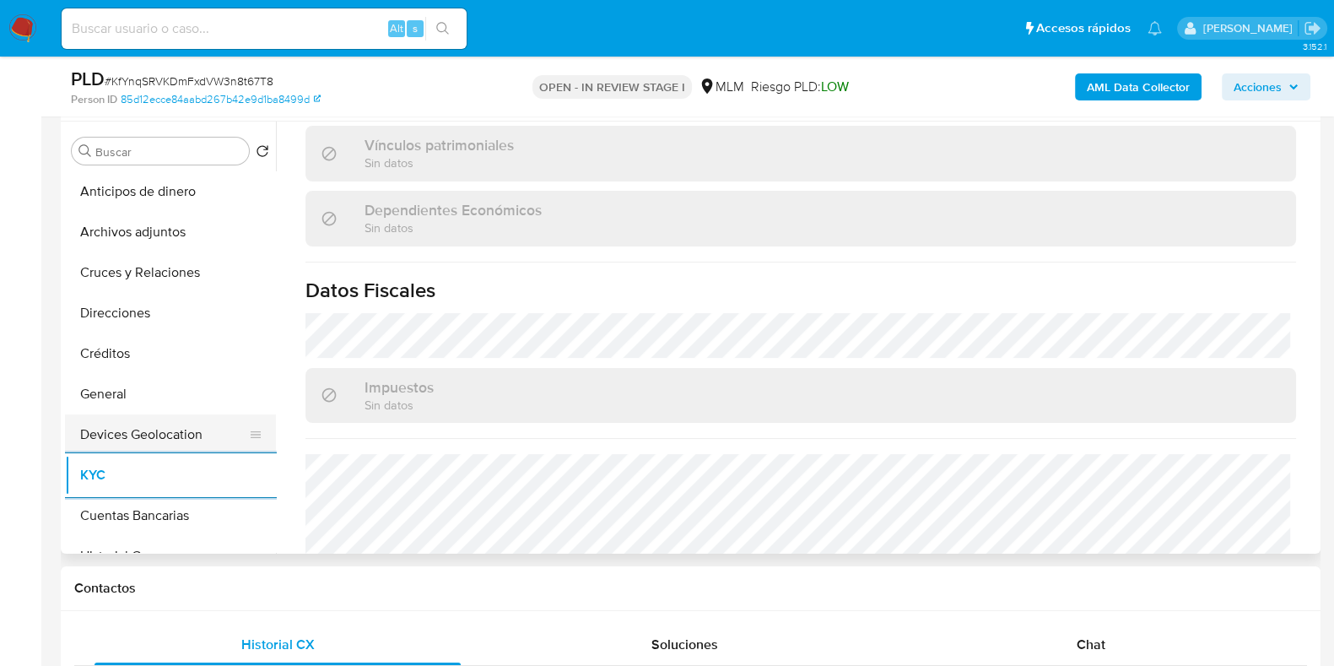
click at [184, 419] on button "Devices Geolocation" at bounding box center [163, 434] width 197 height 41
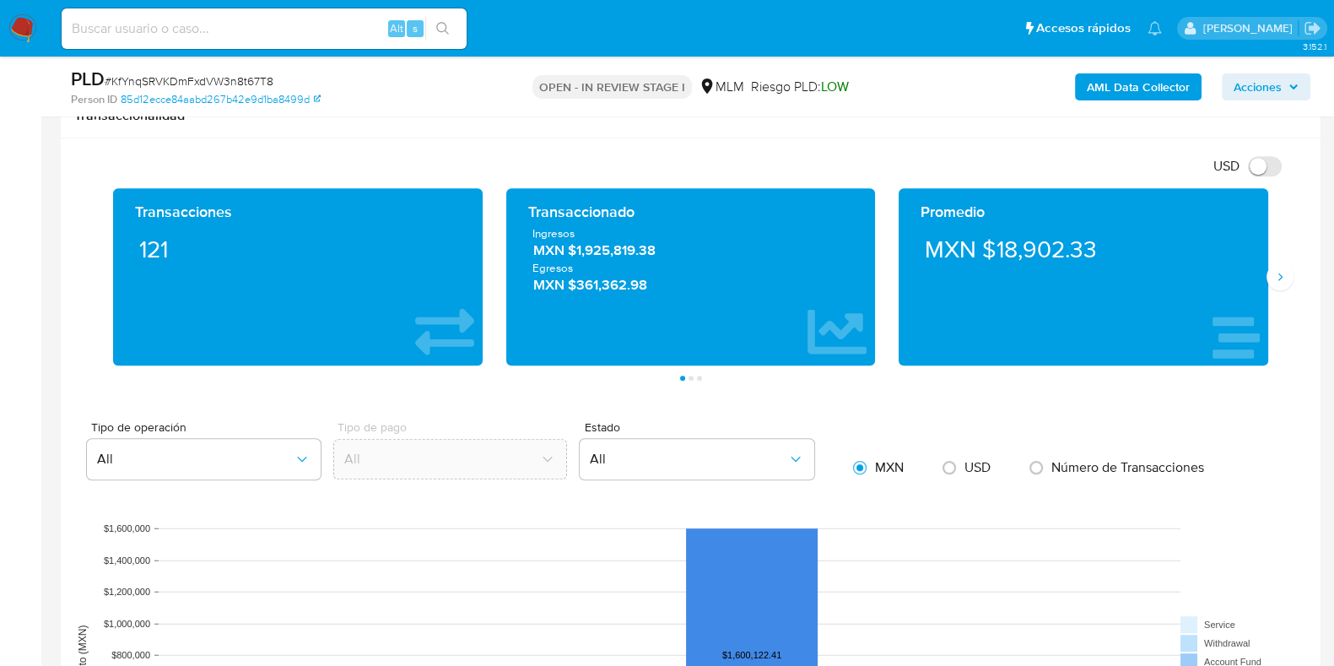
scroll to position [1266, 0]
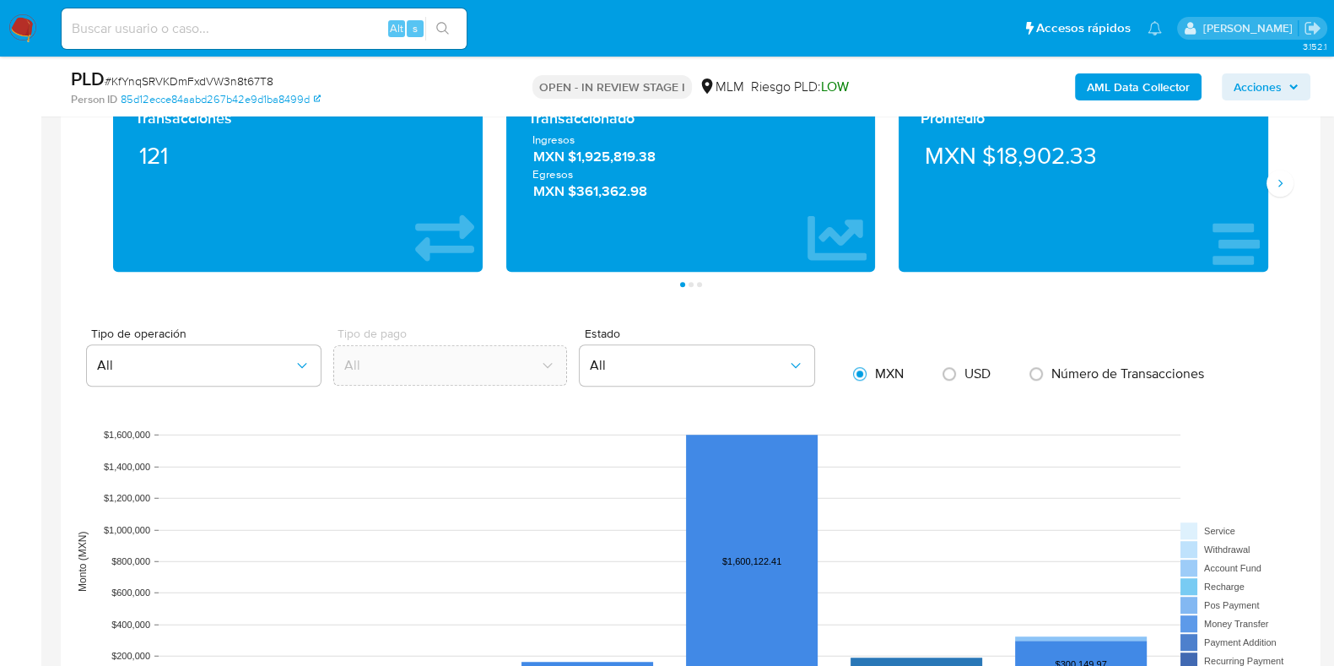
click at [1273, 193] on div "Promedio MXN $18,902.33" at bounding box center [1083, 183] width 393 height 177
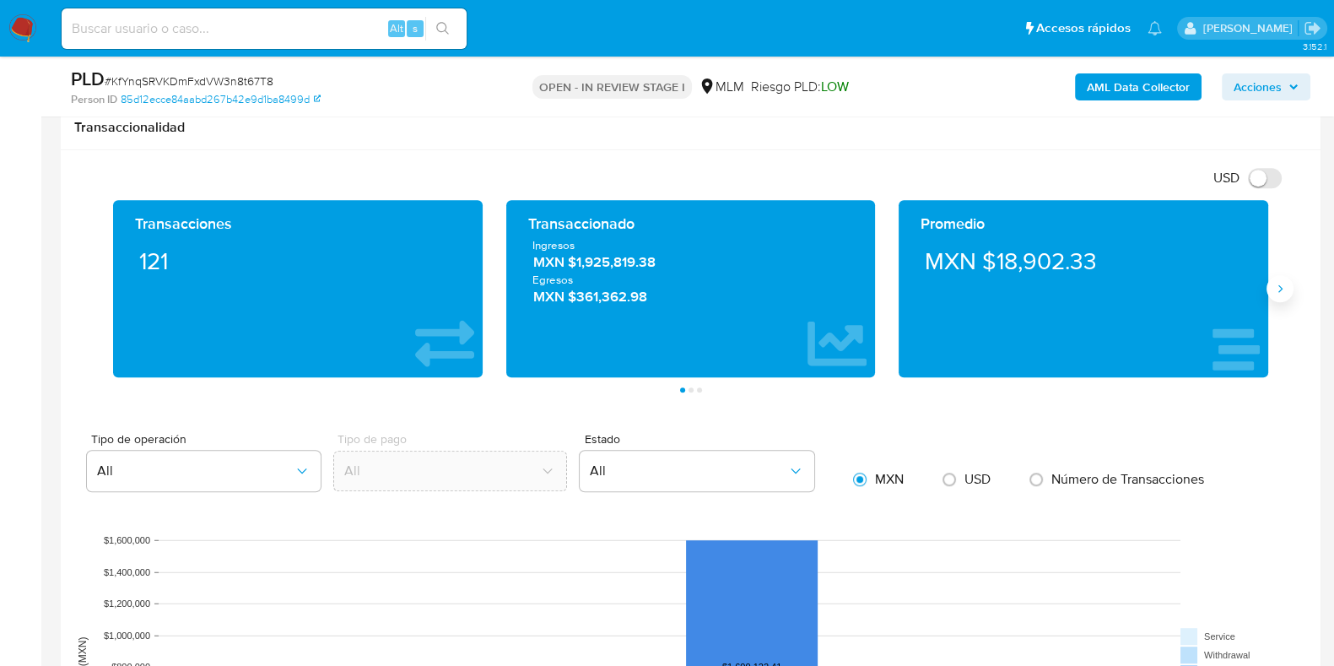
click at [1279, 297] on button "Siguiente" at bounding box center [1280, 288] width 27 height 27
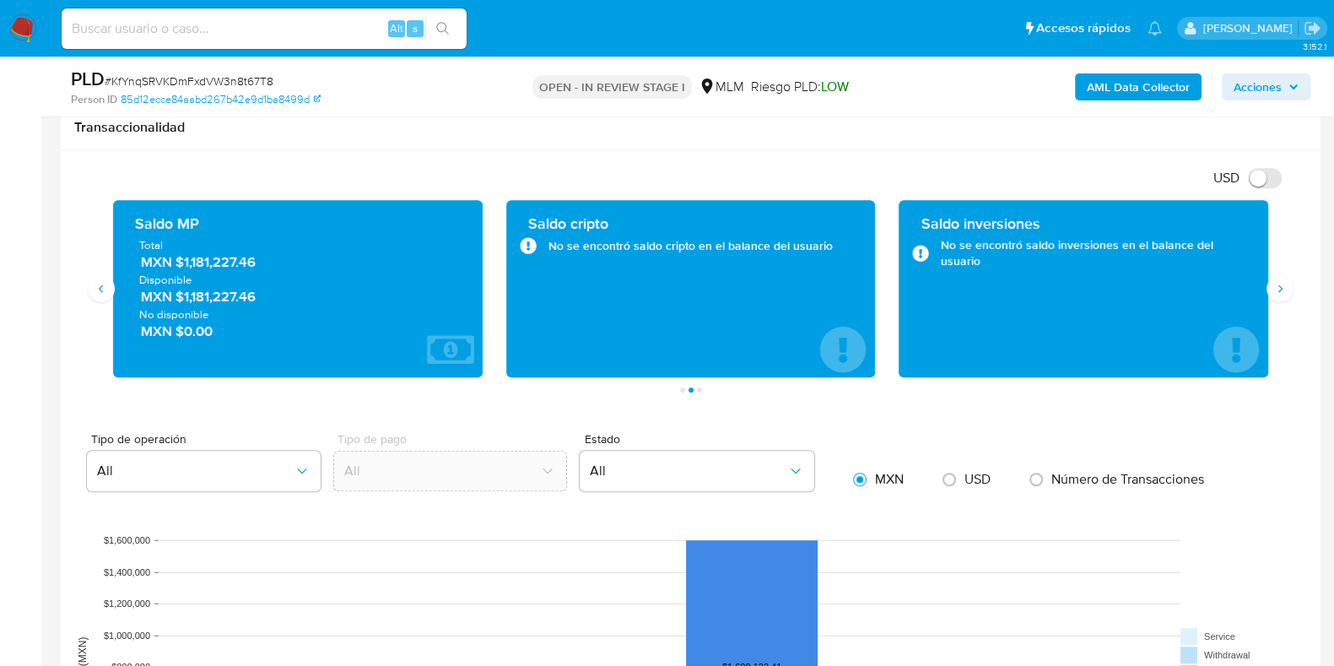
click at [207, 262] on span "MXN $1,181,227.46" at bounding box center [299, 261] width 316 height 19
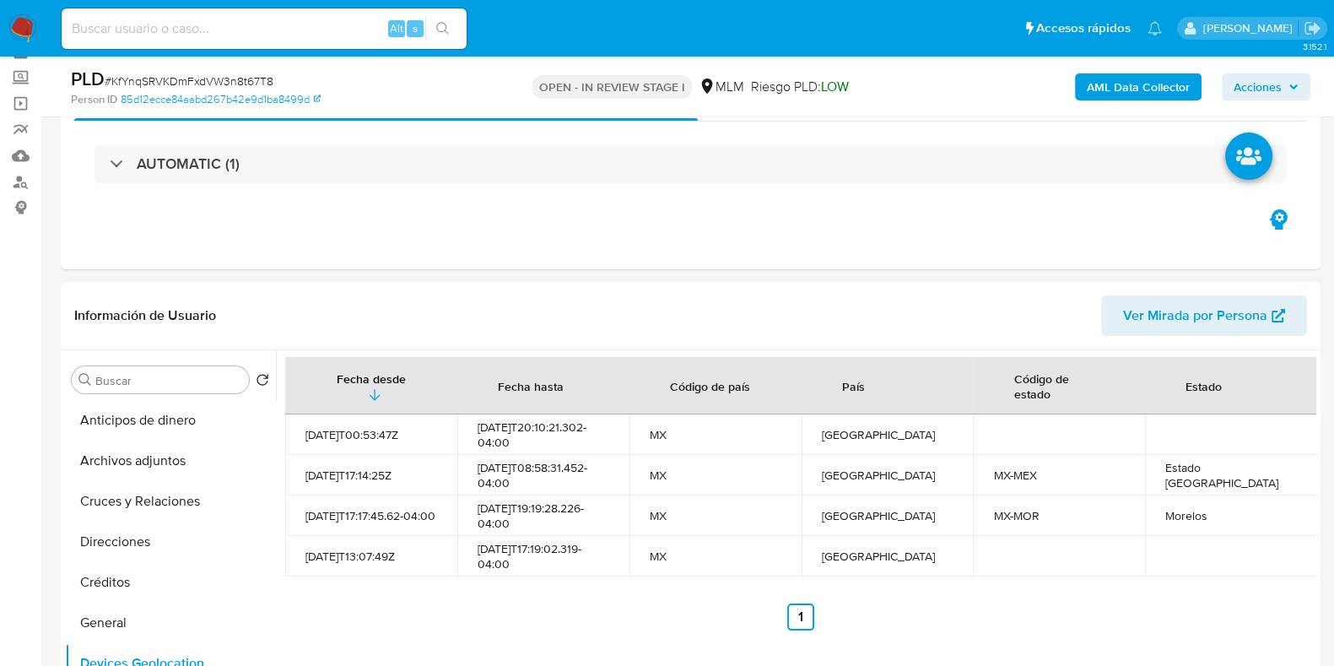
scroll to position [421, 0]
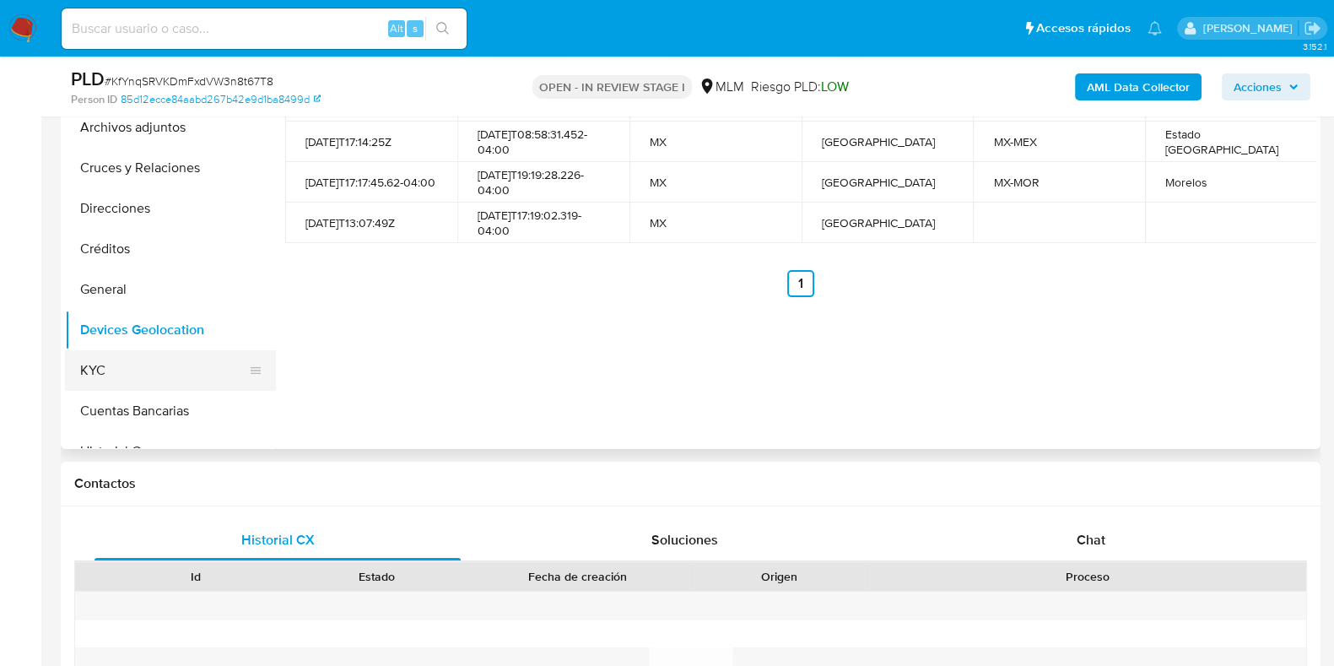
click at [111, 373] on button "KYC" at bounding box center [163, 370] width 197 height 41
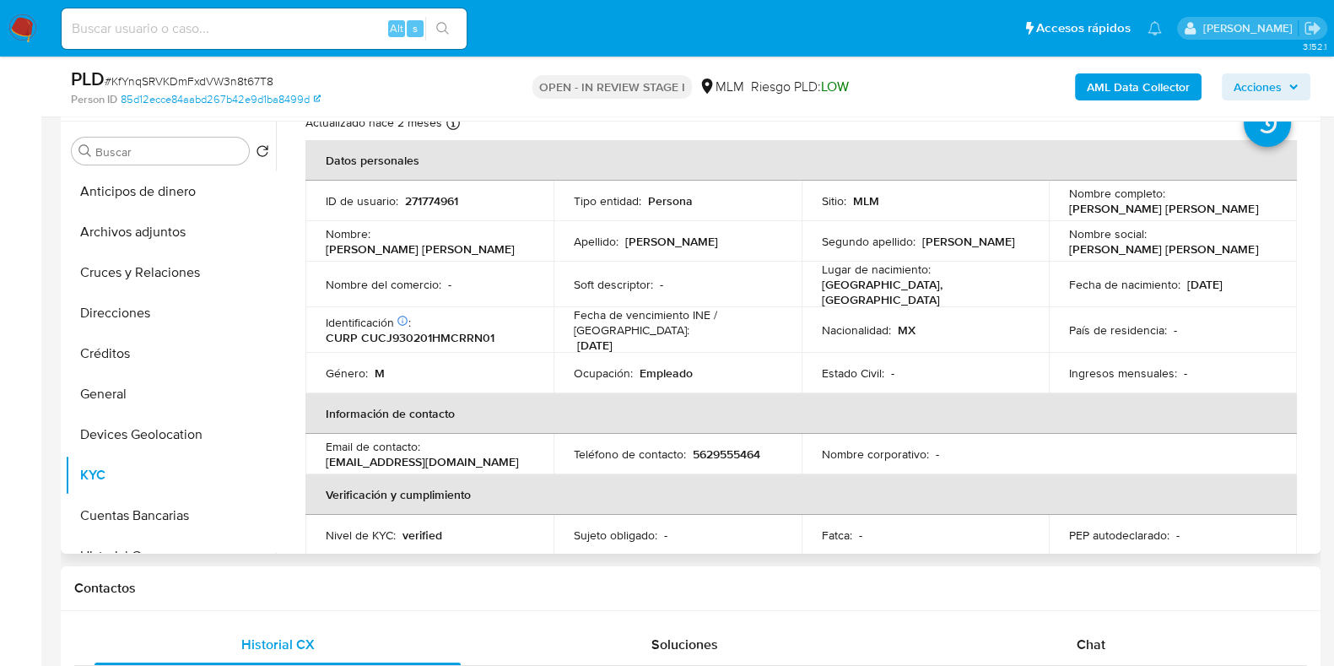
scroll to position [105, 0]
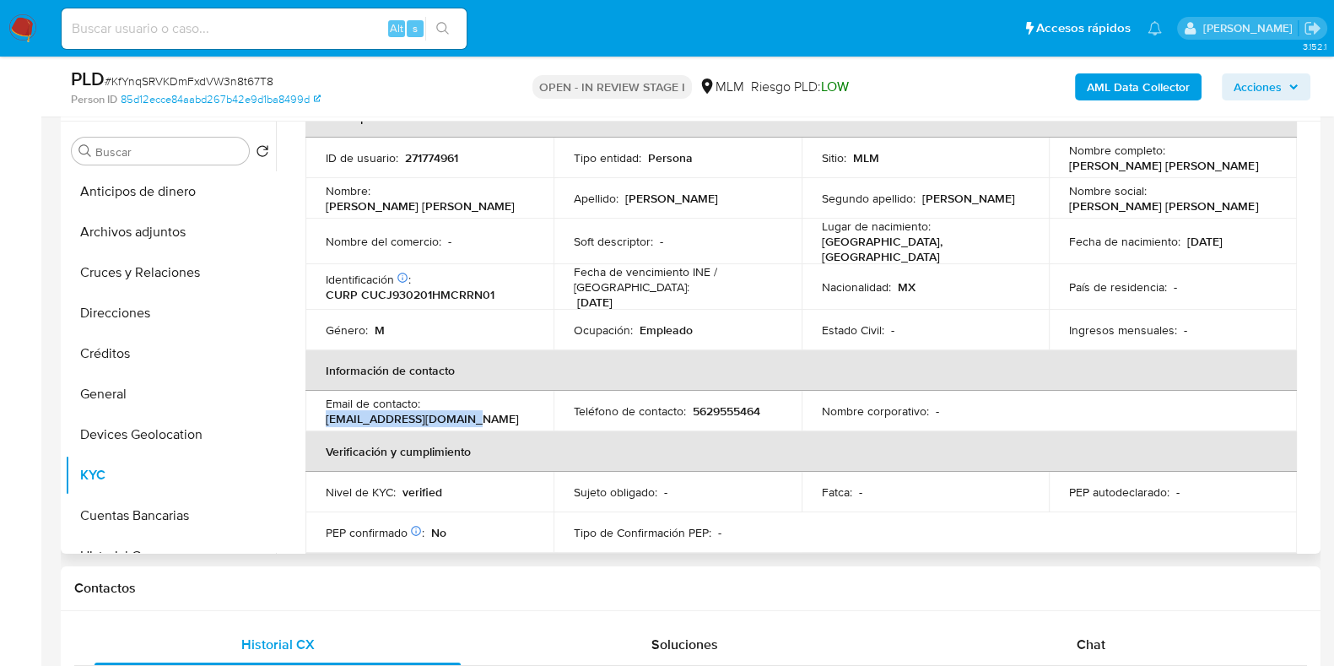
drag, startPoint x: 468, startPoint y: 411, endPoint x: 315, endPoint y: 413, distance: 153.6
click at [315, 413] on td "Email de contacto : juanjoccruz@outlook.com" at bounding box center [430, 411] width 248 height 41
copy p "juanjoccruz@outlook.com"
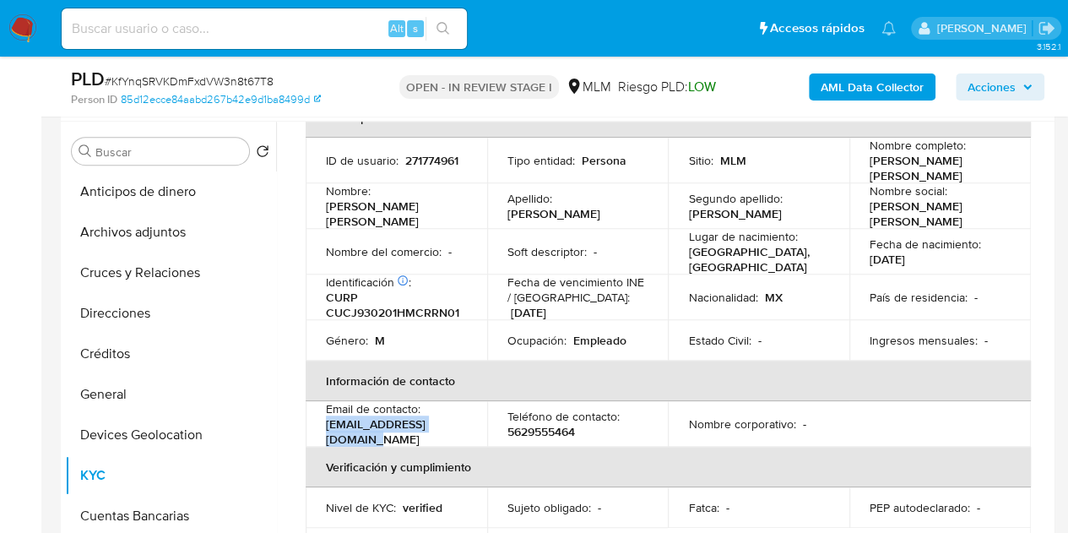
scroll to position [105, 0]
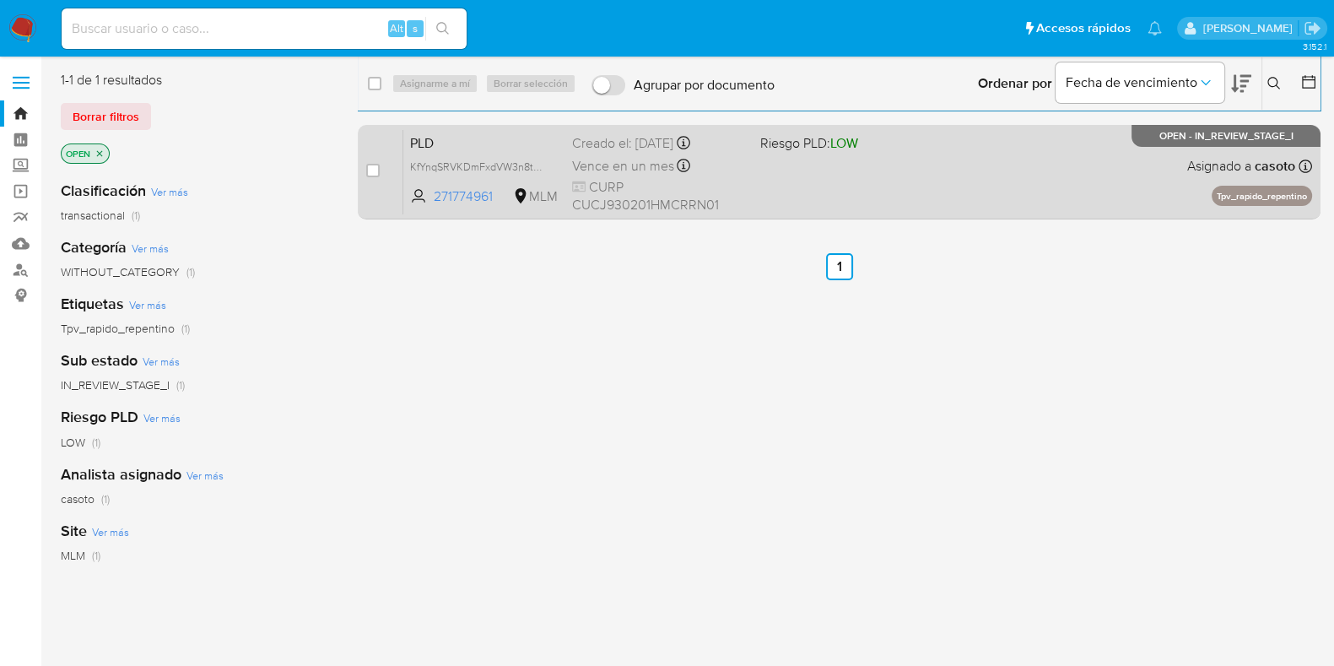
click at [1031, 198] on div "PLD KfYnqSRVKDmFxdVW3n8t67T8 271774961 MLM Riesgo PLD: LOW Creado el: [DATE] Cr…" at bounding box center [857, 171] width 909 height 85
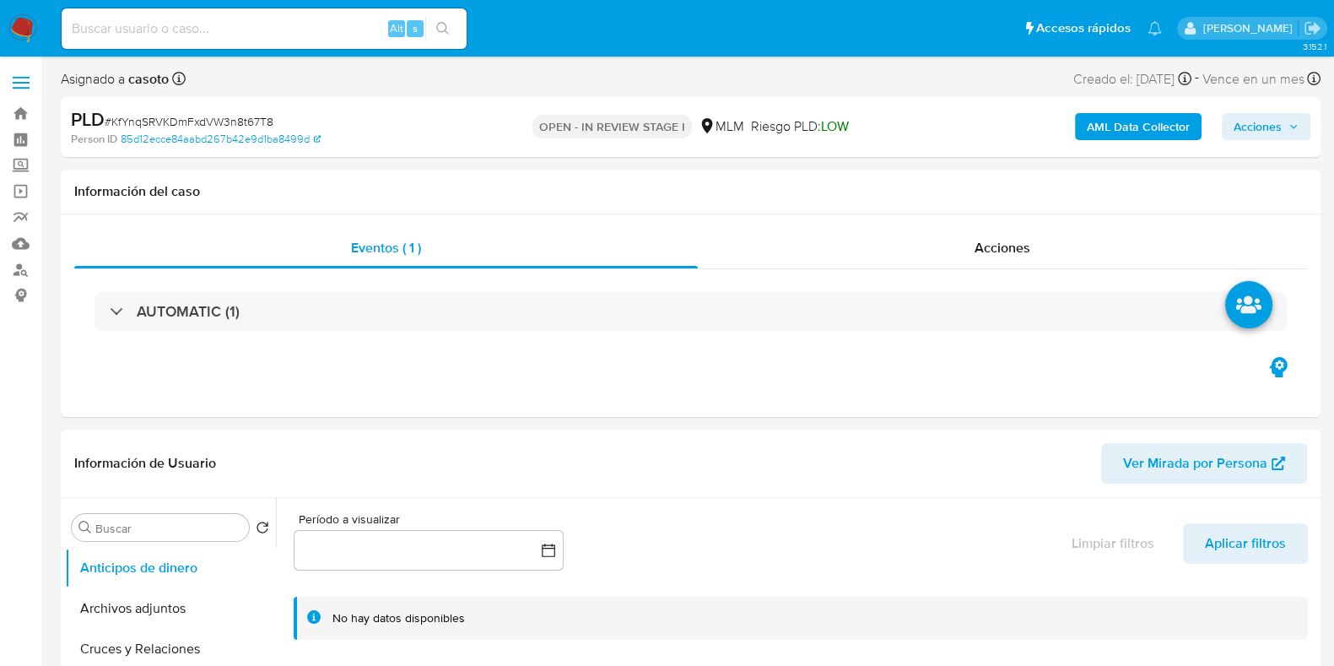
select select "10"
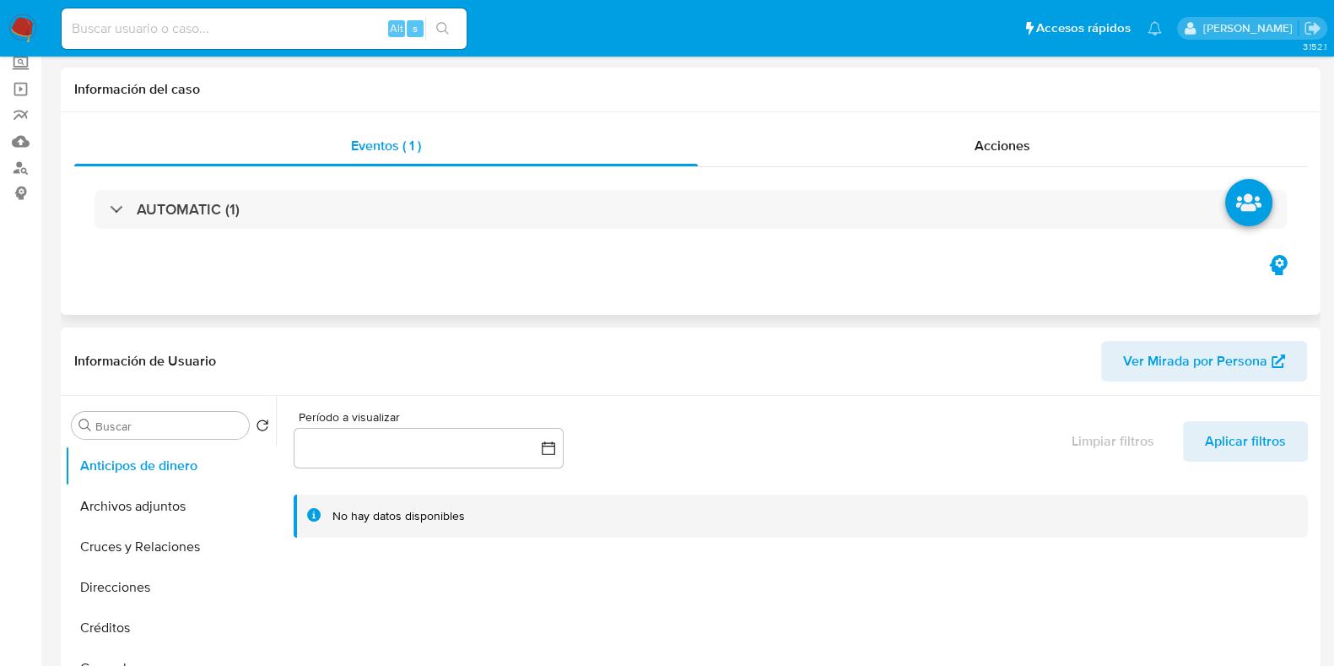
scroll to position [316, 0]
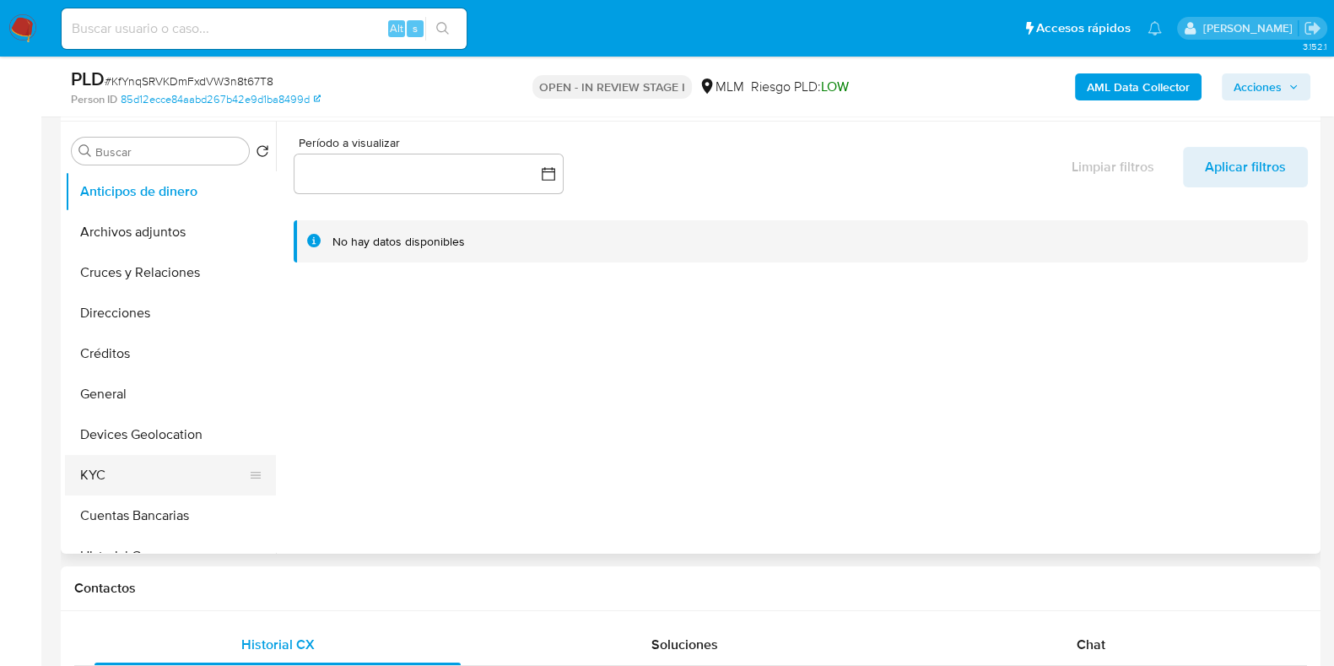
drag, startPoint x: 64, startPoint y: 457, endPoint x: 91, endPoint y: 460, distance: 27.1
click at [70, 457] on button "KYC" at bounding box center [163, 475] width 197 height 41
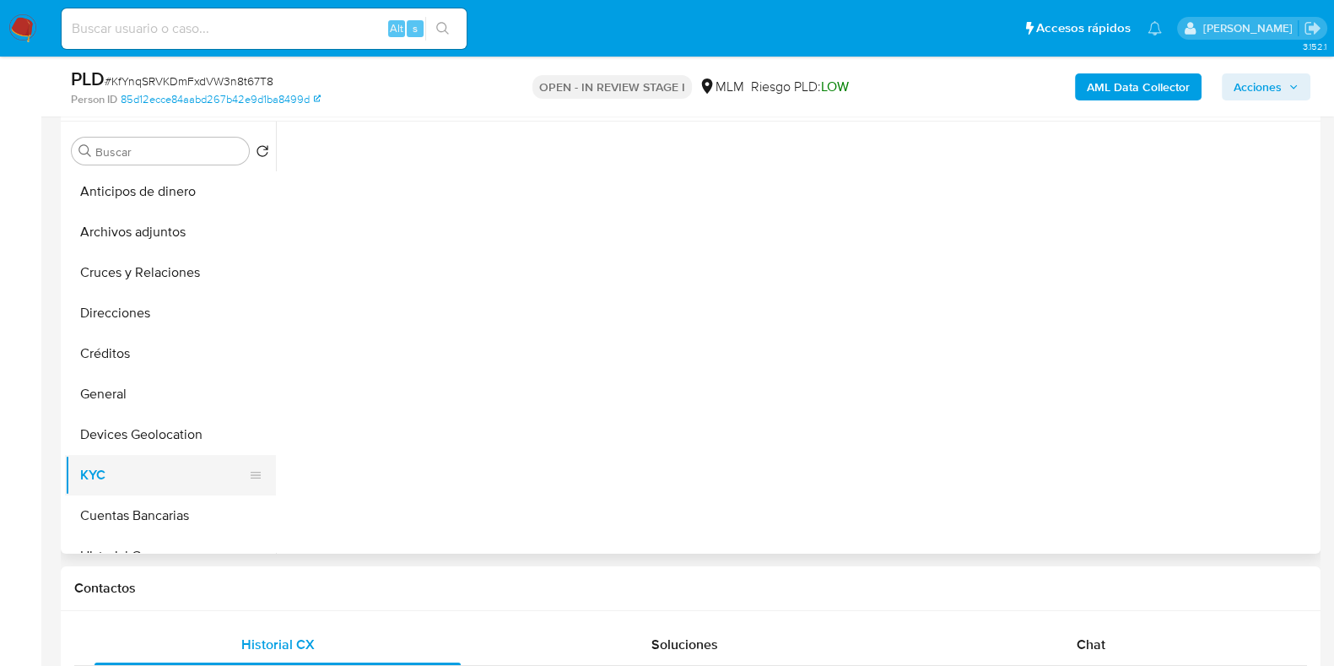
click at [91, 460] on button "KYC" at bounding box center [163, 475] width 197 height 41
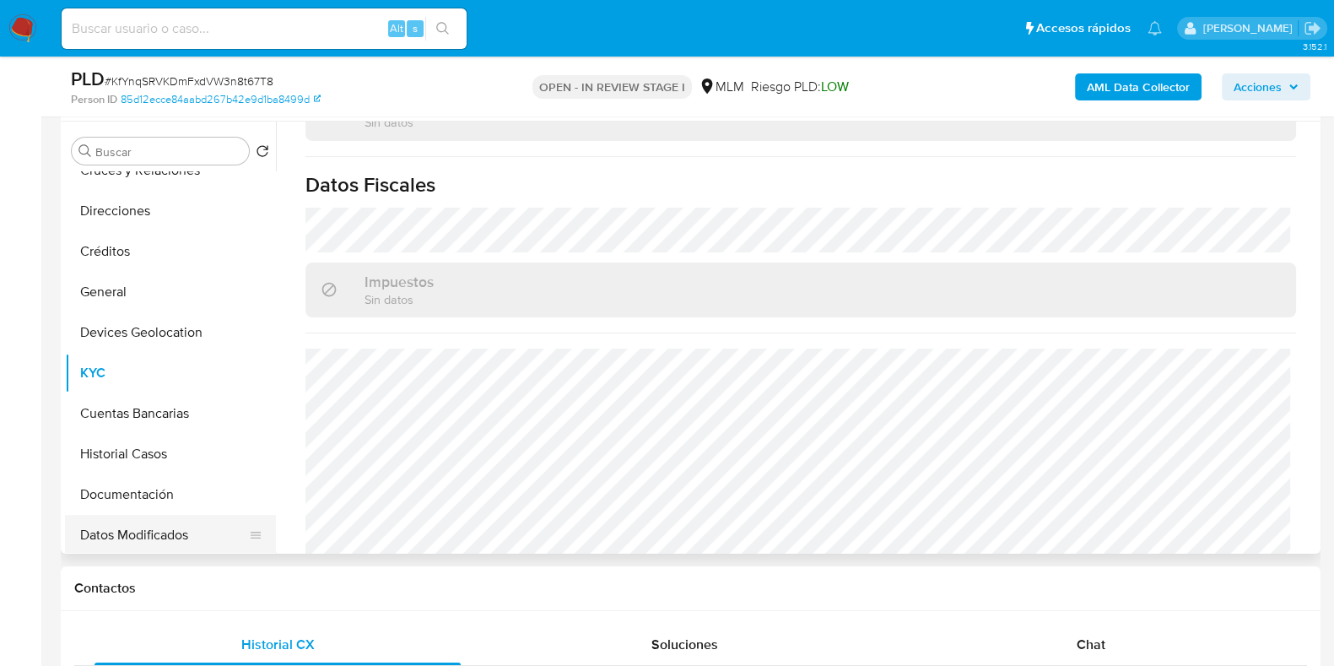
scroll to position [210, 0]
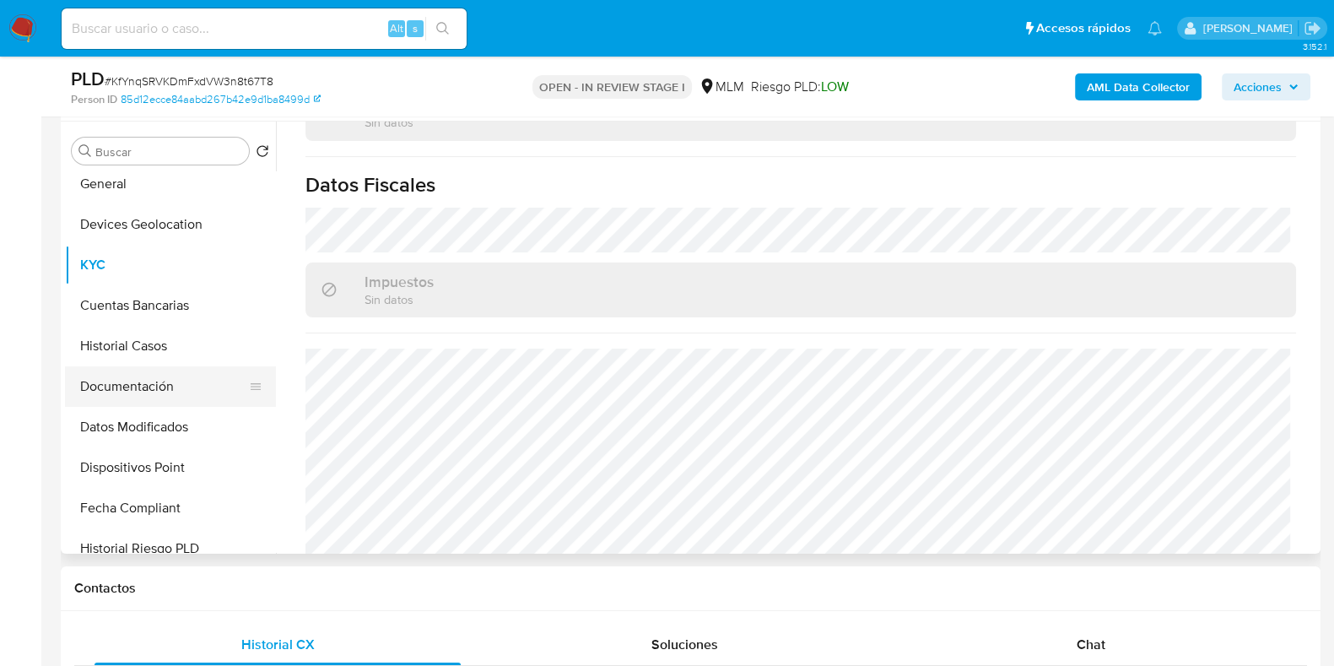
click at [111, 387] on button "Documentación" at bounding box center [163, 386] width 197 height 41
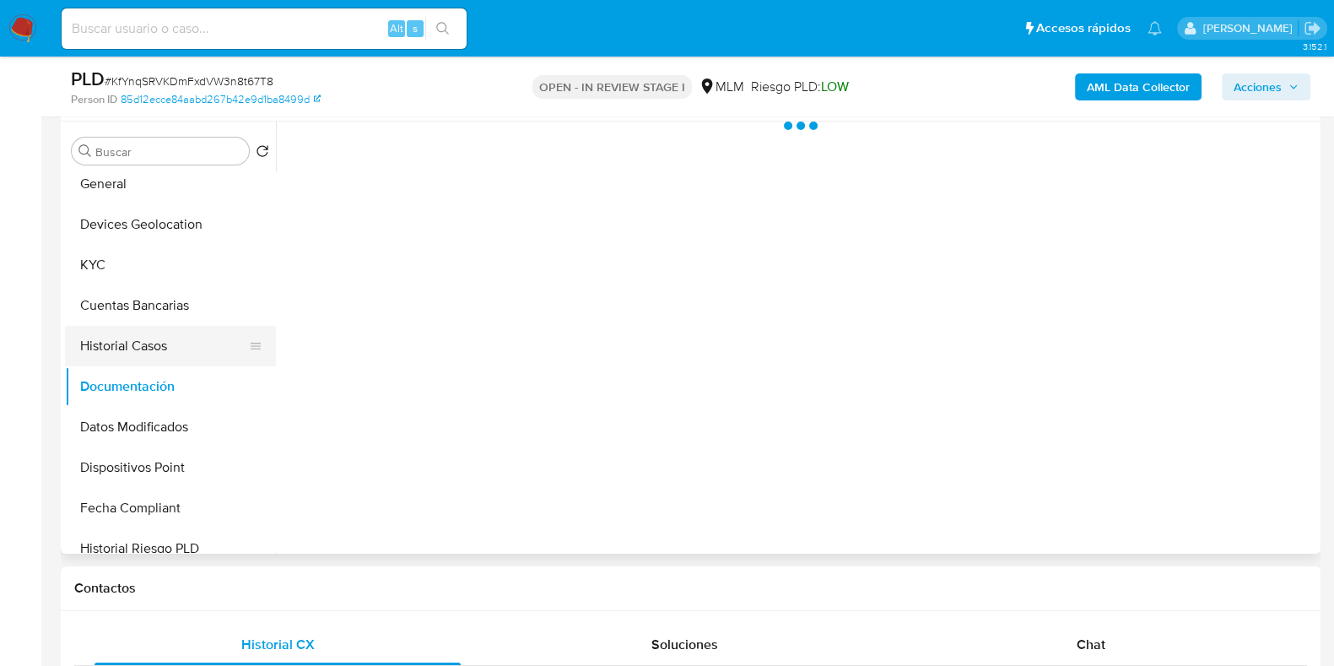
scroll to position [0, 0]
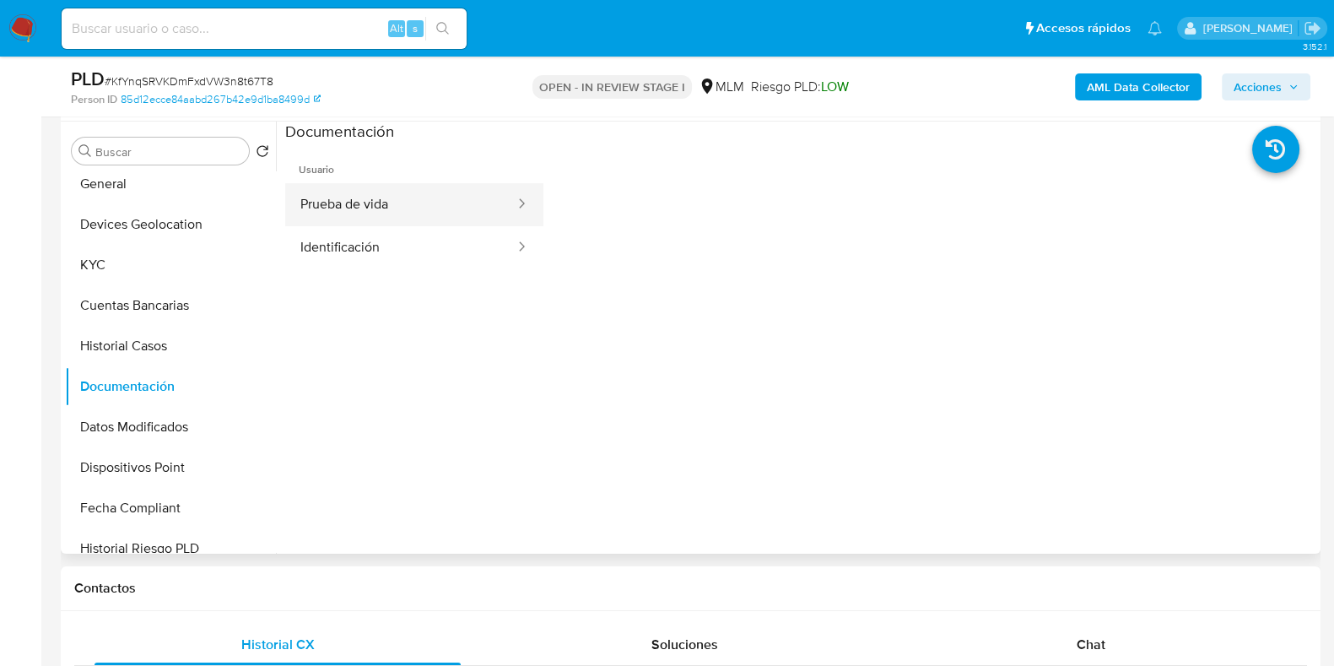
click at [366, 219] on button "Prueba de vida" at bounding box center [400, 204] width 231 height 43
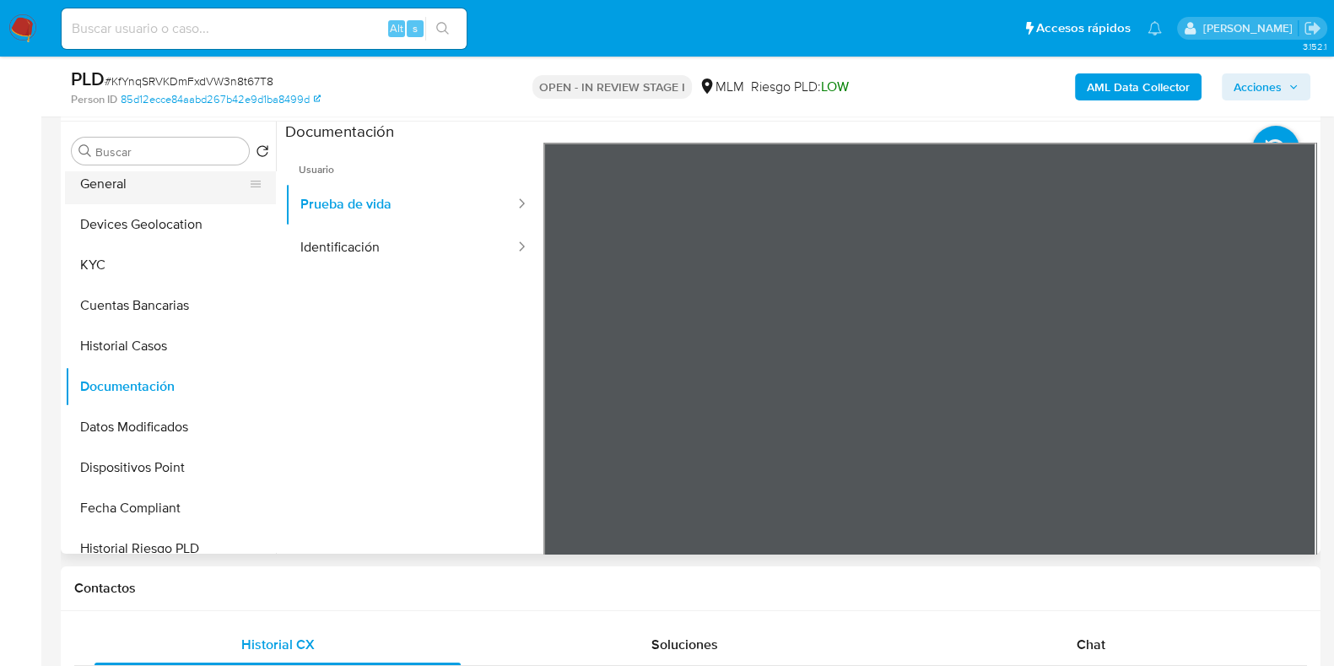
click at [89, 181] on button "General" at bounding box center [163, 184] width 197 height 41
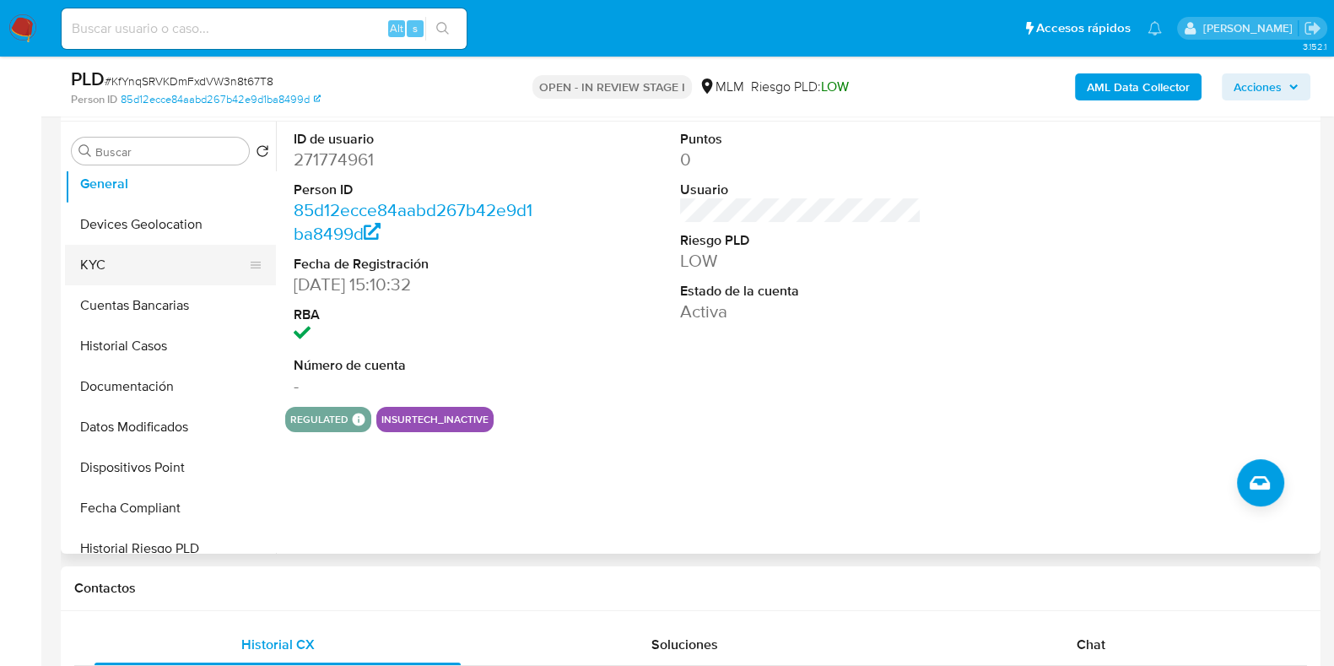
click at [165, 271] on button "KYC" at bounding box center [163, 265] width 197 height 41
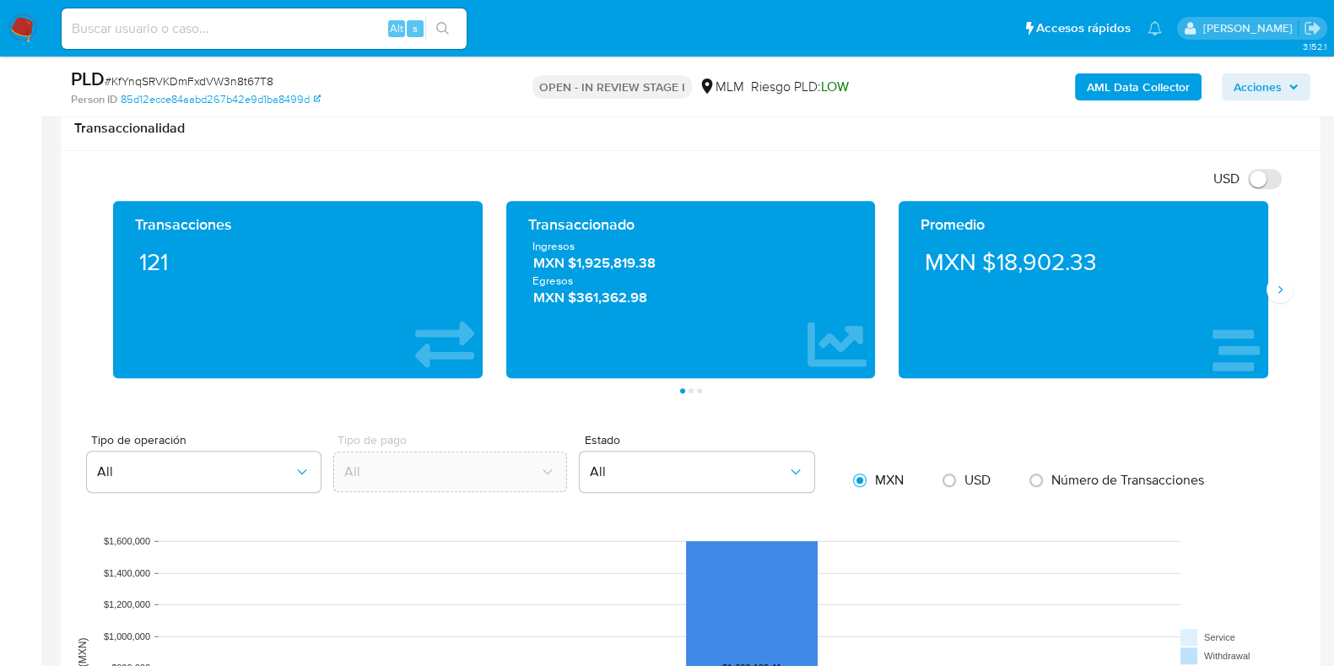
scroll to position [1160, 0]
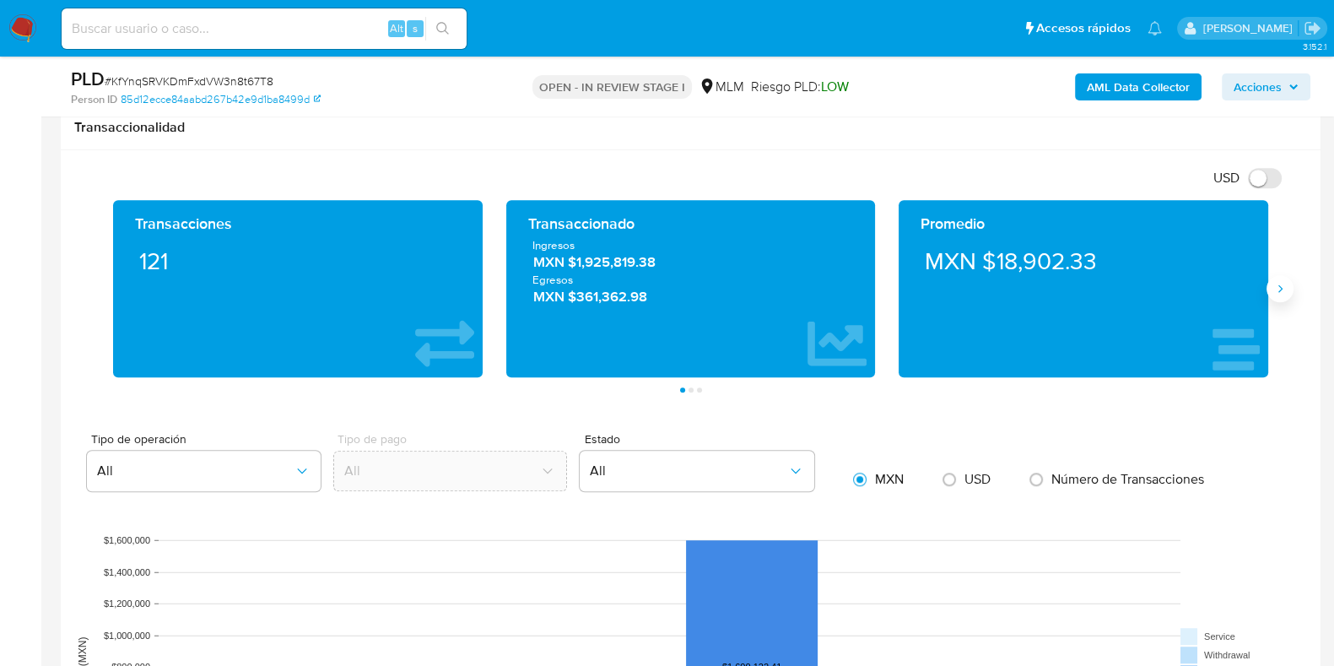
click at [1274, 293] on icon "Siguiente" at bounding box center [1281, 289] width 14 height 14
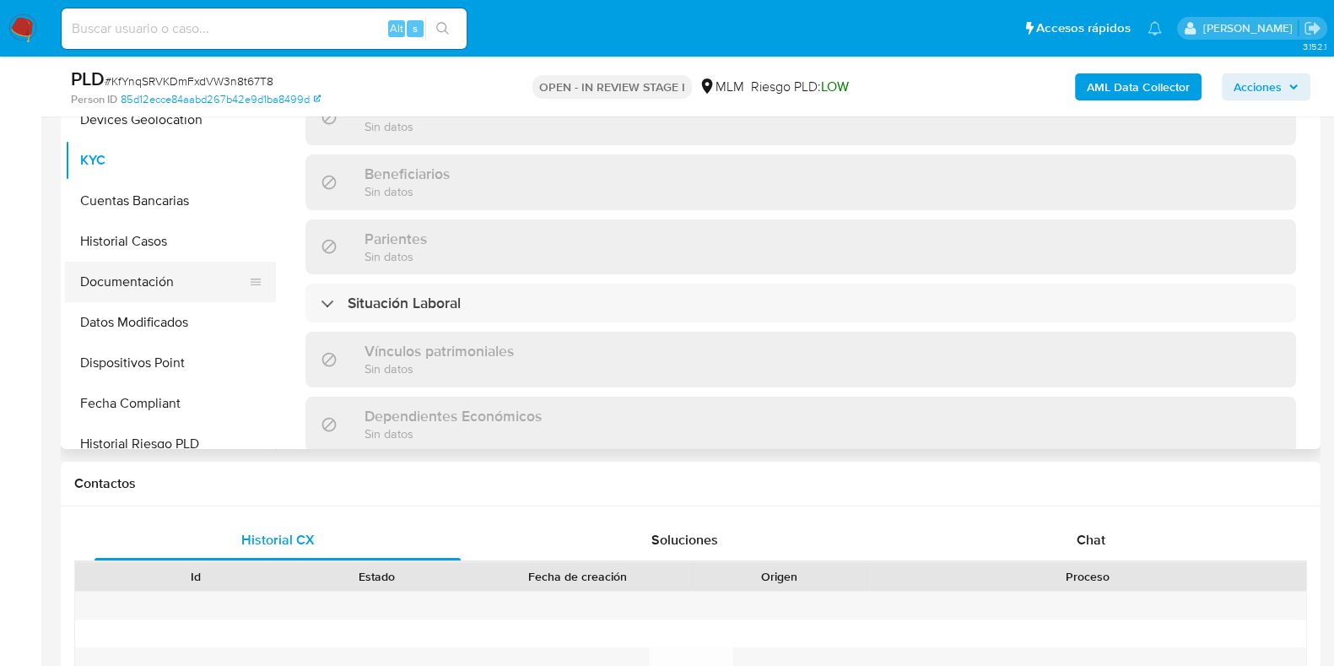
scroll to position [638, 0]
drag, startPoint x: 84, startPoint y: 197, endPoint x: 100, endPoint y: 160, distance: 40.5
click at [86, 197] on button "Cuentas Bancarias" at bounding box center [170, 201] width 211 height 41
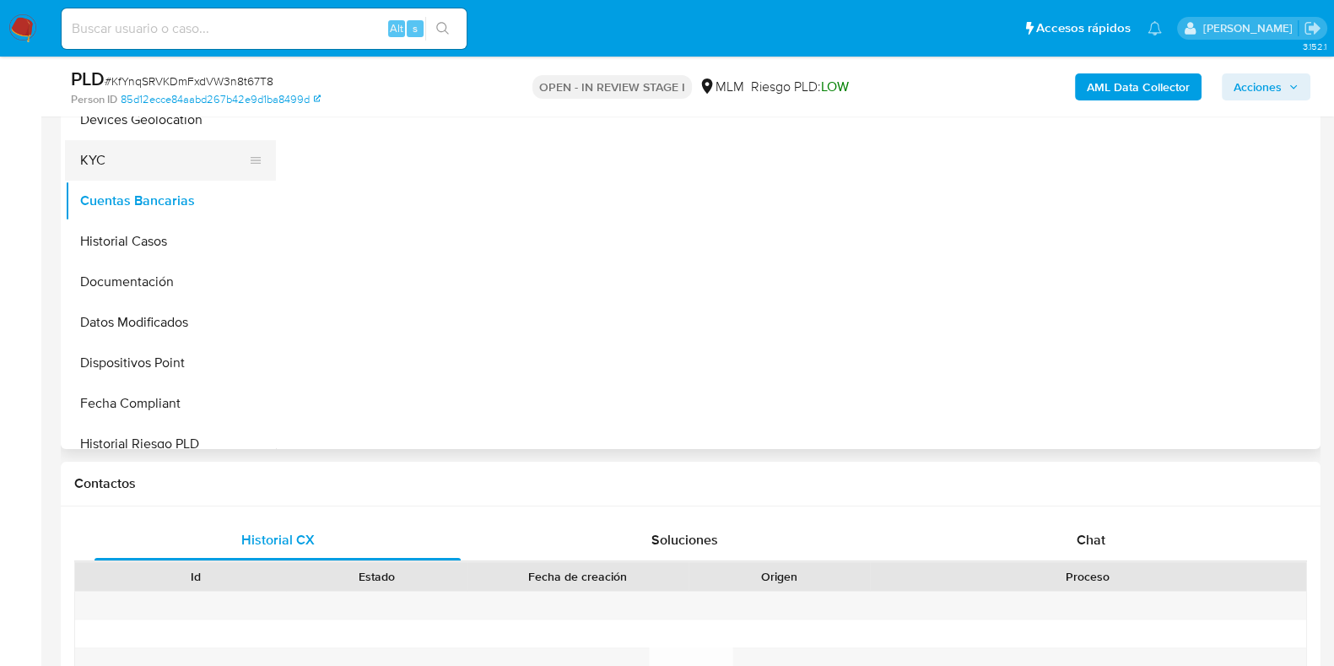
scroll to position [0, 0]
click at [103, 159] on button "KYC" at bounding box center [163, 160] width 197 height 41
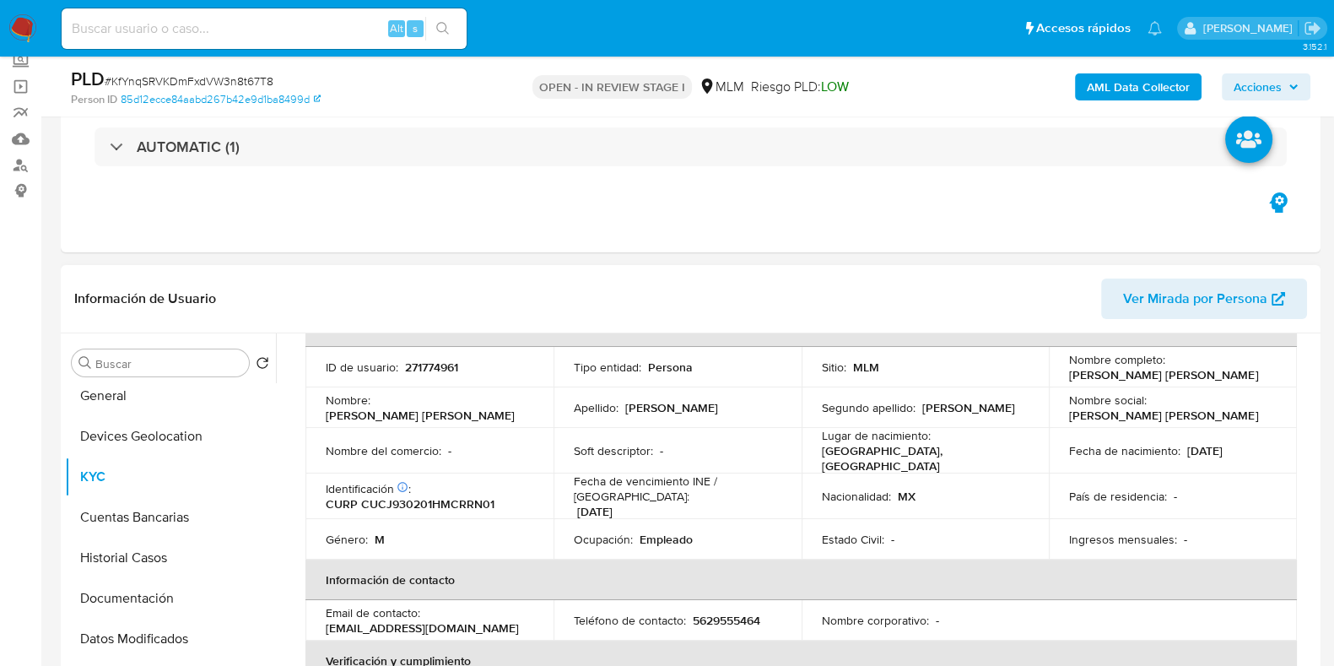
scroll to position [105, 0]
drag, startPoint x: 1183, startPoint y: 381, endPoint x: 1065, endPoint y: 379, distance: 118.2
click at [1069, 379] on div "Nombre completo : Juan Jose Cruz Cruz" at bounding box center [1173, 369] width 208 height 30
copy p "Juan Jose Cruz Cruz"
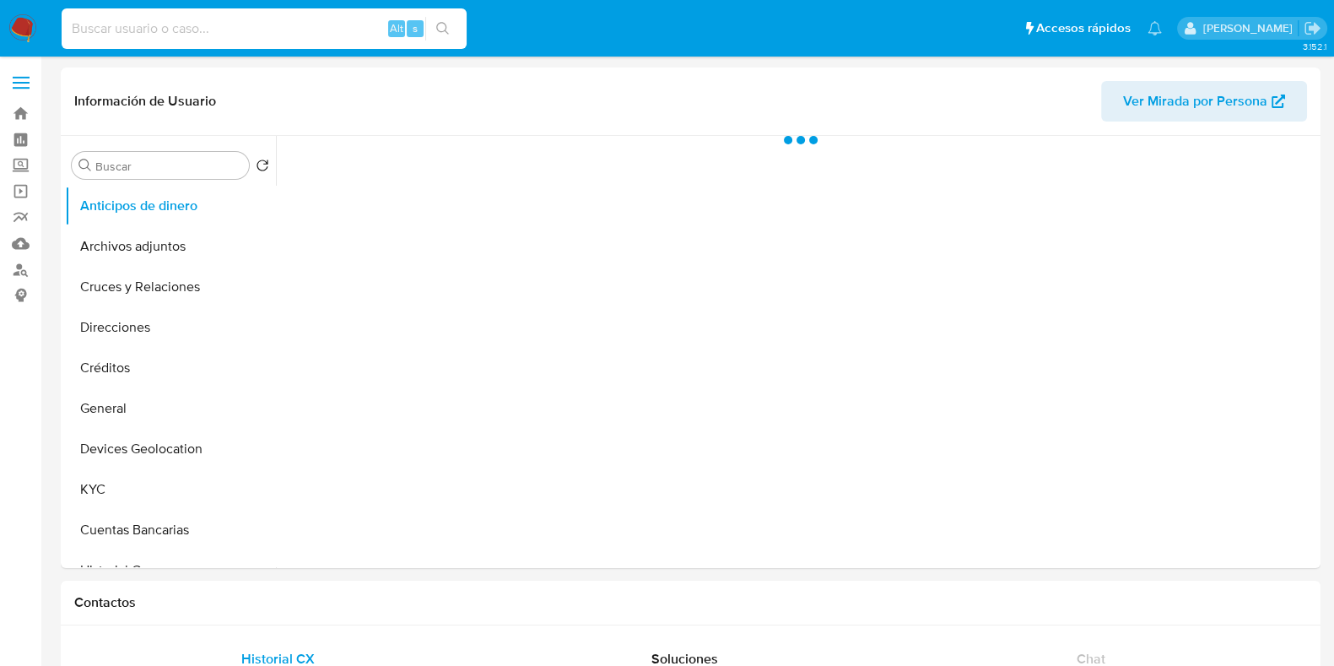
click at [165, 35] on input at bounding box center [264, 29] width 405 height 22
paste input "709534406"
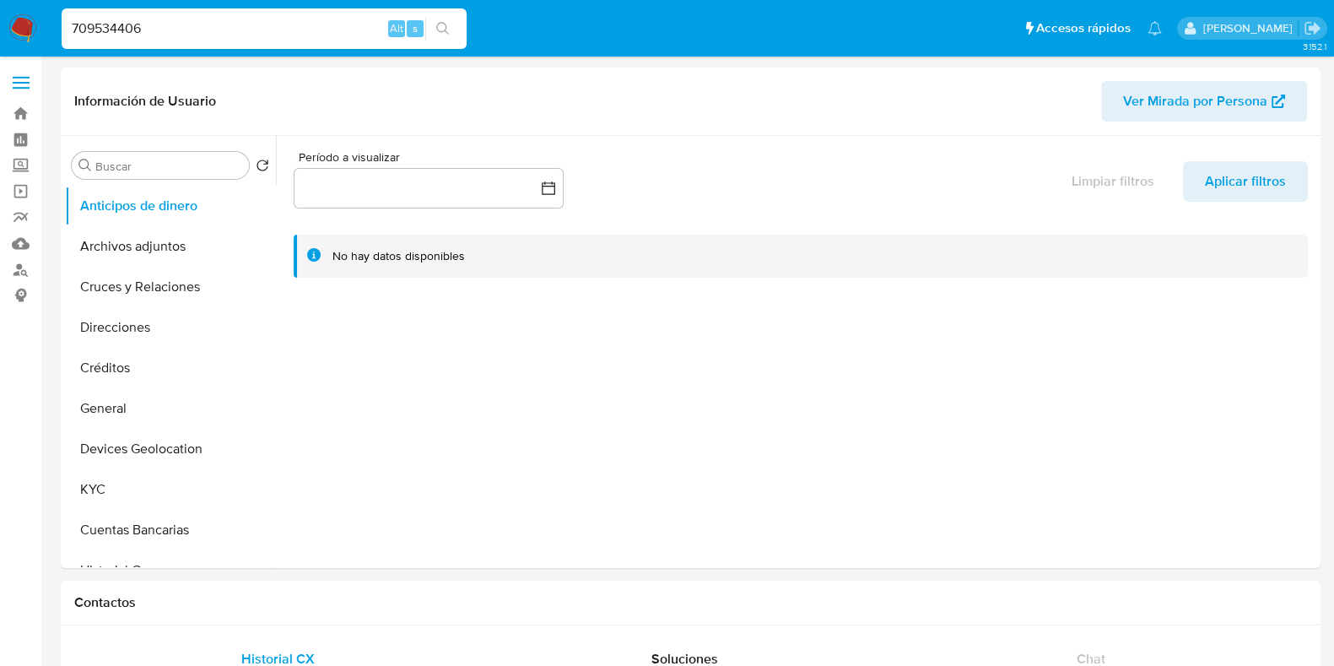
type input "709534406"
click at [442, 35] on button "search-icon" at bounding box center [442, 29] width 35 height 24
select select "10"
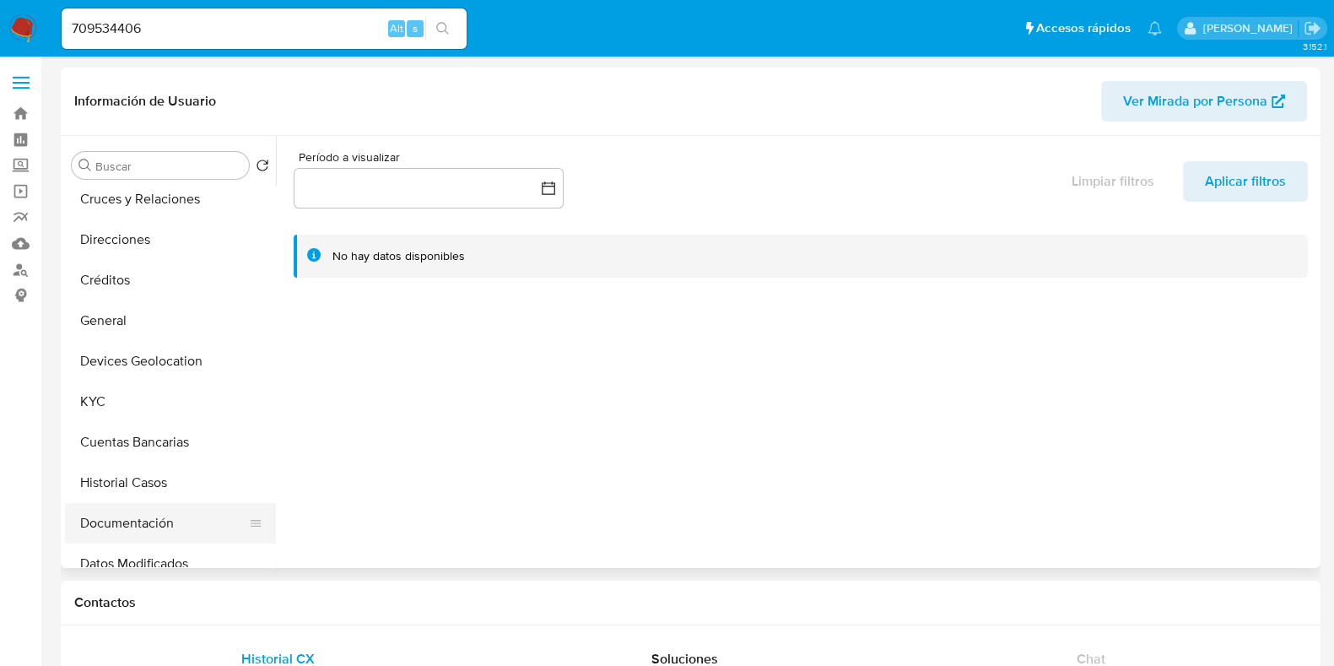
scroll to position [210, 0]
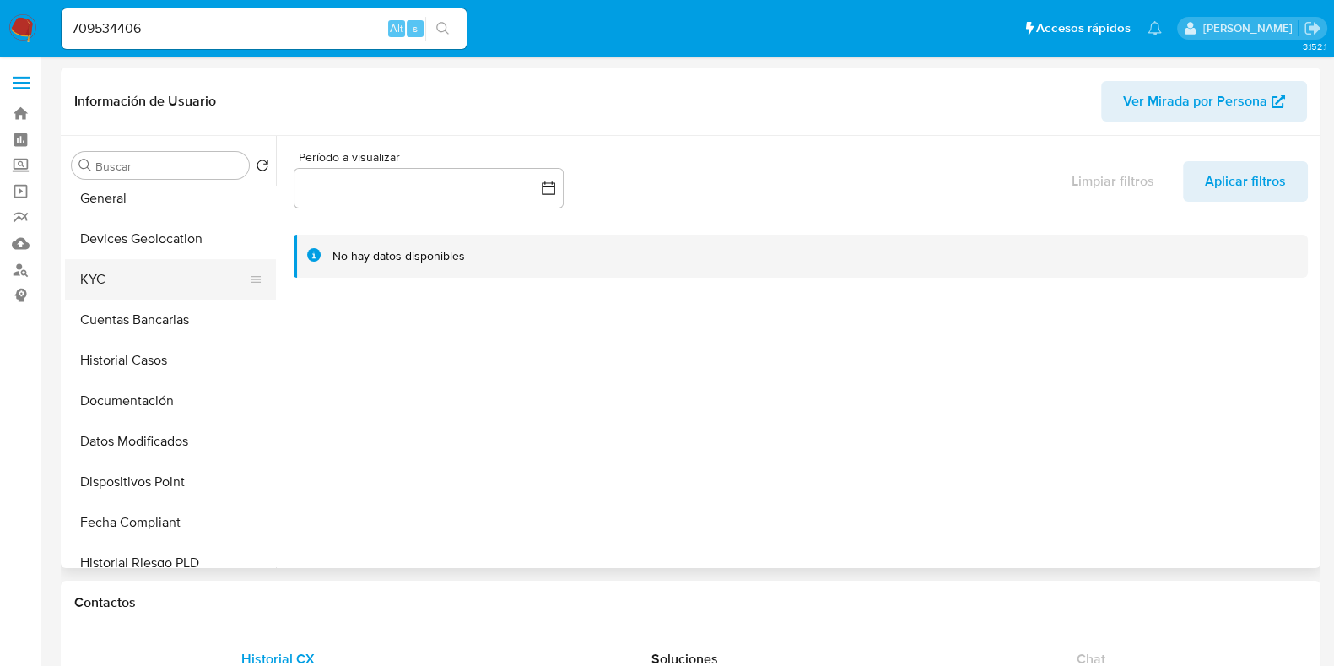
click at [111, 280] on button "KYC" at bounding box center [163, 279] width 197 height 41
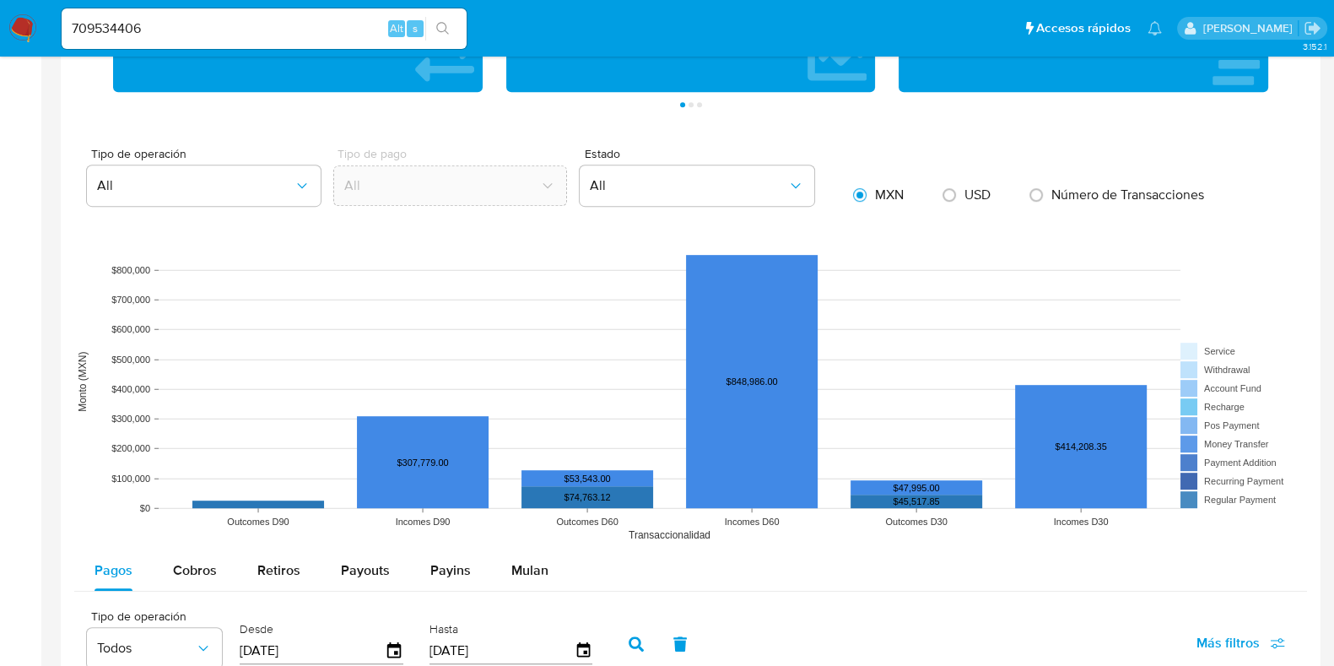
scroll to position [1160, 0]
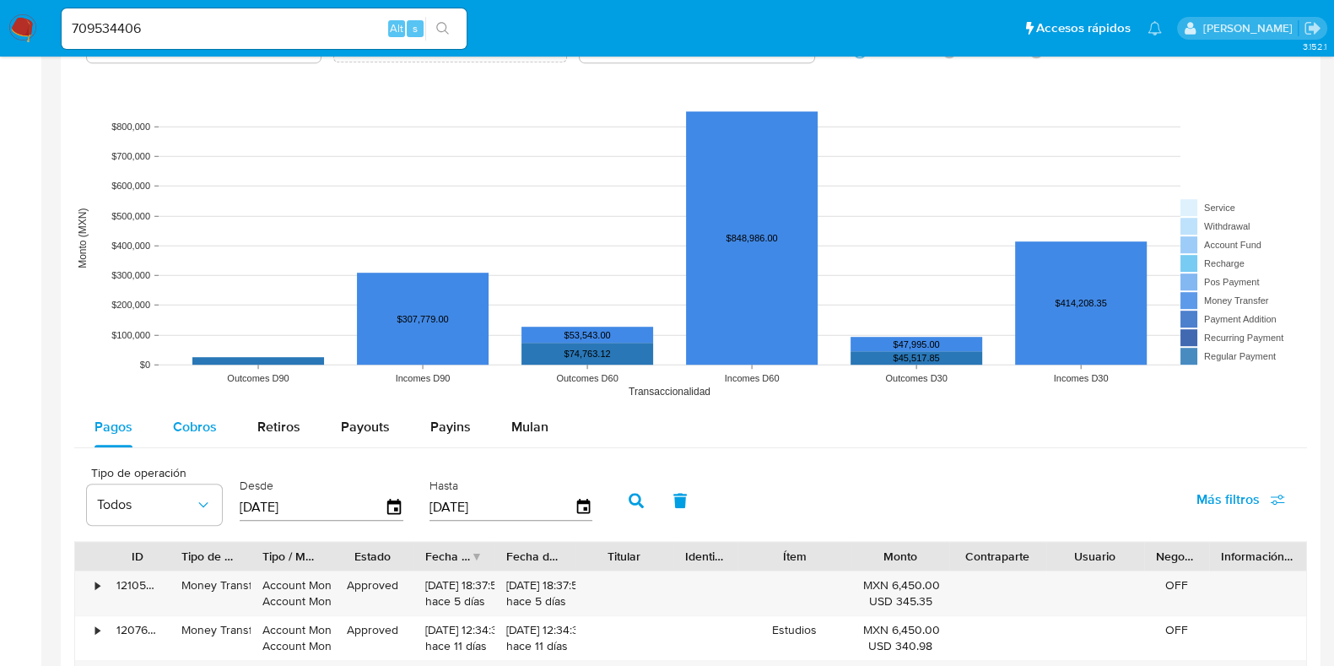
click at [194, 424] on span "Cobros" at bounding box center [195, 426] width 44 height 19
select select "10"
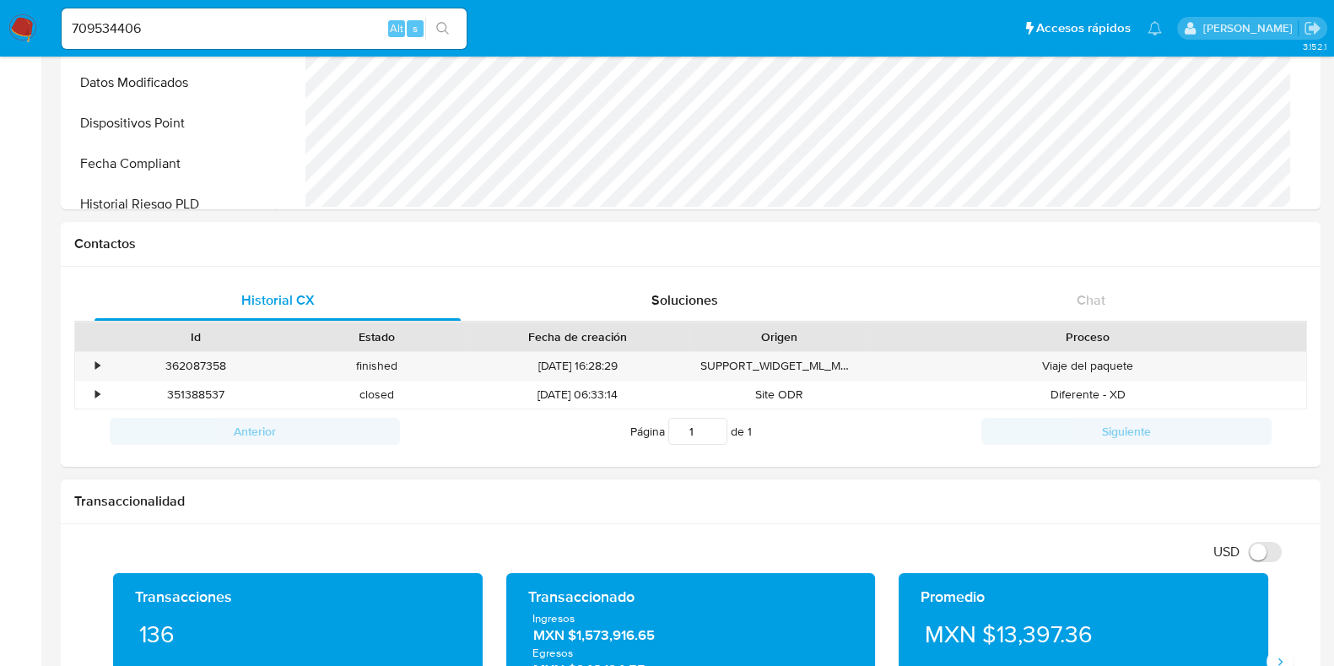
scroll to position [0, 0]
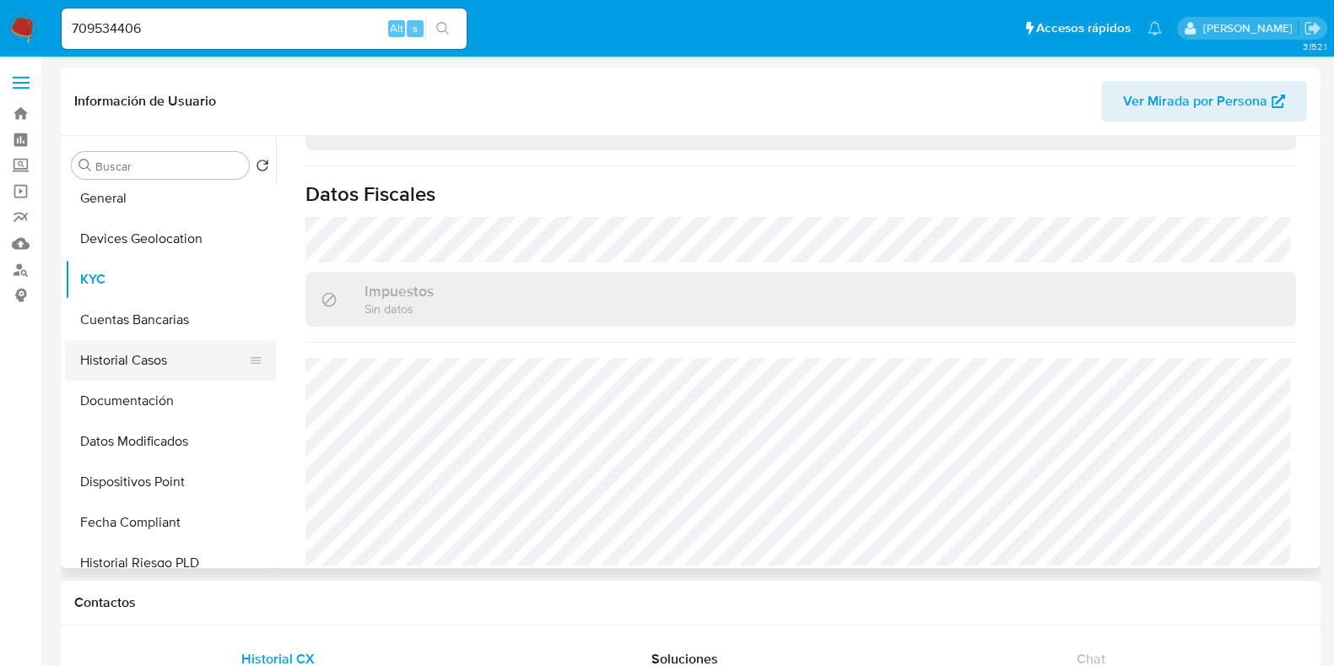
click at [154, 365] on button "Historial Casos" at bounding box center [163, 360] width 197 height 41
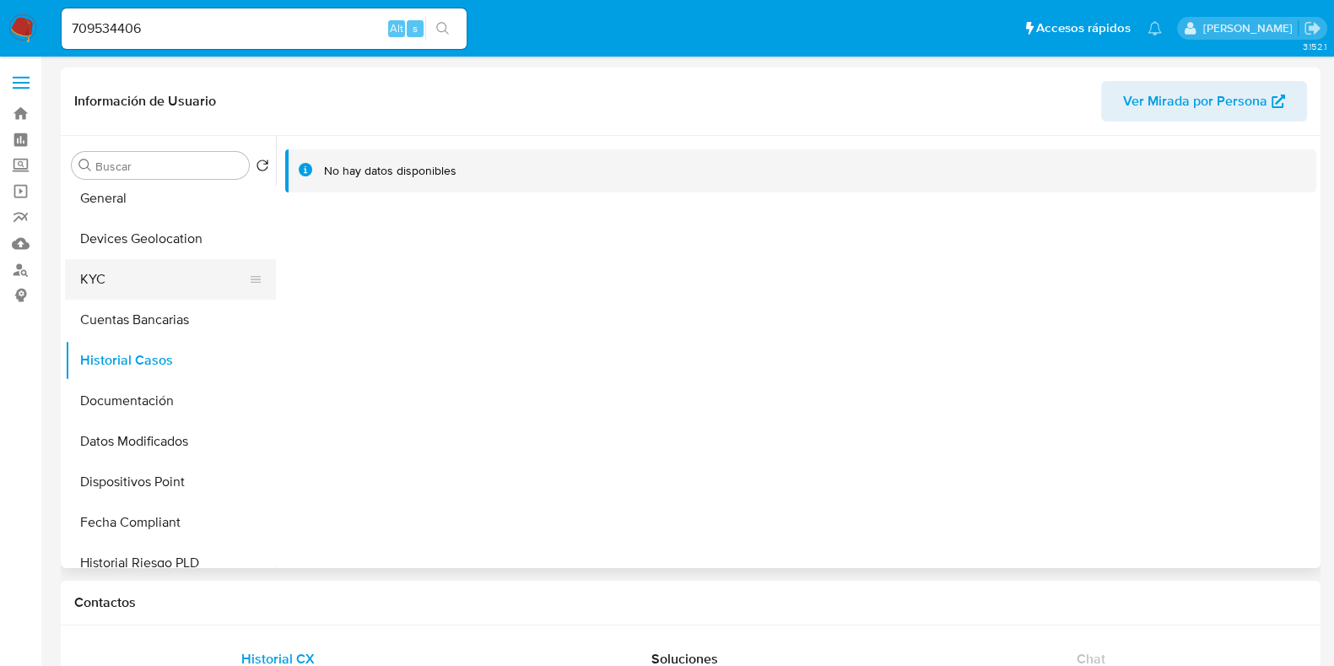
click at [127, 291] on button "KYC" at bounding box center [163, 279] width 197 height 41
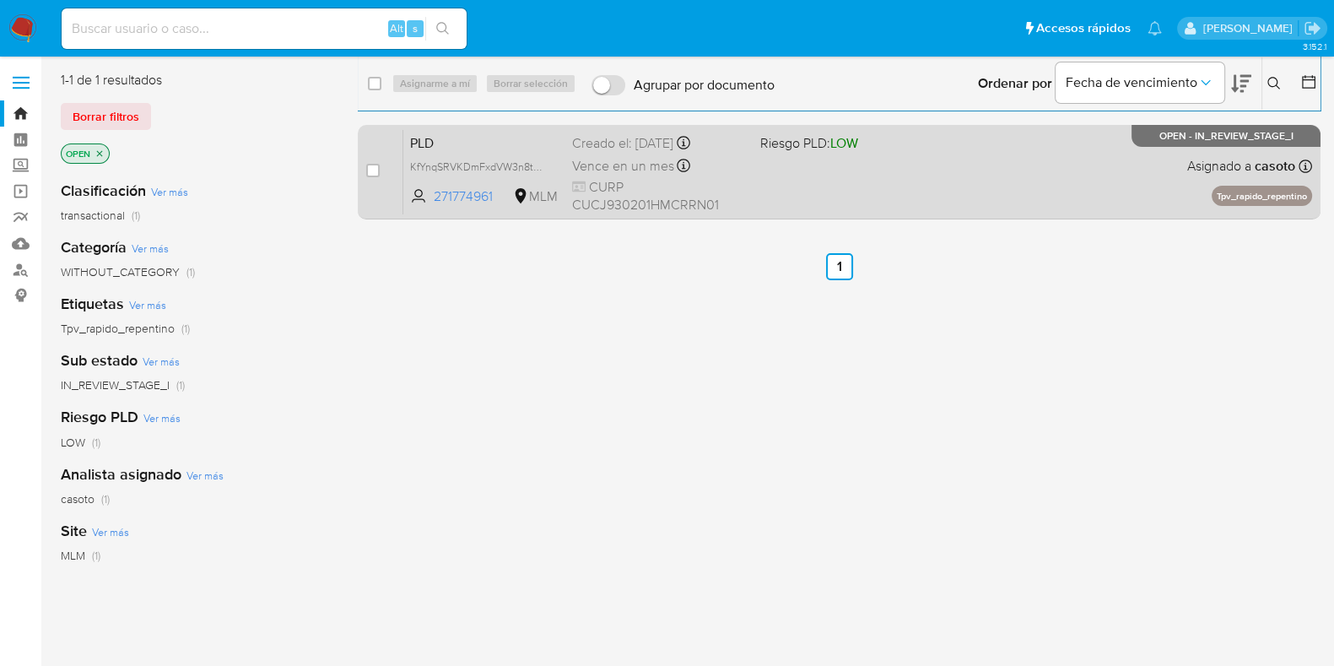
click at [931, 184] on div "PLD KfYnqSRVKDmFxdVW3n8t67T8 271774961 MLM Riesgo PLD: LOW Creado el: [DATE] Cr…" at bounding box center [857, 171] width 909 height 85
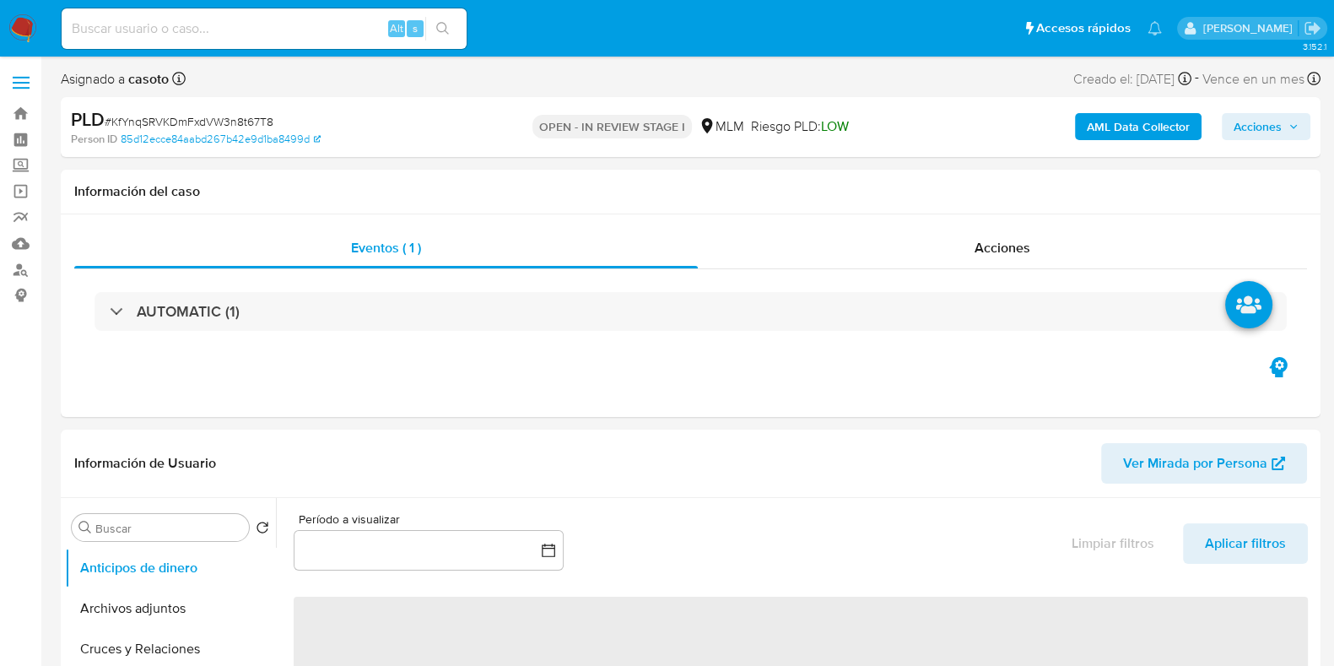
select select "10"
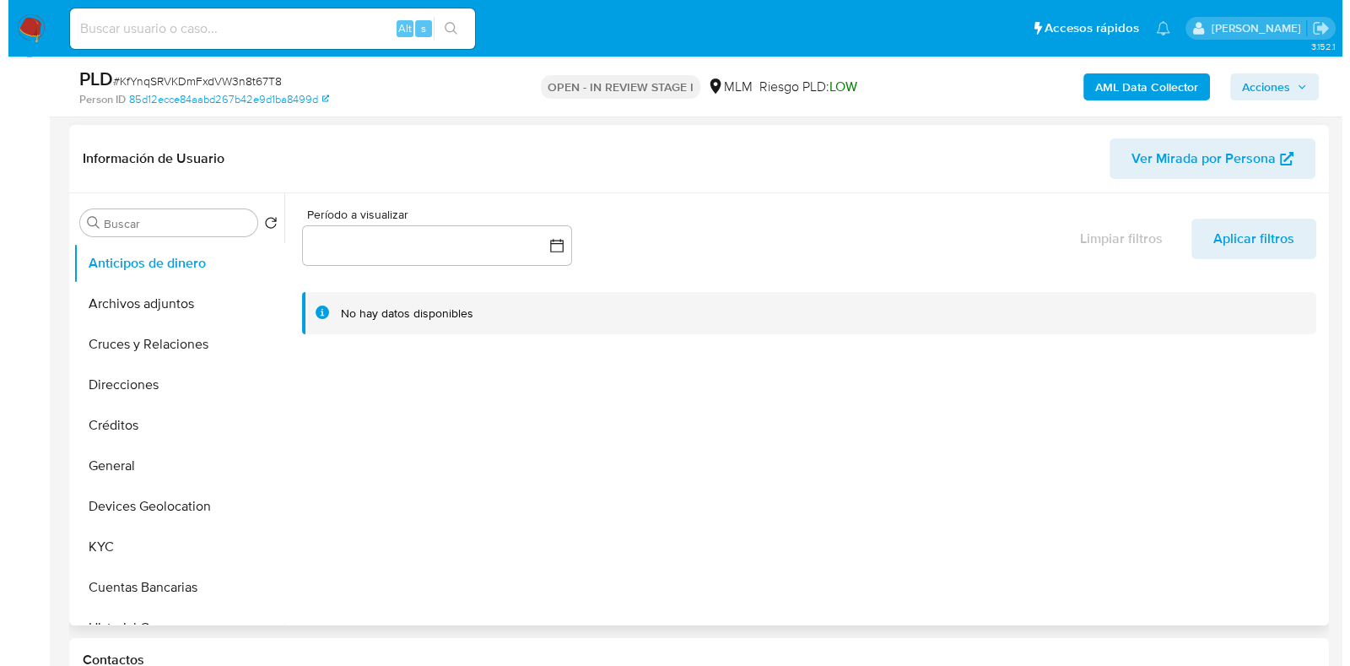
scroll to position [316, 0]
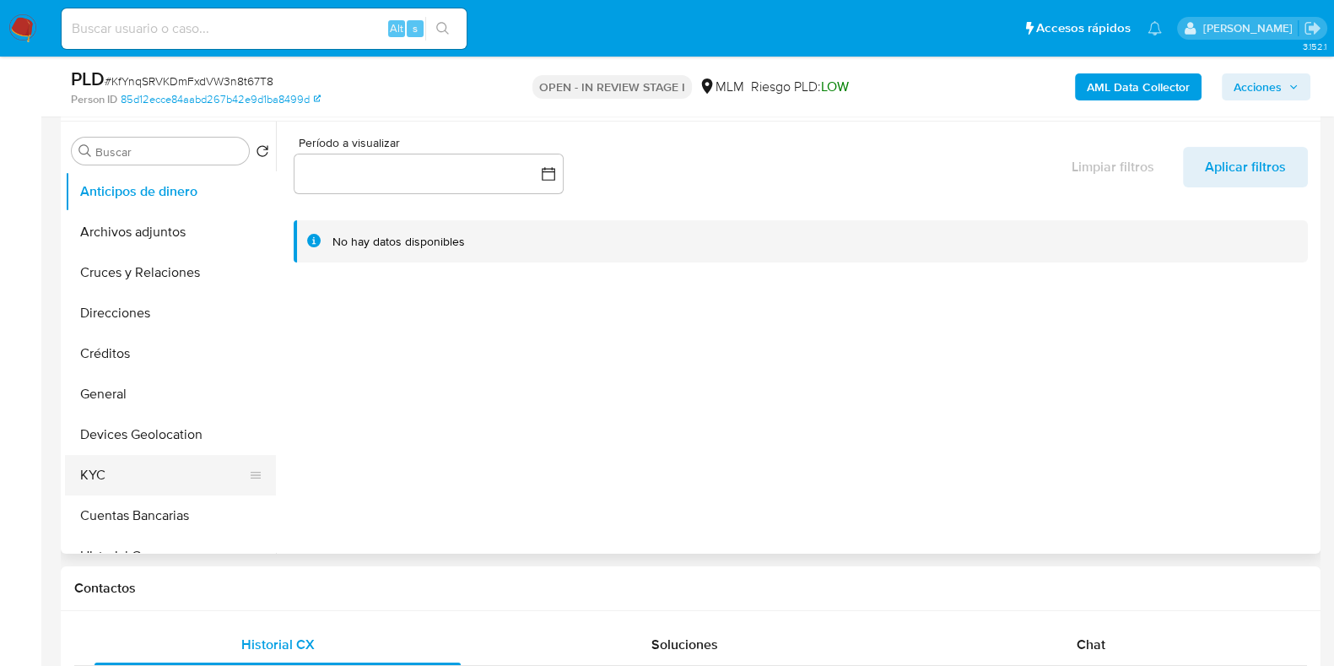
click at [115, 467] on button "KYC" at bounding box center [163, 475] width 197 height 41
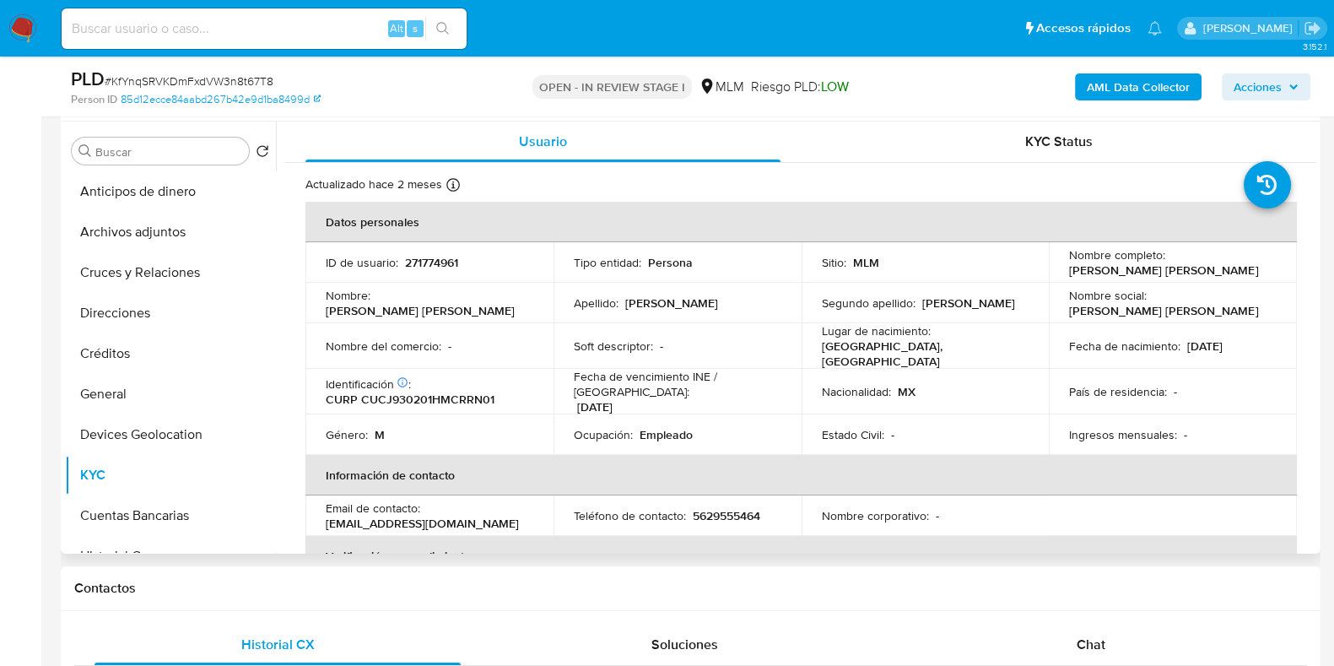
click at [439, 265] on p "271774961" at bounding box center [431, 262] width 53 height 15
copy p "271774961"
click at [129, 244] on button "Archivos adjuntos" at bounding box center [163, 232] width 197 height 41
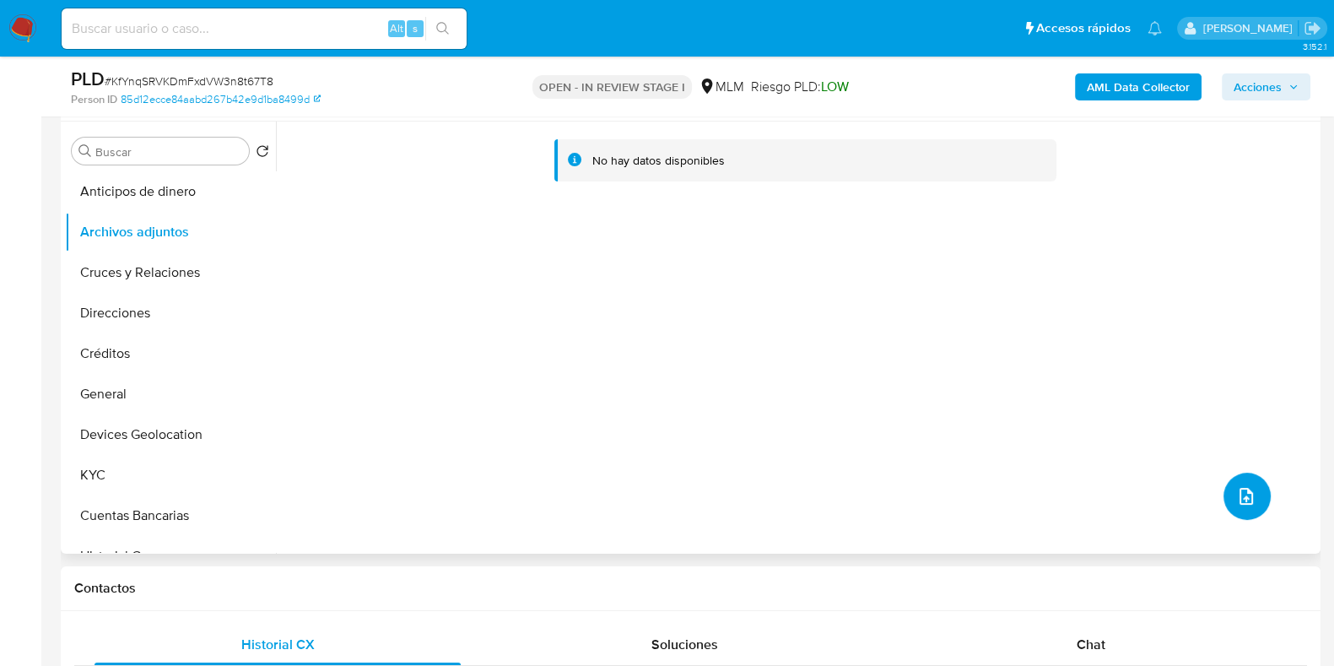
click at [1236, 486] on span "upload-file" at bounding box center [1246, 496] width 20 height 20
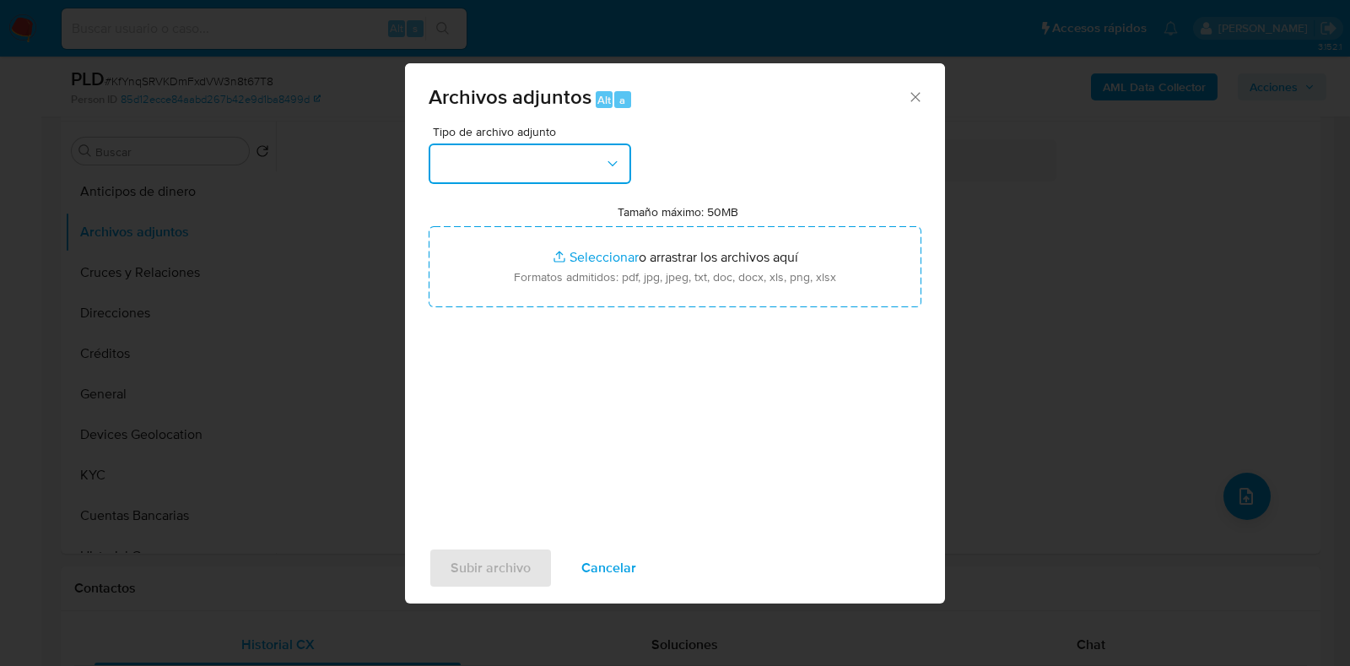
click at [541, 162] on button "button" at bounding box center [530, 163] width 203 height 41
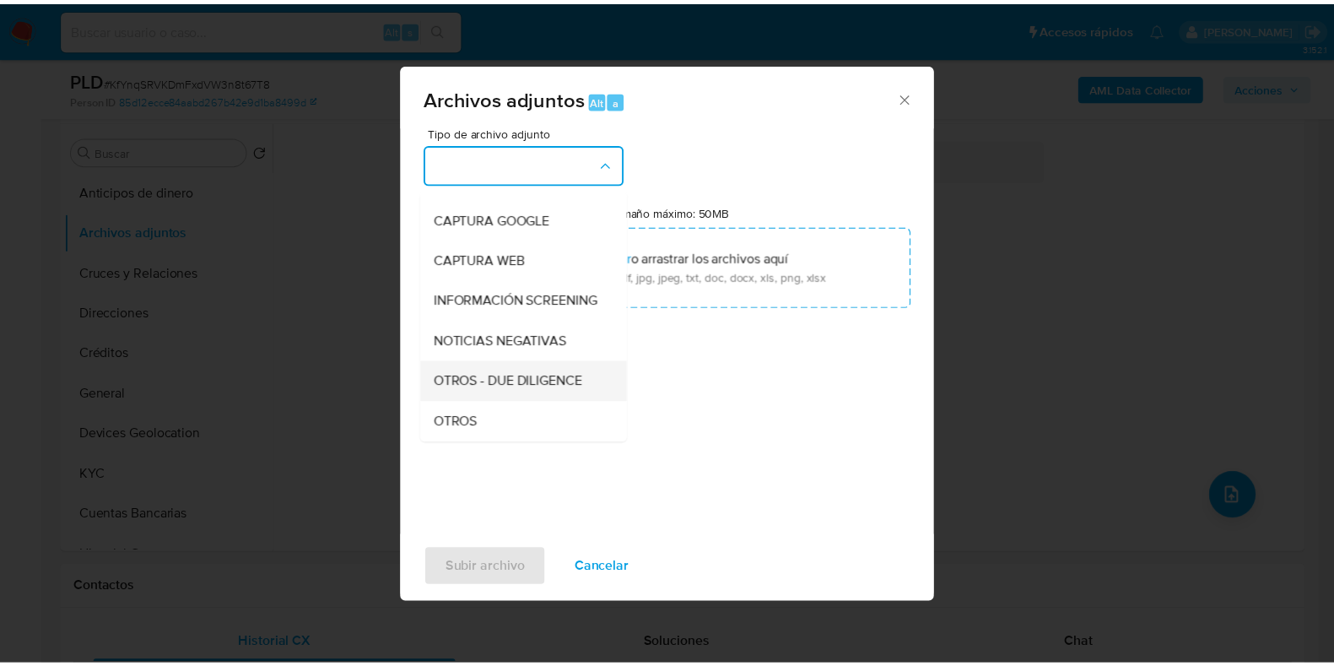
scroll to position [105, 0]
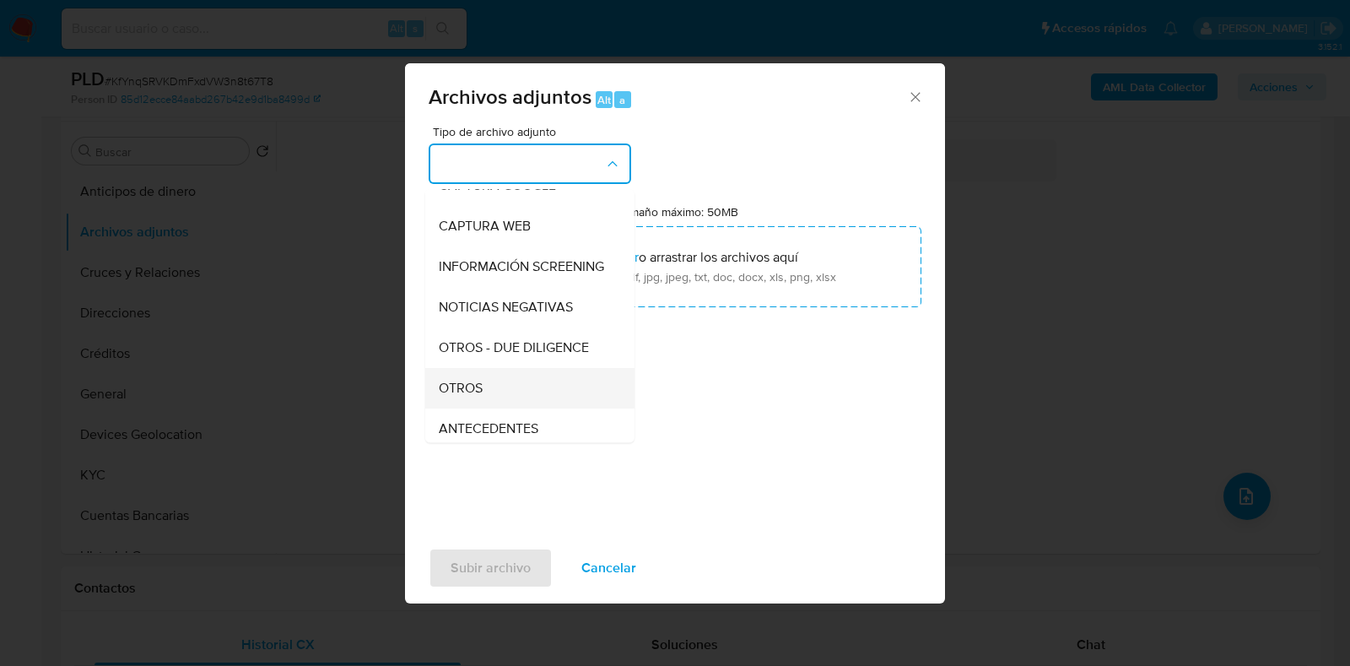
click at [456, 390] on div "OTROS" at bounding box center [525, 388] width 172 height 41
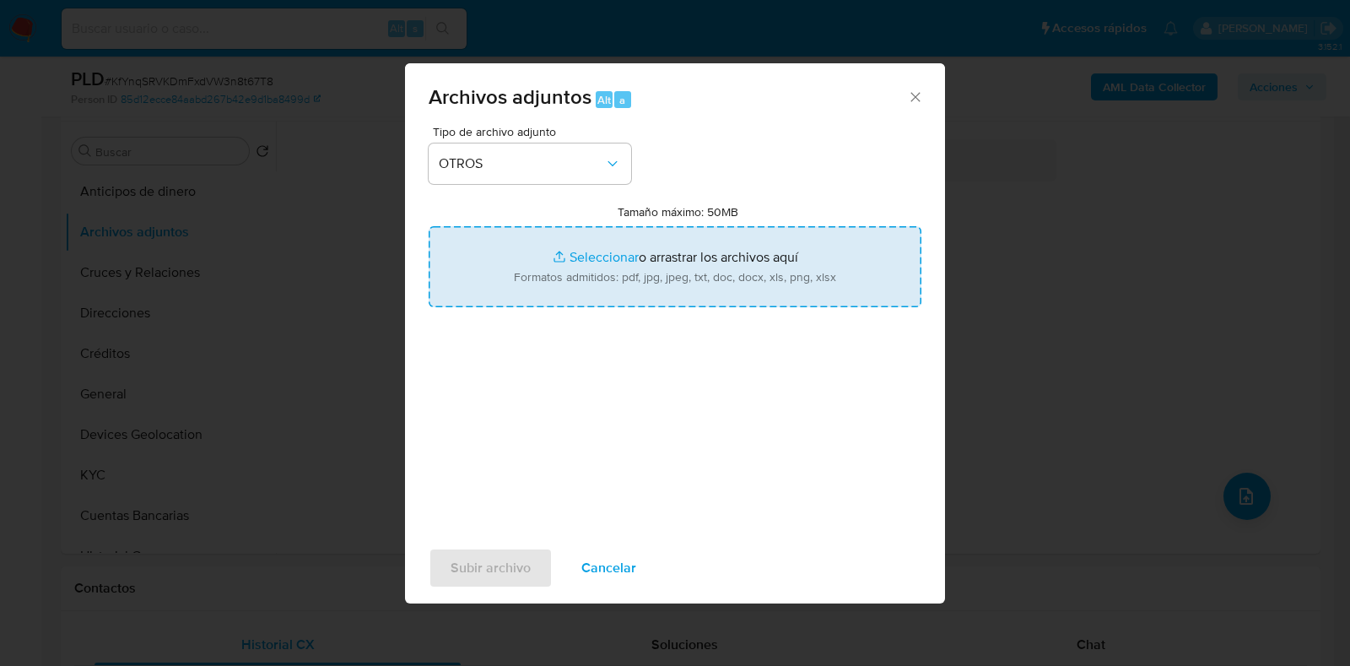
click at [616, 258] on input "Tamaño máximo: 50MB Seleccionar archivos" at bounding box center [675, 266] width 493 height 81
type input "C:\fakepath\271774961_JUAN JOSE CRUZ CRUZ_JUL2025.pdf"
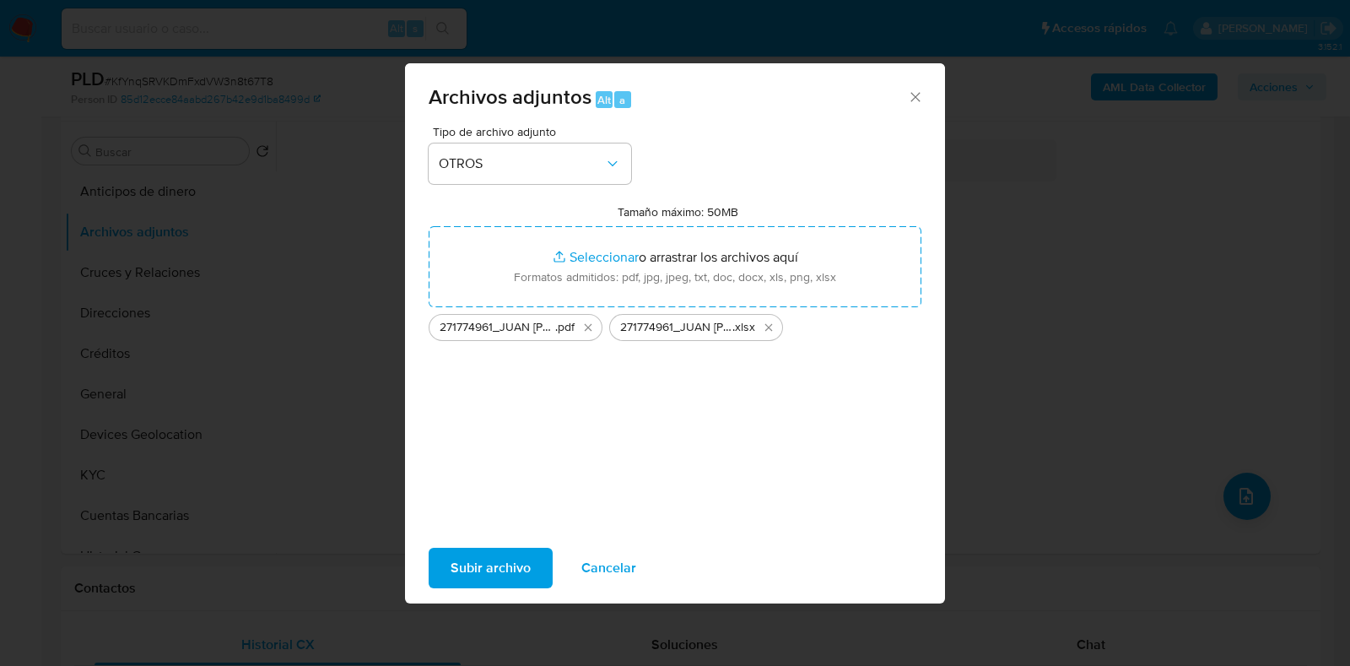
click at [457, 557] on span "Subir archivo" at bounding box center [491, 567] width 80 height 37
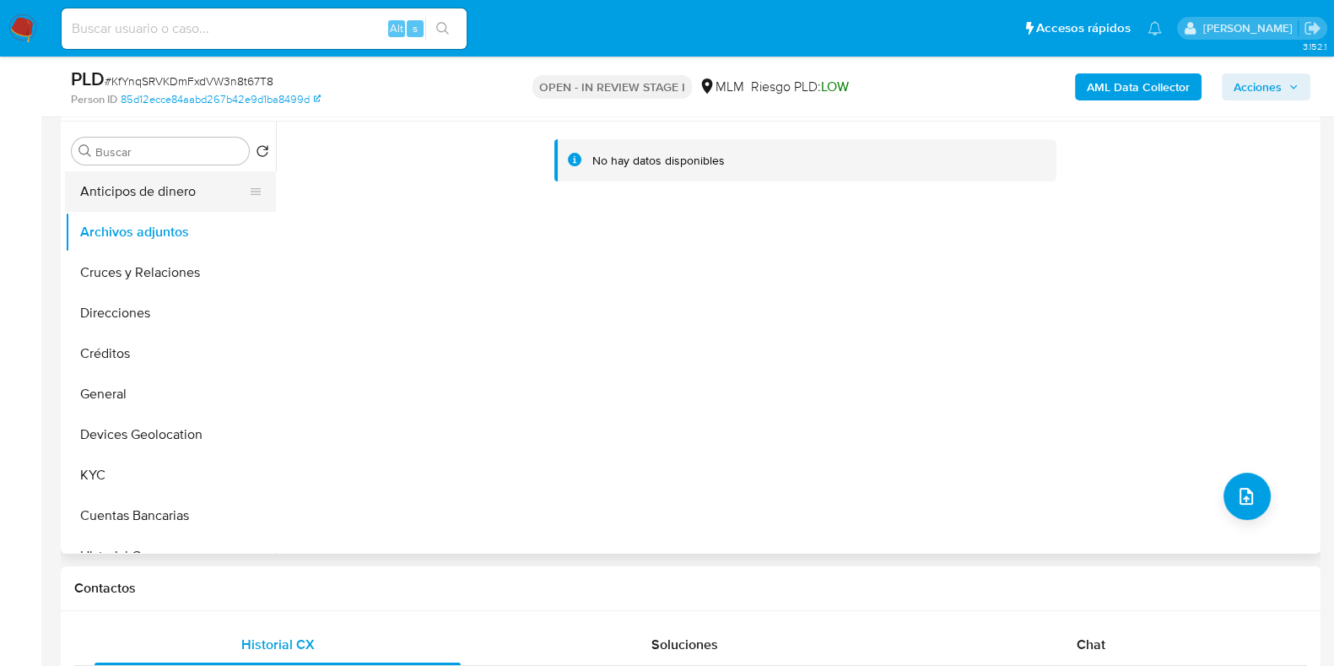
click at [143, 193] on button "Anticipos de dinero" at bounding box center [163, 191] width 197 height 41
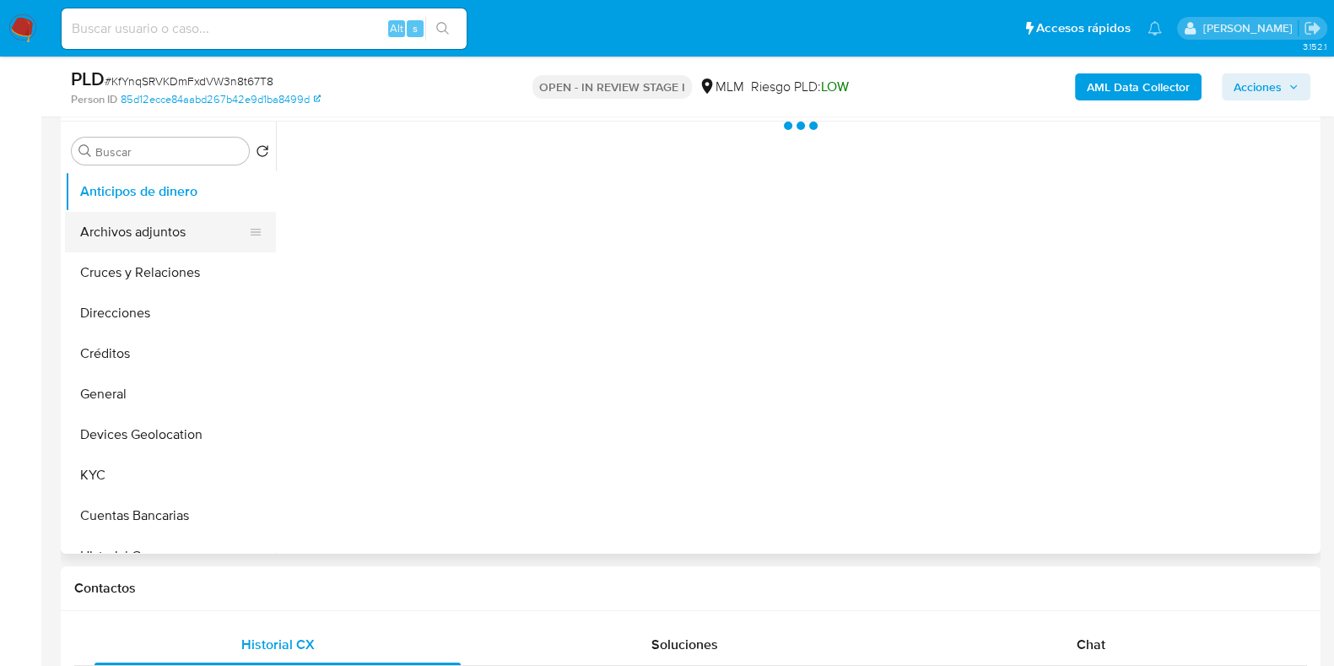
click at [136, 217] on button "Archivos adjuntos" at bounding box center [163, 232] width 197 height 41
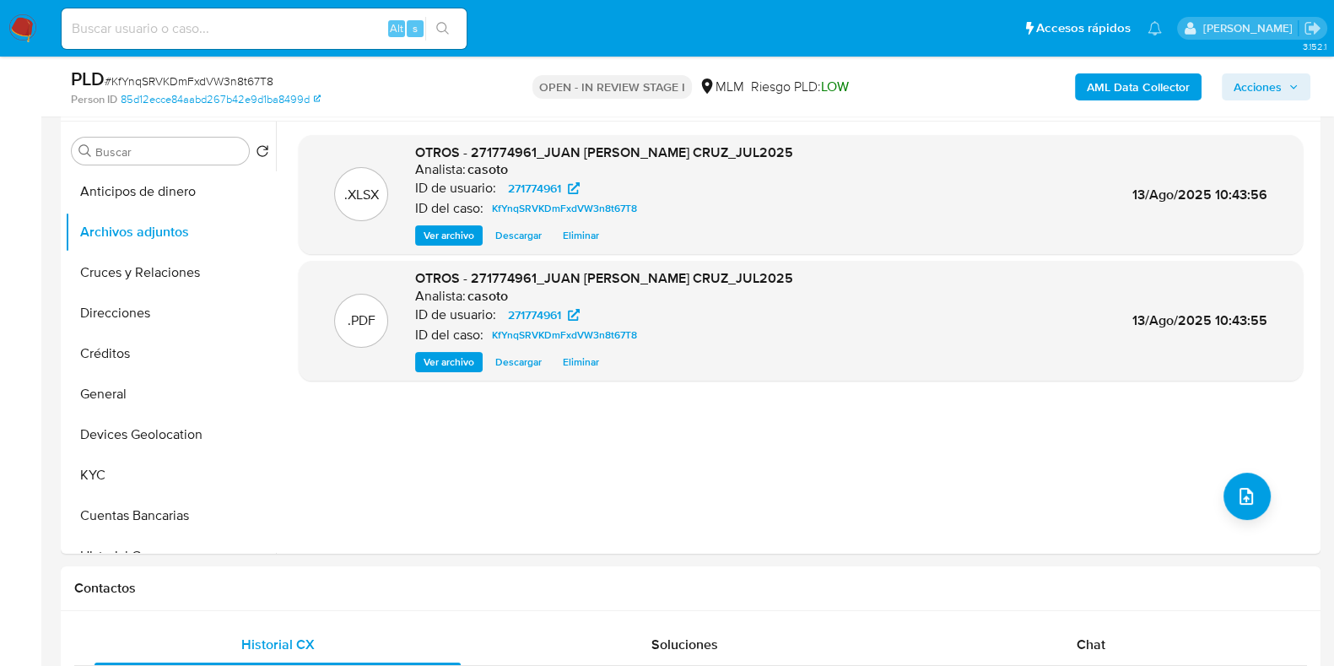
click at [1274, 93] on span "Acciones" at bounding box center [1258, 86] width 48 height 27
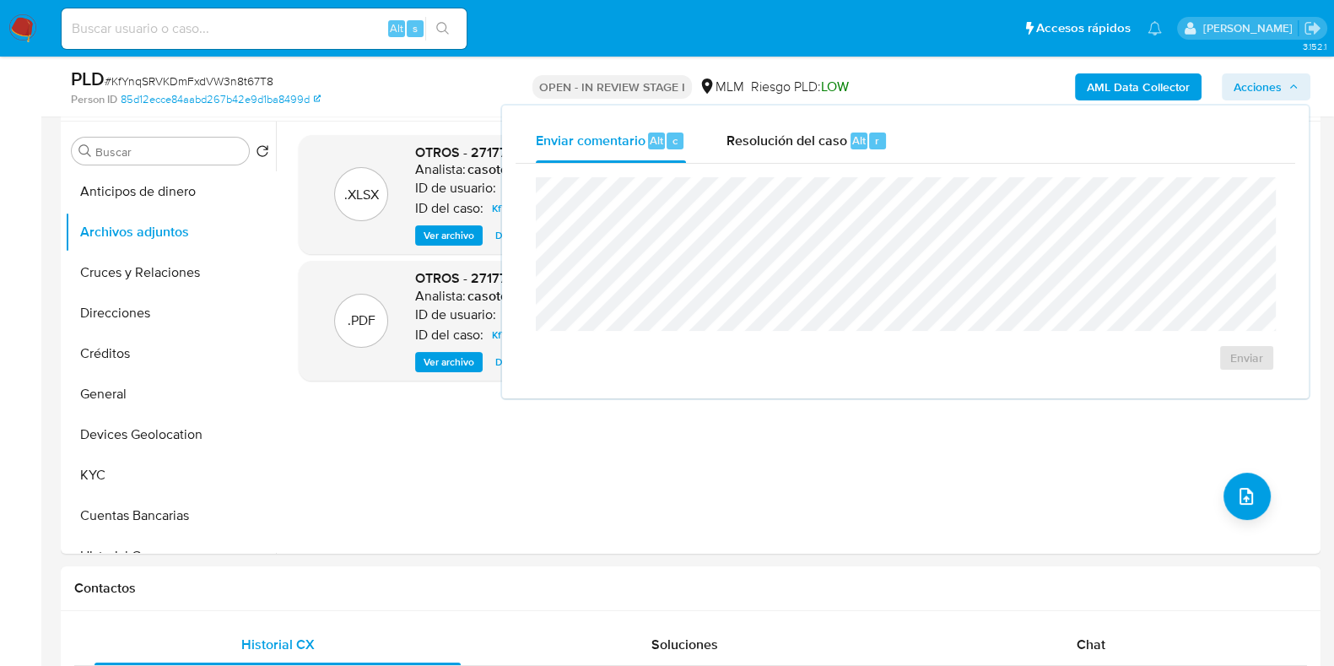
drag, startPoint x: 817, startPoint y: 141, endPoint x: 814, endPoint y: 175, distance: 33.9
click at [817, 142] on span "Resolución del caso" at bounding box center [787, 139] width 121 height 19
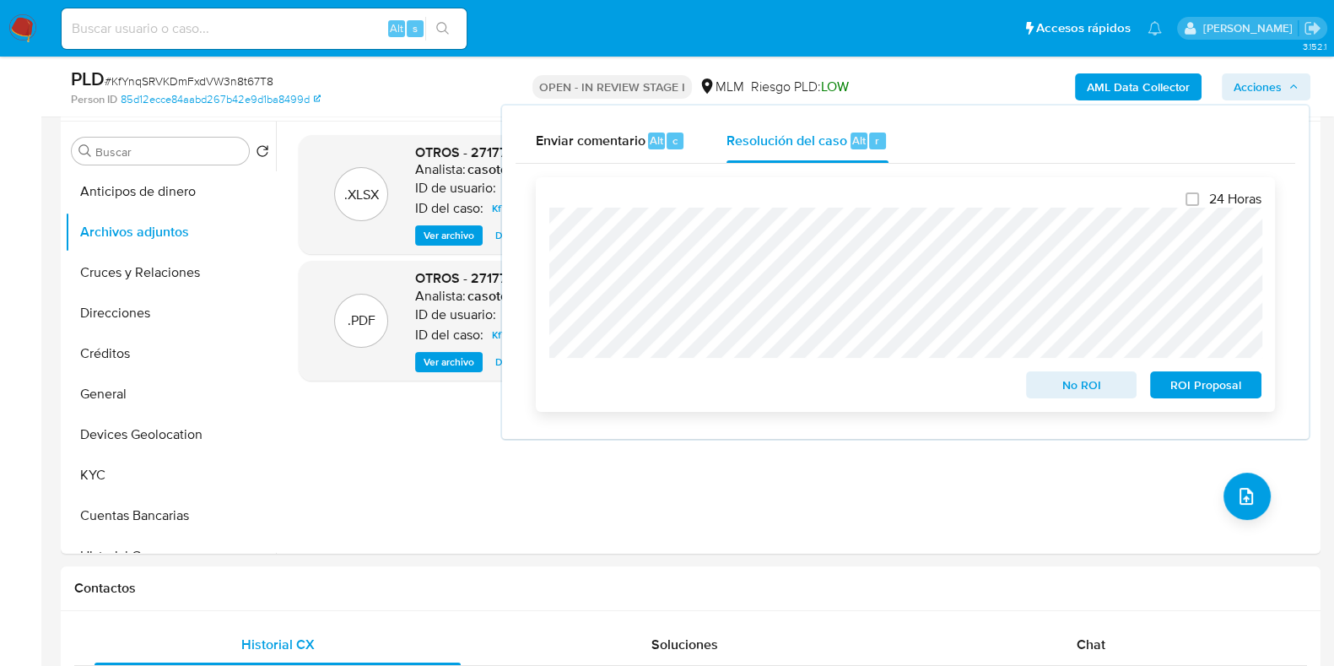
click at [1081, 402] on div "24 Horas No ROI ROI Proposal" at bounding box center [905, 294] width 739 height 235
click at [1084, 390] on span "No ROI" at bounding box center [1082, 385] width 88 height 24
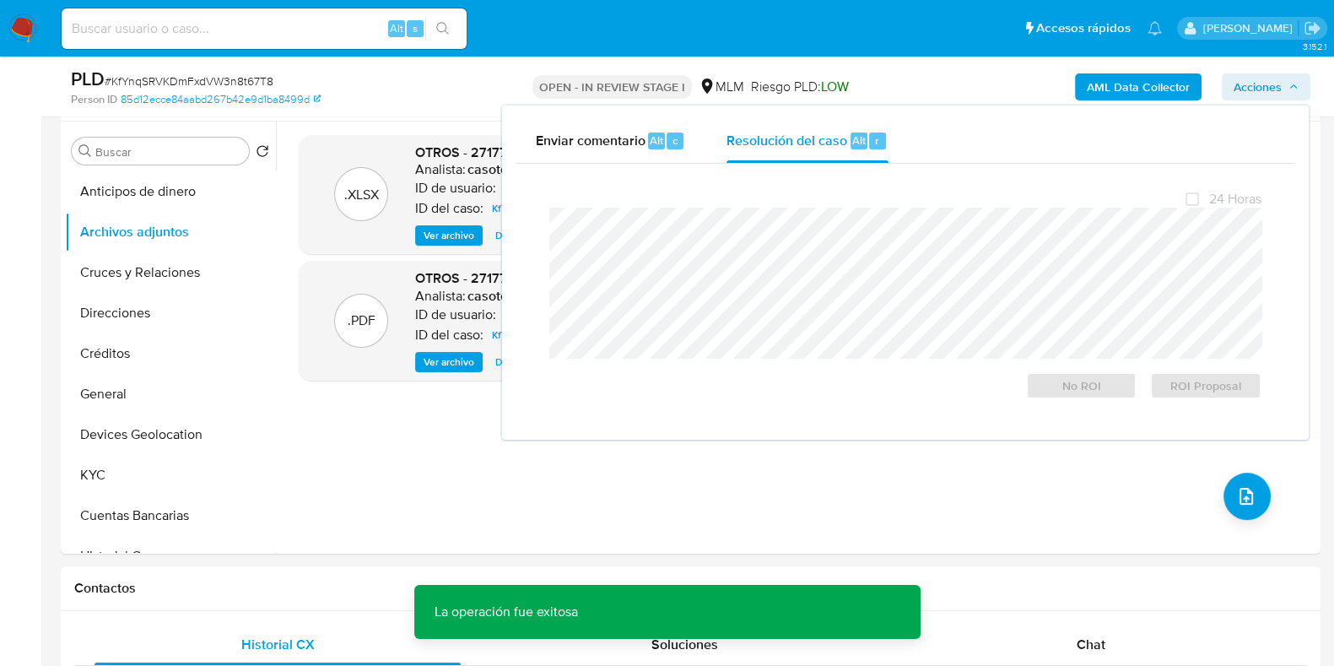
click at [239, 78] on span "# KfYnqSRVKDmFxdVW3n8t67T8" at bounding box center [189, 81] width 169 height 17
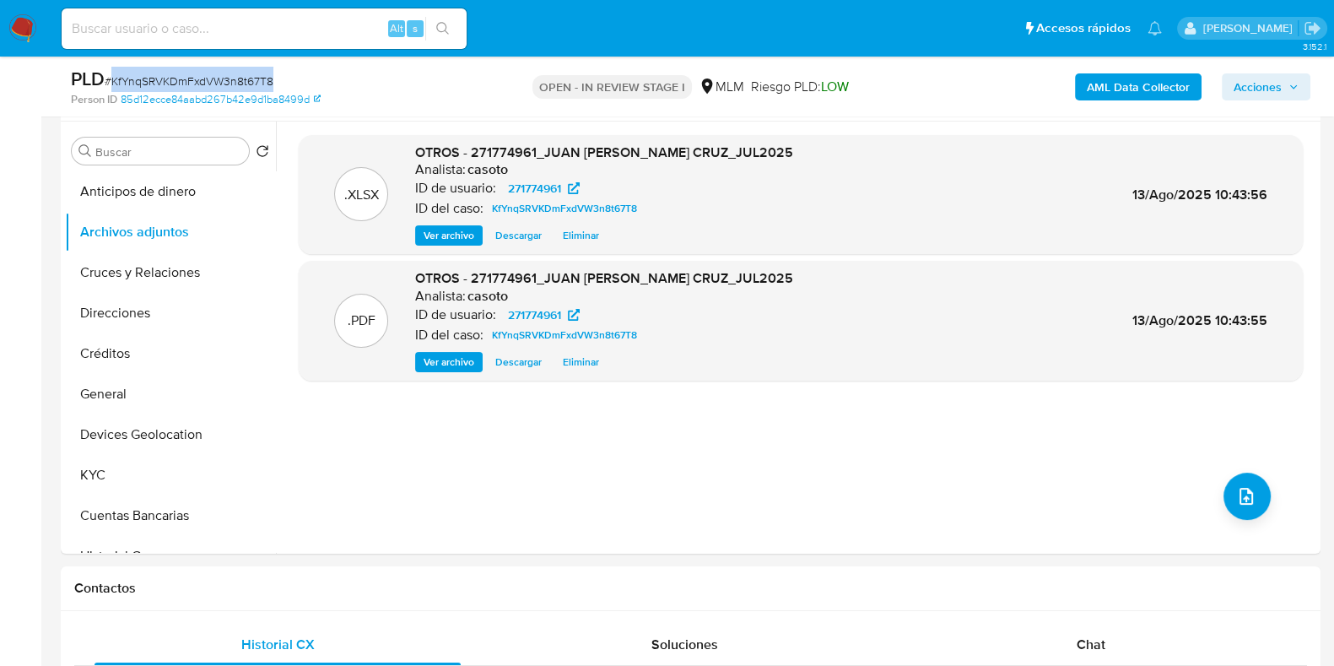
click at [239, 78] on span "# KfYnqSRVKDmFxdVW3n8t67T8" at bounding box center [189, 81] width 169 height 17
copy span "KfYnqSRVKDmFxdVW3n8t67T8"
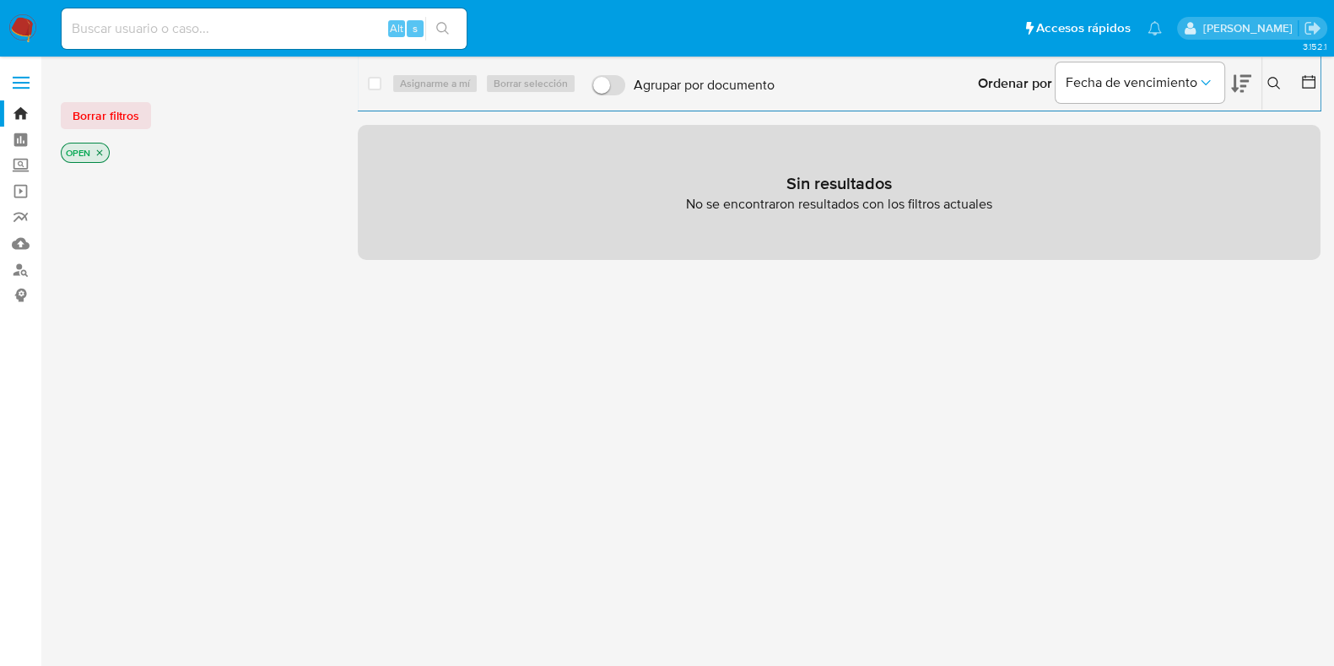
click at [1274, 78] on icon at bounding box center [1275, 84] width 14 height 14
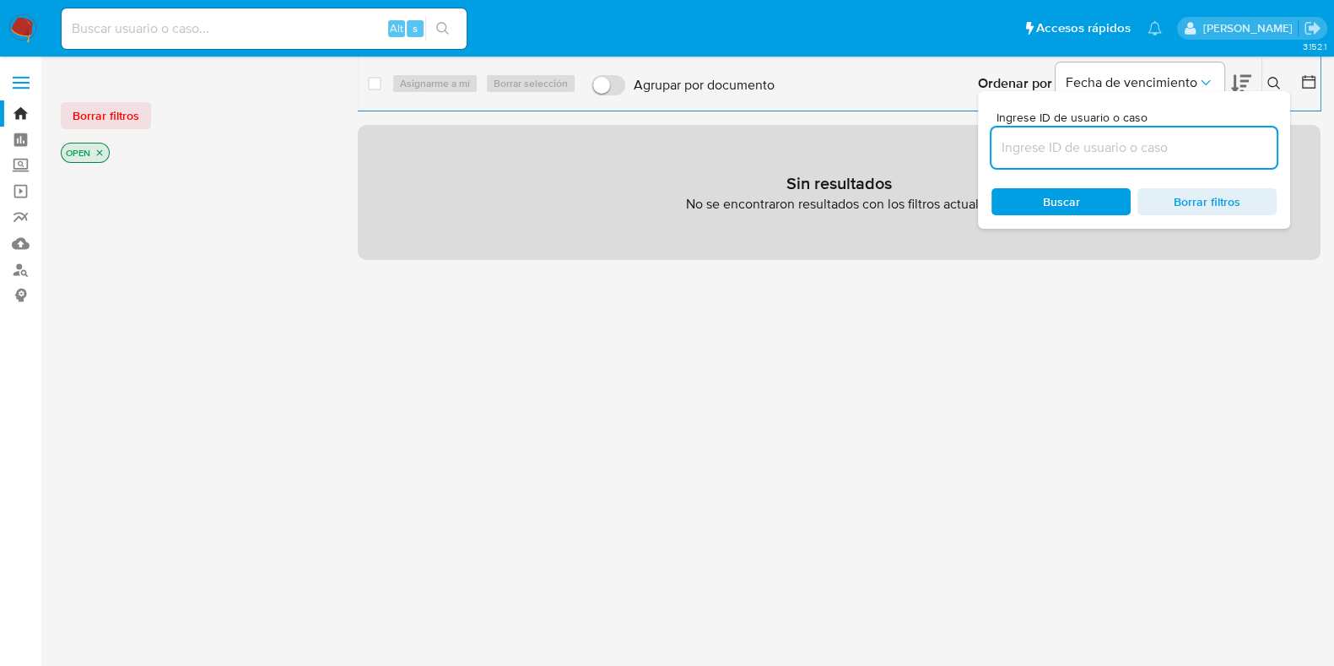
click at [1166, 143] on input at bounding box center [1134, 148] width 285 height 22
type input "2453287754"
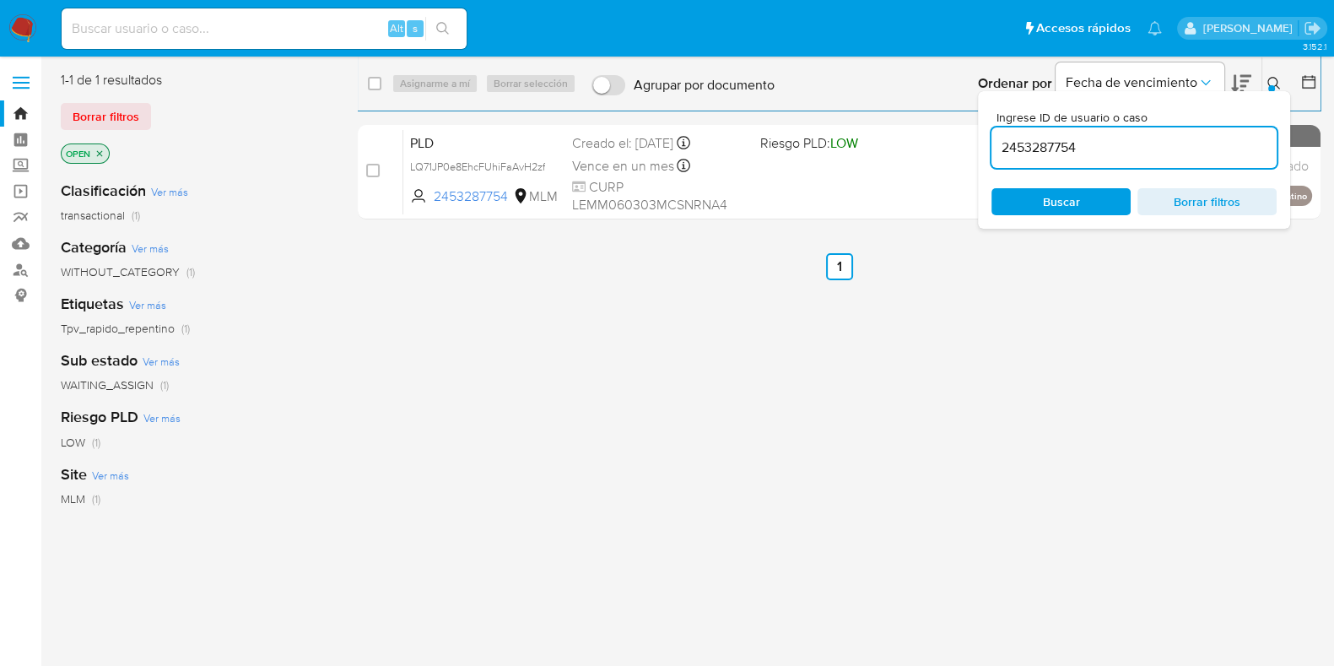
click at [1279, 95] on div "Ingrese ID de usuario o caso 2453287754 Buscar Borrar filtros" at bounding box center [1134, 160] width 312 height 138
click at [1279, 83] on icon at bounding box center [1275, 84] width 14 height 14
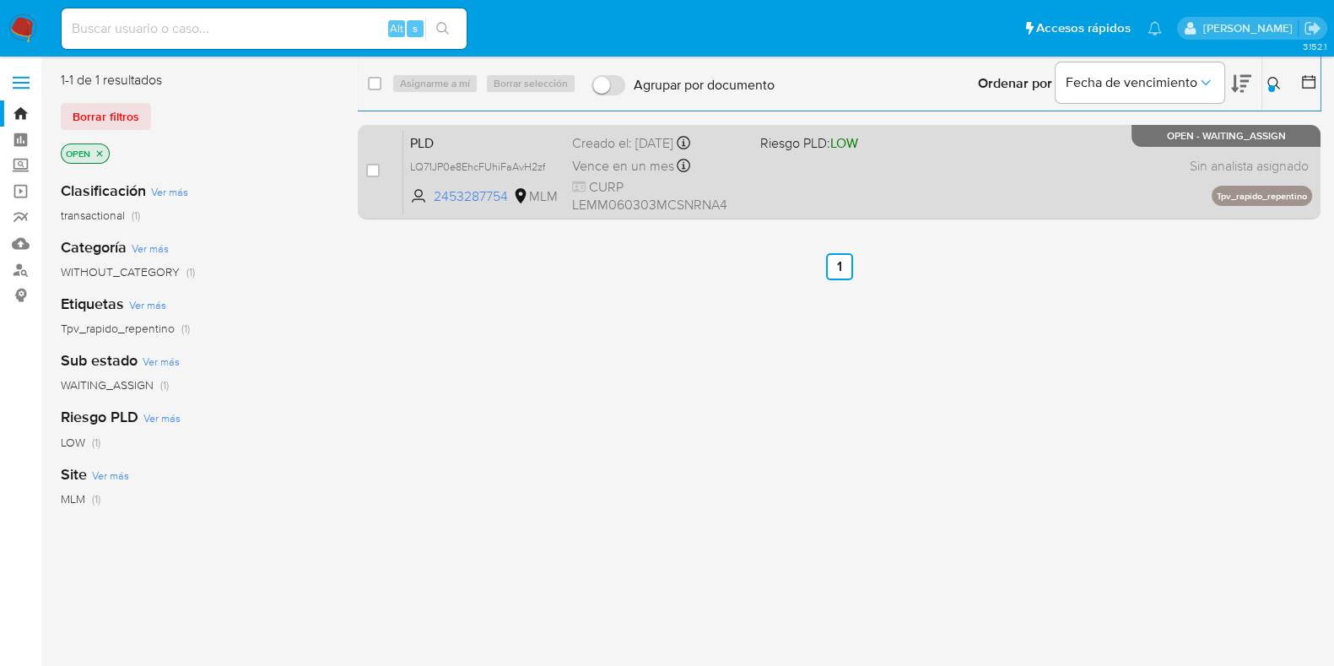
click at [1000, 158] on div "PLD LQ71JP0e8EhcFUhiFaAvH2zf 2453287754 MLM Riesgo PLD: LOW Creado el: [DATE] C…" at bounding box center [857, 171] width 909 height 85
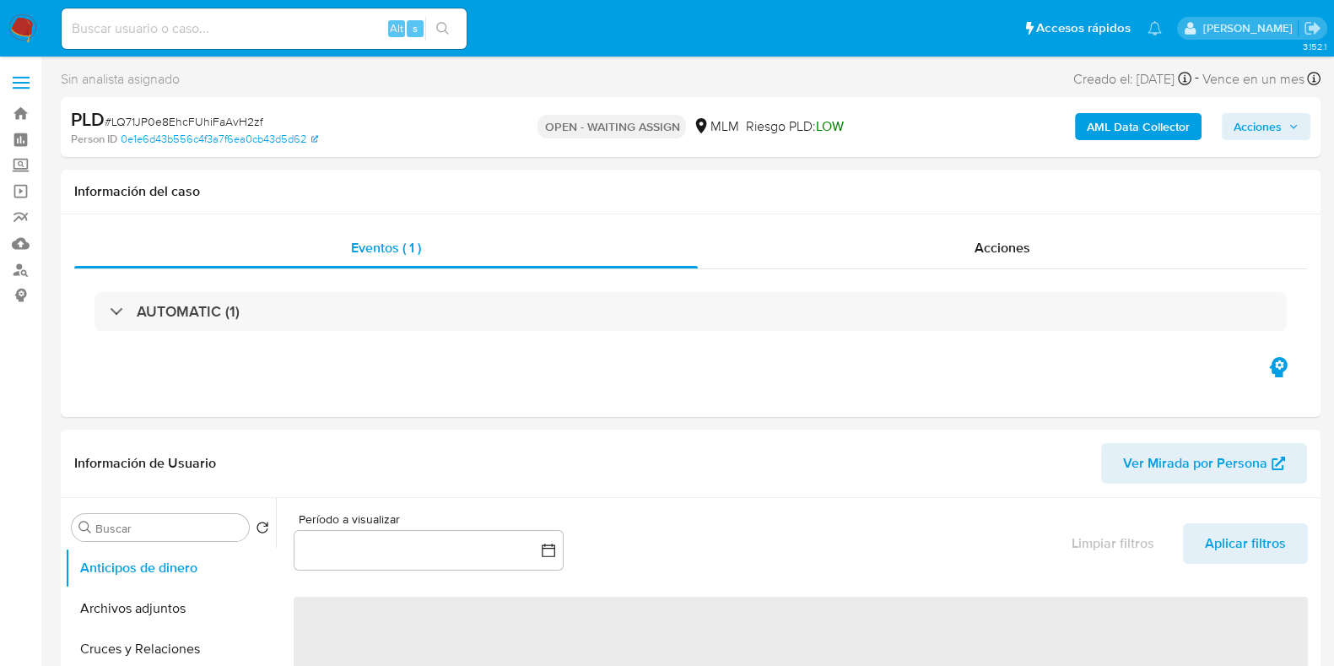
select select "10"
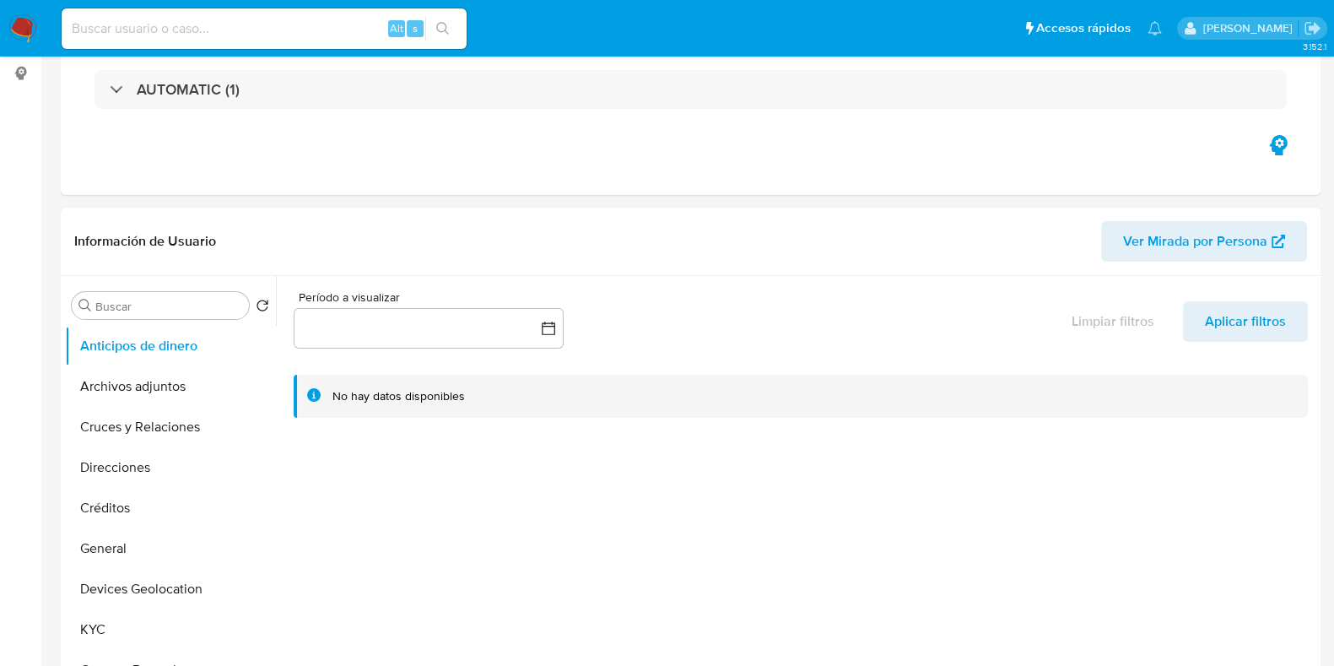
scroll to position [316, 0]
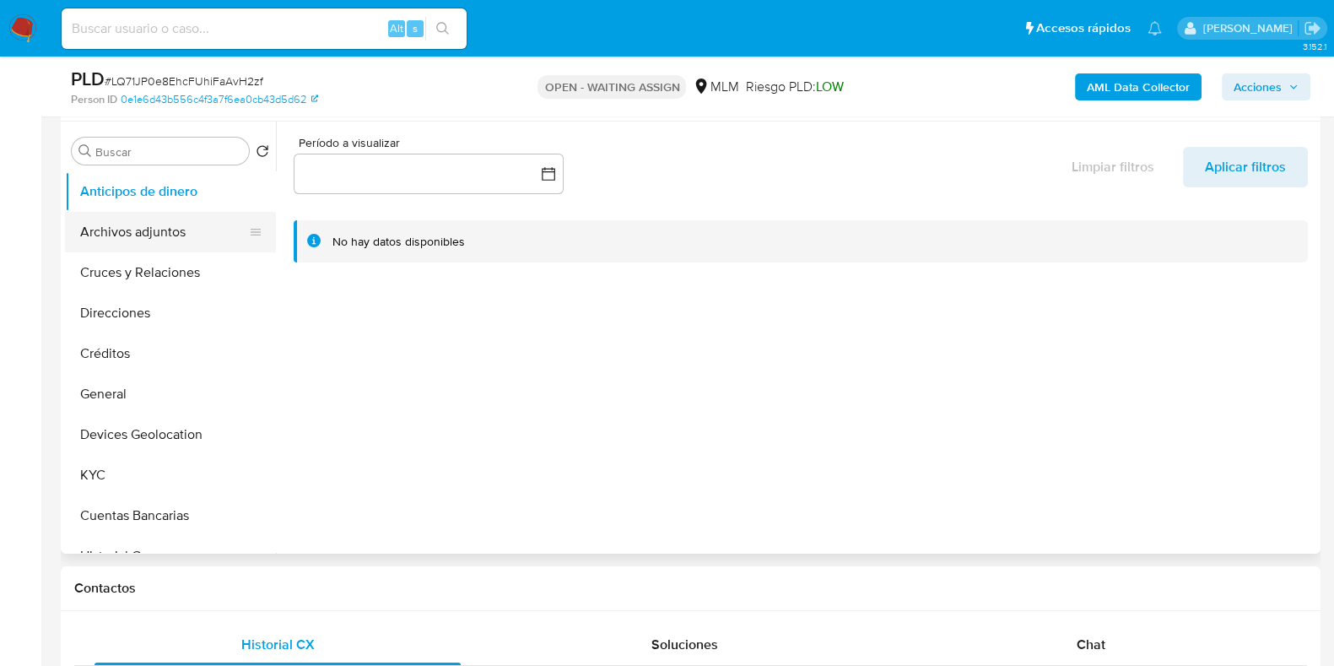
click at [165, 225] on button "Archivos adjuntos" at bounding box center [163, 232] width 197 height 41
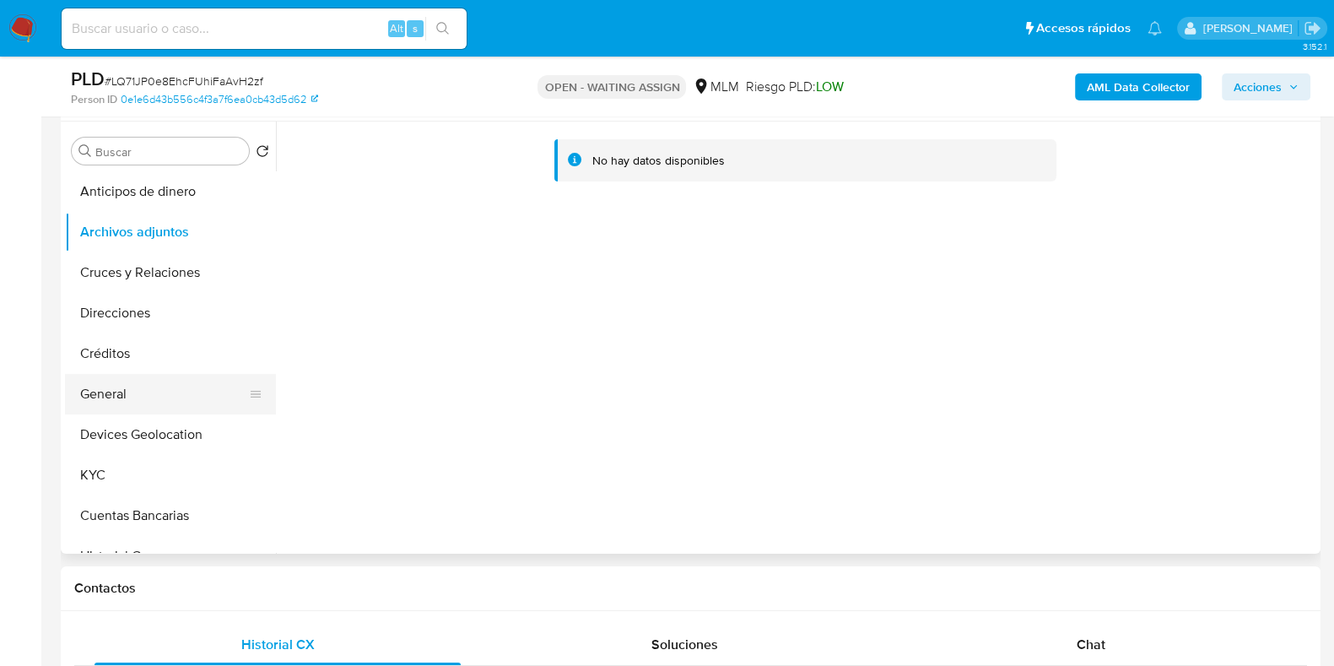
click at [89, 398] on button "General" at bounding box center [163, 394] width 197 height 41
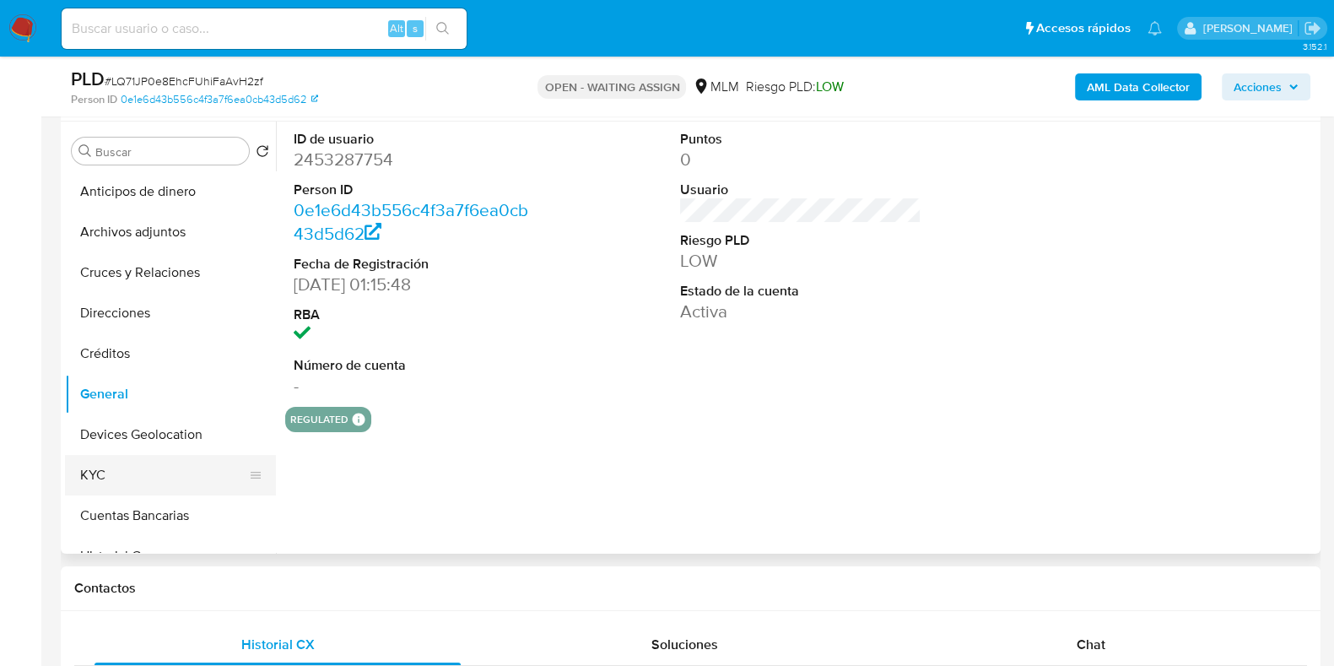
click at [105, 472] on button "KYC" at bounding box center [163, 475] width 197 height 41
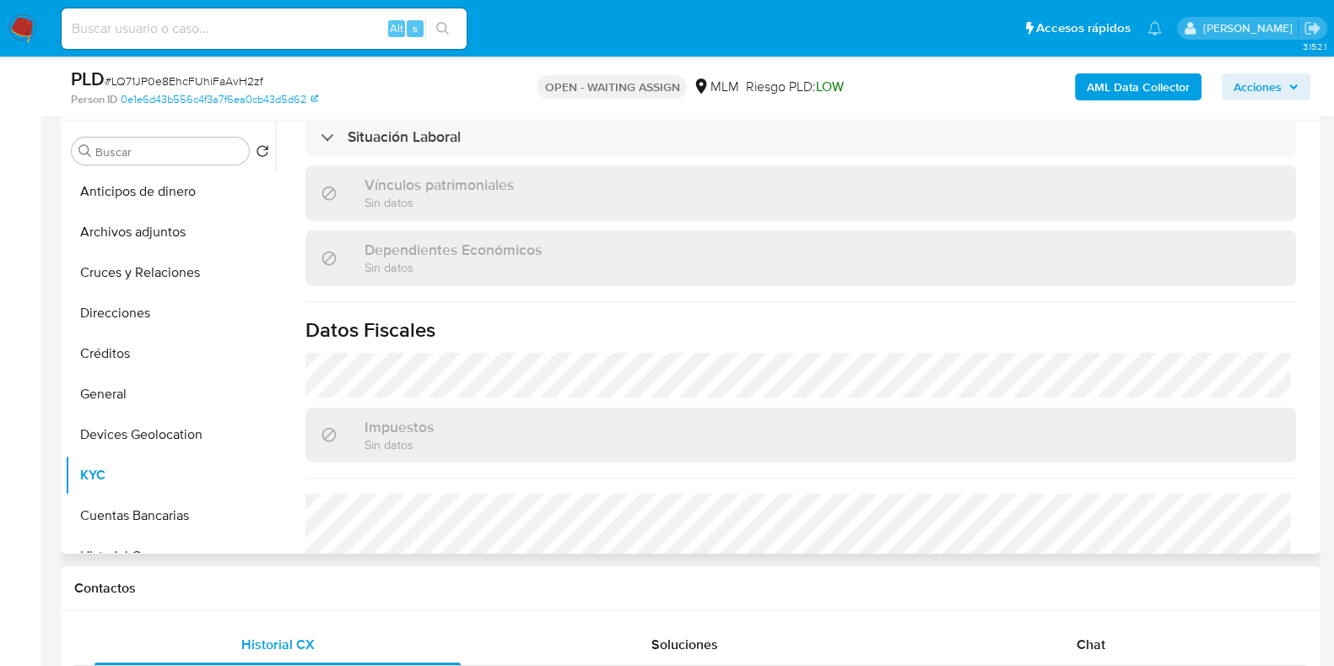
scroll to position [1060, 0]
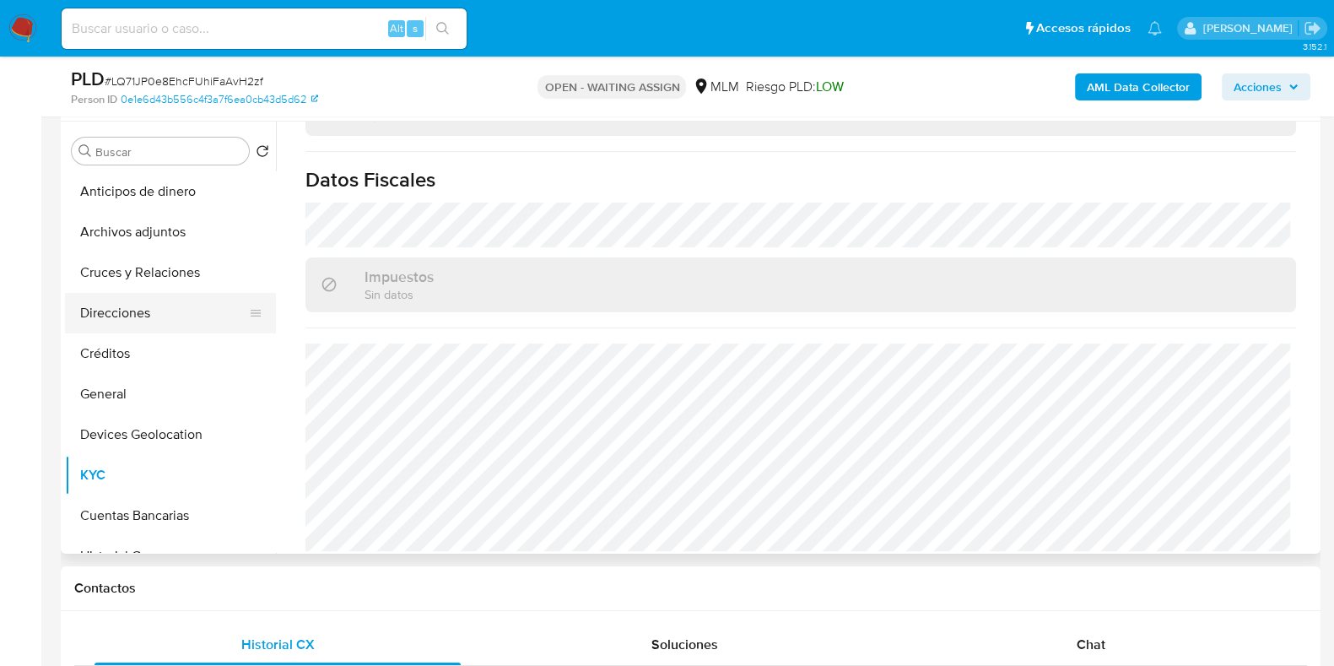
click at [105, 301] on button "Direcciones" at bounding box center [163, 313] width 197 height 41
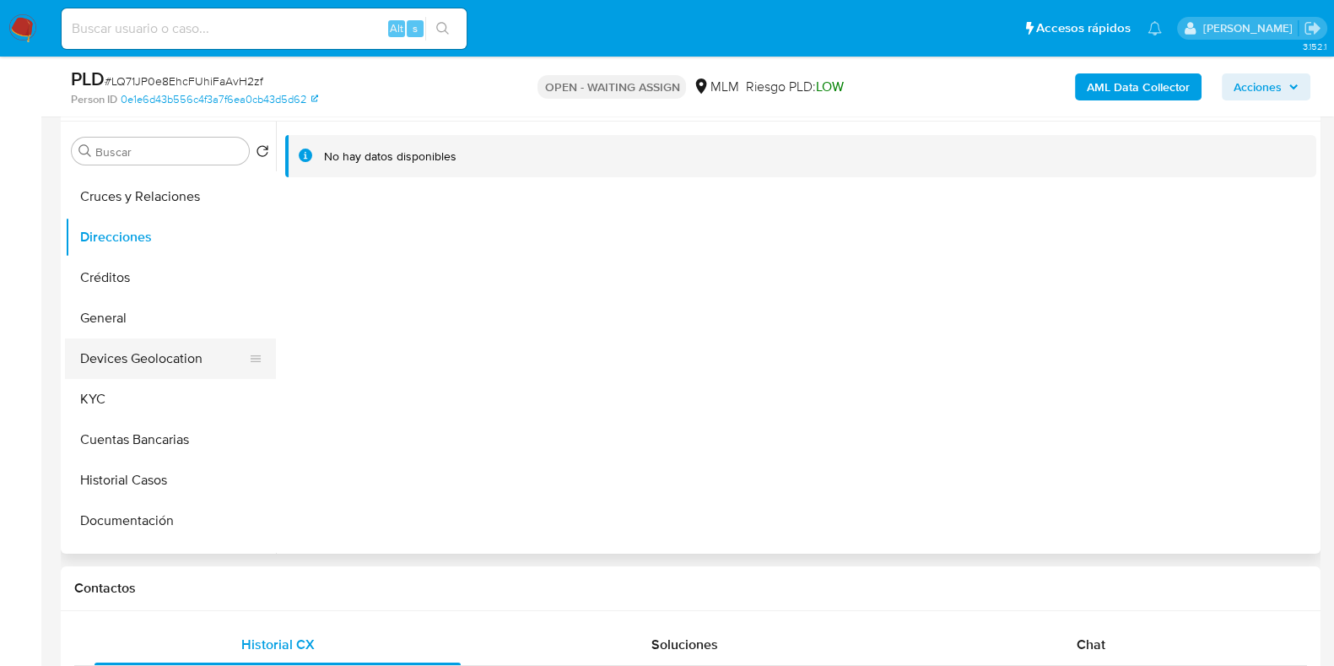
scroll to position [105, 0]
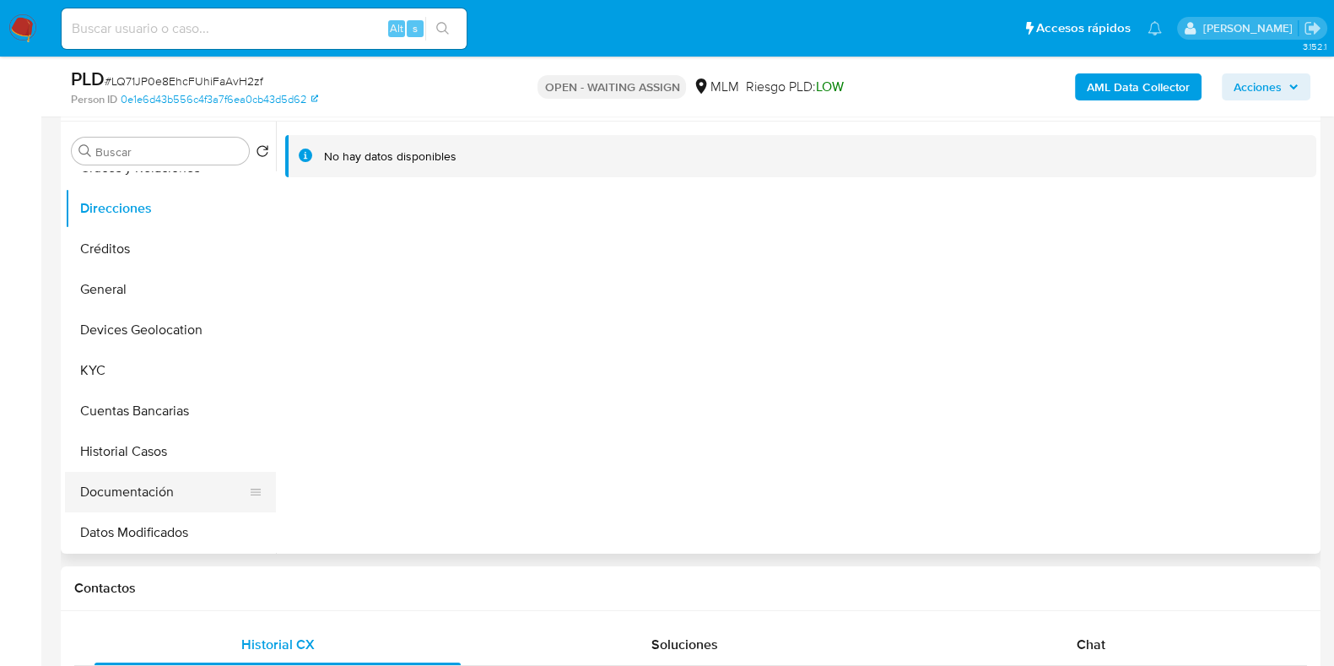
click at [110, 477] on button "Documentación" at bounding box center [163, 492] width 197 height 41
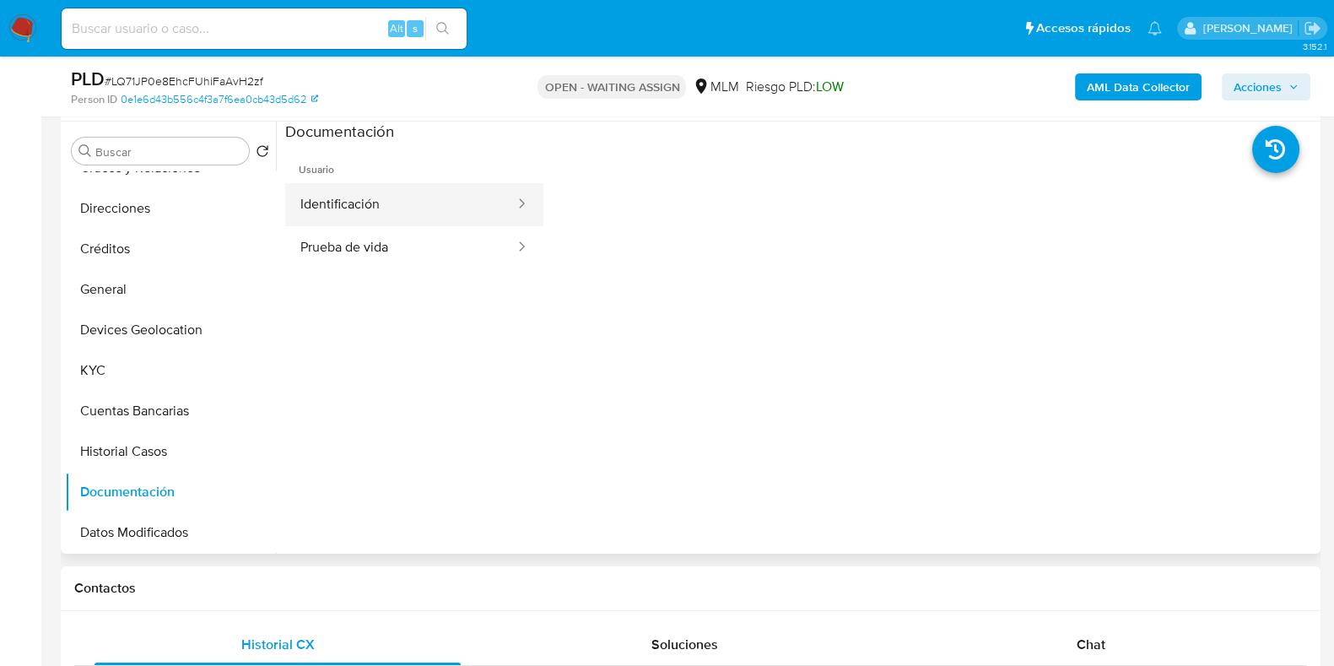
click at [346, 211] on button "Identificación" at bounding box center [400, 204] width 231 height 43
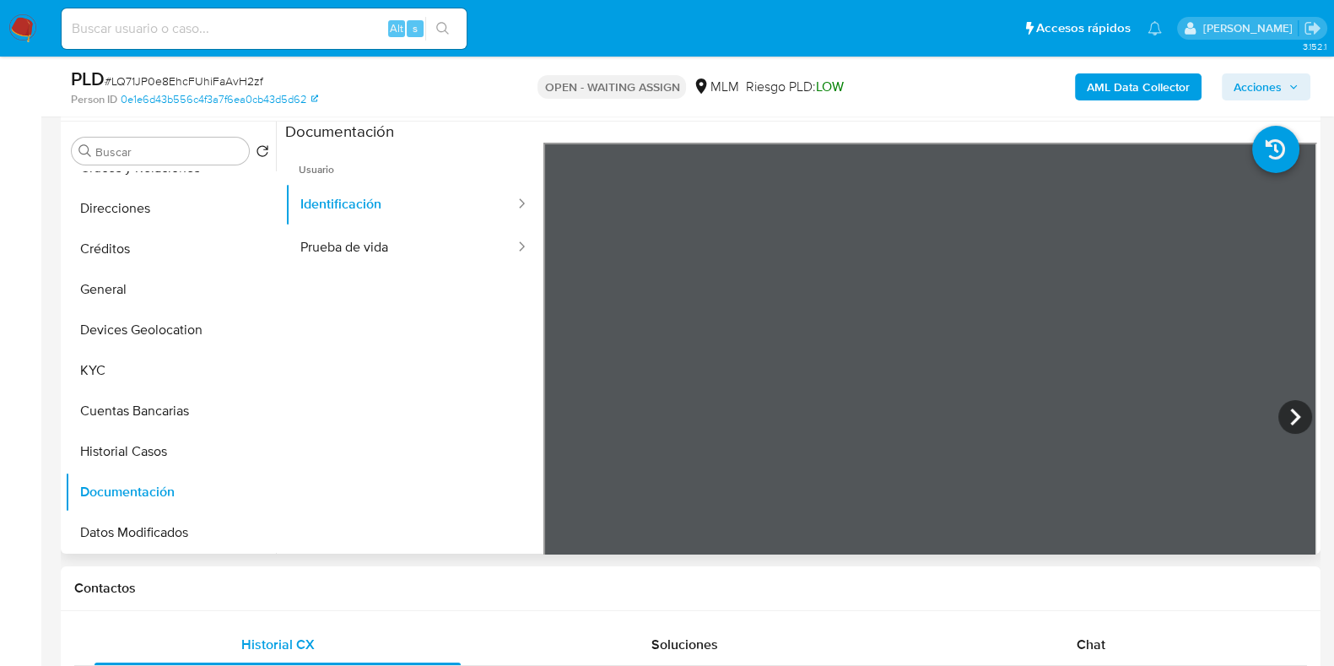
click at [1274, 403] on div at bounding box center [931, 420] width 774 height 554
click at [1279, 414] on icon at bounding box center [1296, 417] width 34 height 34
click at [338, 246] on button "Prueba de vida" at bounding box center [400, 247] width 231 height 43
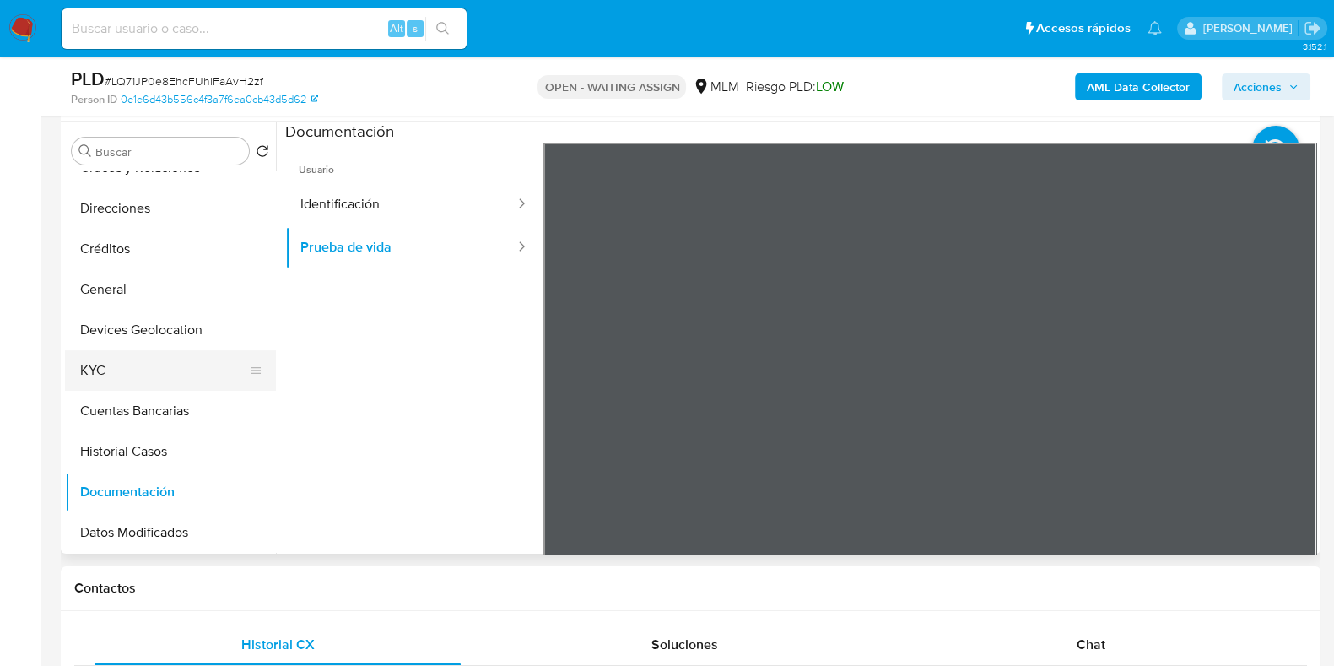
click at [121, 368] on button "KYC" at bounding box center [163, 370] width 197 height 41
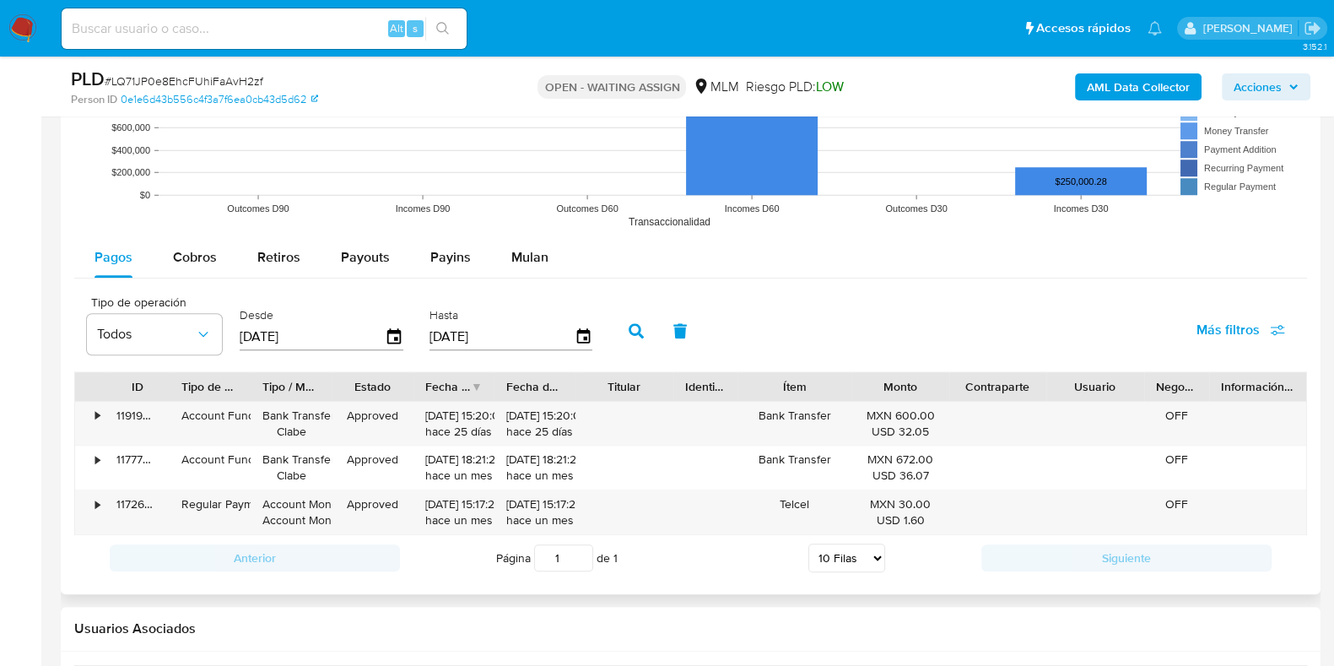
scroll to position [1582, 0]
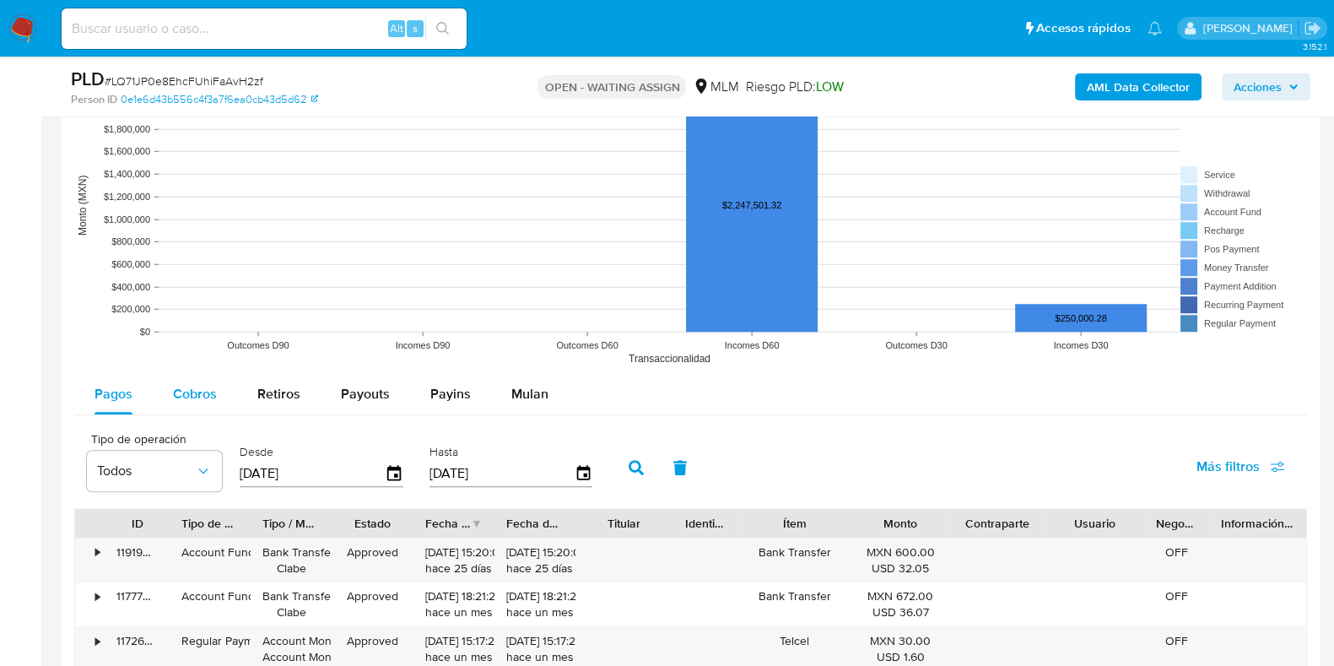
click at [178, 408] on div "Cobros" at bounding box center [195, 394] width 44 height 41
select select "10"
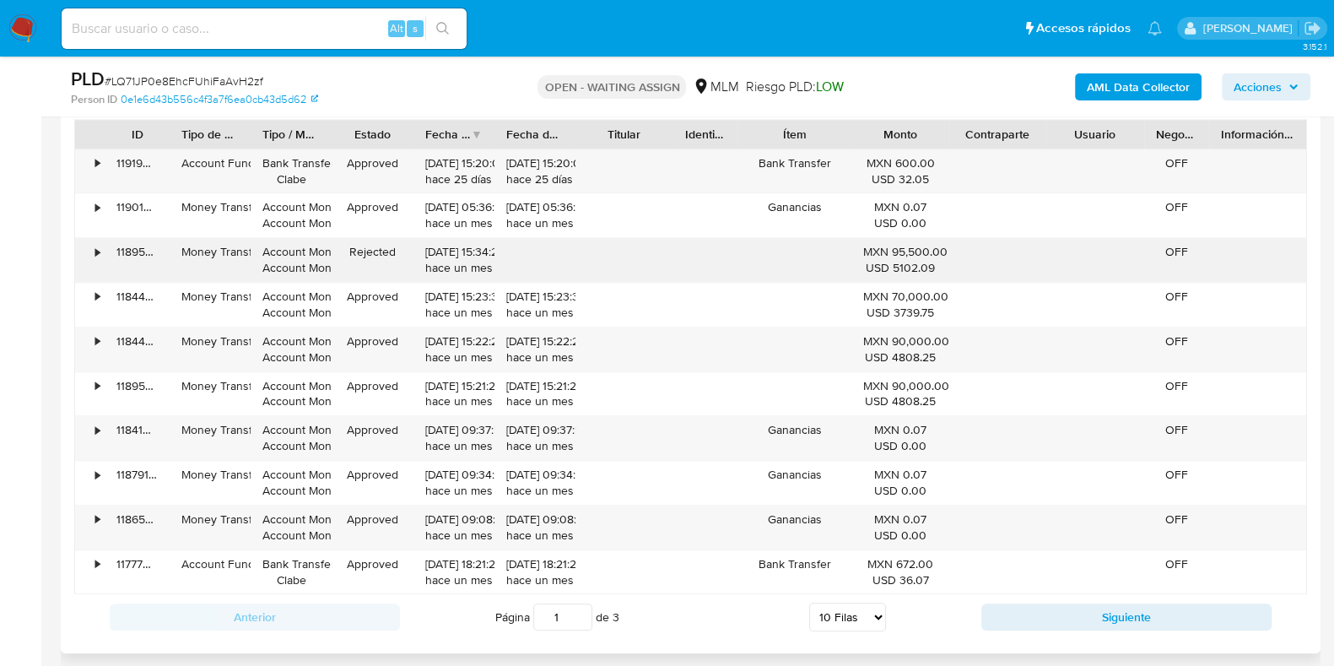
scroll to position [2004, 0]
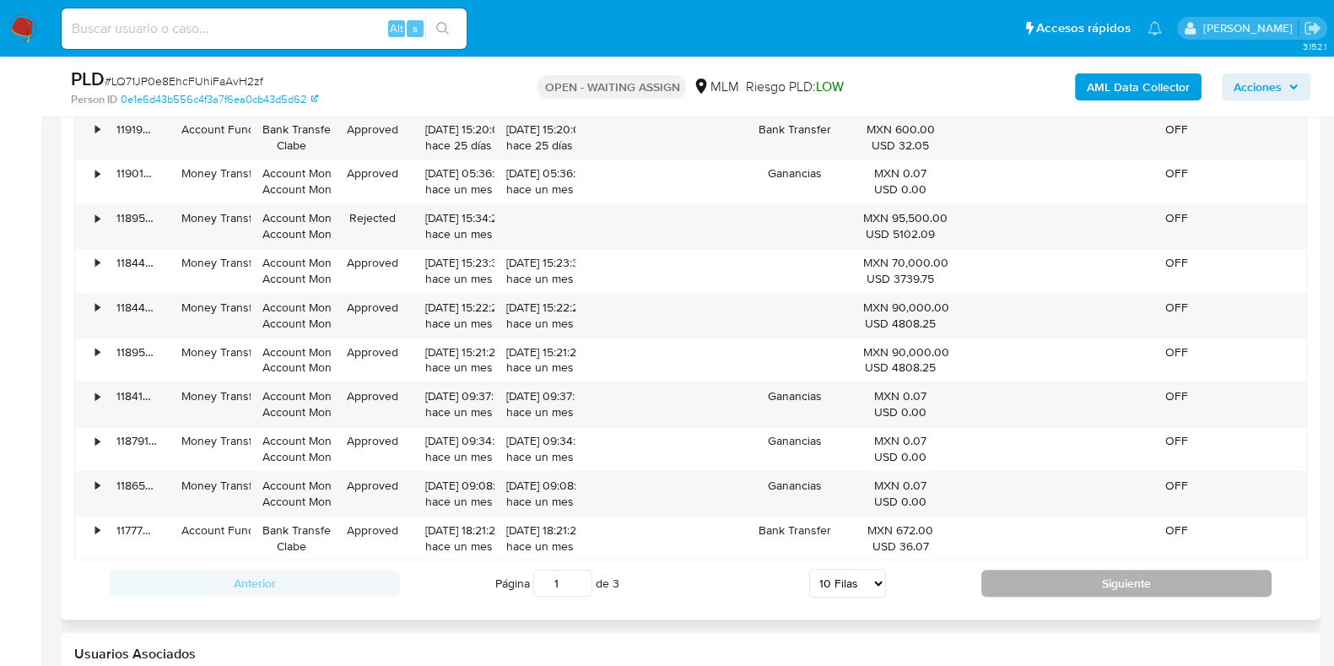
click at [988, 571] on button "Siguiente" at bounding box center [1127, 583] width 290 height 27
type input "2"
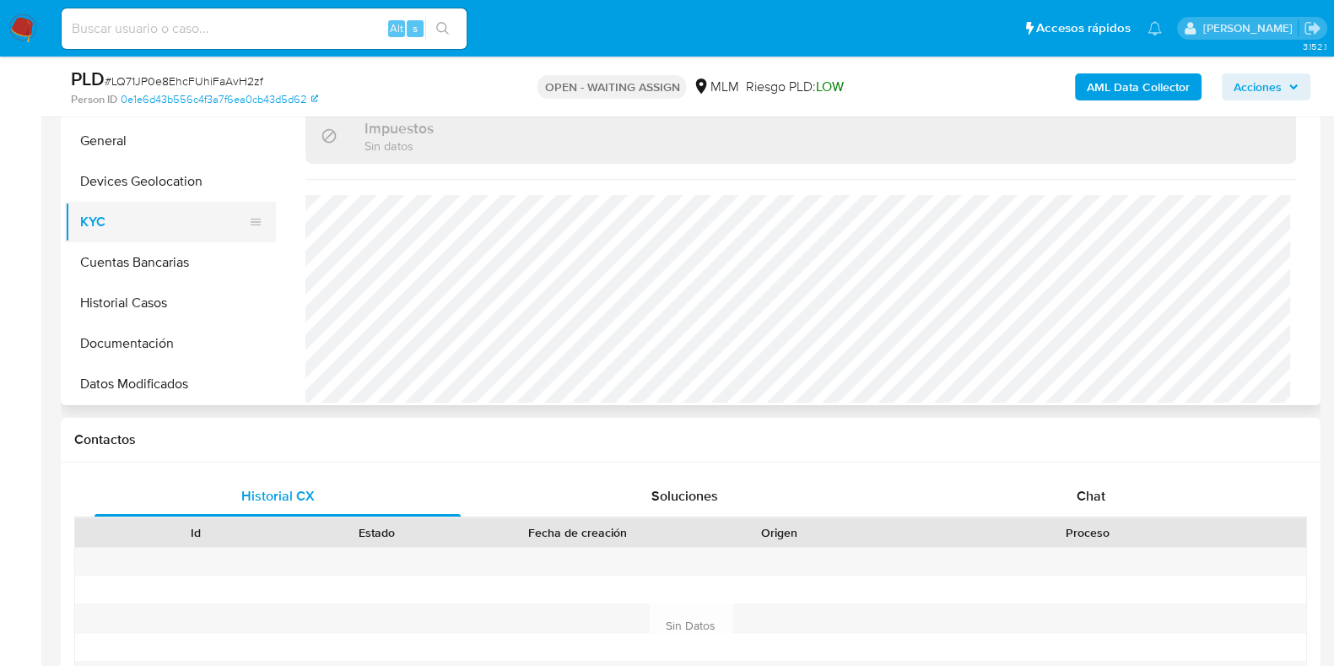
scroll to position [316, 0]
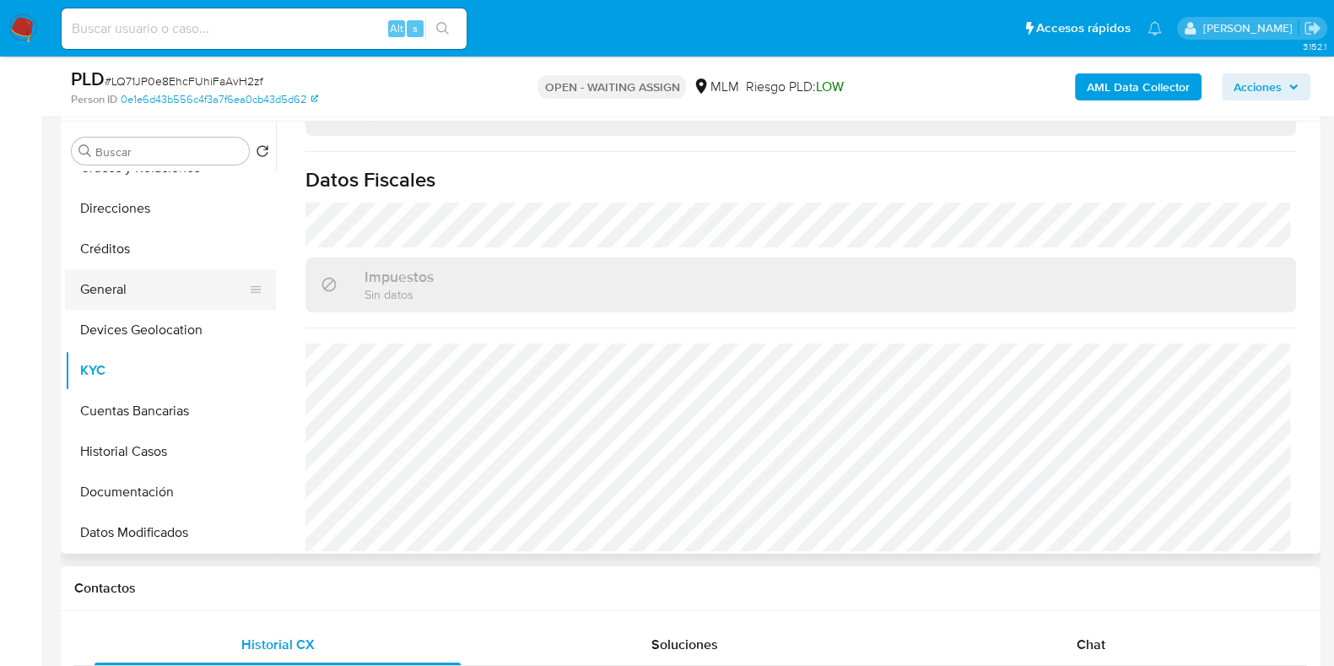
click at [127, 285] on button "General" at bounding box center [163, 289] width 197 height 41
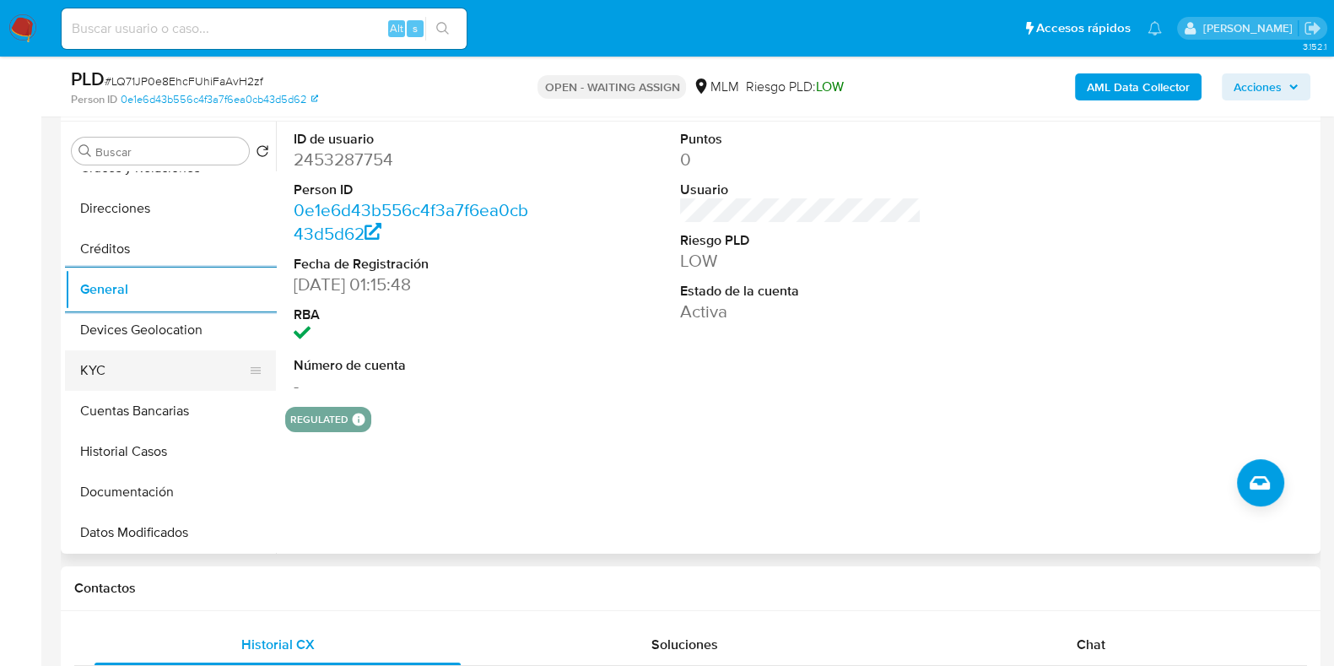
click at [143, 376] on button "KYC" at bounding box center [163, 370] width 197 height 41
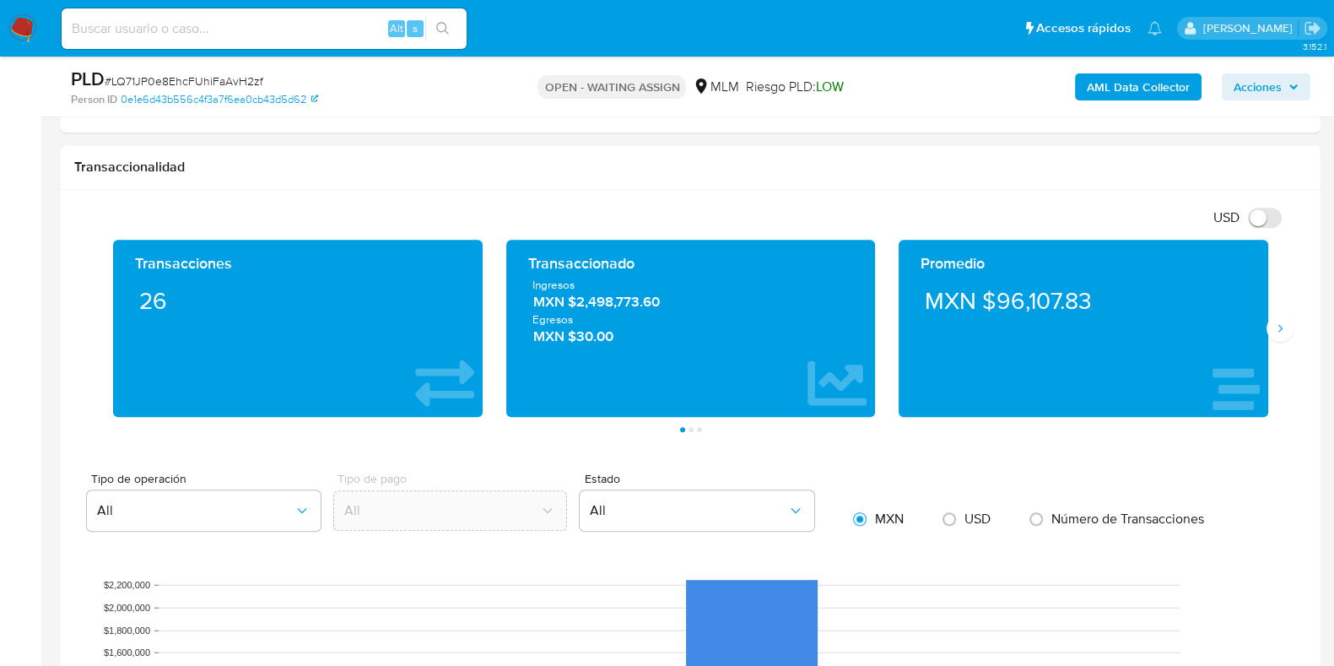
scroll to position [1266, 0]
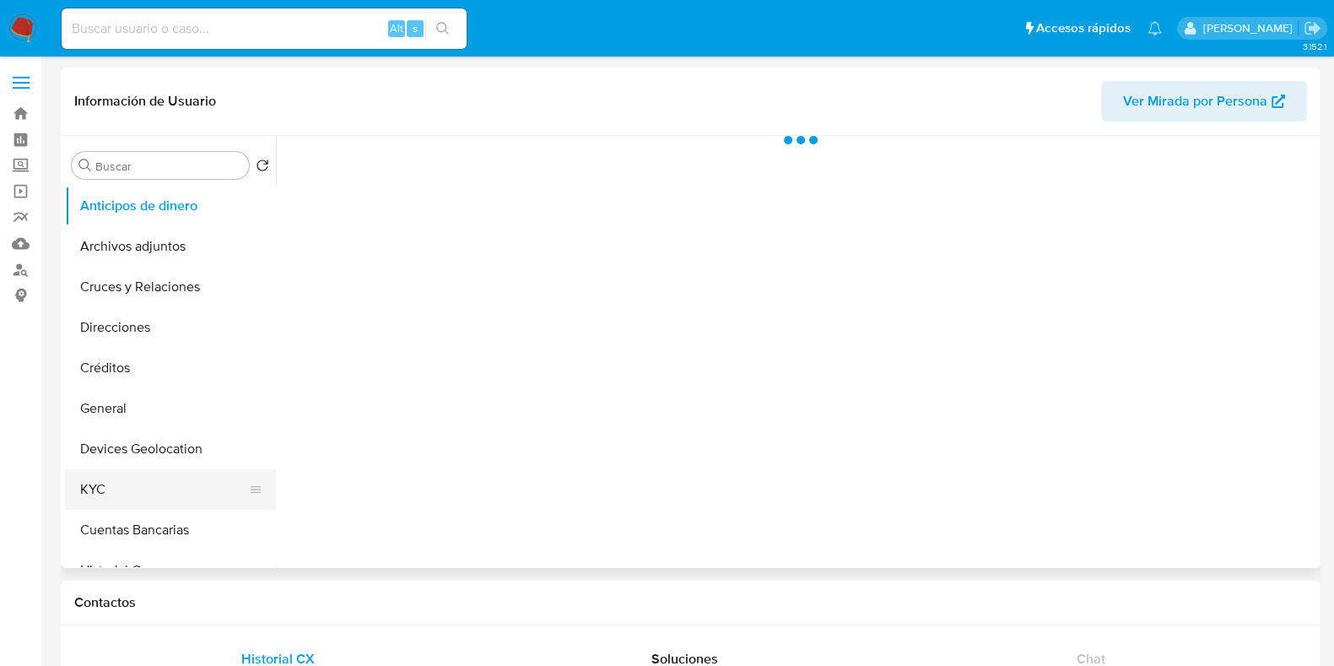
click at [104, 498] on button "KYC" at bounding box center [163, 489] width 197 height 41
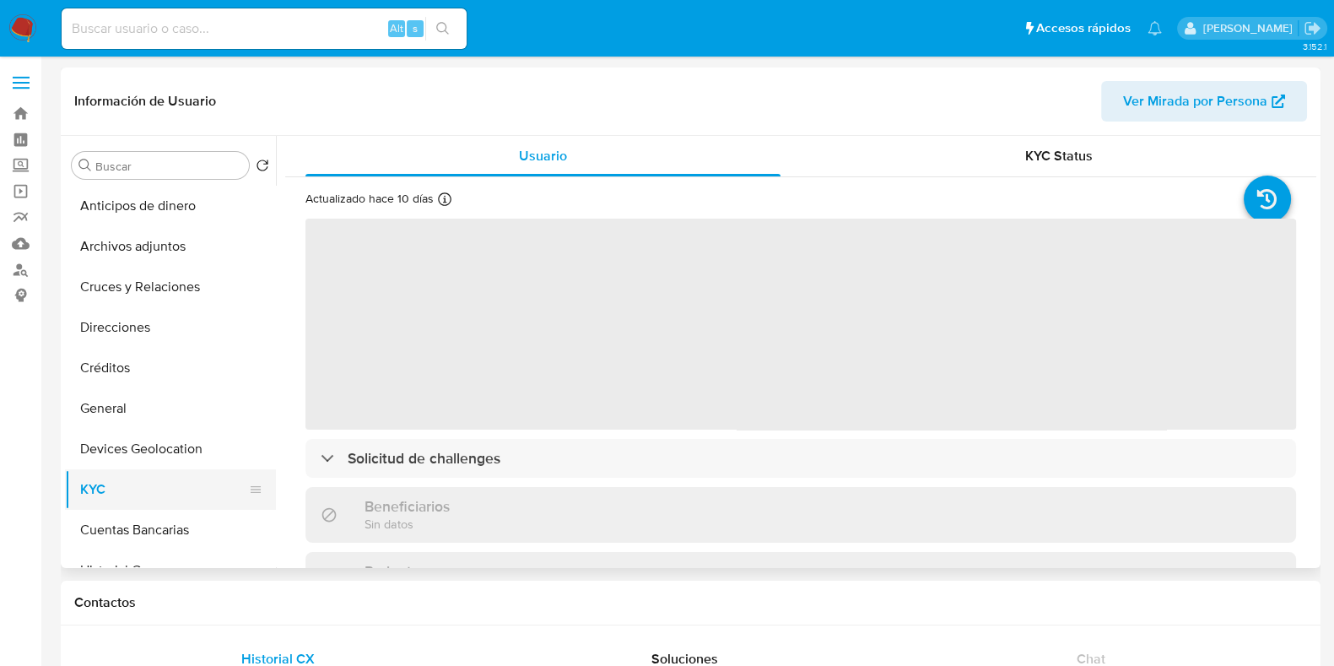
select select "10"
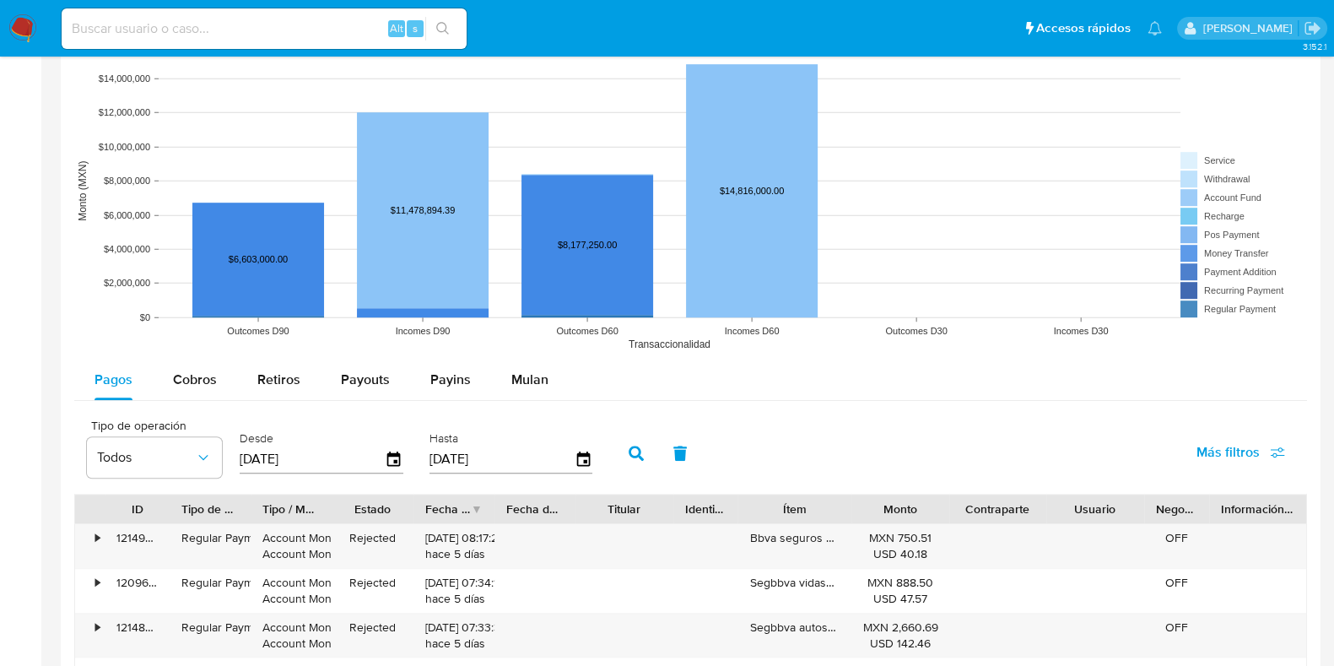
scroll to position [1371, 0]
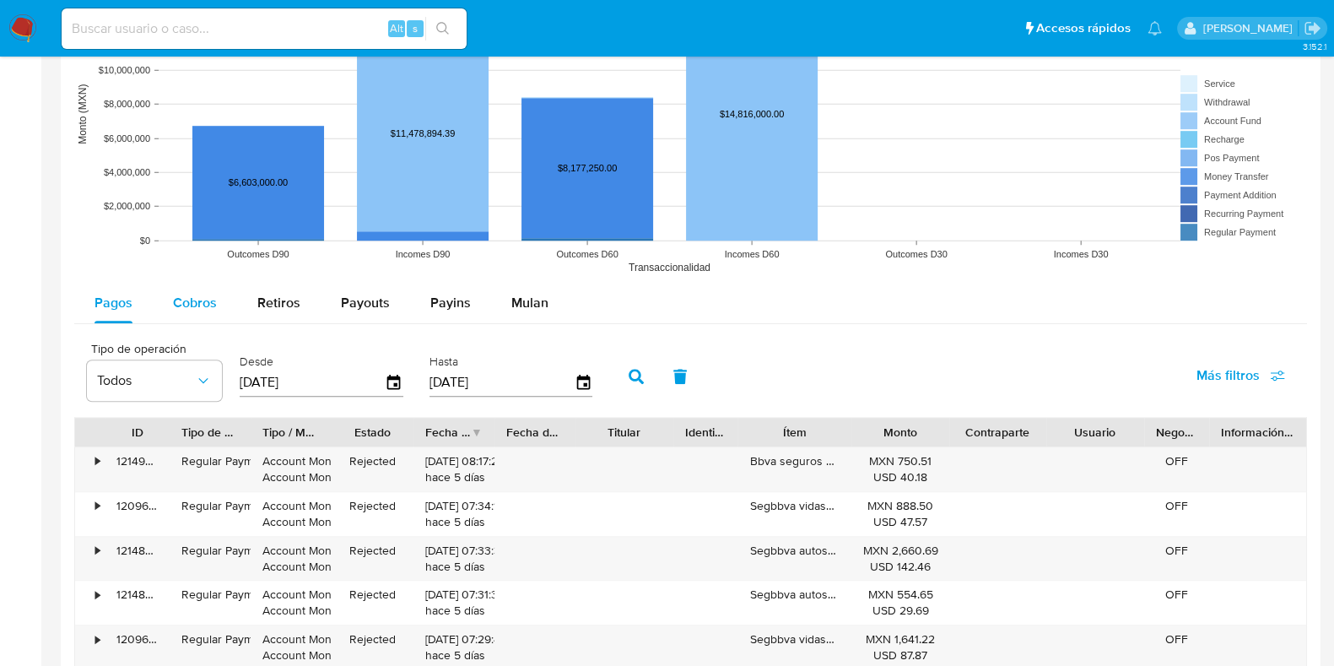
click at [207, 285] on div "Cobros" at bounding box center [195, 303] width 44 height 41
select select "10"
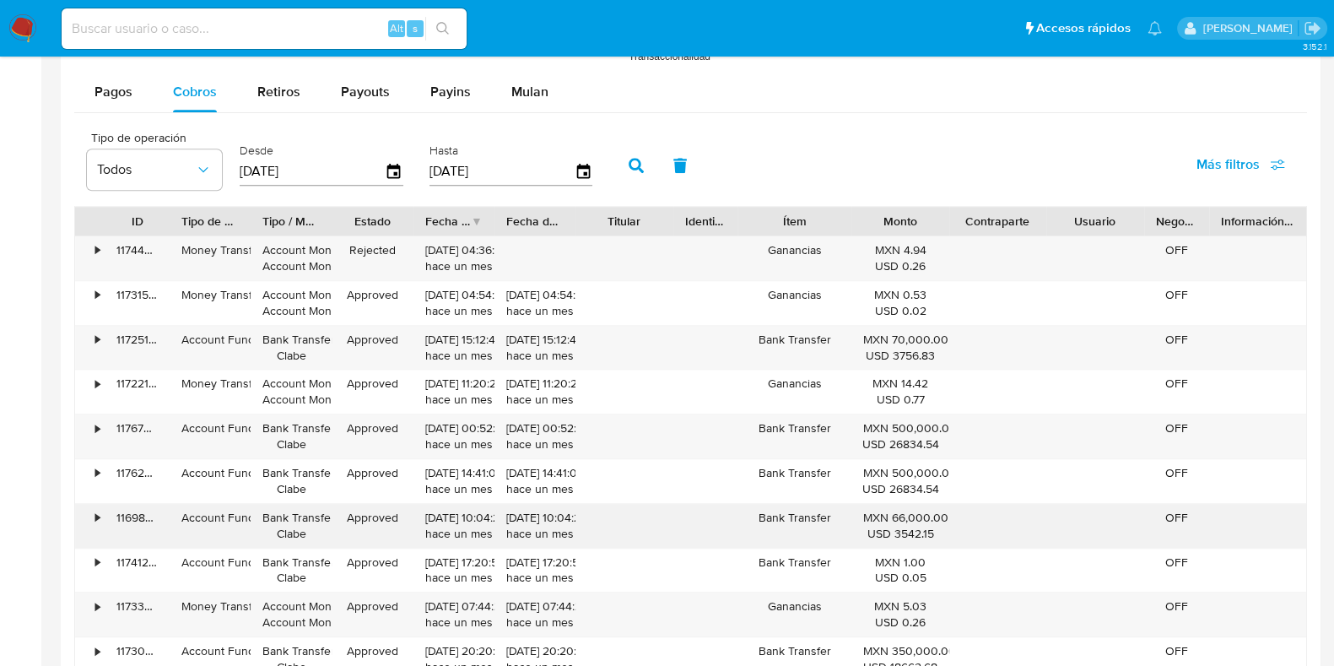
scroll to position [1687, 0]
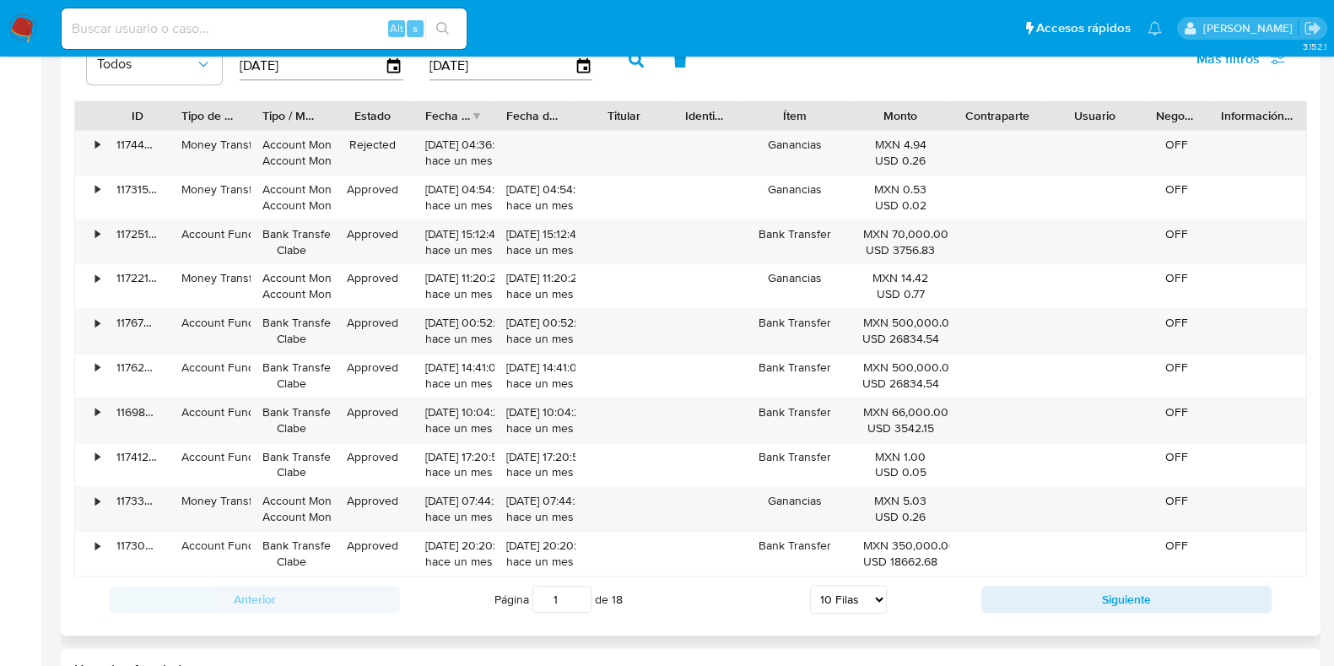
click at [983, 580] on div "Anterior Página 1 de 18 5 Filas 10 Filas 20 Filas 25 Filas 50 Filas 100 Filas S…" at bounding box center [690, 599] width 1233 height 46
click at [993, 591] on button "Siguiente" at bounding box center [1127, 599] width 290 height 27
type input "2"
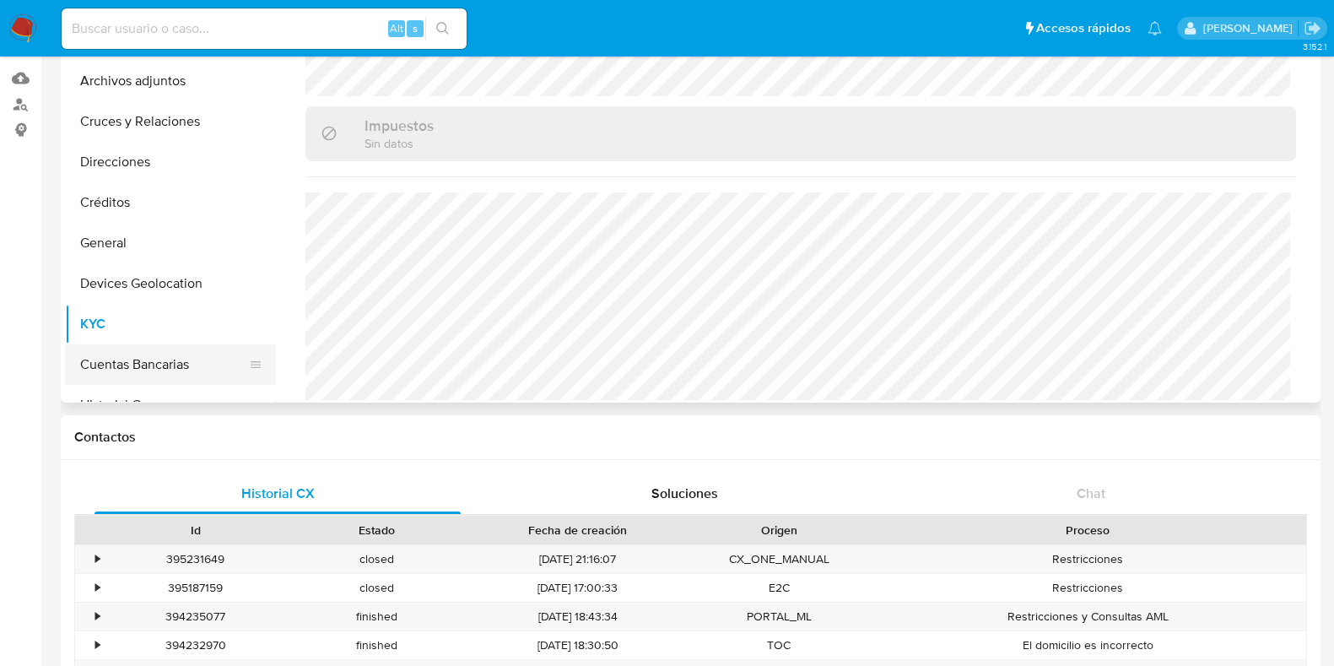
scroll to position [105, 0]
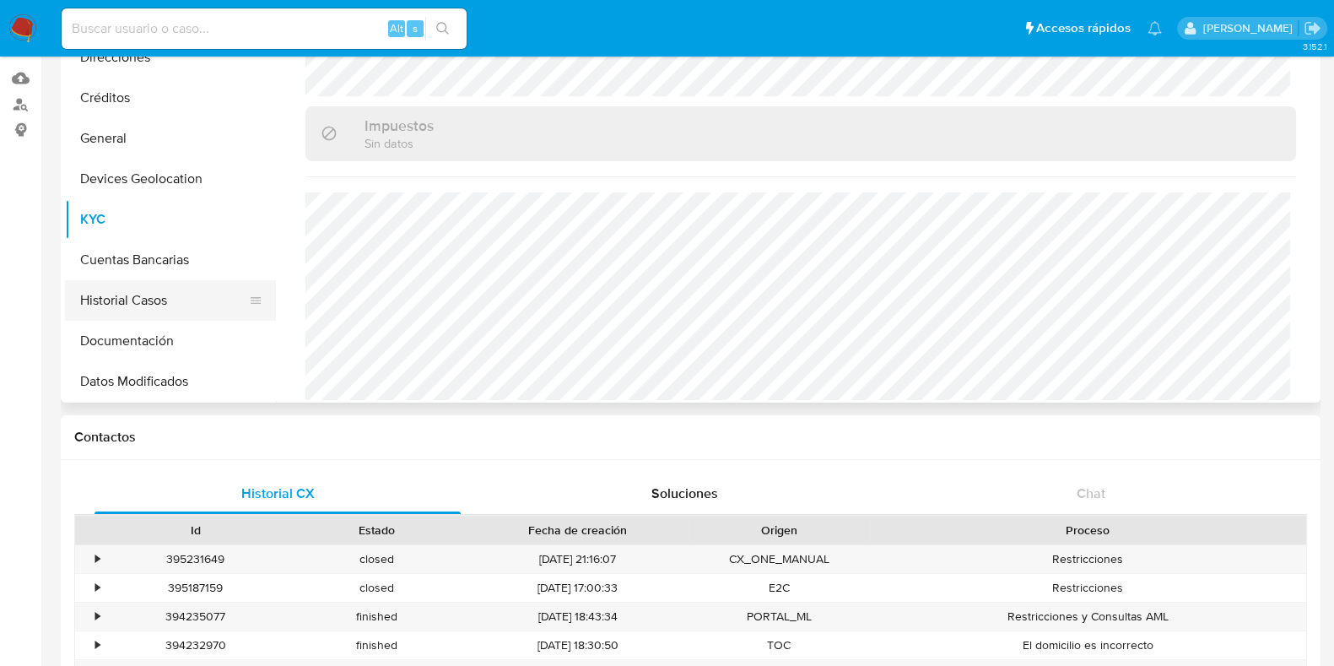
click at [130, 306] on button "Historial Casos" at bounding box center [163, 300] width 197 height 41
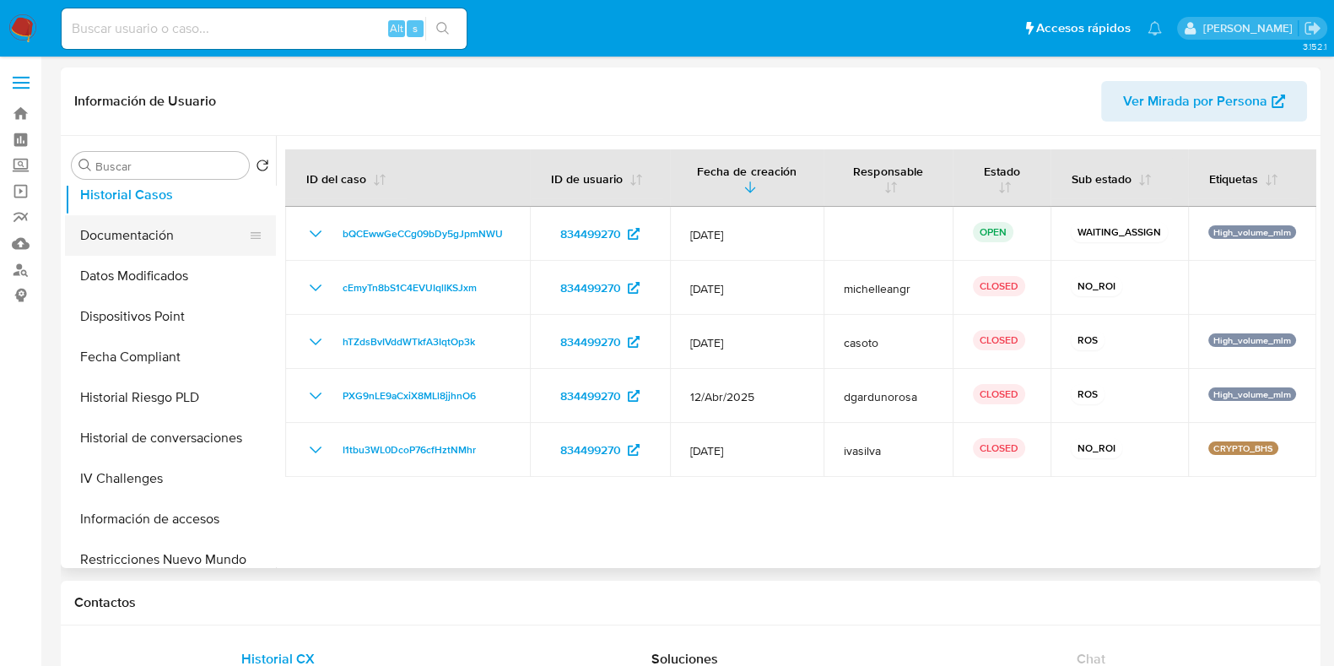
scroll to position [421, 0]
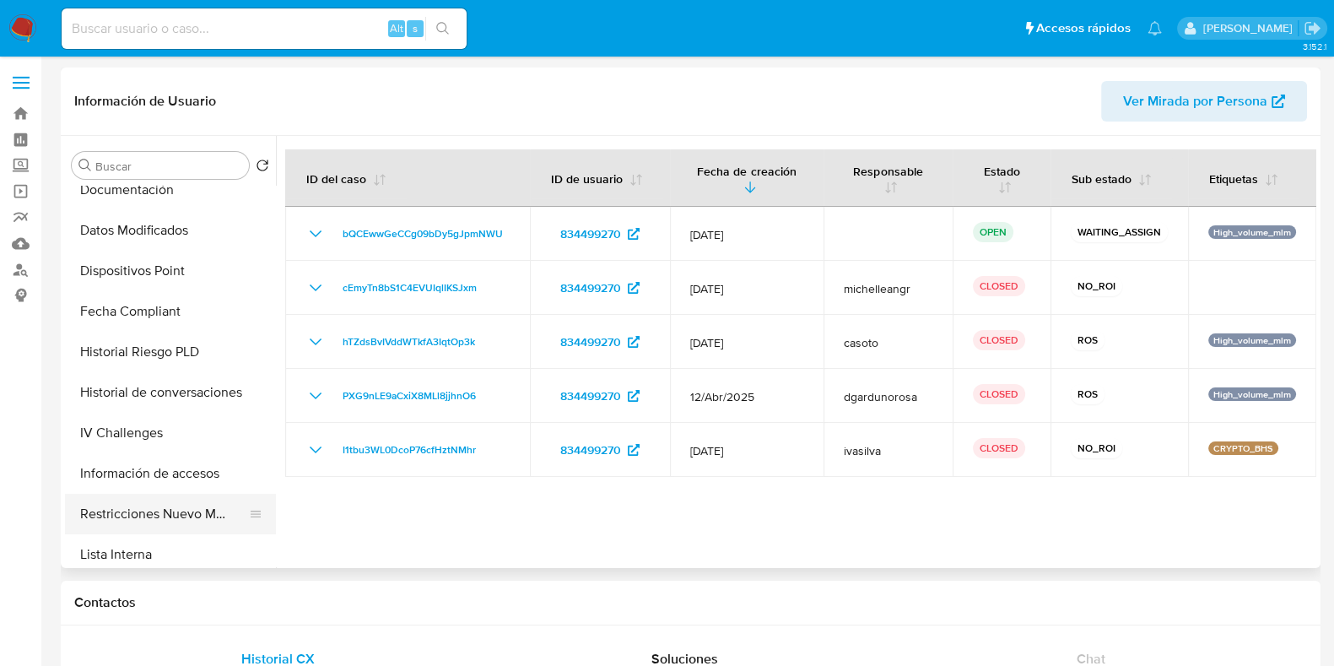
click at [149, 503] on button "Restricciones Nuevo Mundo" at bounding box center [163, 514] width 197 height 41
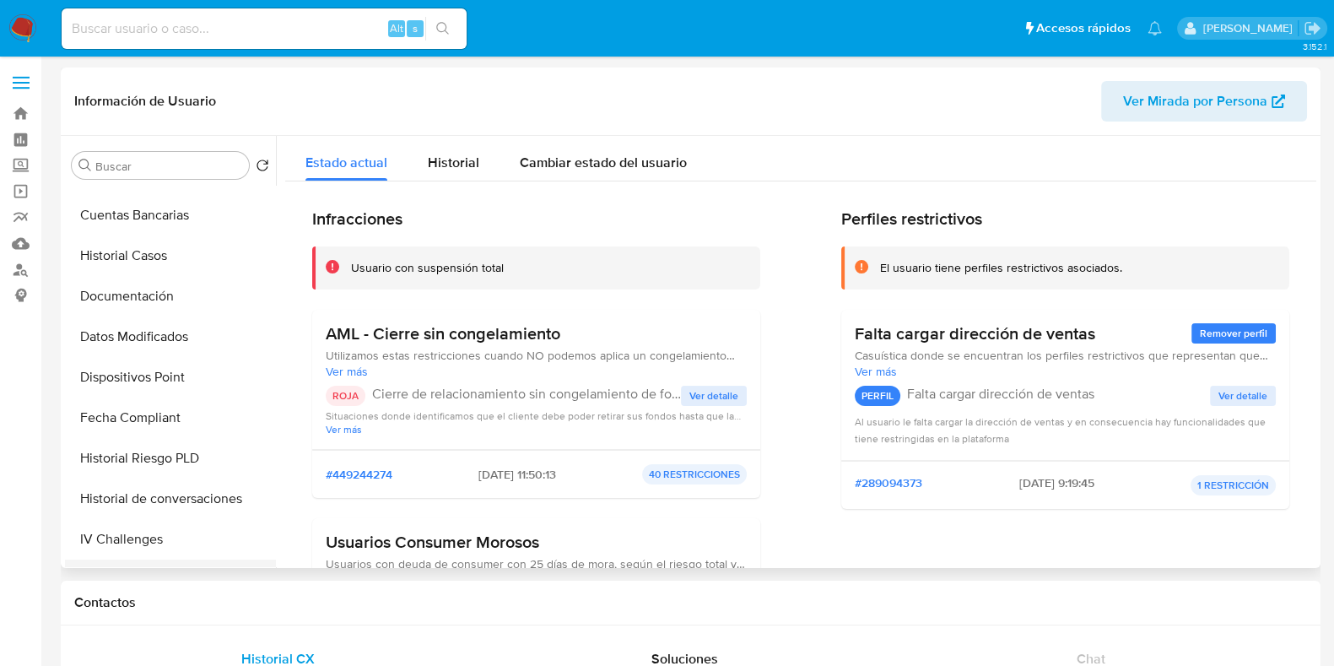
scroll to position [251, 0]
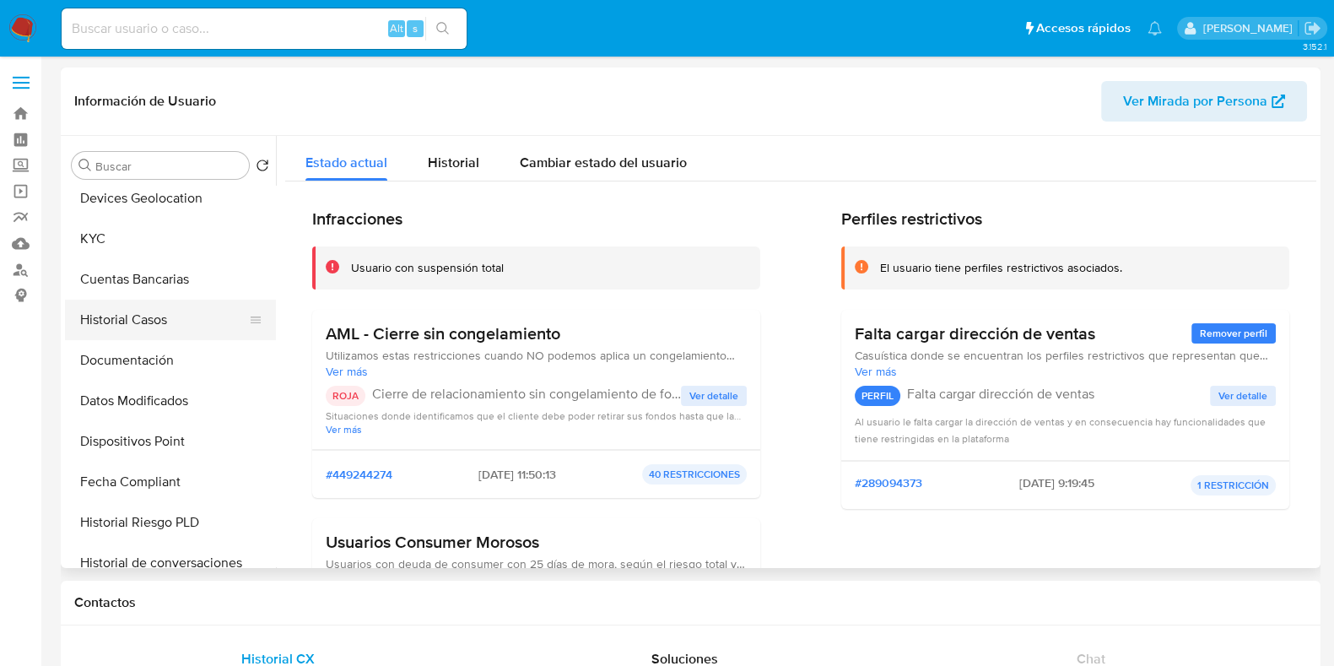
click at [142, 331] on button "Historial Casos" at bounding box center [163, 320] width 197 height 41
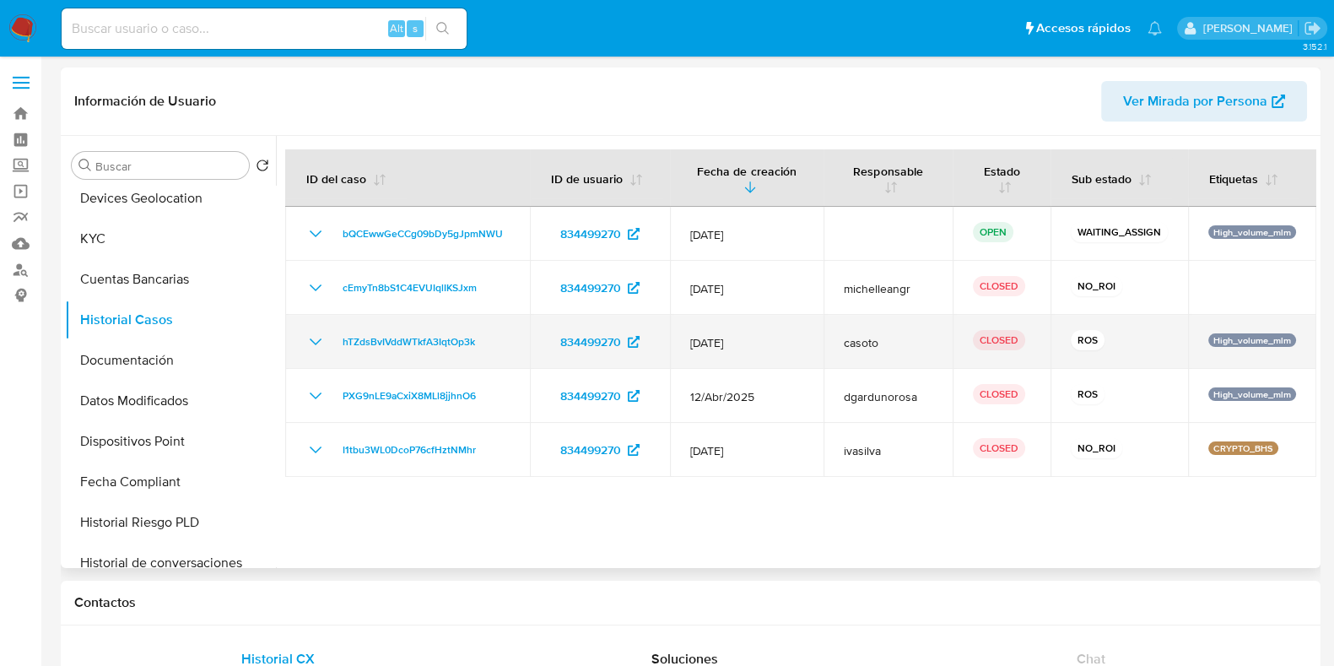
click at [311, 337] on icon "Mostrar/Ocultar" at bounding box center [316, 342] width 20 height 20
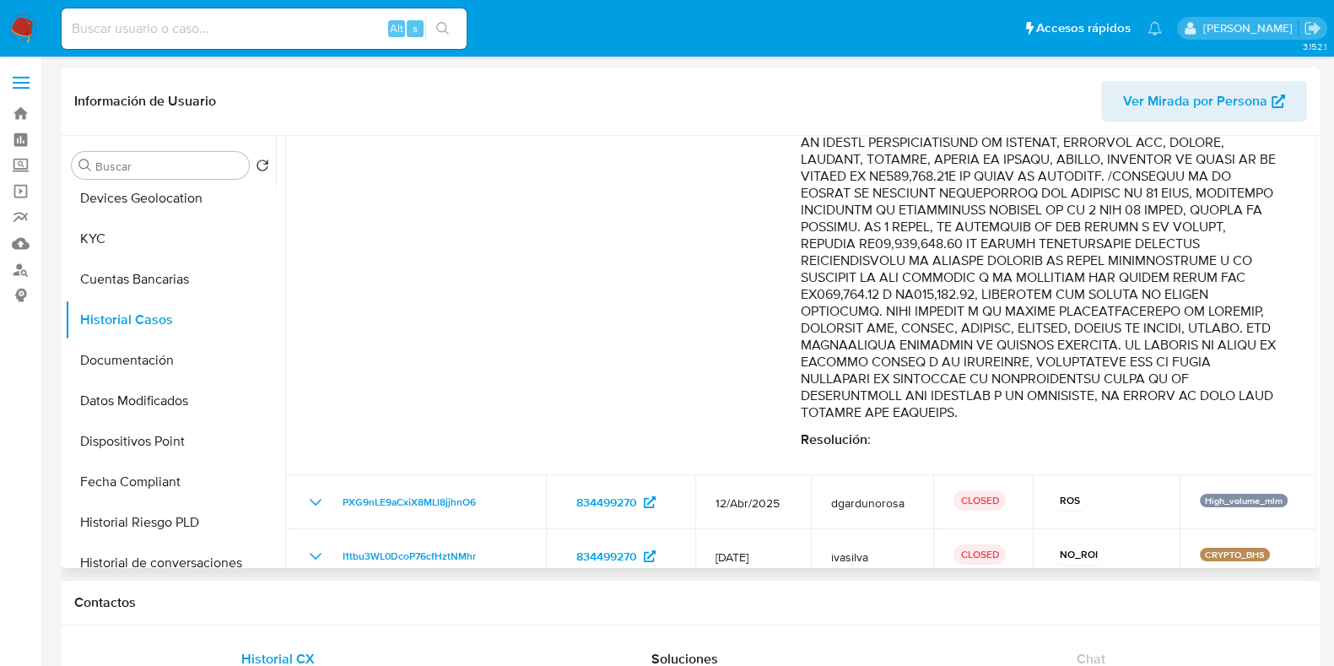
scroll to position [210, 0]
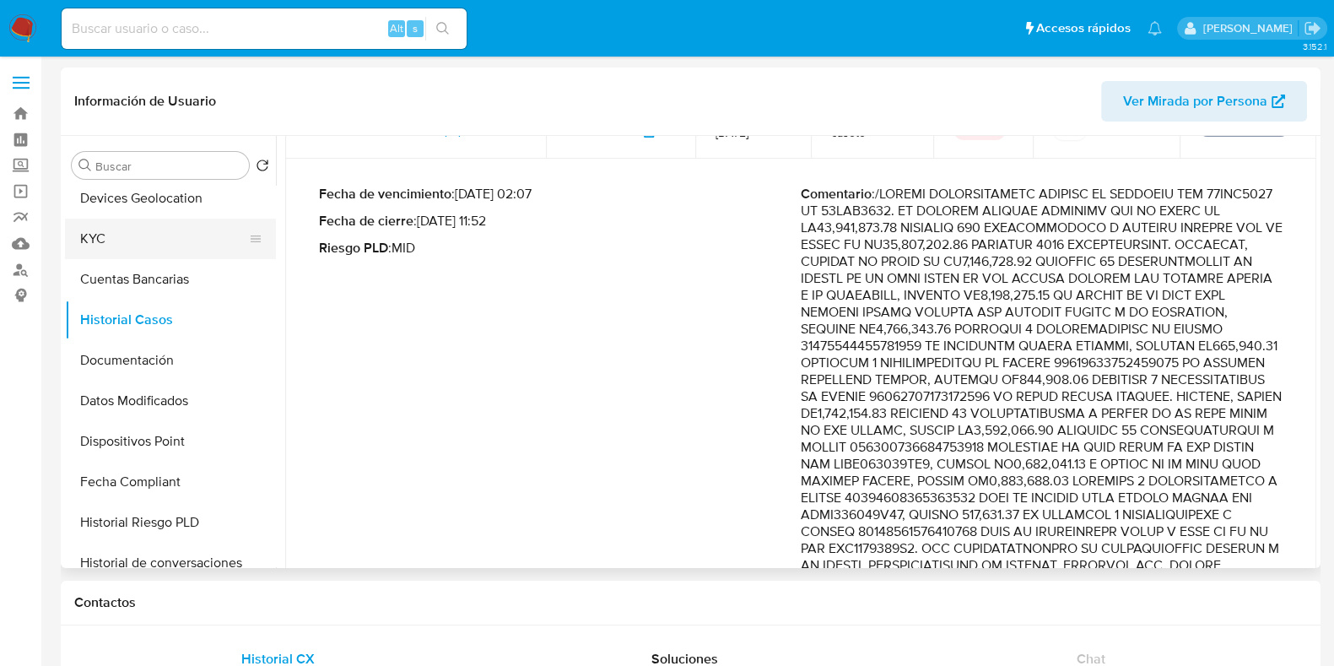
click at [109, 244] on button "KYC" at bounding box center [163, 239] width 197 height 41
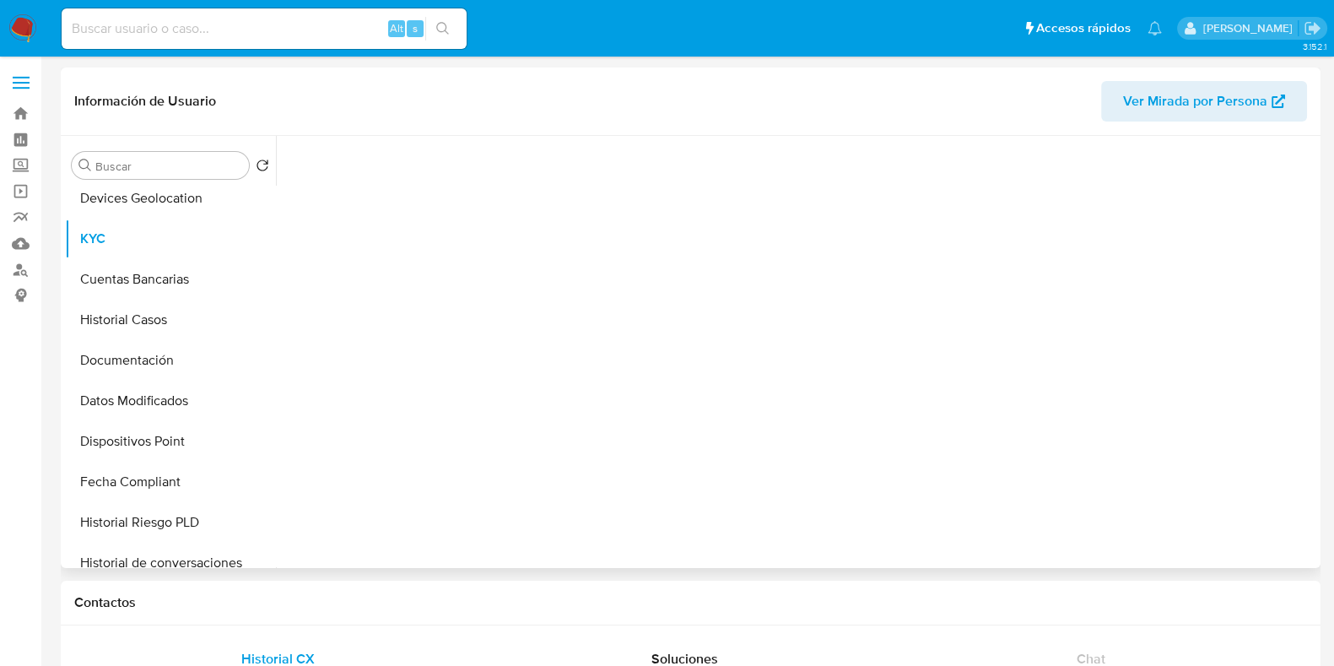
scroll to position [0, 0]
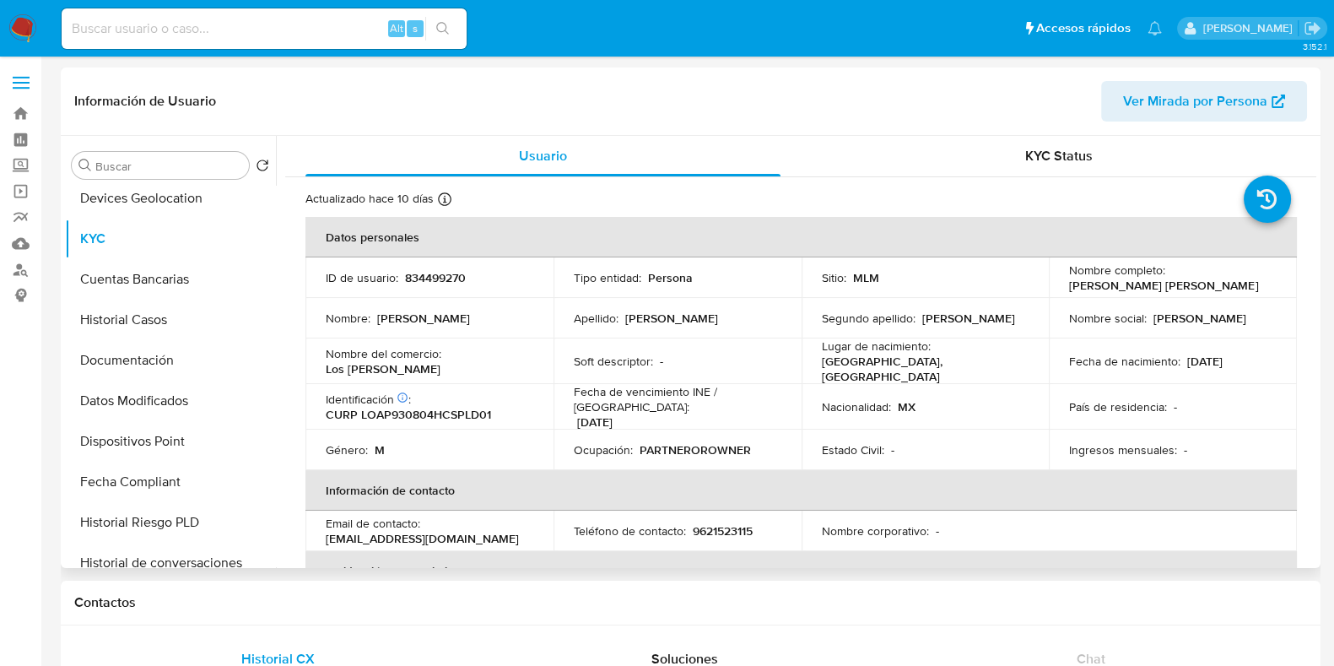
drag, startPoint x: 1251, startPoint y: 361, endPoint x: 1182, endPoint y: 367, distance: 69.5
click at [1182, 356] on div "Fecha de nacimiento : 04/08/1993" at bounding box center [1173, 361] width 208 height 15
copy p "04/08/1993"
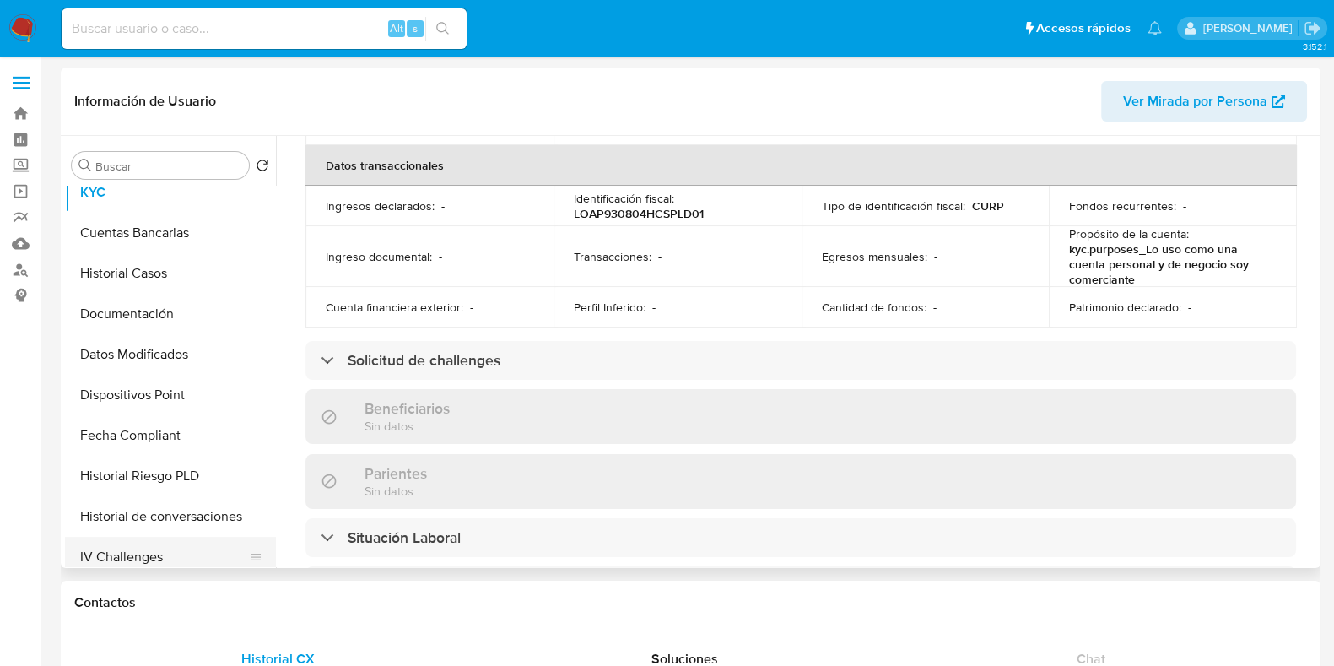
scroll to position [251, 0]
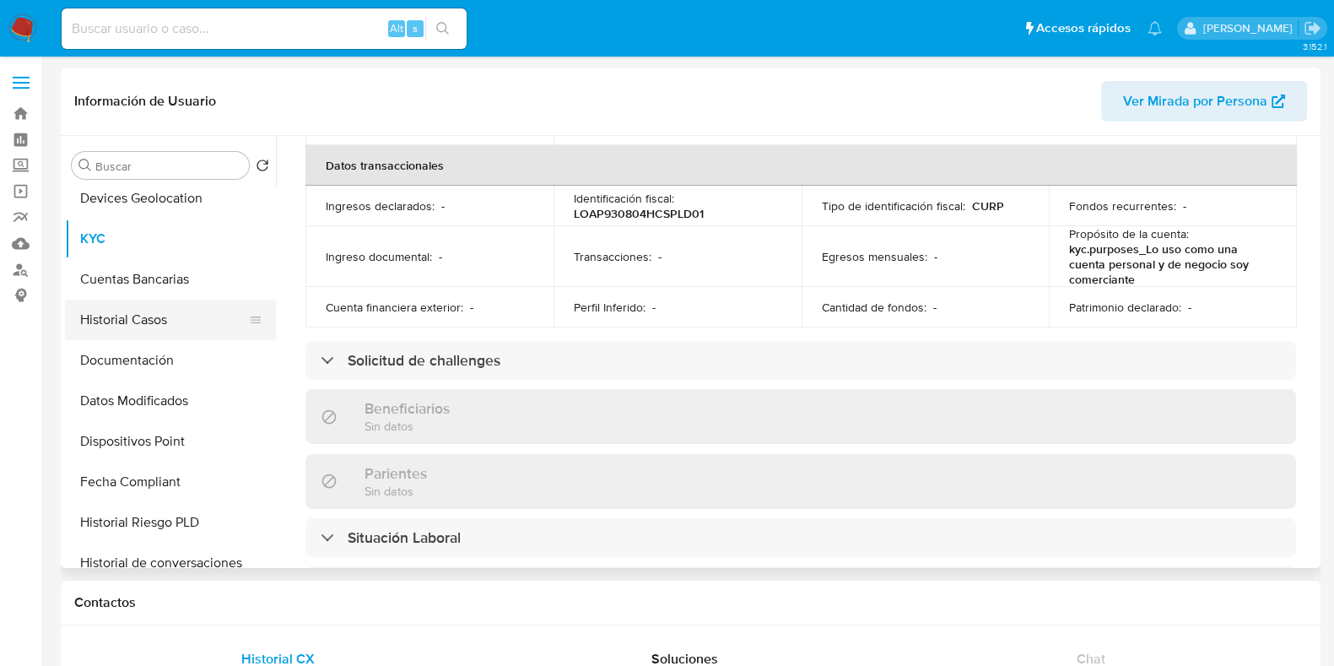
click at [141, 335] on button "Historial Casos" at bounding box center [163, 320] width 197 height 41
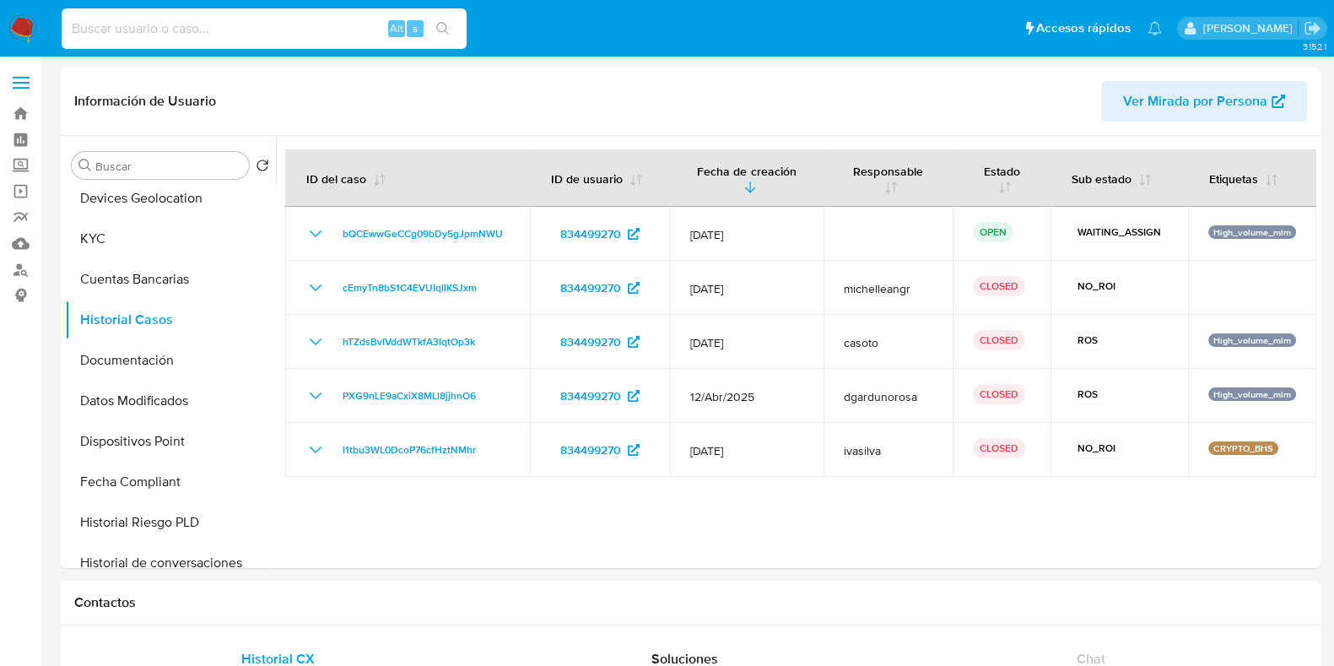
click at [215, 39] on input at bounding box center [264, 29] width 405 height 22
paste input "155216239"
type input "155216239"
click at [440, 30] on icon "search-icon" at bounding box center [443, 29] width 14 height 14
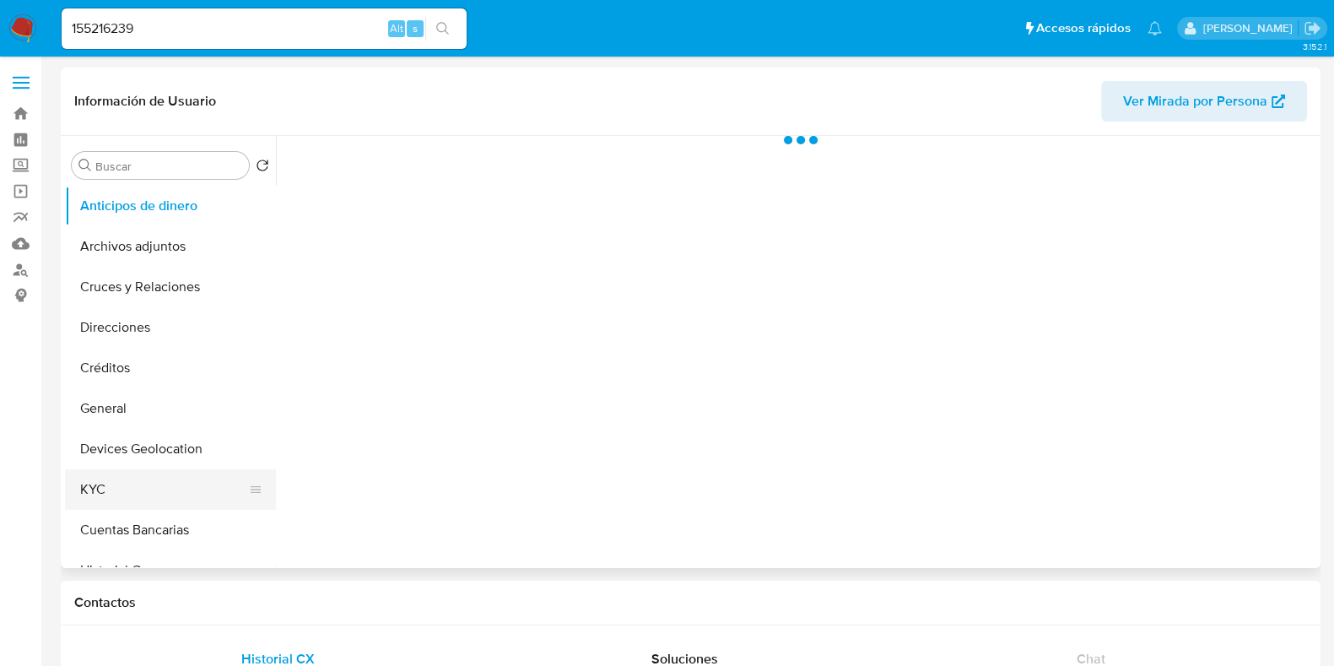
click at [129, 483] on button "KYC" at bounding box center [163, 489] width 197 height 41
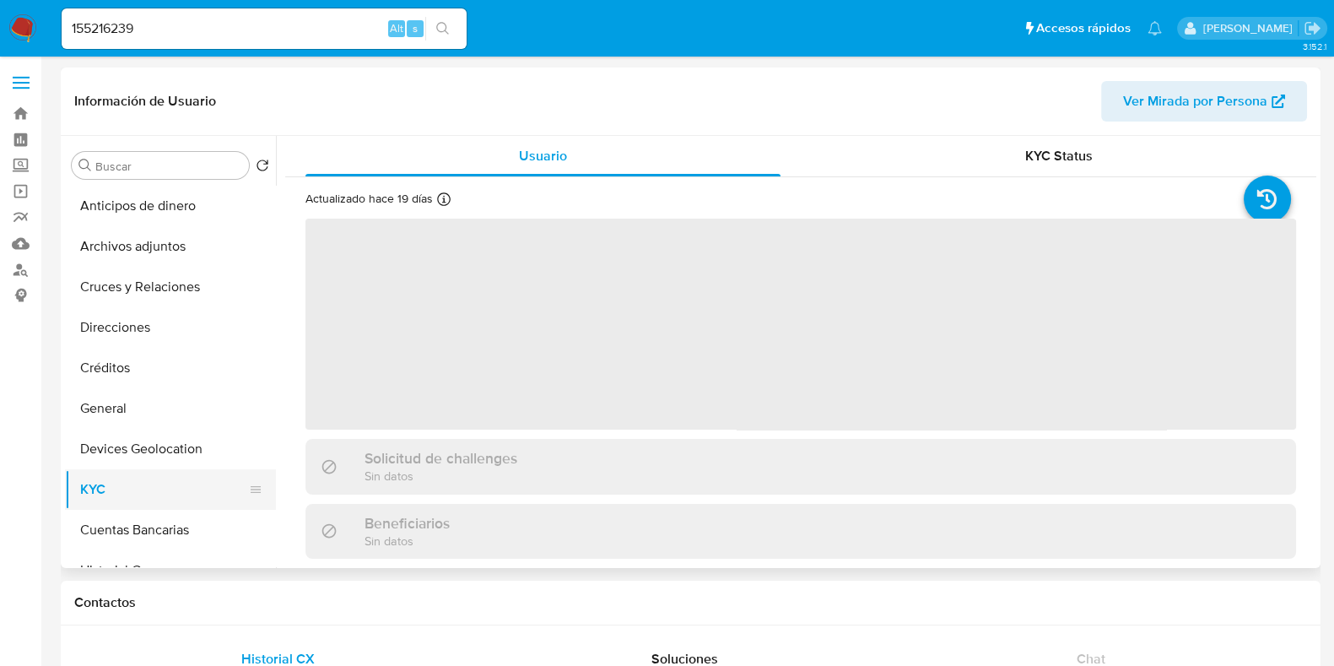
select select "10"
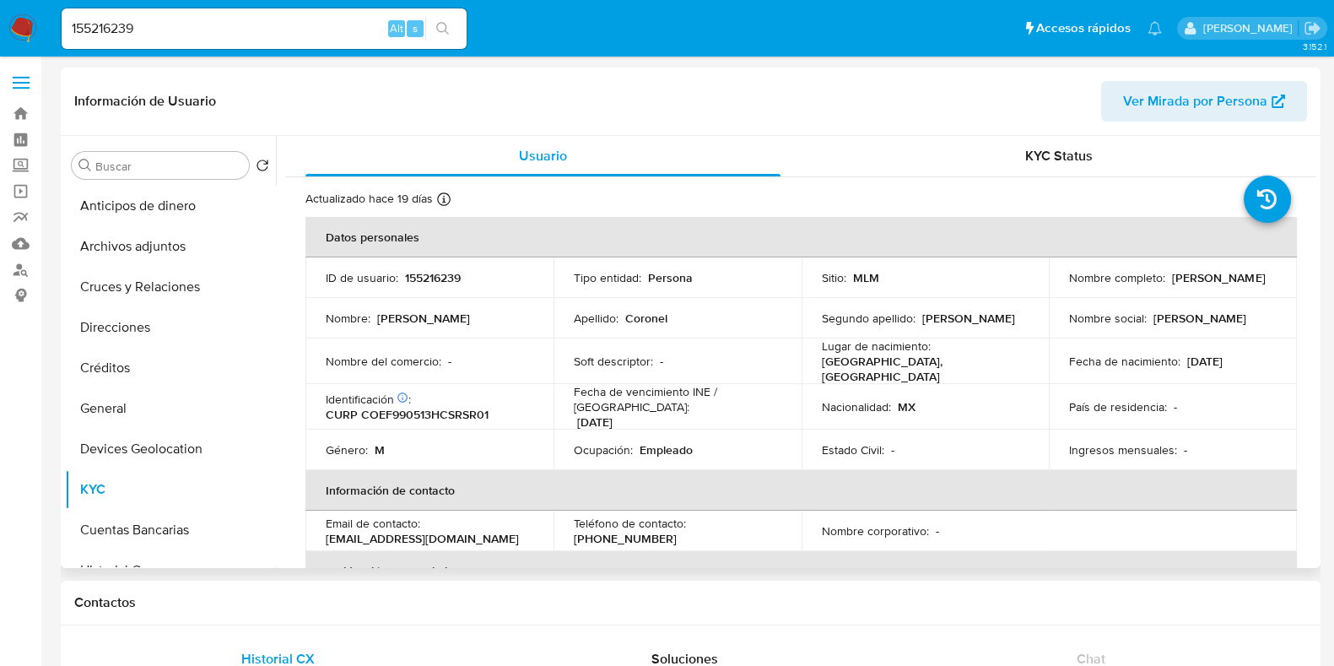
drag, startPoint x: 1249, startPoint y: 360, endPoint x: 1182, endPoint y: 364, distance: 67.6
click at [1182, 364] on div "Fecha de nacimiento : 13/05/1999" at bounding box center [1173, 361] width 208 height 15
copy p "13/05/1999"
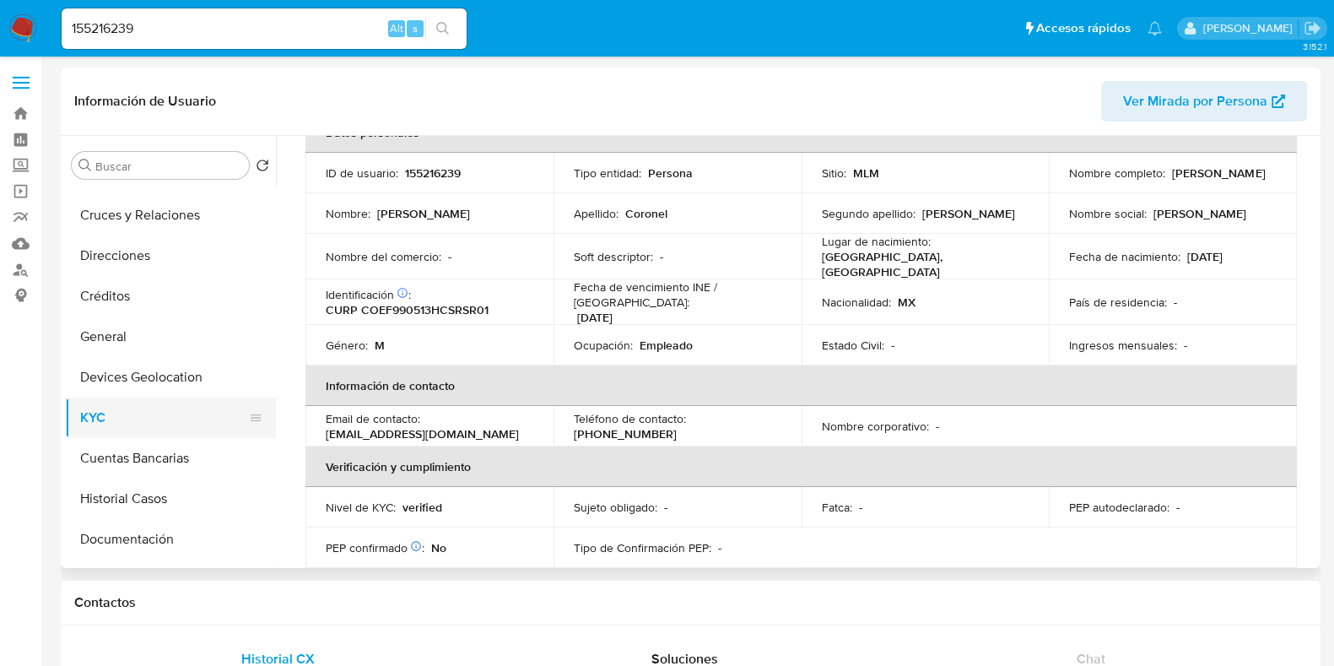
scroll to position [210, 0]
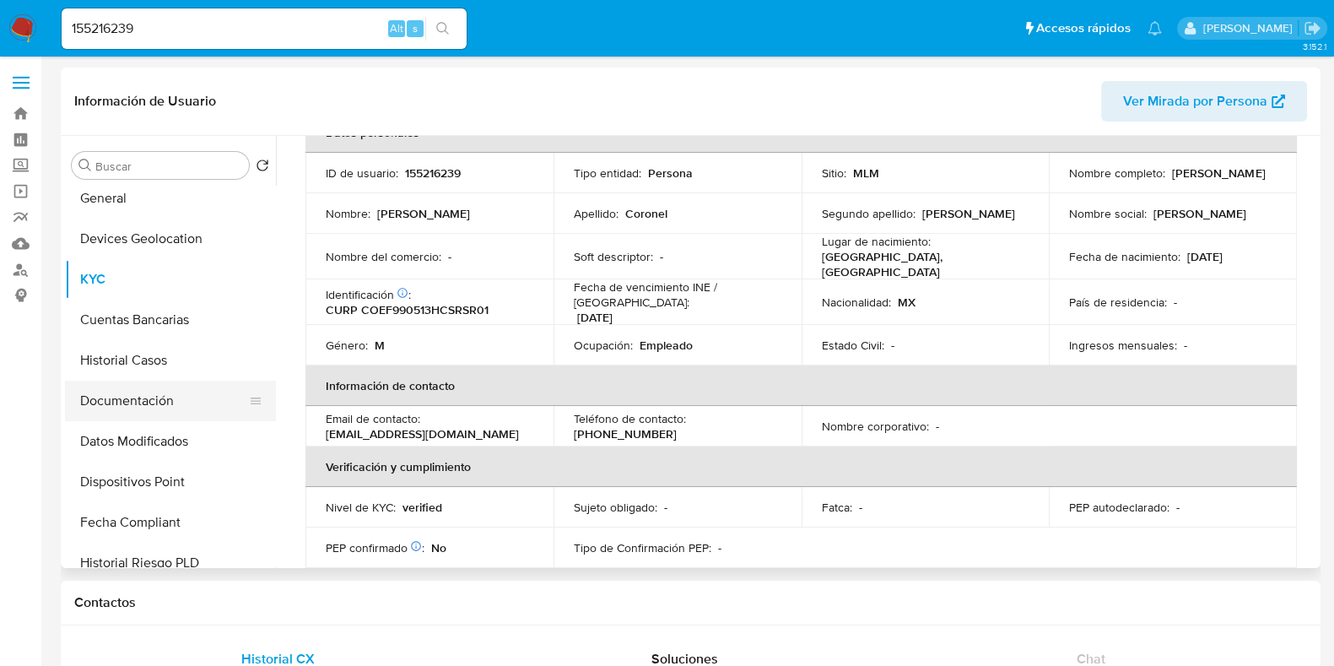
click at [161, 402] on button "Documentación" at bounding box center [163, 401] width 197 height 41
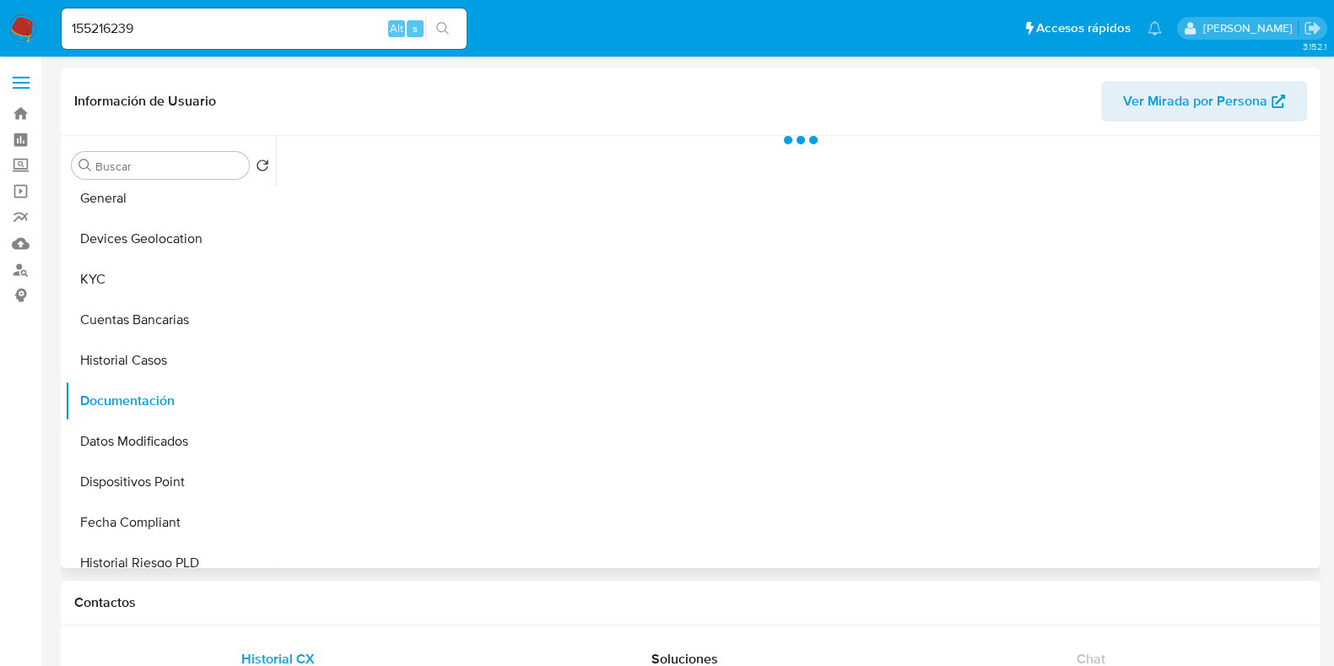
scroll to position [0, 0]
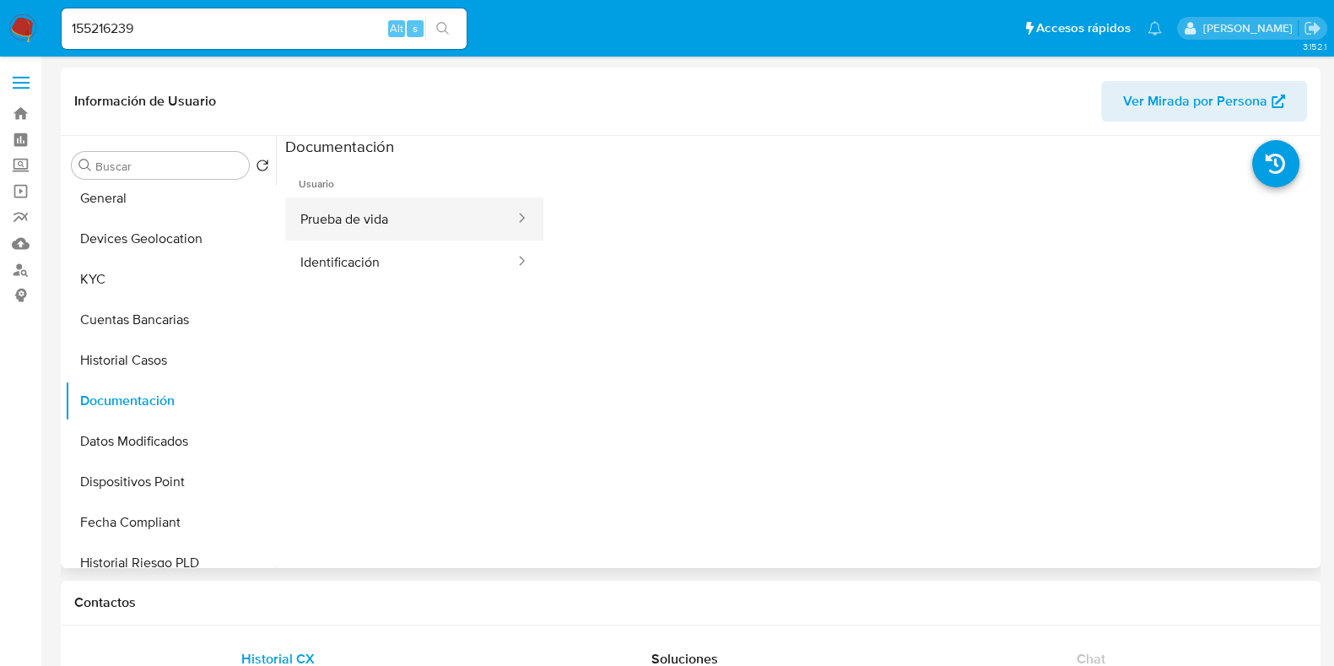
click at [363, 222] on button "Prueba de vida" at bounding box center [400, 218] width 231 height 43
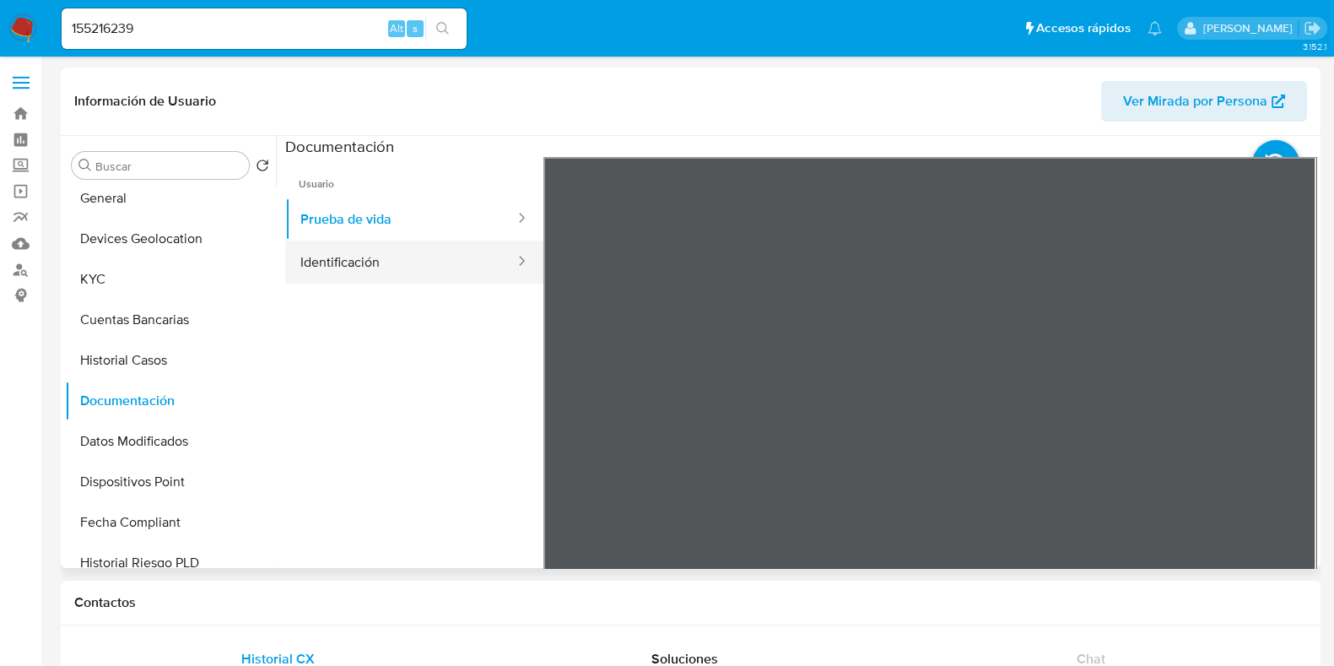
click at [333, 268] on button "Identificación" at bounding box center [400, 262] width 231 height 43
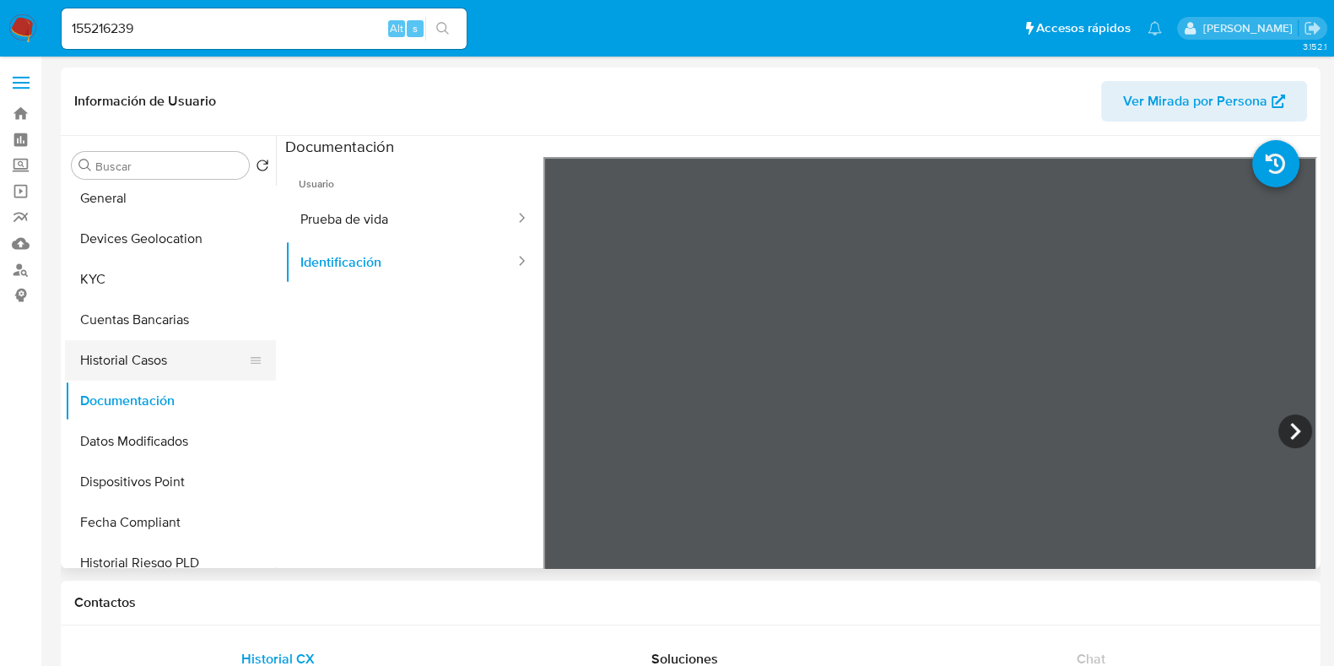
click at [137, 361] on button "Historial Casos" at bounding box center [163, 360] width 197 height 41
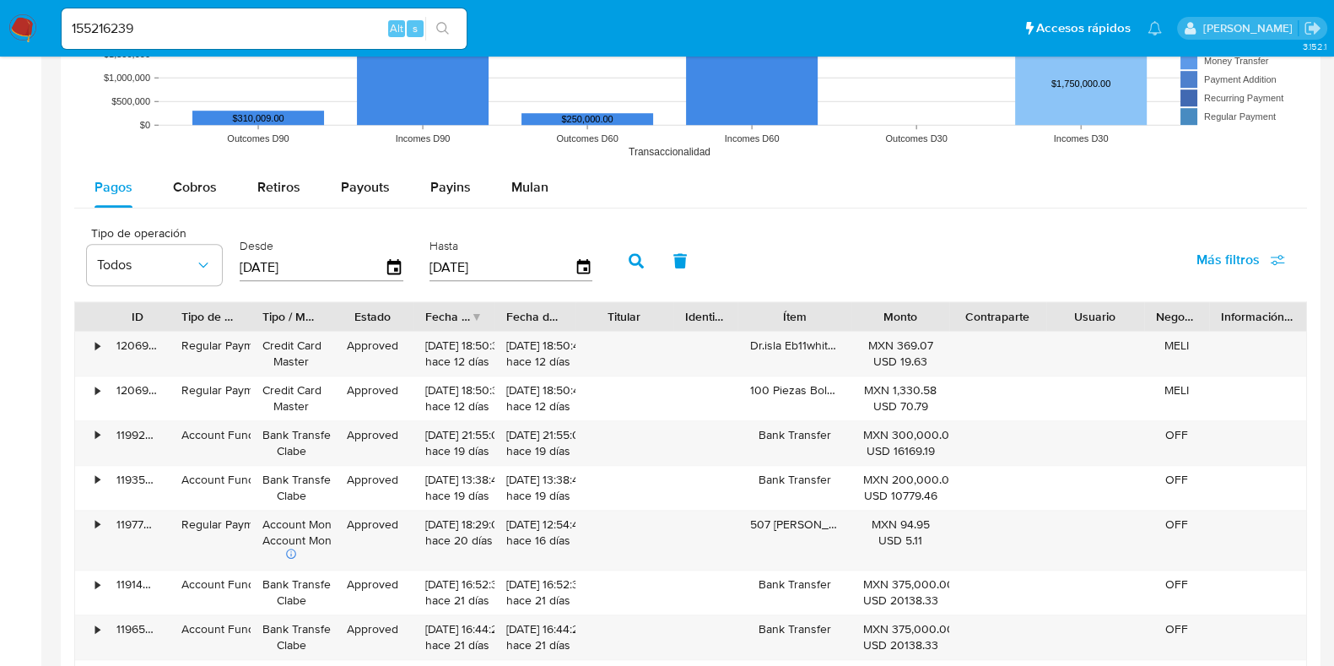
scroll to position [1371, 0]
click at [232, 192] on button "Cobros" at bounding box center [195, 188] width 84 height 41
select select "10"
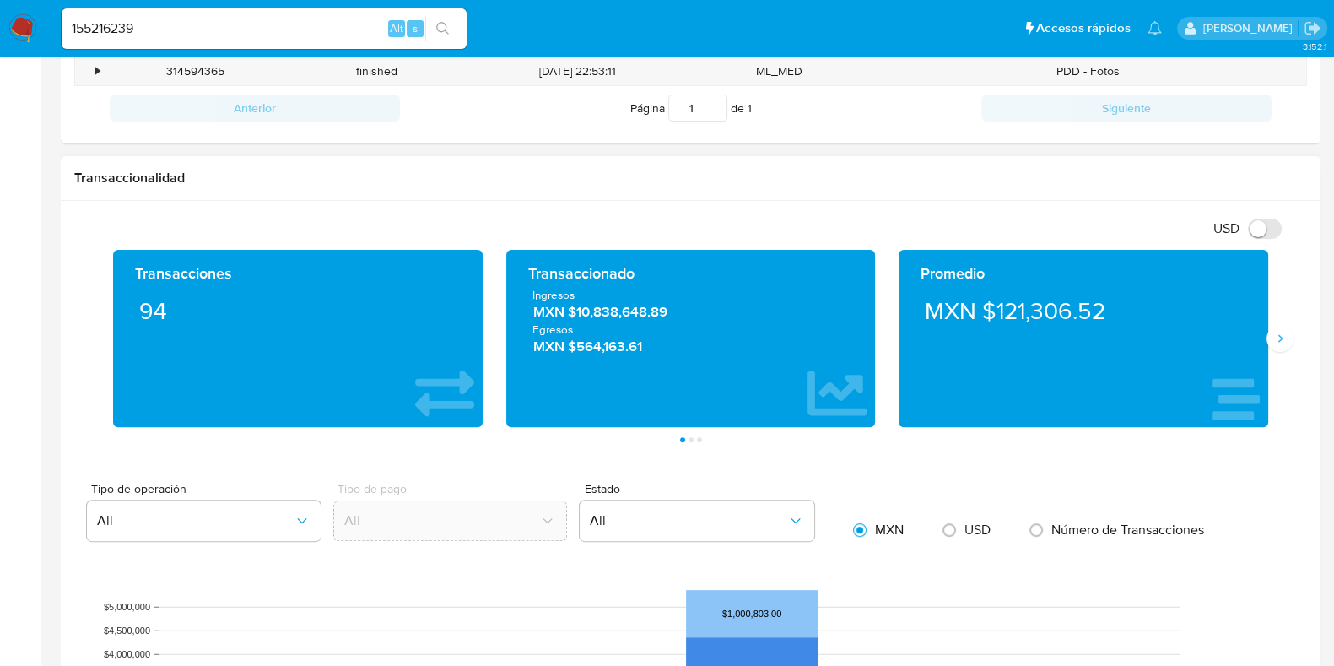
scroll to position [633, 0]
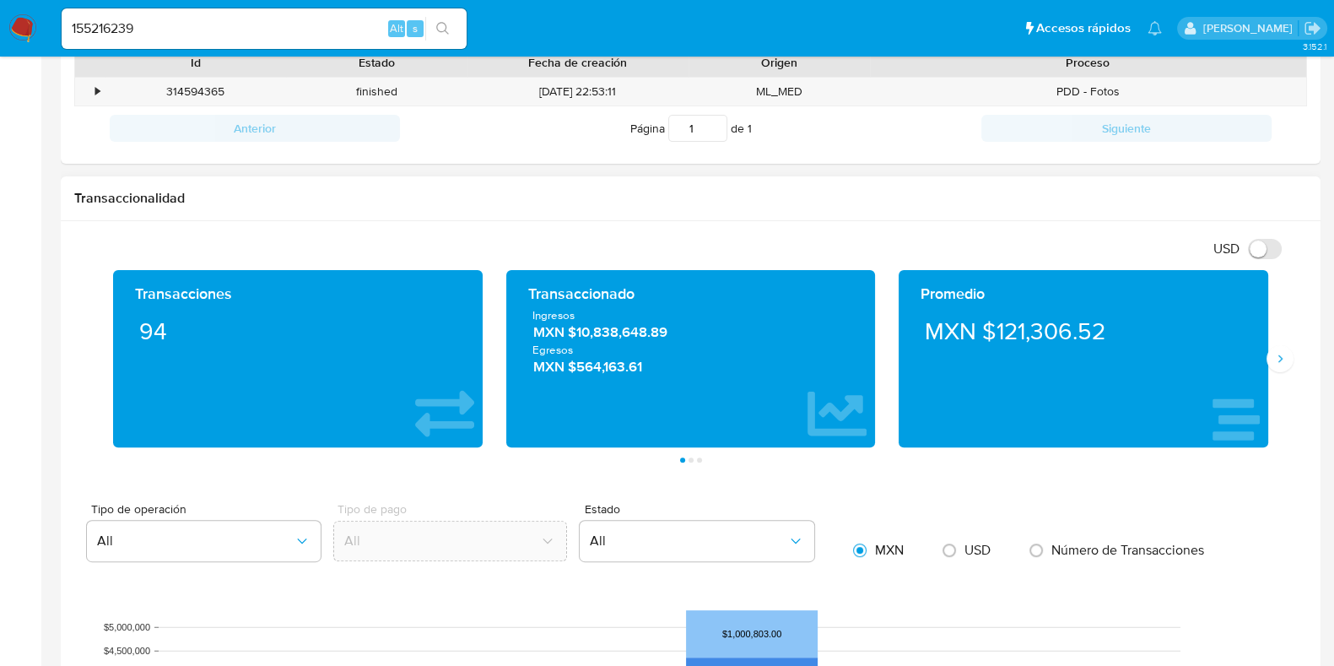
click at [623, 338] on span "MXN $10,838,648.89" at bounding box center [691, 332] width 316 height 19
click at [171, 39] on input "155216239" at bounding box center [264, 29] width 405 height 22
paste input "2505962165"
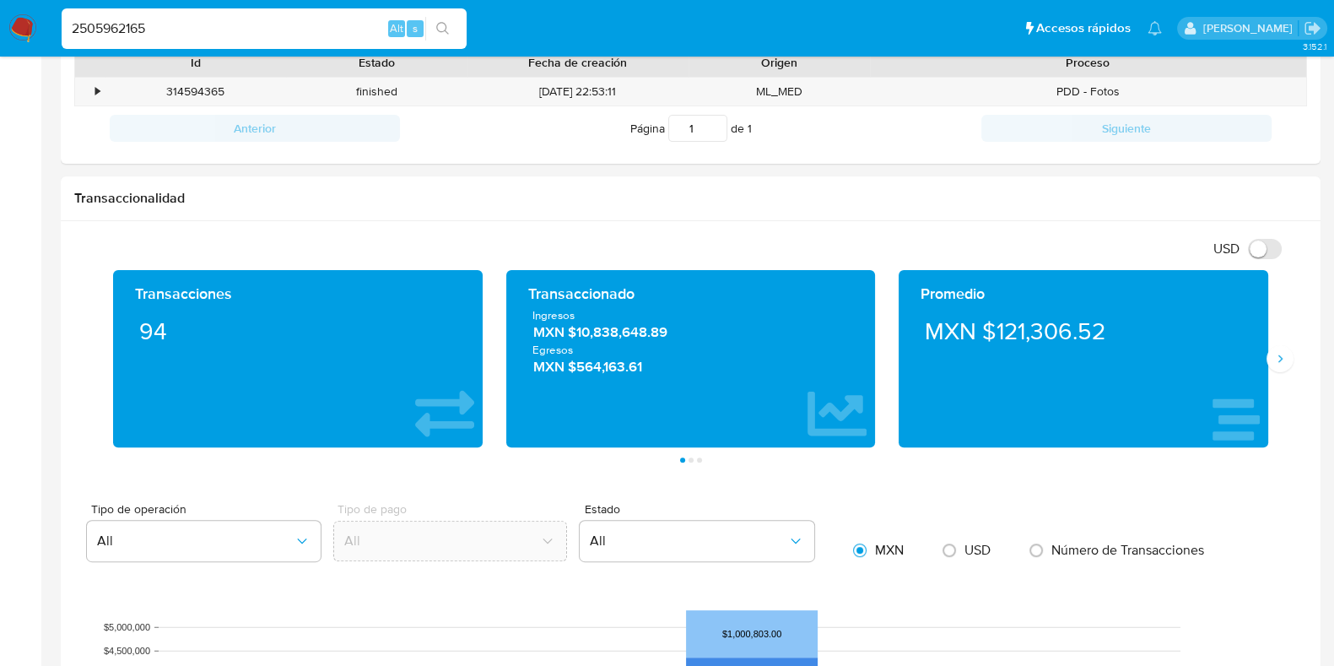
type input "2505962165"
click at [441, 22] on icon "search-icon" at bounding box center [442, 28] width 13 height 13
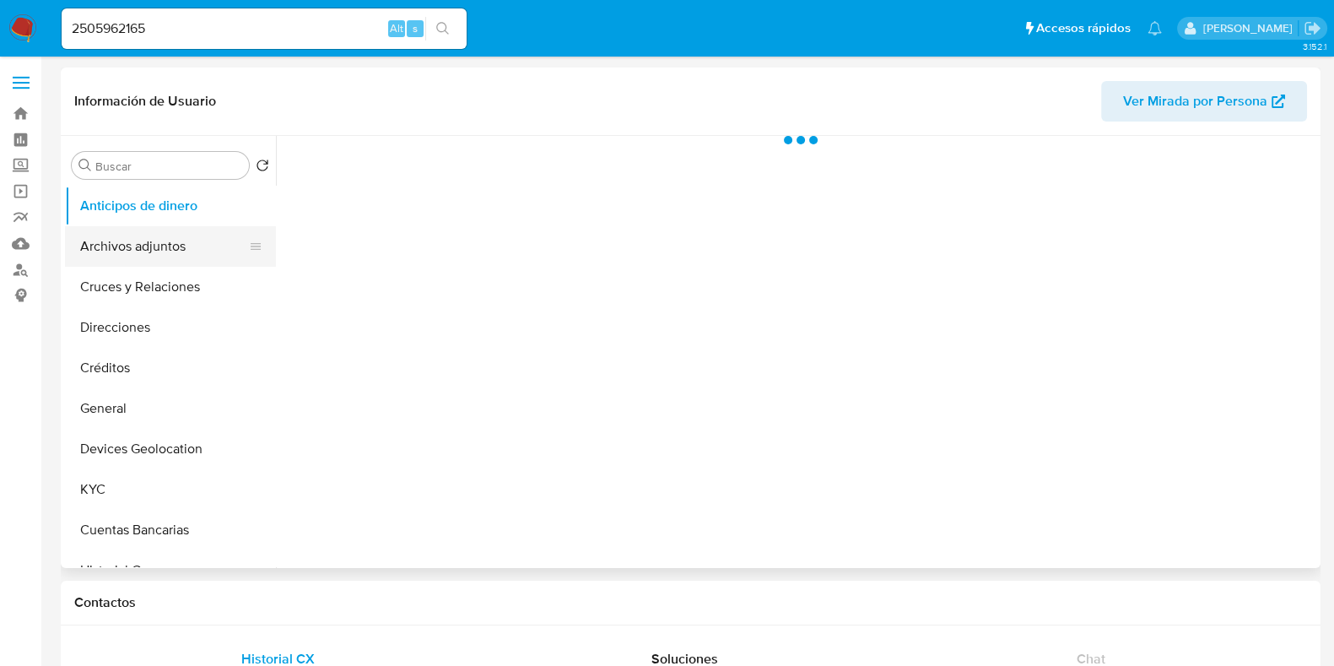
click at [163, 259] on button "Archivos adjuntos" at bounding box center [163, 246] width 197 height 41
select select "10"
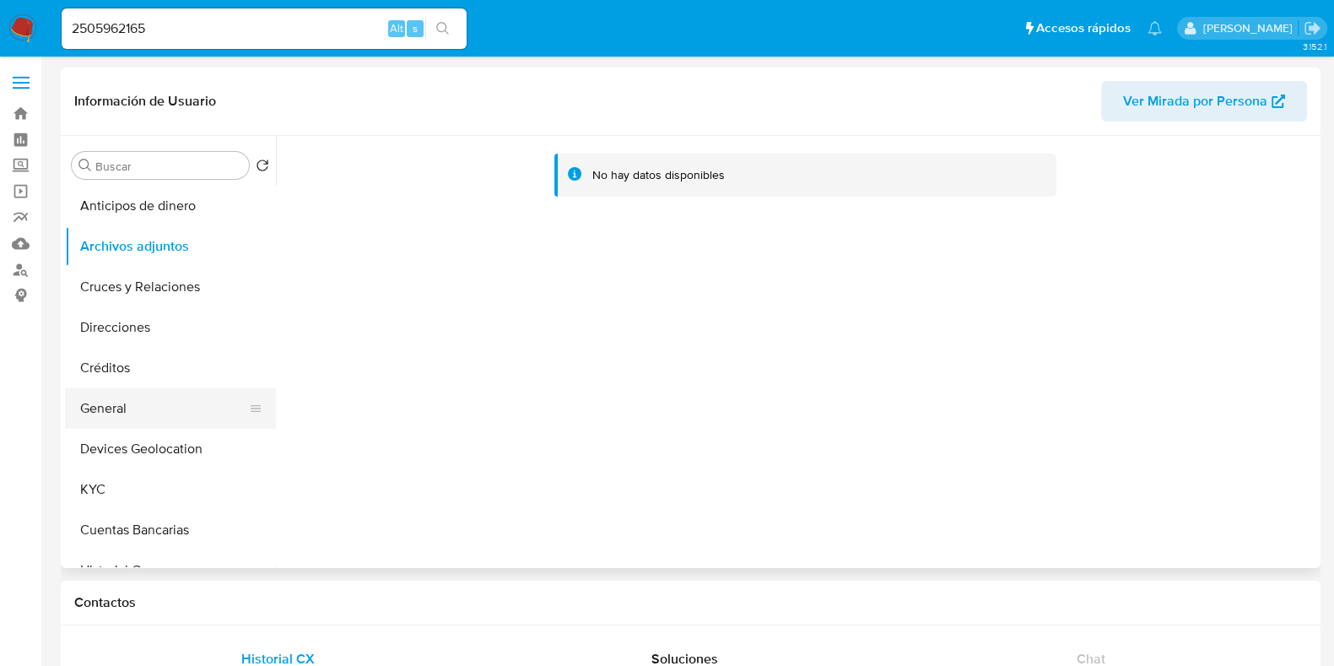
click at [127, 410] on button "General" at bounding box center [163, 408] width 197 height 41
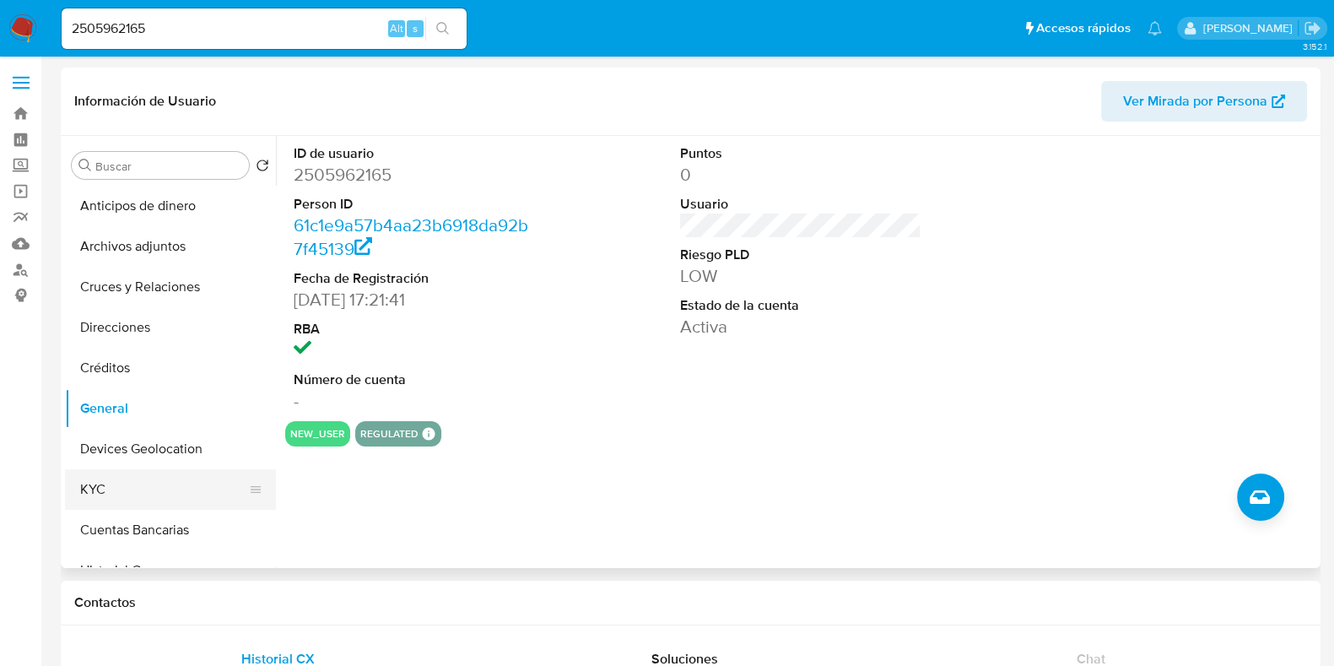
click at [109, 490] on button "KYC" at bounding box center [163, 489] width 197 height 41
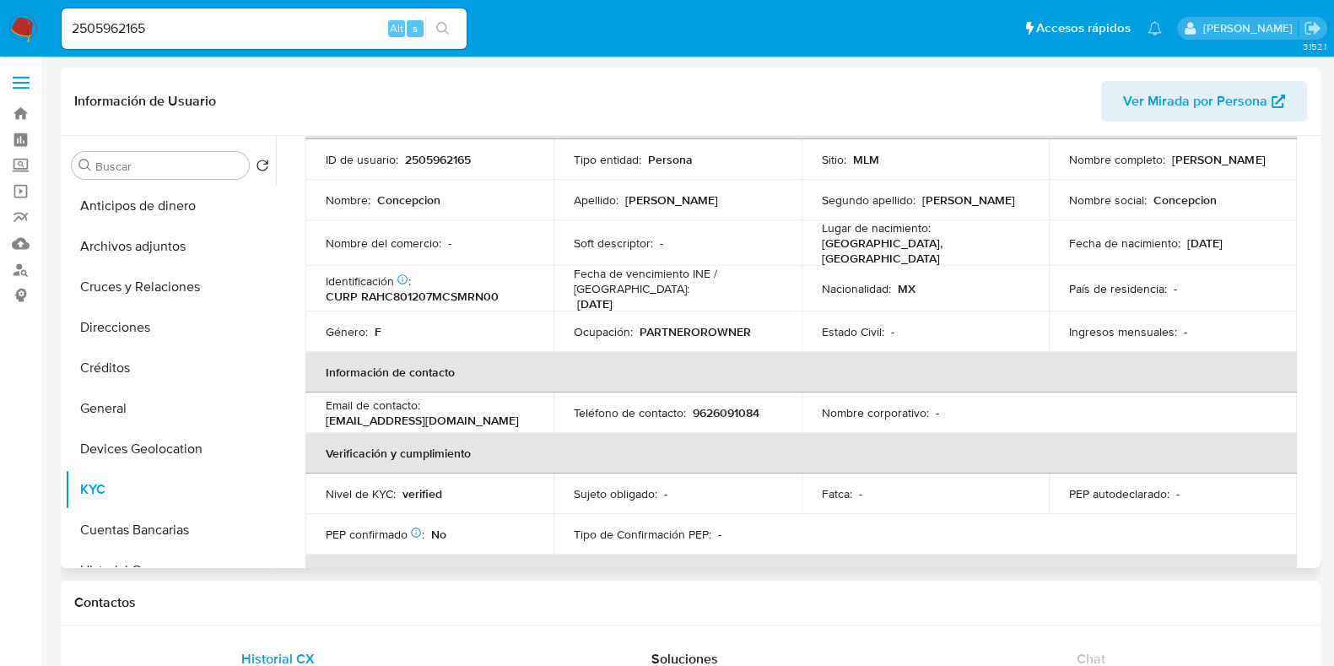
scroll to position [117, 0]
drag, startPoint x: 1253, startPoint y: 145, endPoint x: 1183, endPoint y: 227, distance: 107.7
click at [1183, 227] on td "Fecha de nacimiento : 07/12/1980" at bounding box center [1173, 244] width 248 height 46
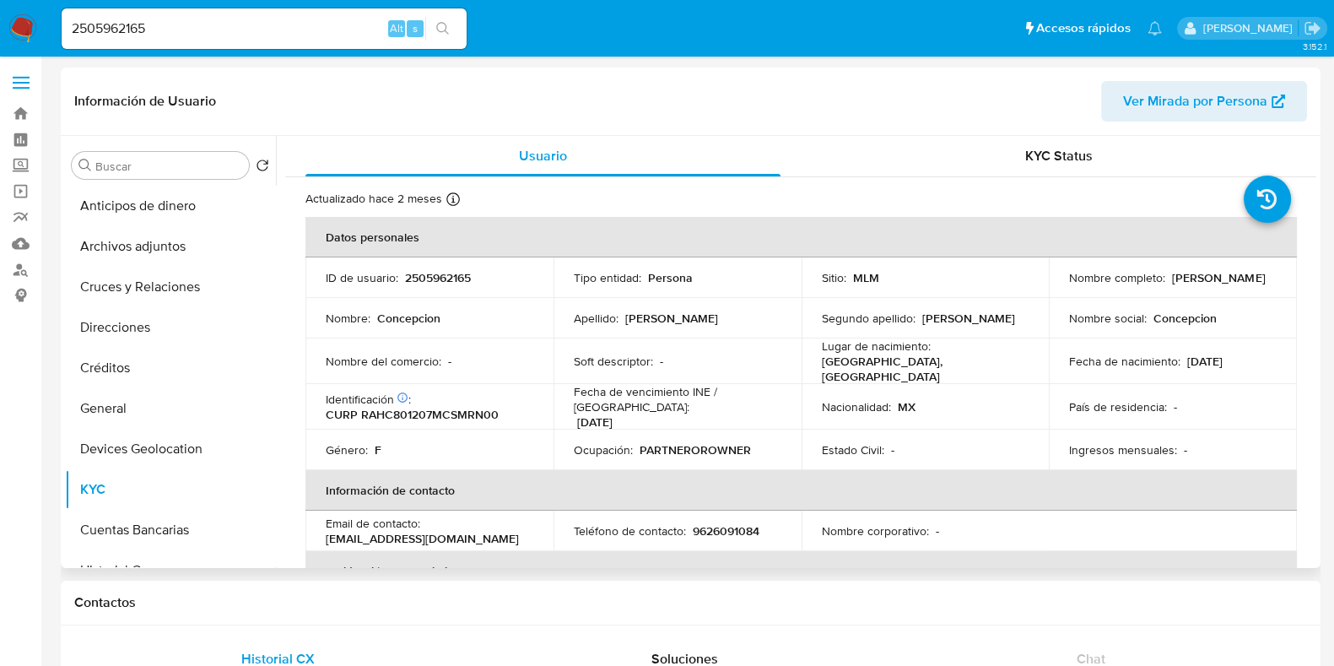
scroll to position [0, 0]
drag, startPoint x: 1241, startPoint y: 357, endPoint x: 1185, endPoint y: 365, distance: 56.2
click at [1185, 365] on div "Fecha de nacimiento : 07/12/1980" at bounding box center [1173, 361] width 208 height 15
copy p "07/12/1980"
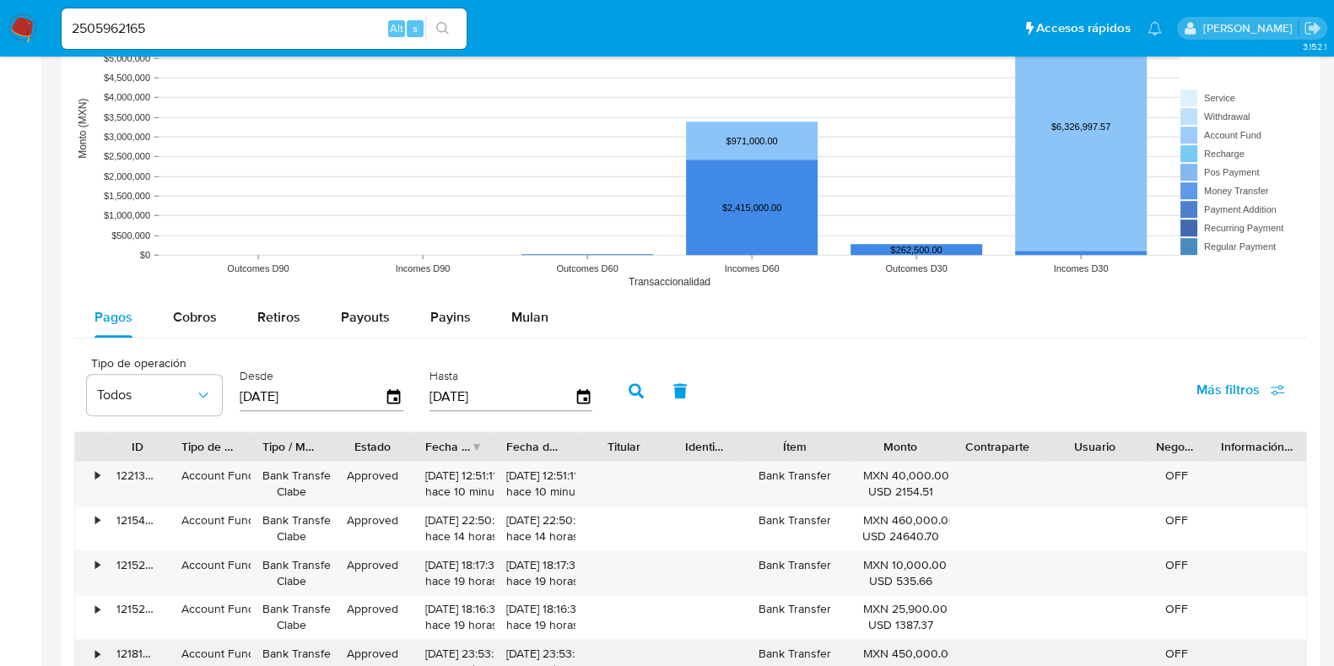
scroll to position [1582, 0]
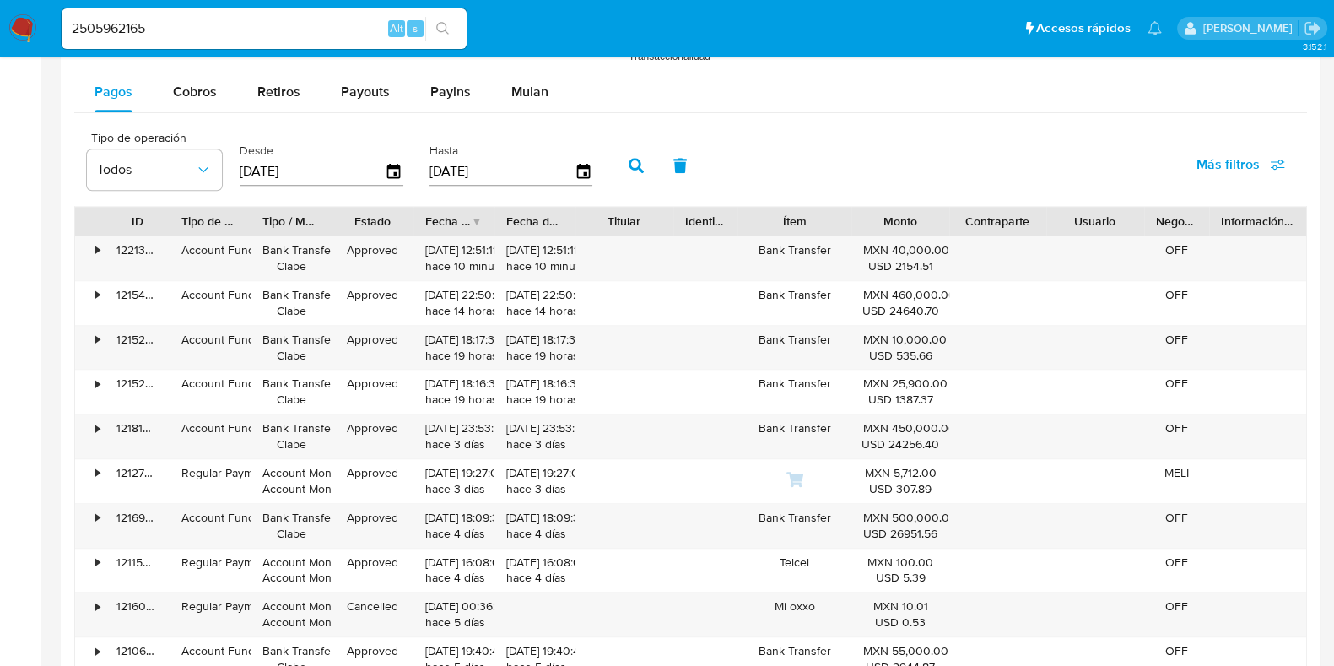
click at [220, 111] on div "Pagos Cobros Retiros Payouts Payins Mulan" at bounding box center [690, 92] width 1233 height 41
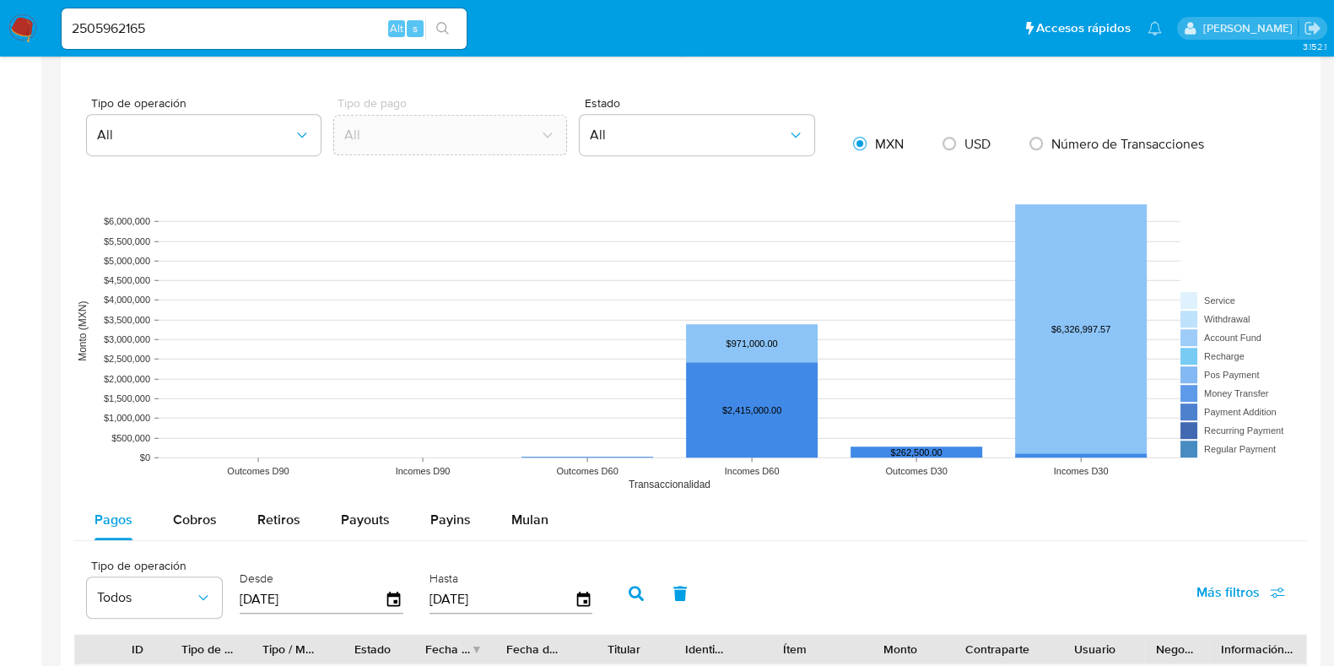
scroll to position [949, 0]
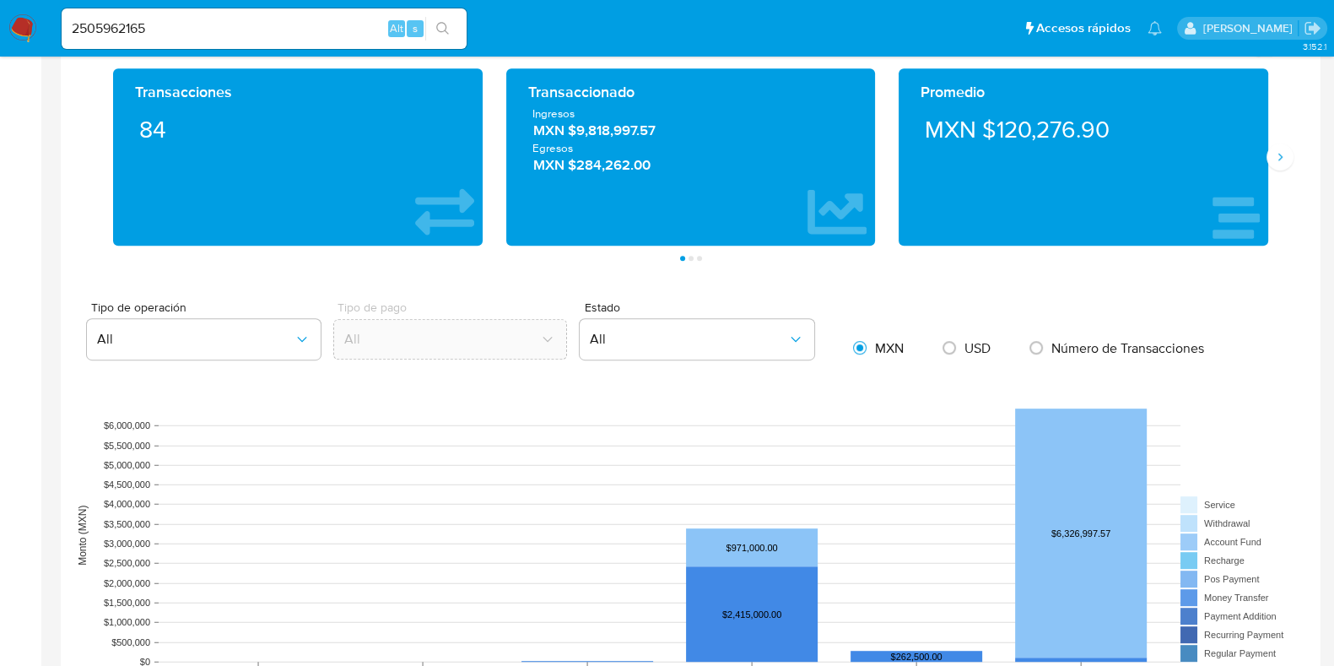
click at [615, 134] on span "MXN $9,818,997.57" at bounding box center [691, 130] width 316 height 19
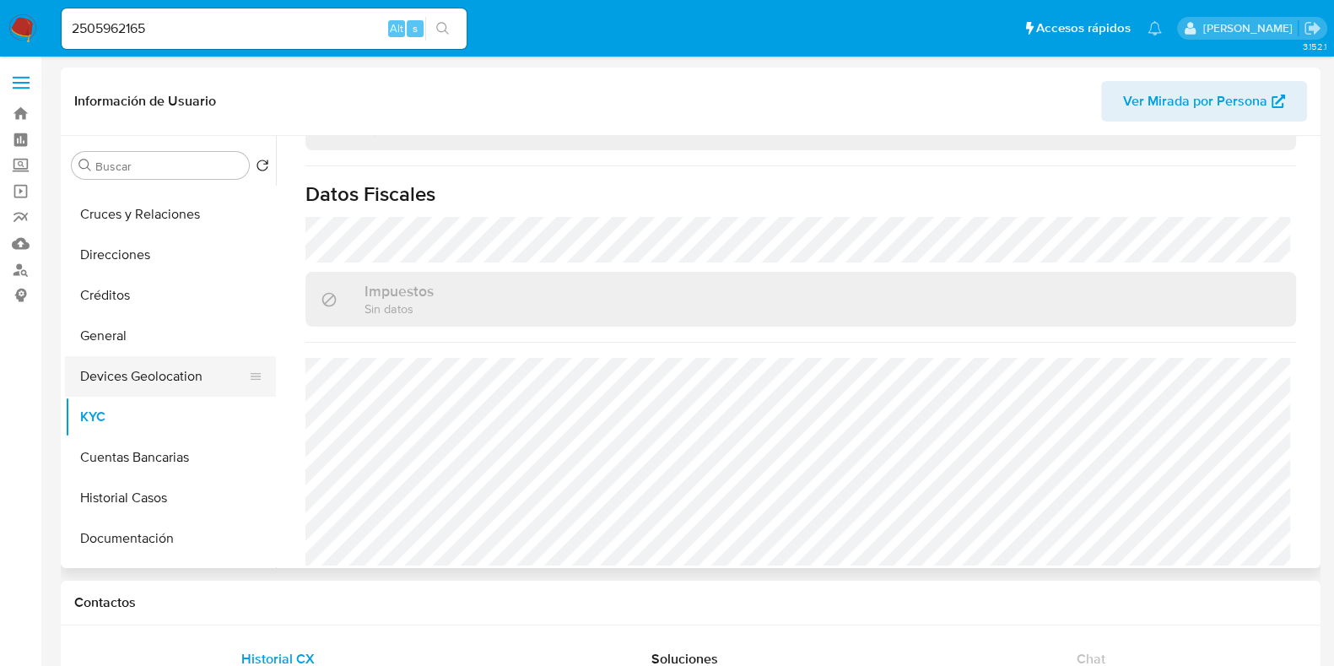
scroll to position [210, 0]
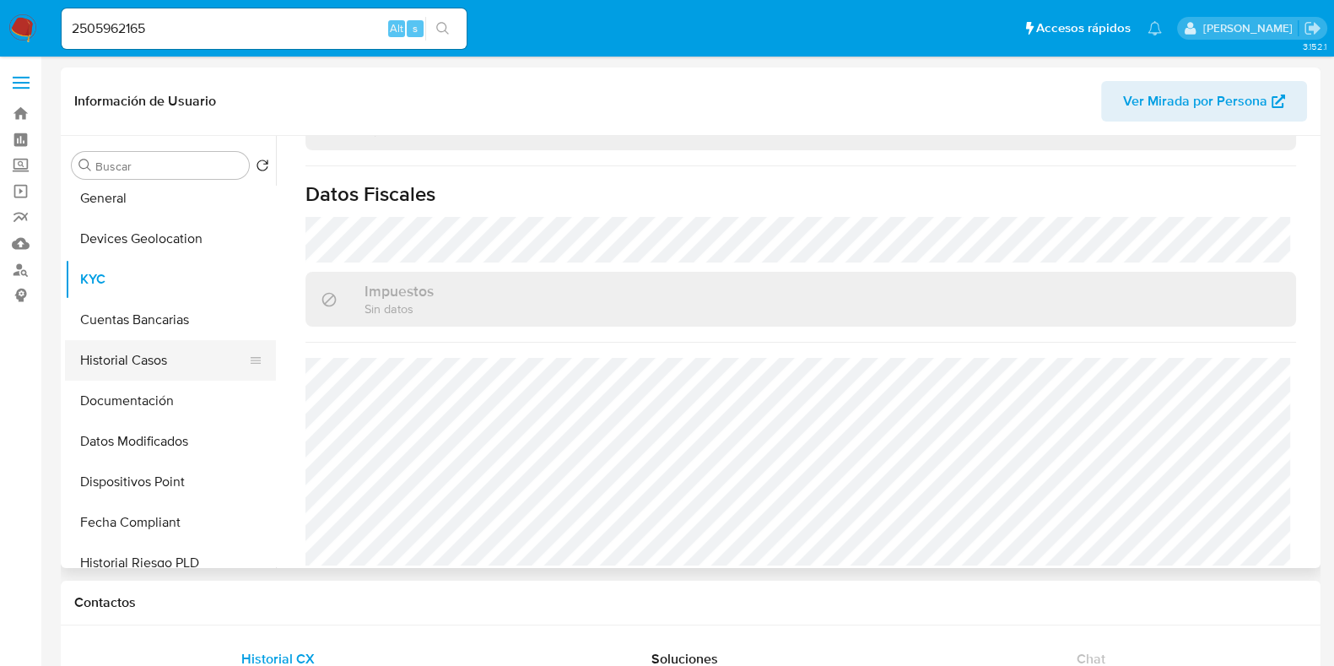
click at [160, 361] on button "Historial Casos" at bounding box center [163, 360] width 197 height 41
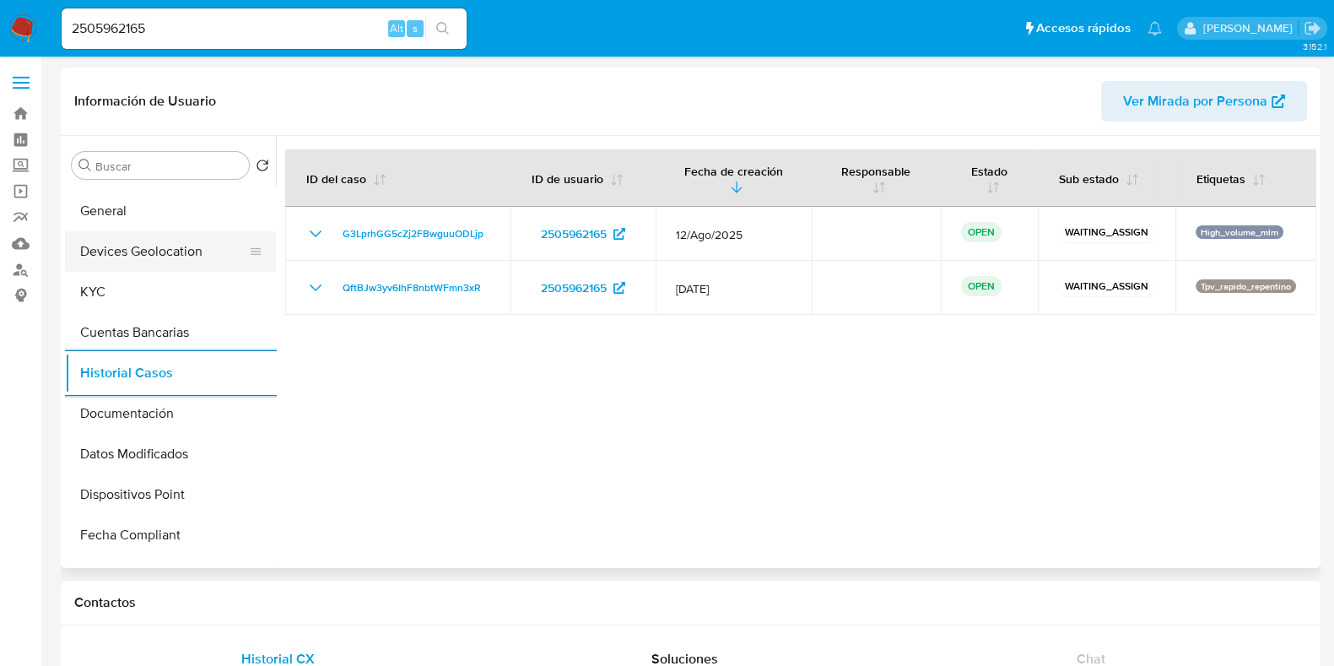
scroll to position [105, 0]
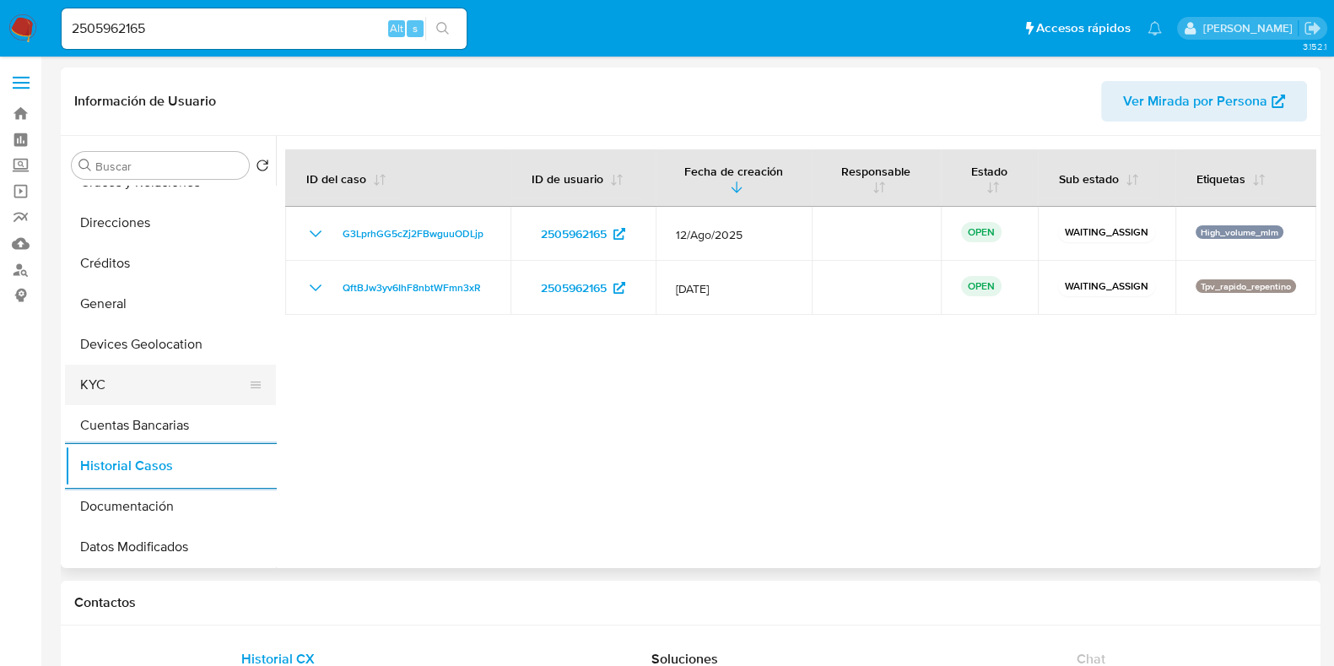
click at [91, 378] on button "KYC" at bounding box center [163, 385] width 197 height 41
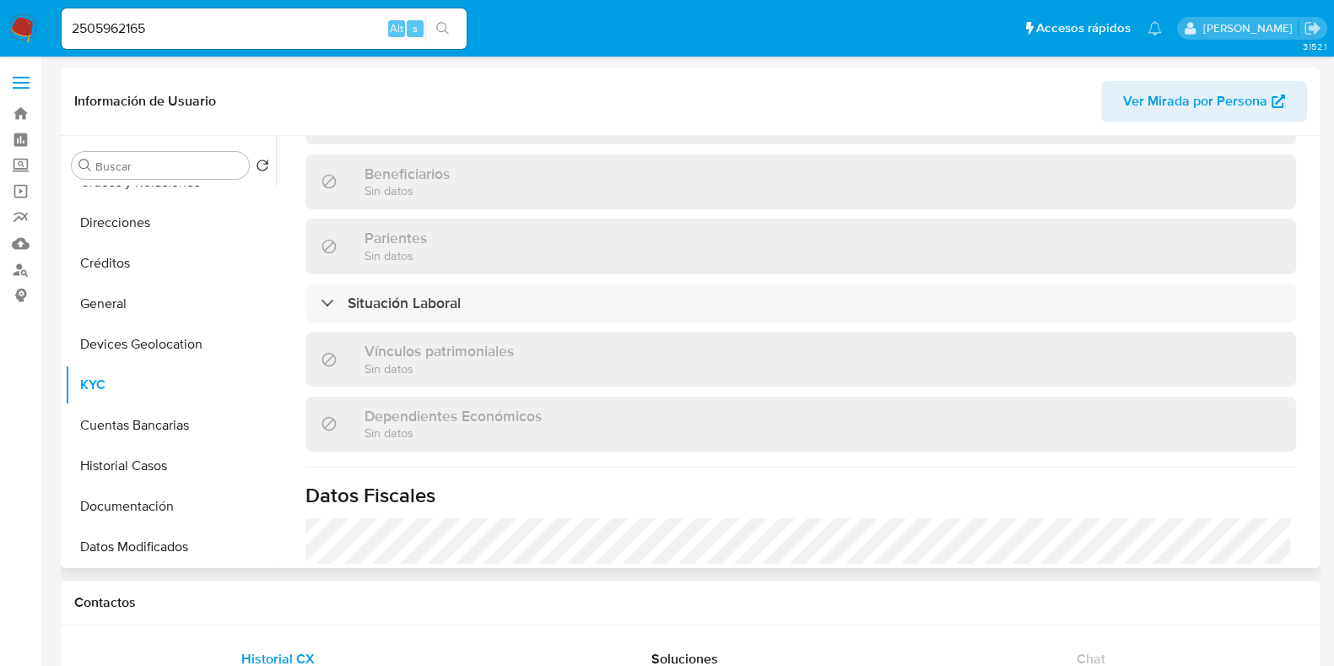
scroll to position [633, 0]
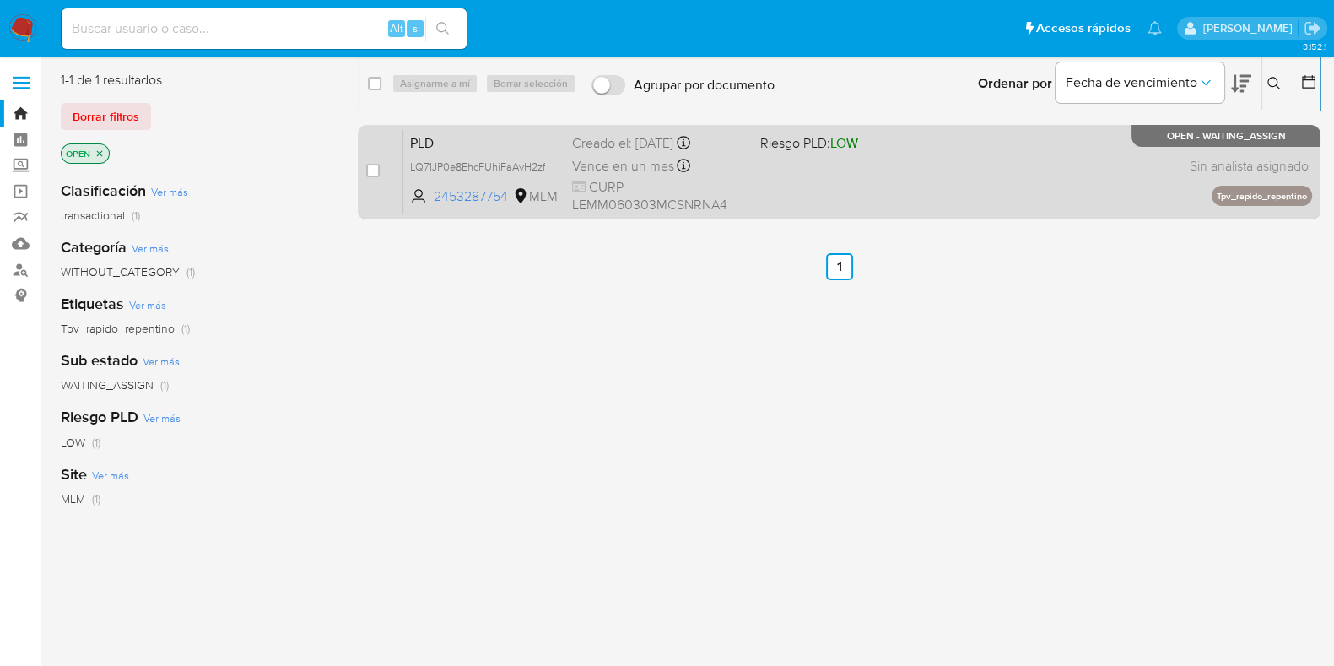
click at [948, 191] on div "PLD LQ71JP0e8EhcFUhiFaAvH2zf 2453287754 MLM Riesgo PLD: LOW Creado el: [DATE] C…" at bounding box center [857, 171] width 909 height 85
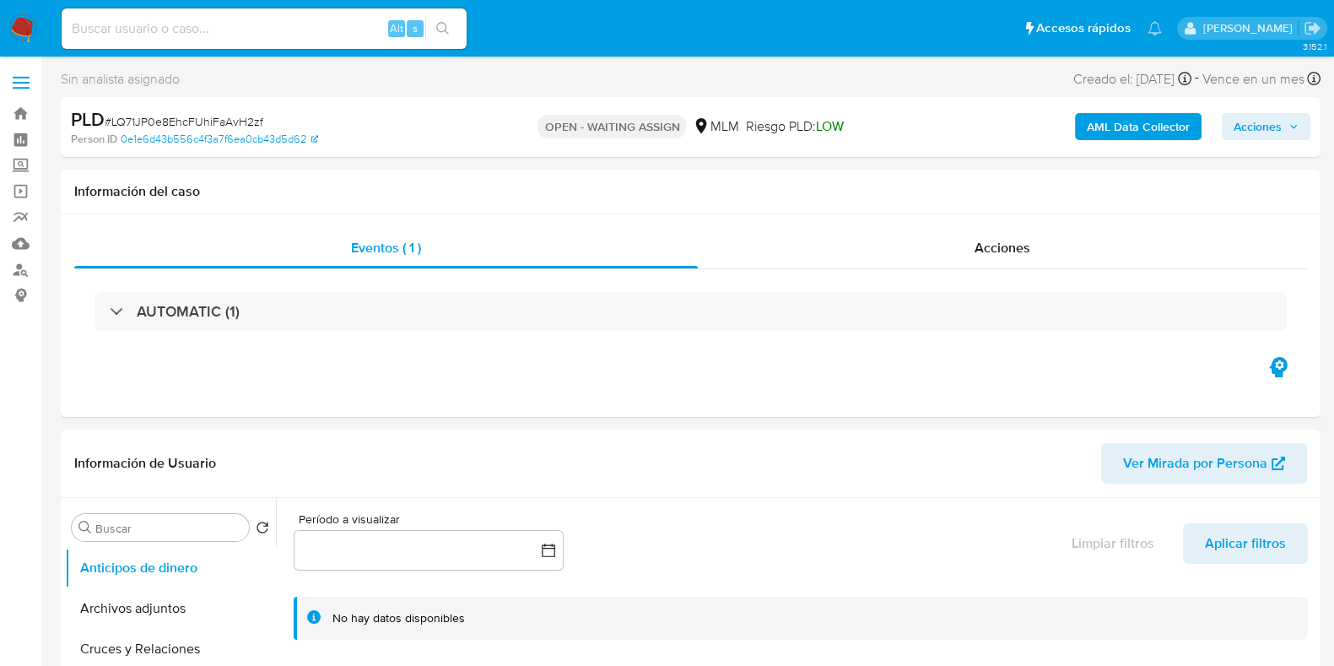
select select "10"
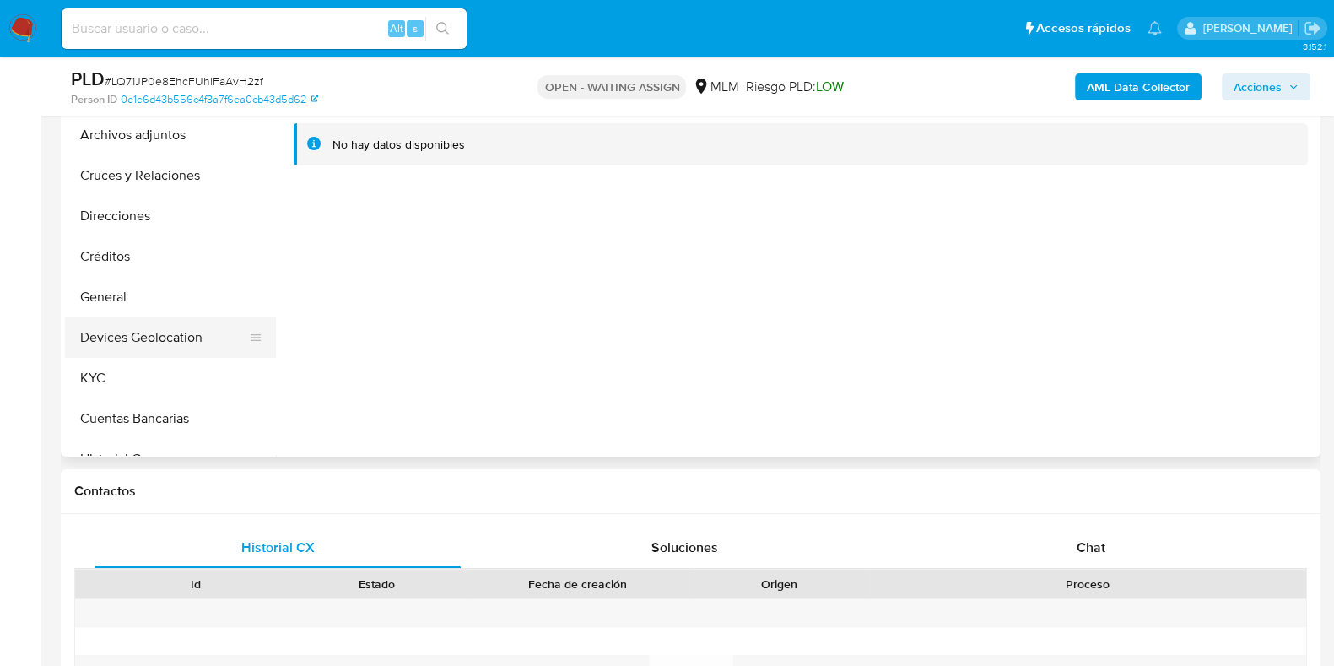
scroll to position [316, 0]
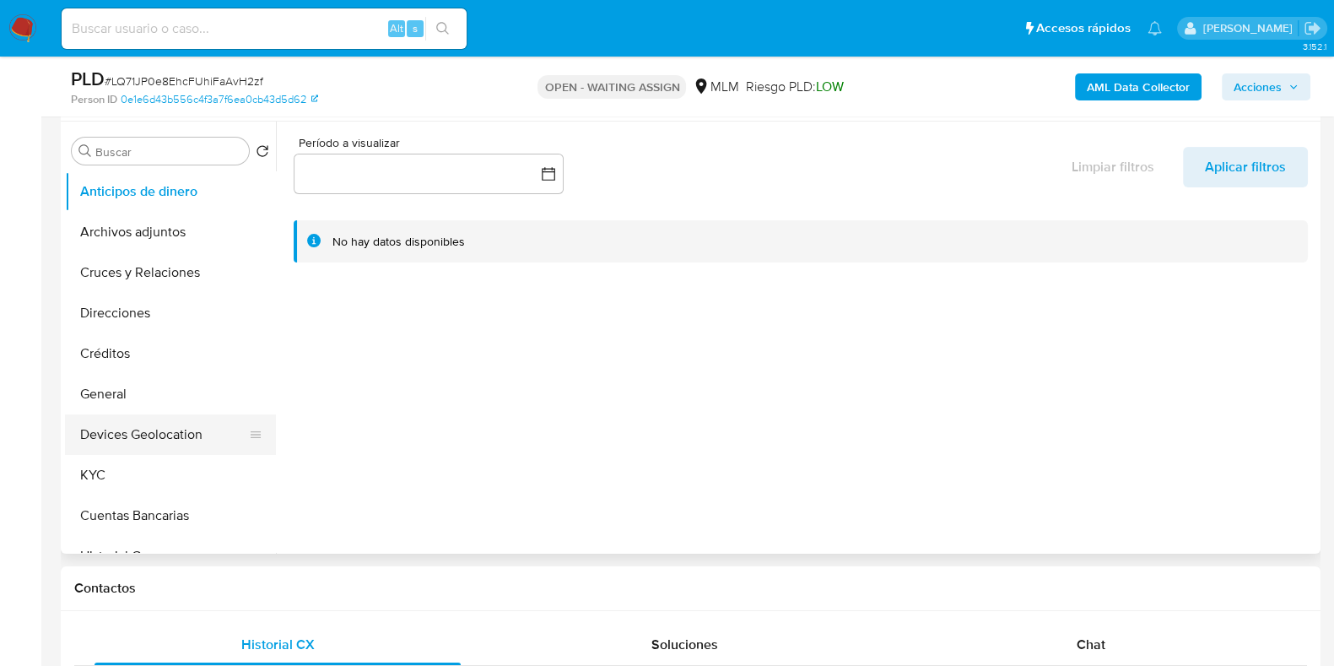
click at [127, 428] on button "Devices Geolocation" at bounding box center [163, 434] width 197 height 41
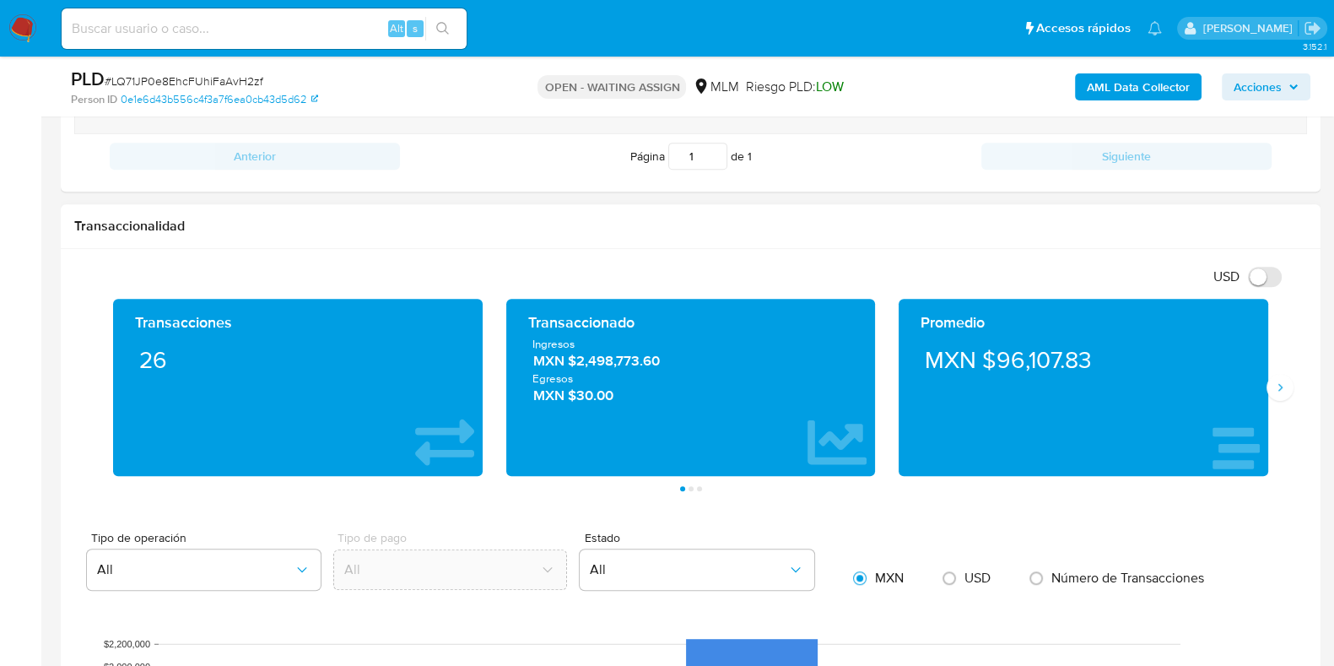
scroll to position [1055, 0]
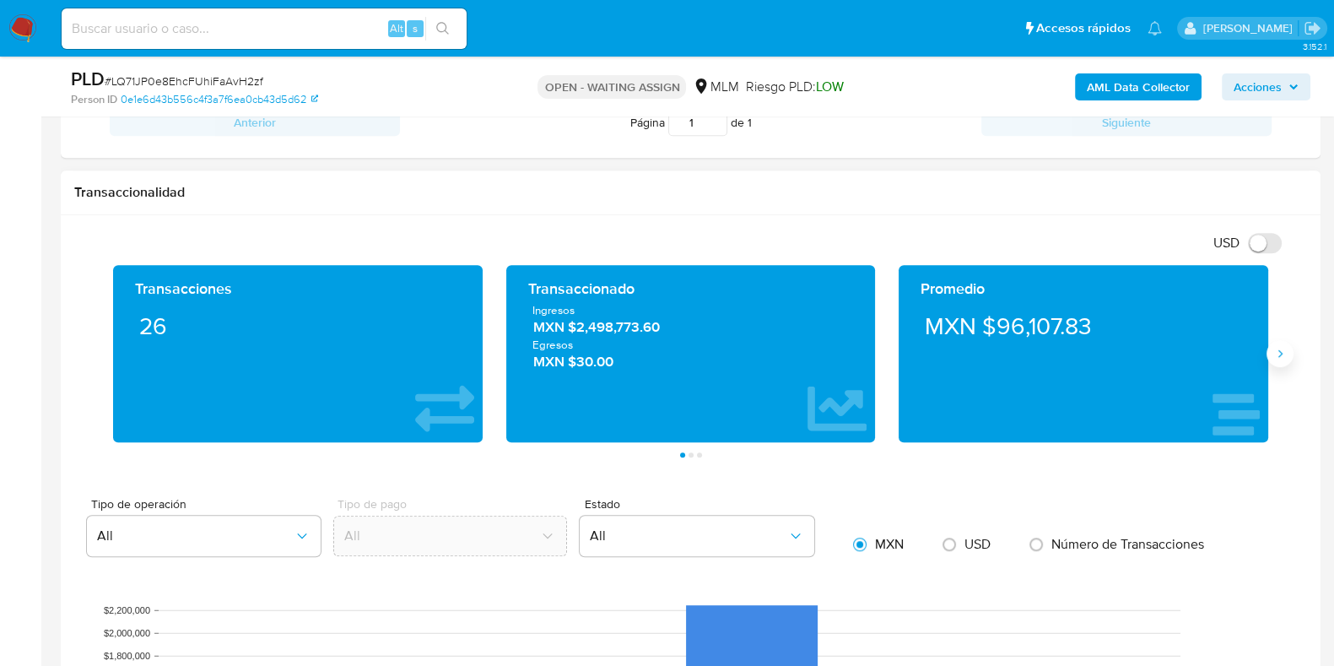
click at [1273, 360] on button "Siguiente" at bounding box center [1280, 353] width 27 height 27
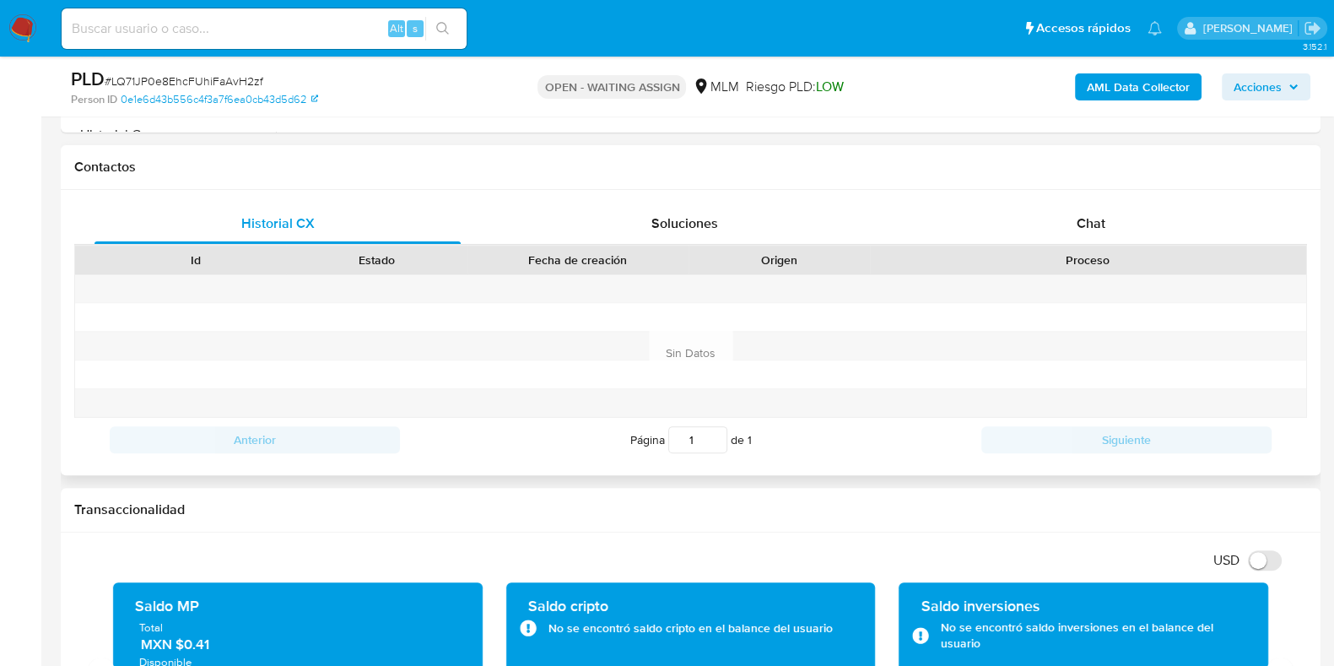
scroll to position [421, 0]
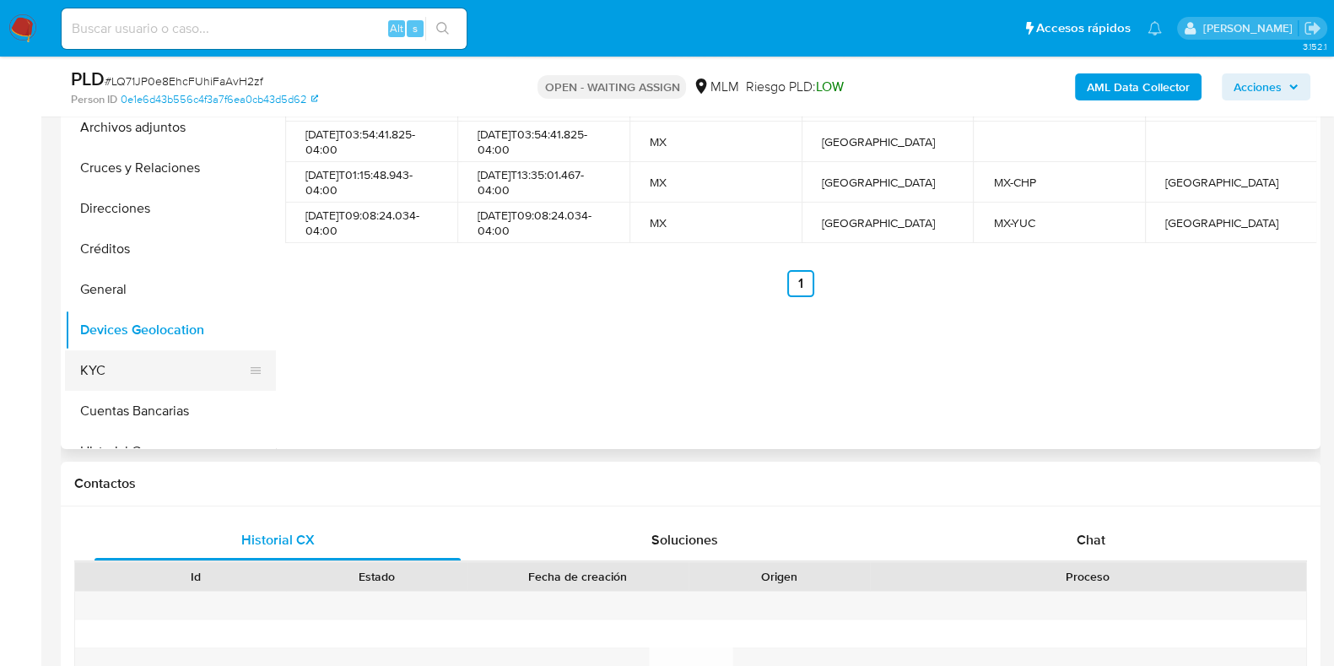
click at [122, 357] on button "KYC" at bounding box center [163, 370] width 197 height 41
